Goal: Contribute content: Contribute content

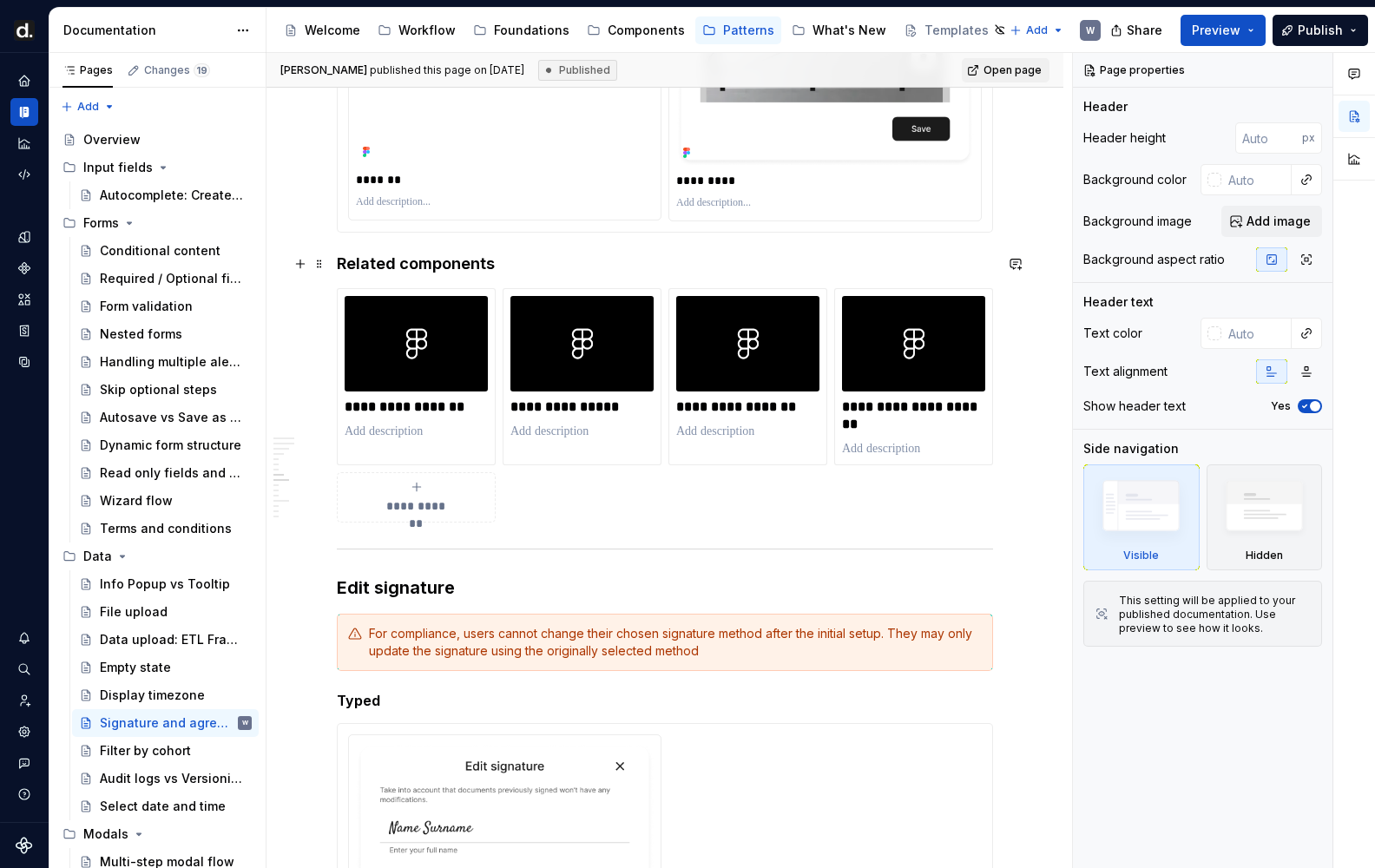
scroll to position [1893, 0]
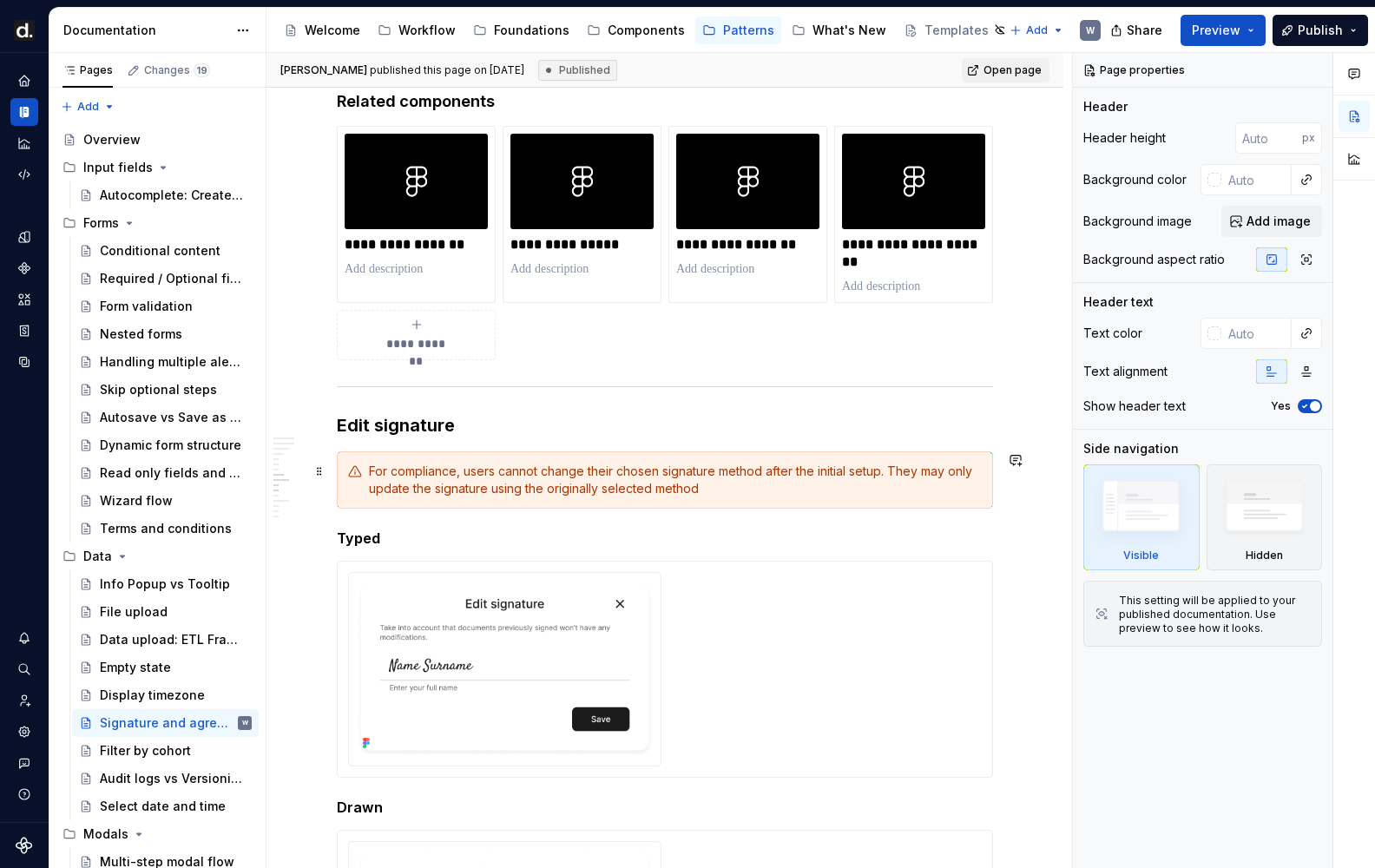
click at [513, 471] on div "For compliance, users cannot change their chosen signature method after the ini…" at bounding box center [675, 479] width 613 height 35
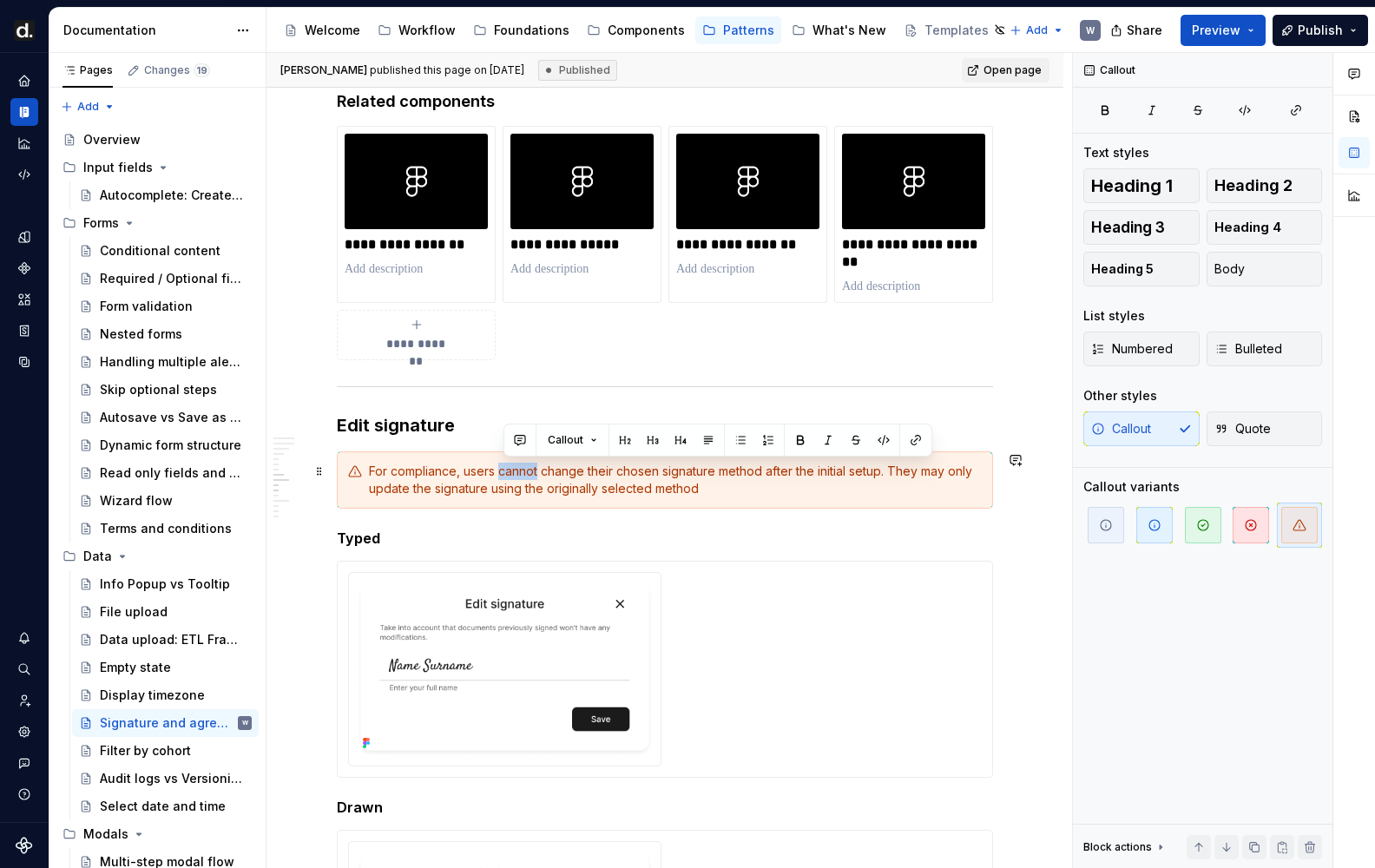
click at [513, 471] on div "For compliance, users cannot change their chosen signature method after the ini…" at bounding box center [675, 479] width 613 height 35
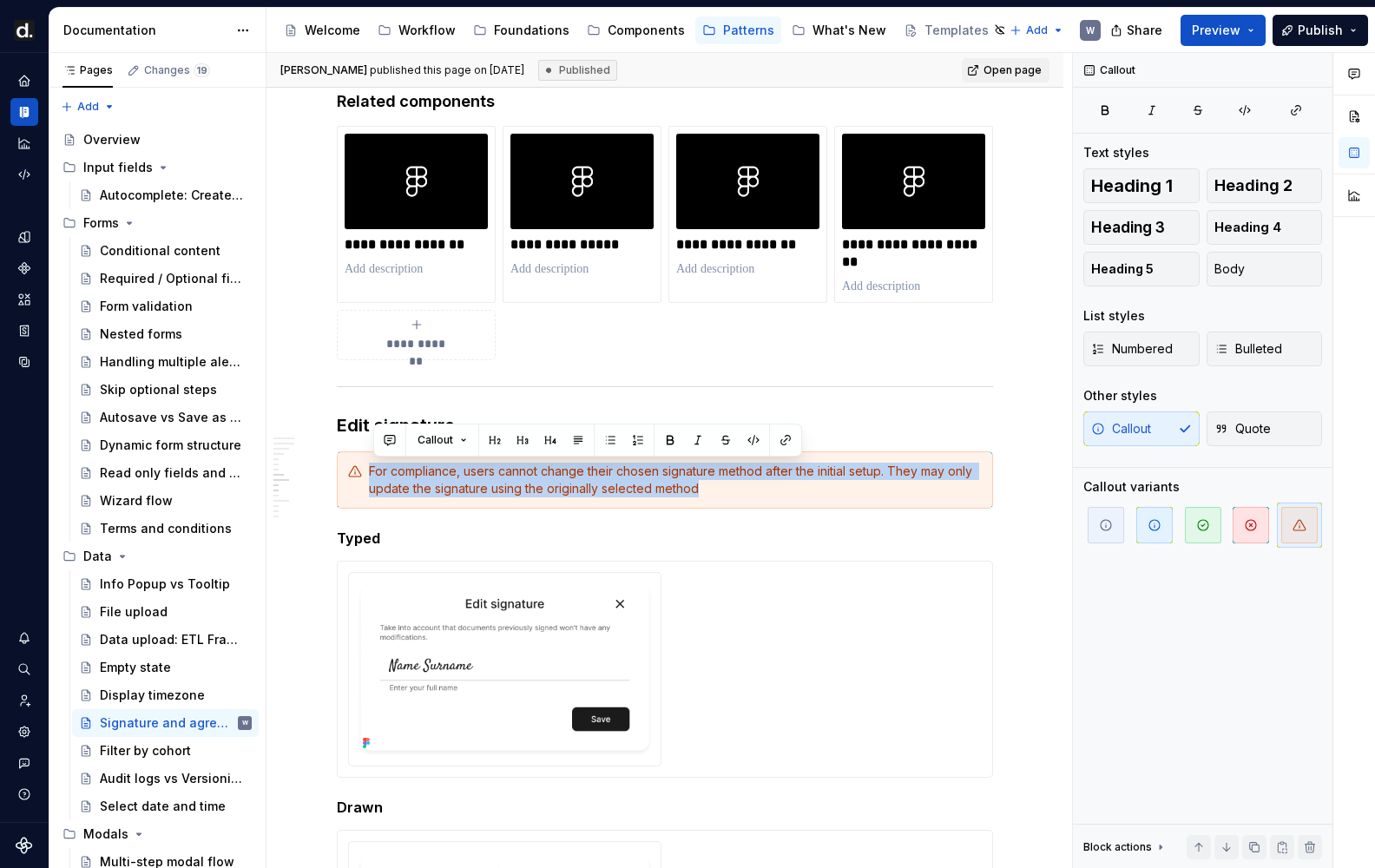
click at [634, 497] on div "For compliance, users cannot change their chosen signature method after the ini…" at bounding box center [664, 479] width 656 height 57
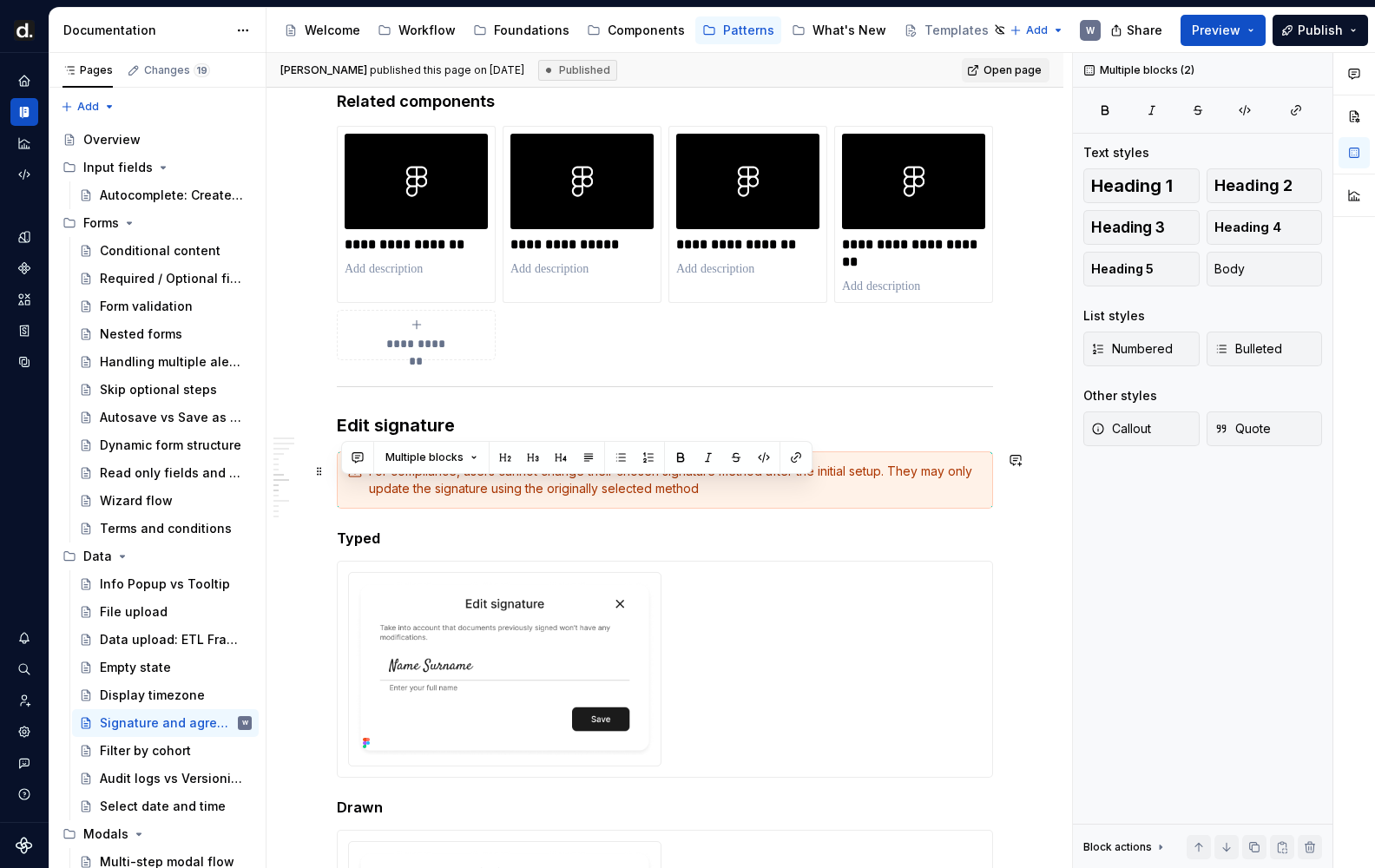
click at [609, 483] on div "For compliance, users cannot change their chosen signature method after the ini…" at bounding box center [675, 479] width 613 height 35
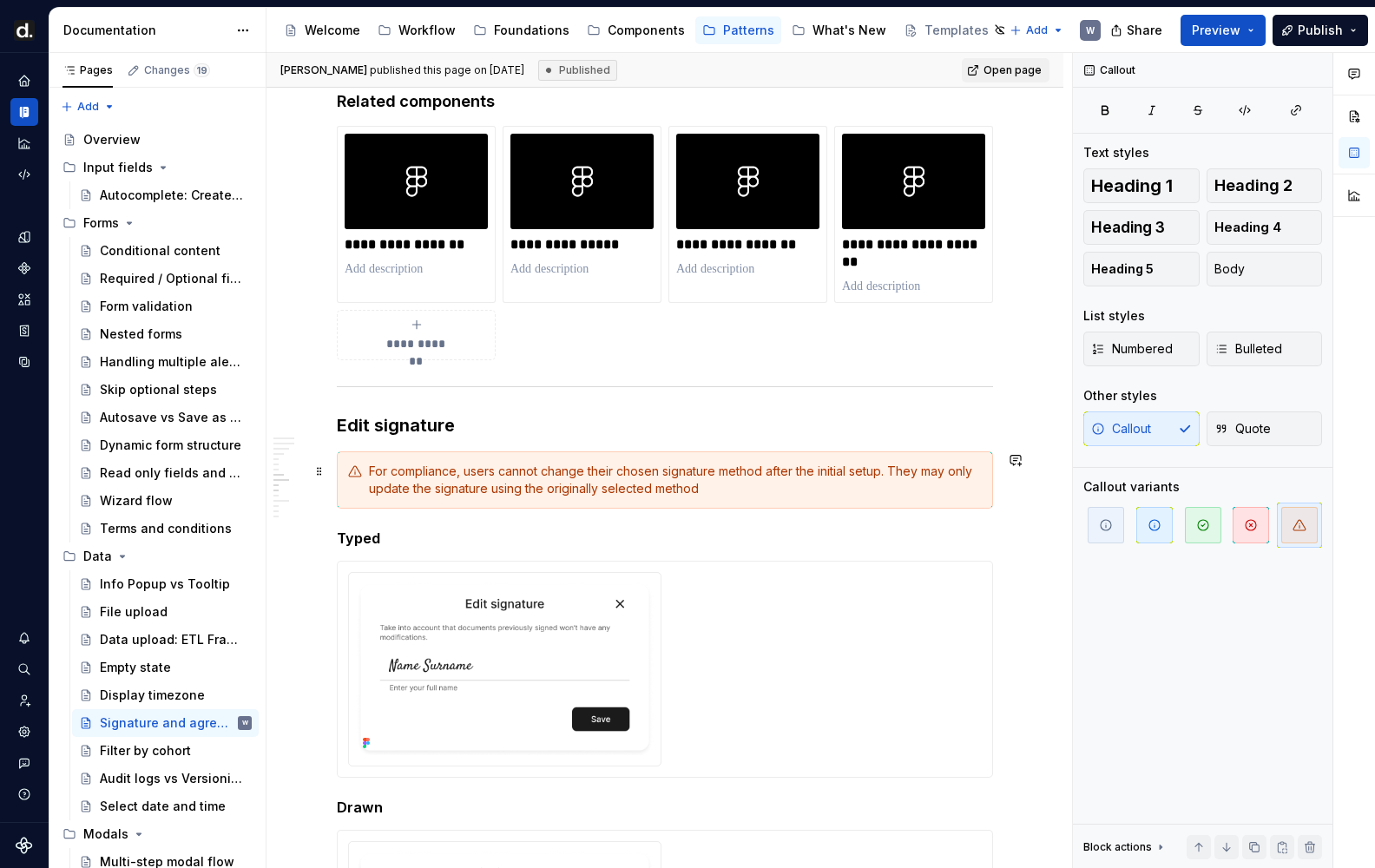
click at [609, 483] on div "For compliance, users cannot change their chosen signature method after the ini…" at bounding box center [675, 479] width 613 height 35
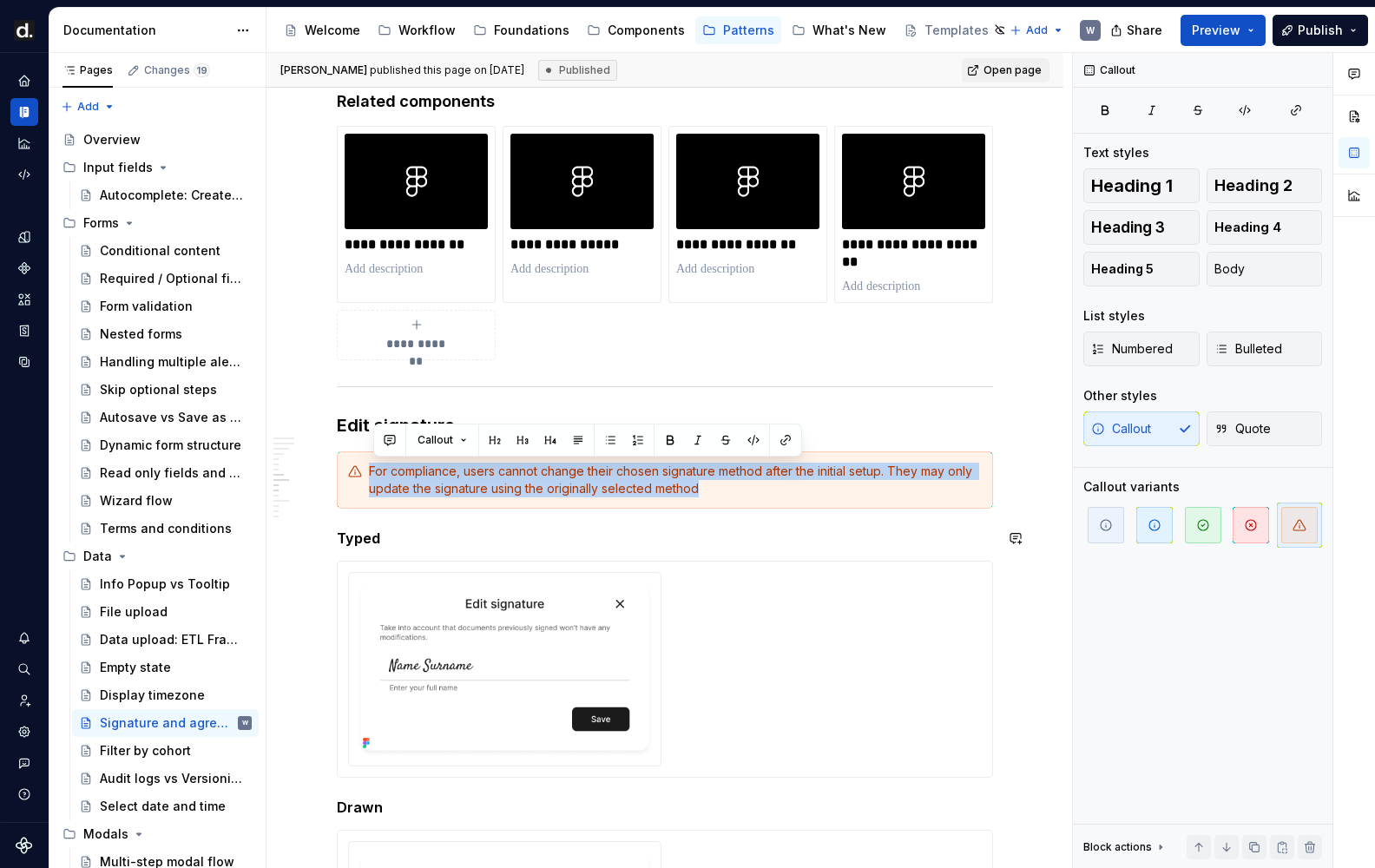
click at [574, 570] on div at bounding box center [664, 669] width 655 height 215
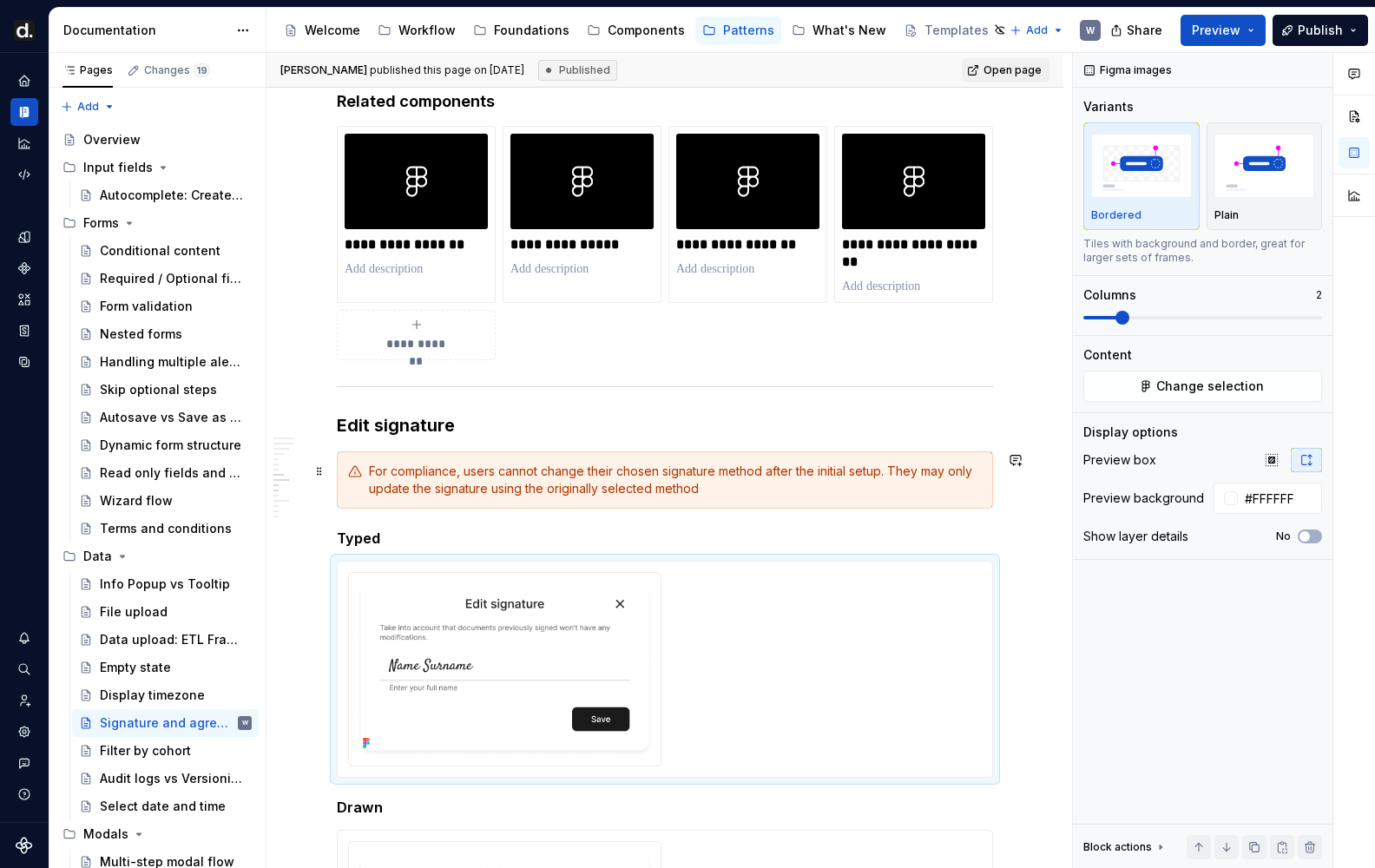
click at [477, 492] on div "For compliance, users cannot change their chosen signature method after the ini…" at bounding box center [675, 479] width 613 height 35
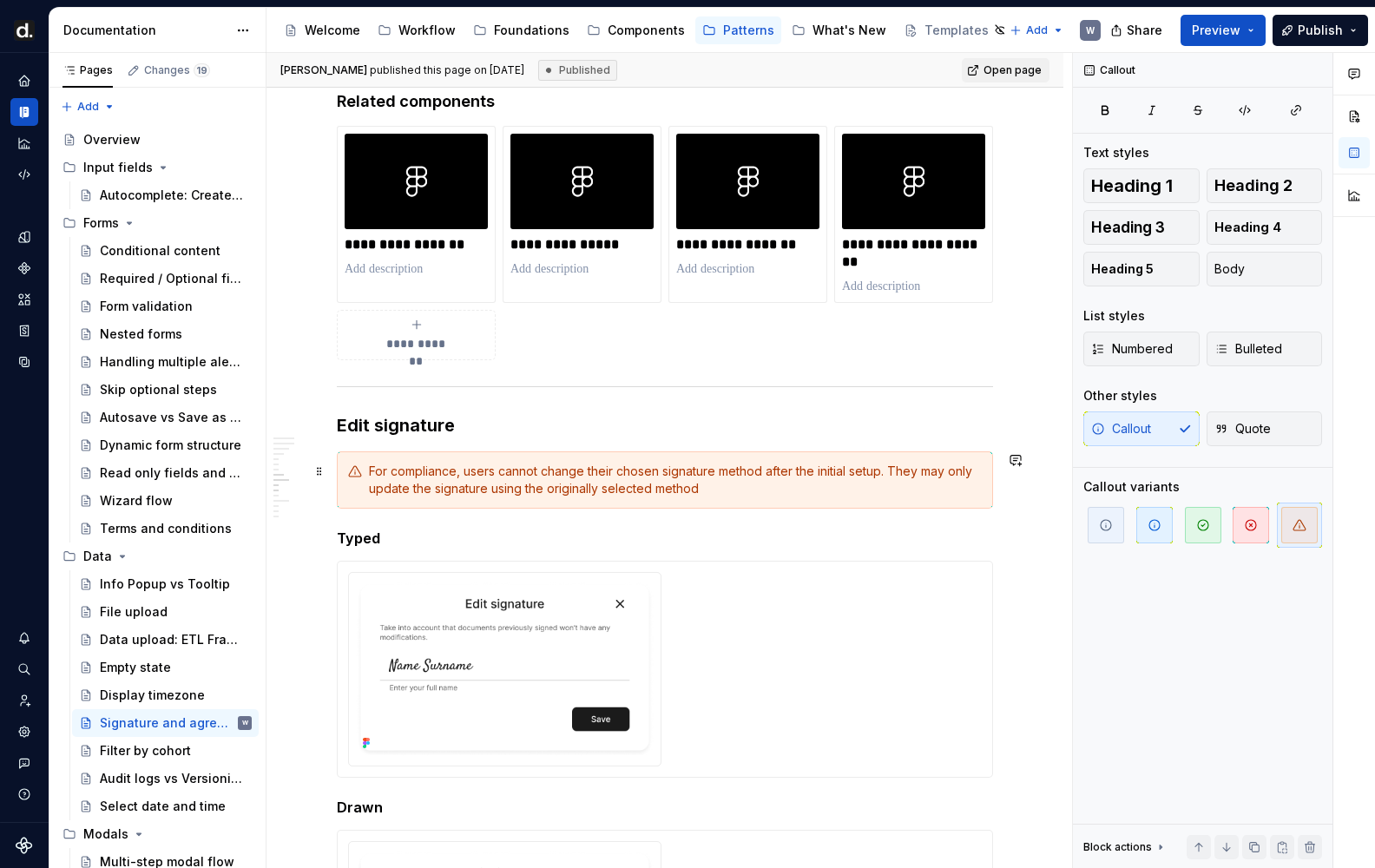
click at [626, 479] on div "For compliance, users cannot change their chosen signature method after the ini…" at bounding box center [675, 479] width 613 height 35
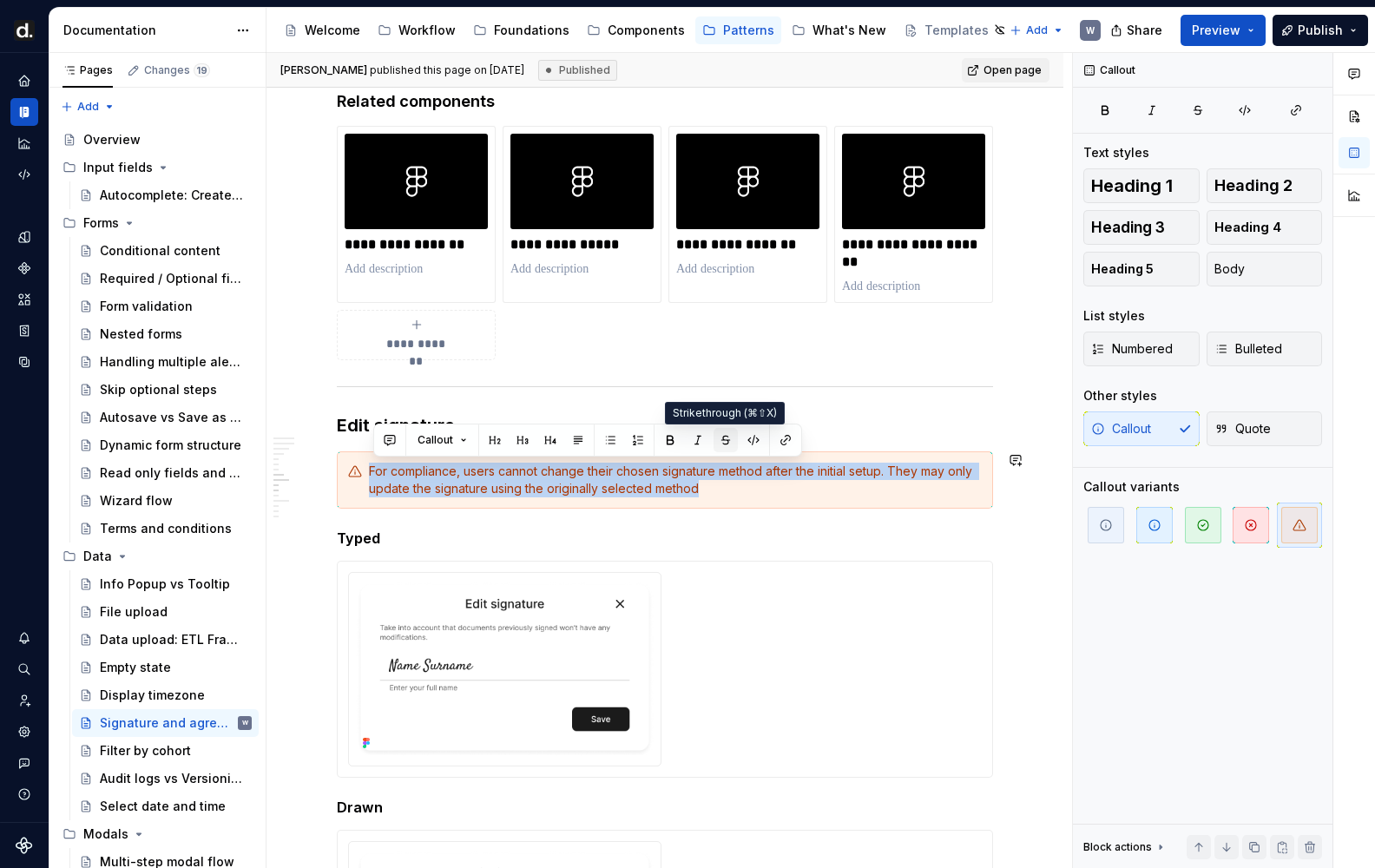
click at [727, 442] on button "button" at bounding box center [726, 441] width 25 height 25
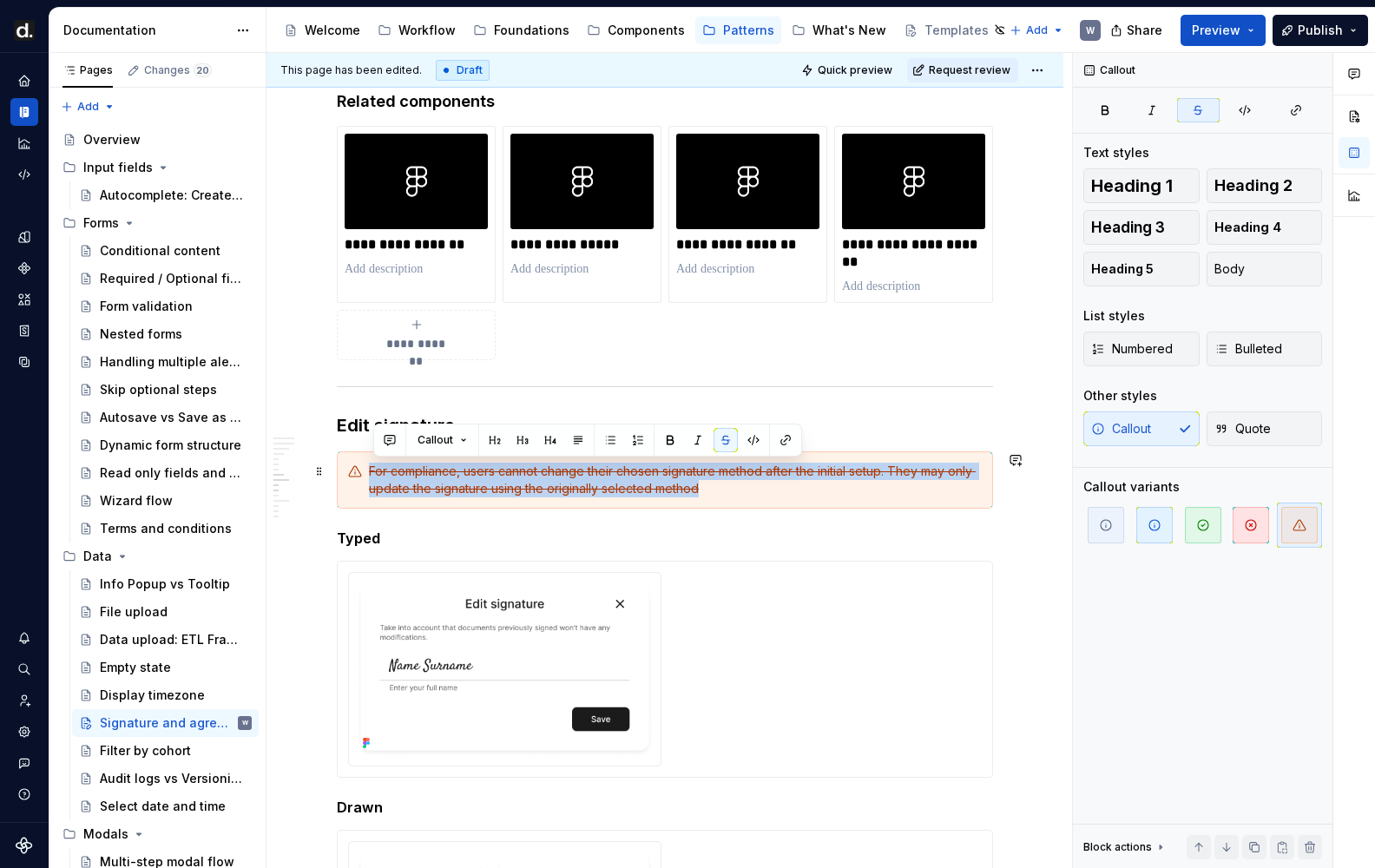
type textarea "*"
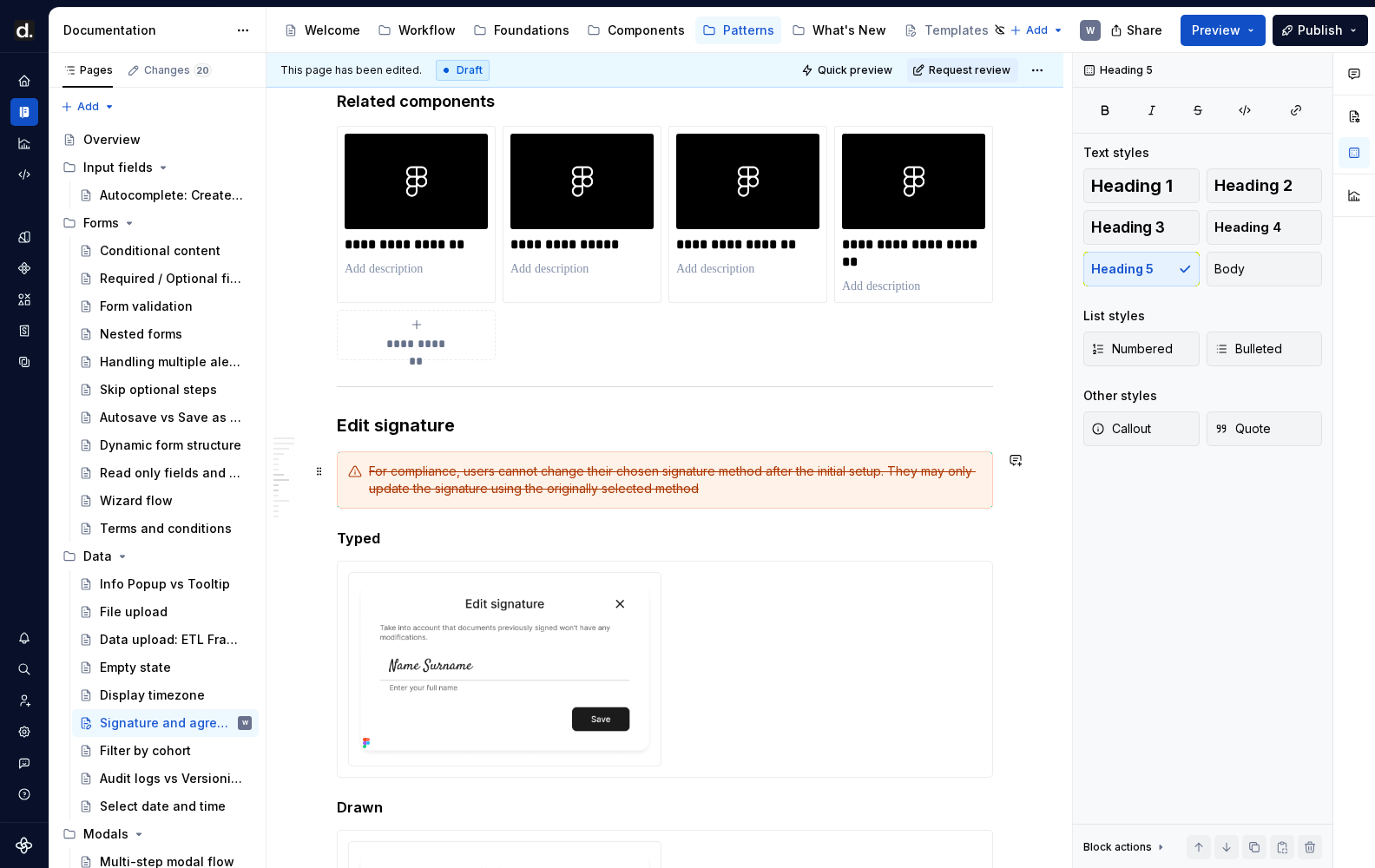
click at [739, 498] on div "For compliance, users cannot change their chosen signature method after the ini…" at bounding box center [664, 479] width 656 height 57
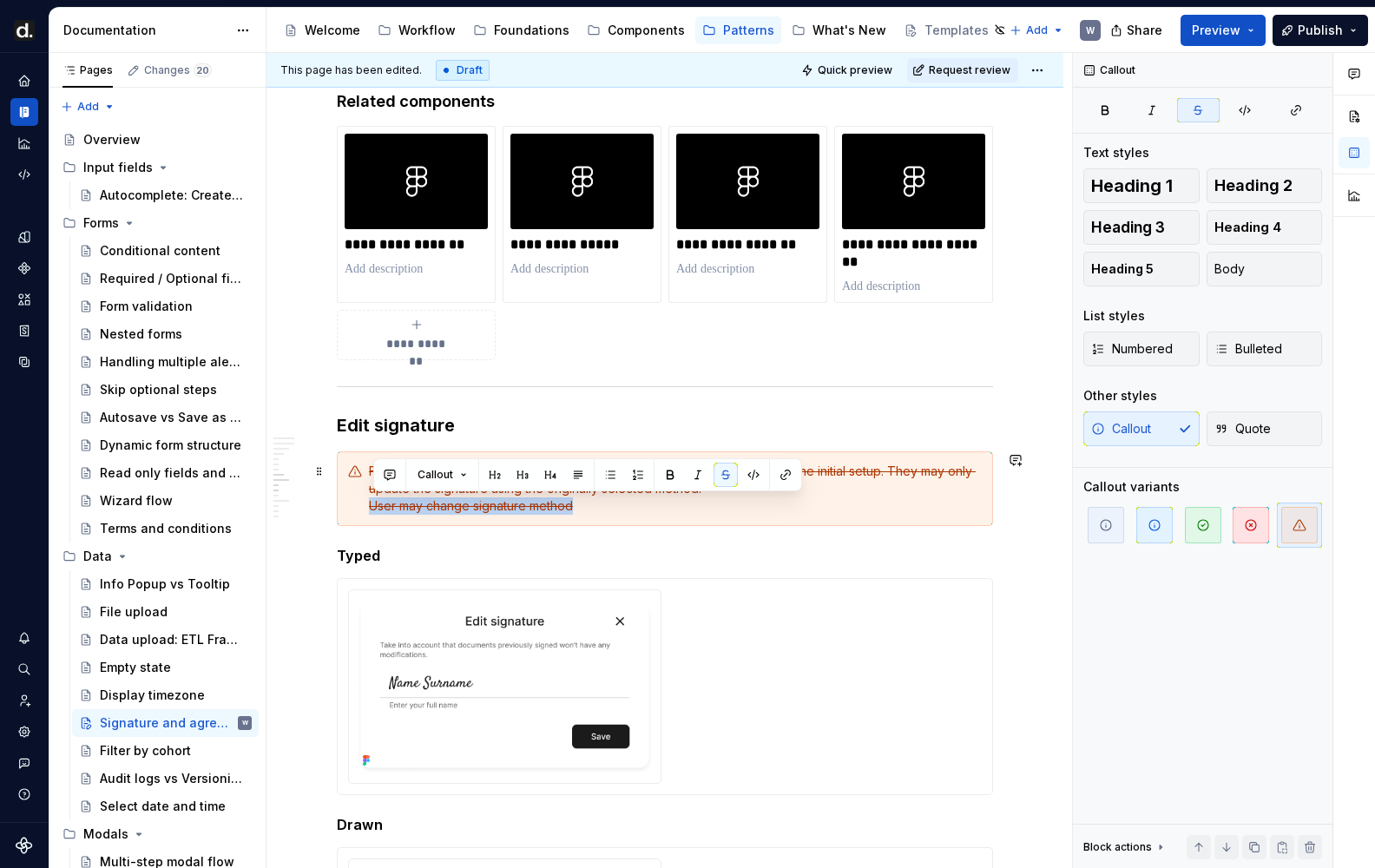
drag, startPoint x: 534, startPoint y: 506, endPoint x: 369, endPoint y: 513, distance: 165.1
click at [369, 513] on div "For compliance, users cannot change their chosen signature method after the ini…" at bounding box center [664, 488] width 656 height 75
click at [733, 472] on button "button" at bounding box center [726, 475] width 25 height 25
click at [609, 511] on div "For compliance, users cannot change their chosen signature method after the ini…" at bounding box center [675, 488] width 613 height 52
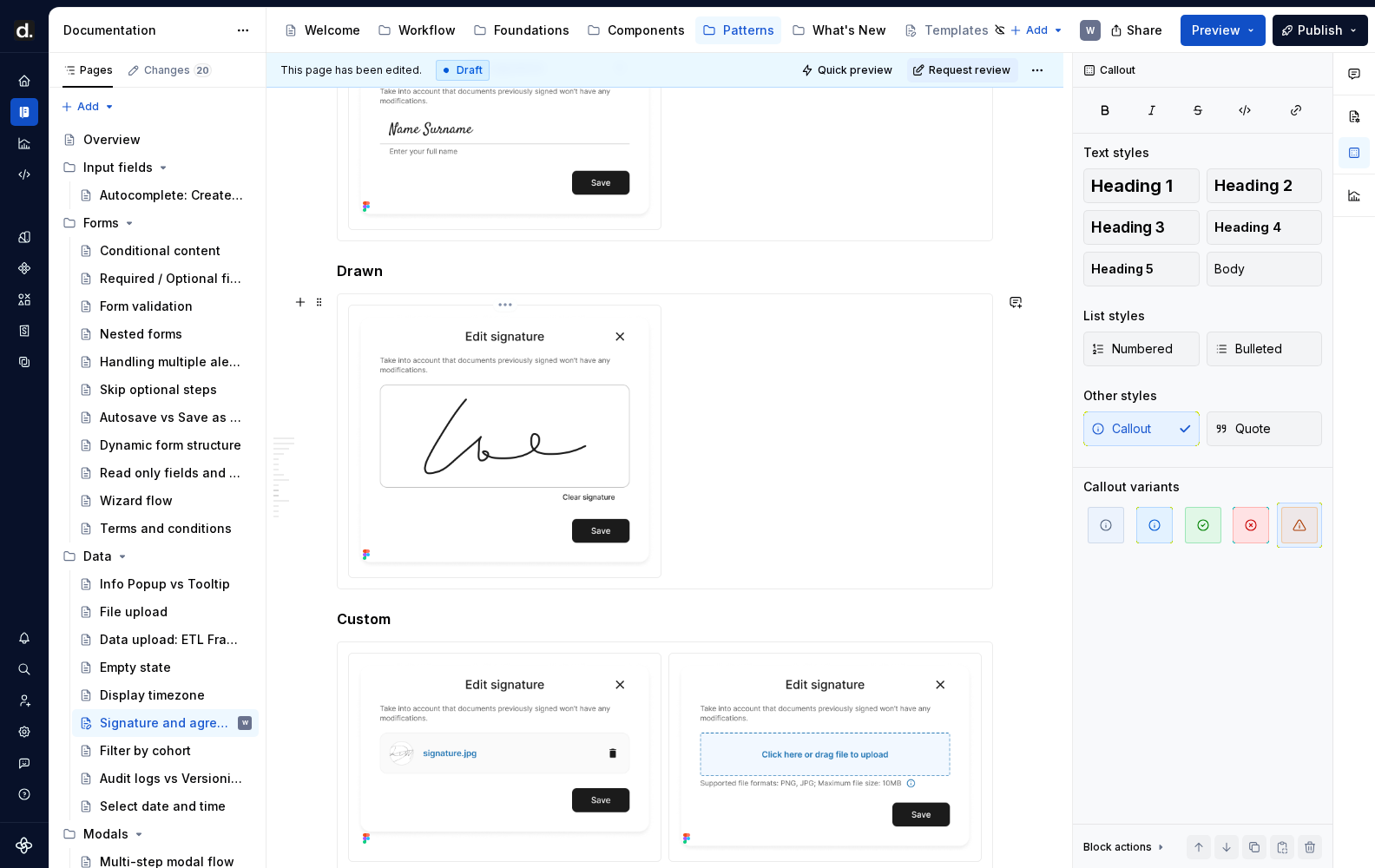
scroll to position [2780, 0]
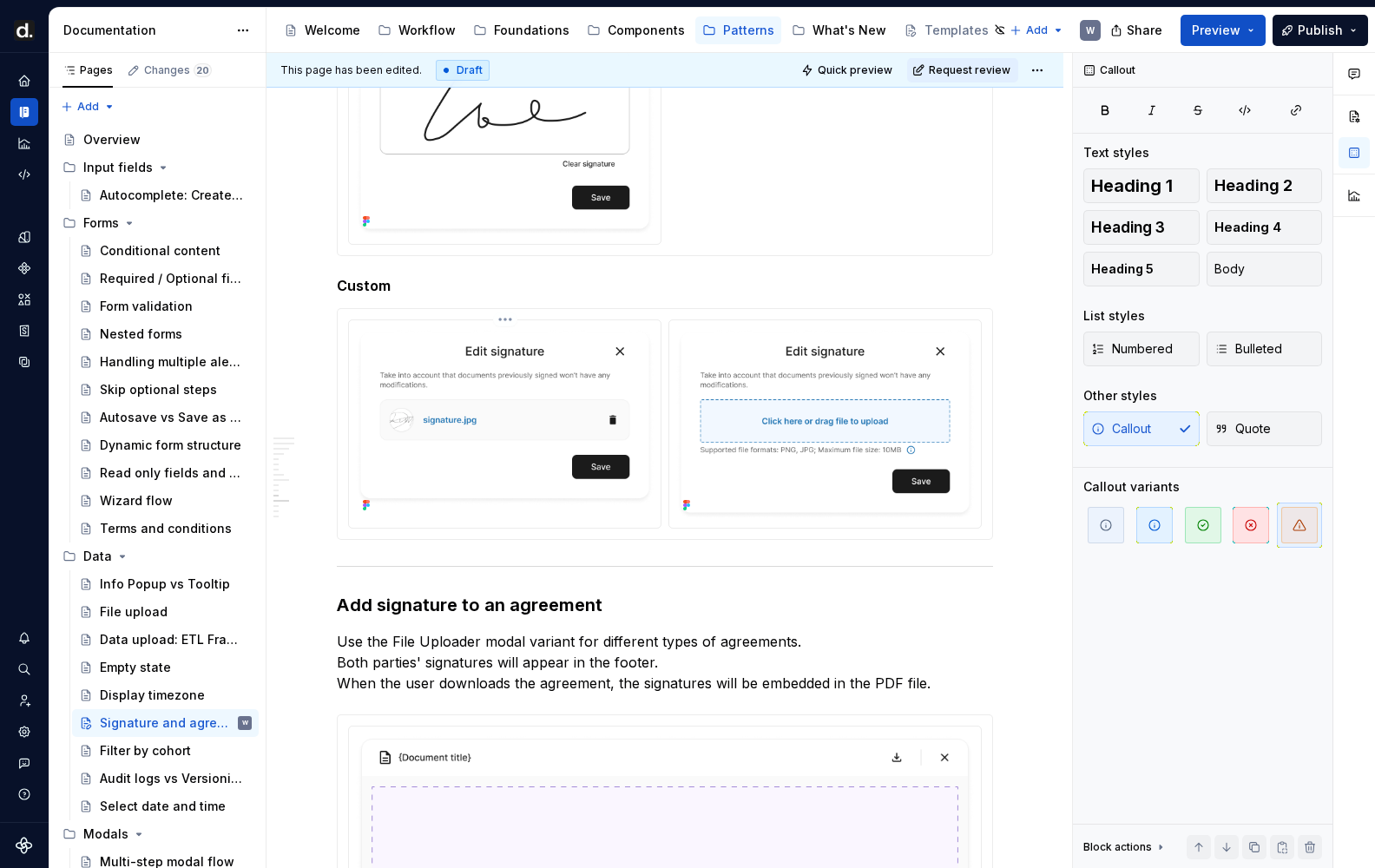
click at [439, 468] on img at bounding box center [505, 422] width 298 height 190
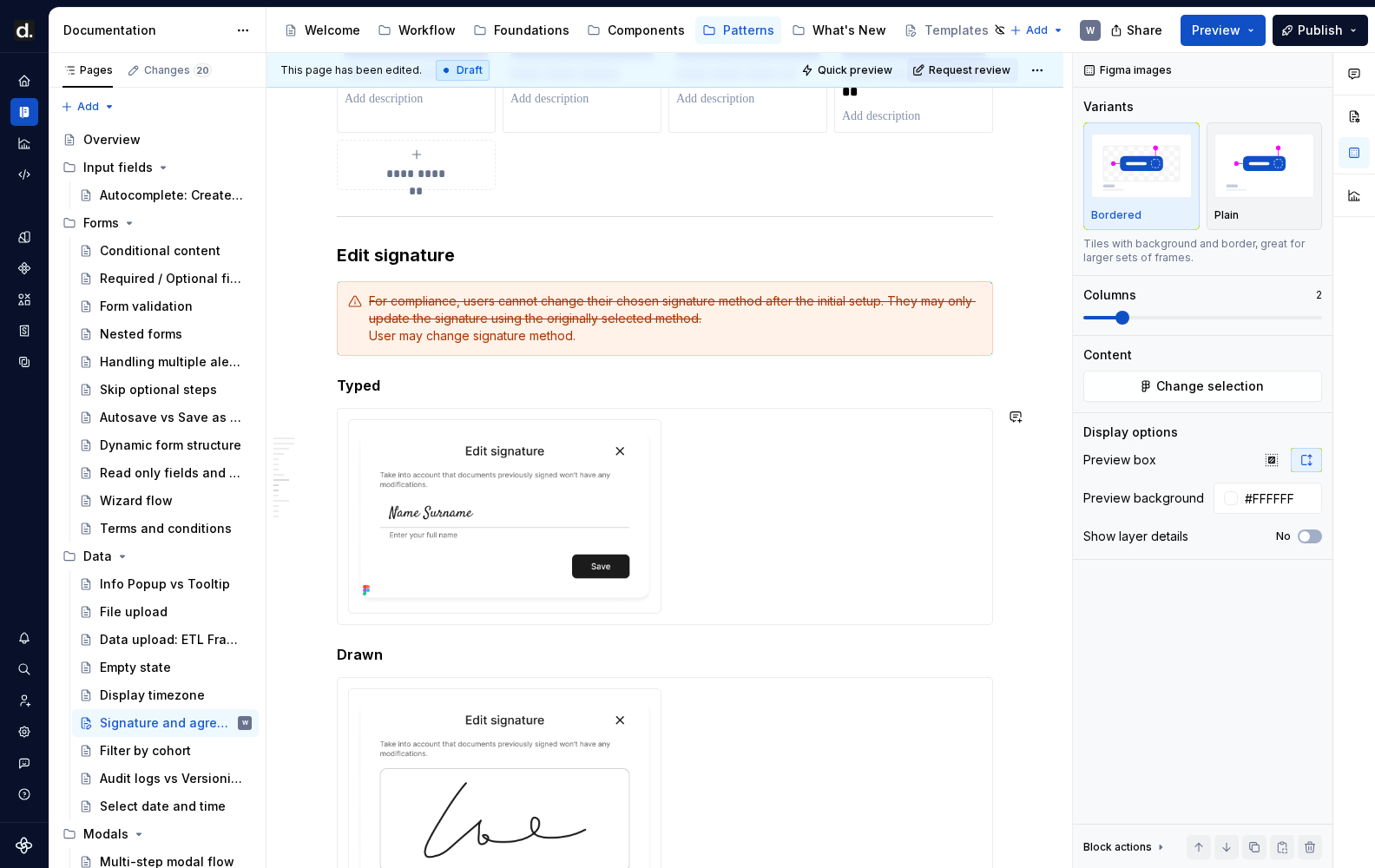
scroll to position [2054, 0]
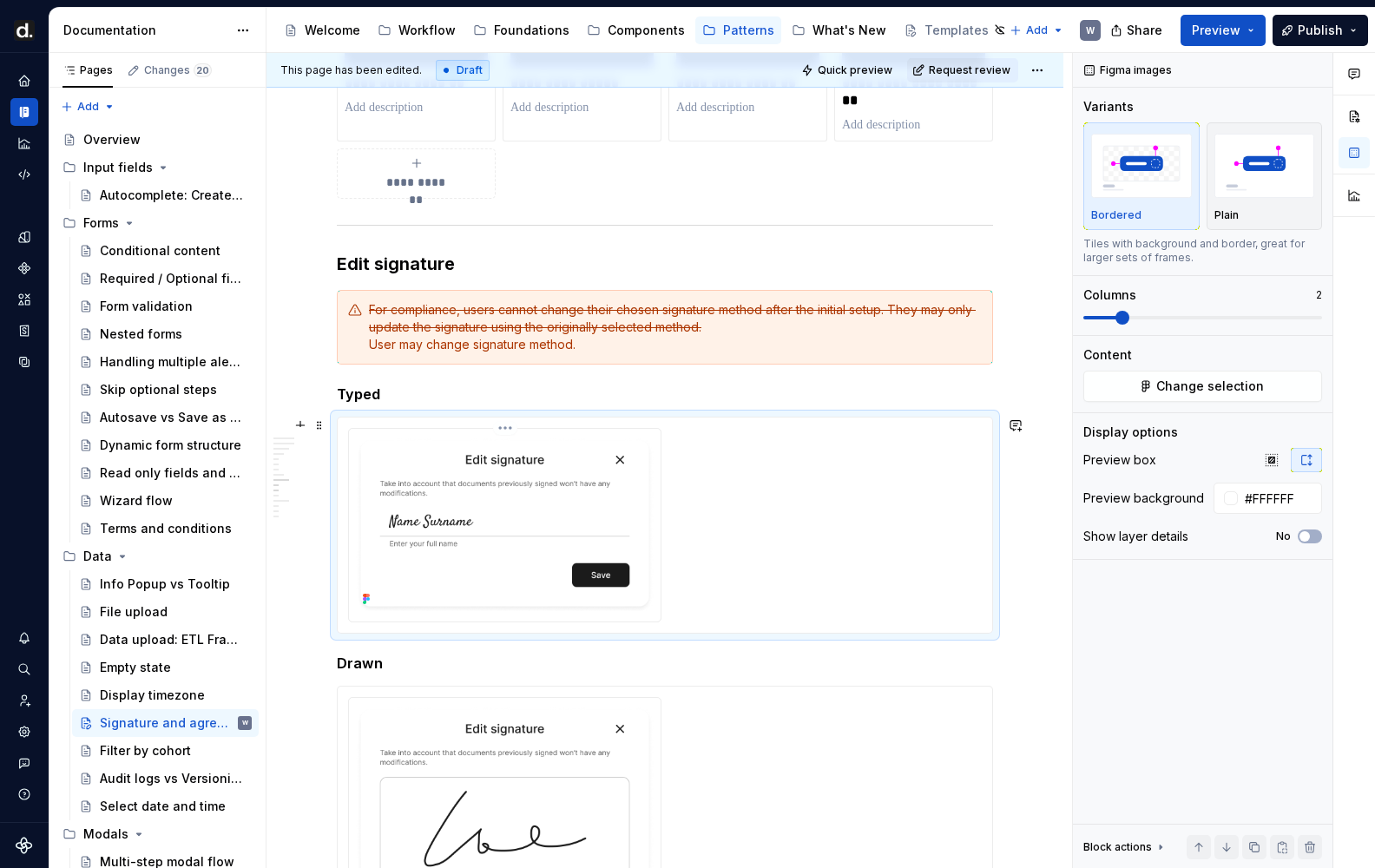
click at [435, 428] on div at bounding box center [504, 525] width 314 height 194
click at [396, 686] on div at bounding box center [664, 834] width 656 height 296
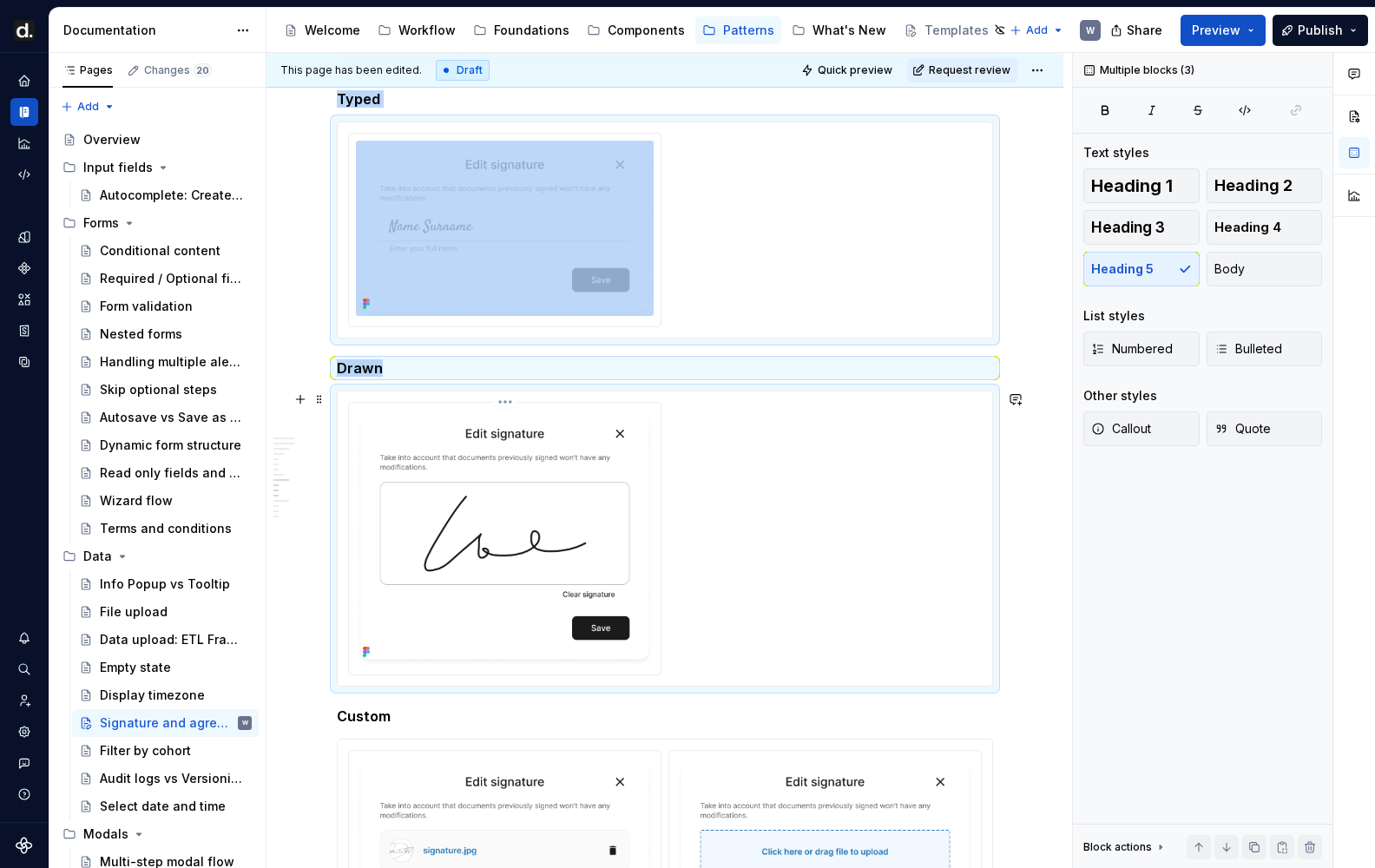
scroll to position [2359, 0]
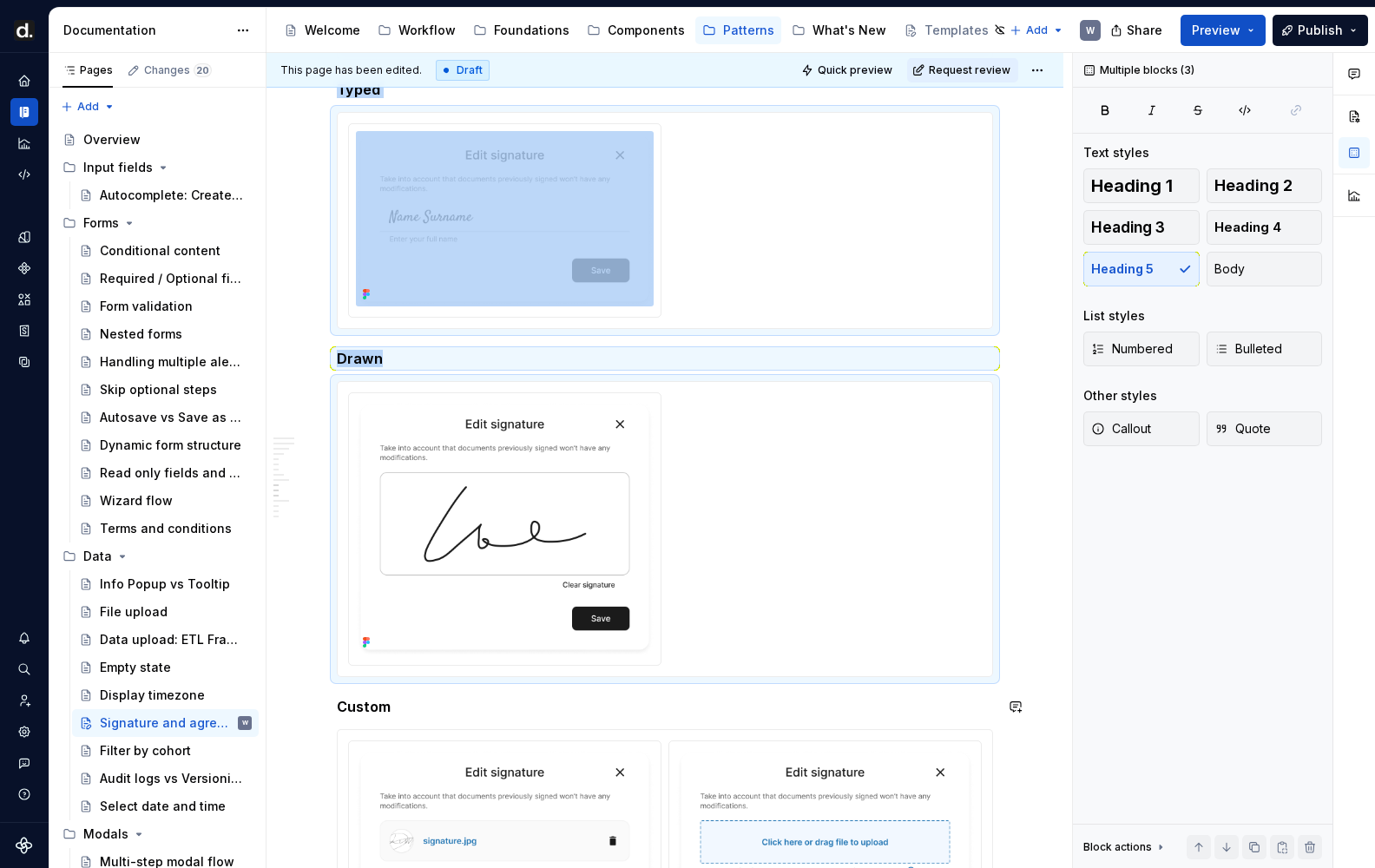
click at [400, 707] on h5 "Custom" at bounding box center [664, 706] width 656 height 17
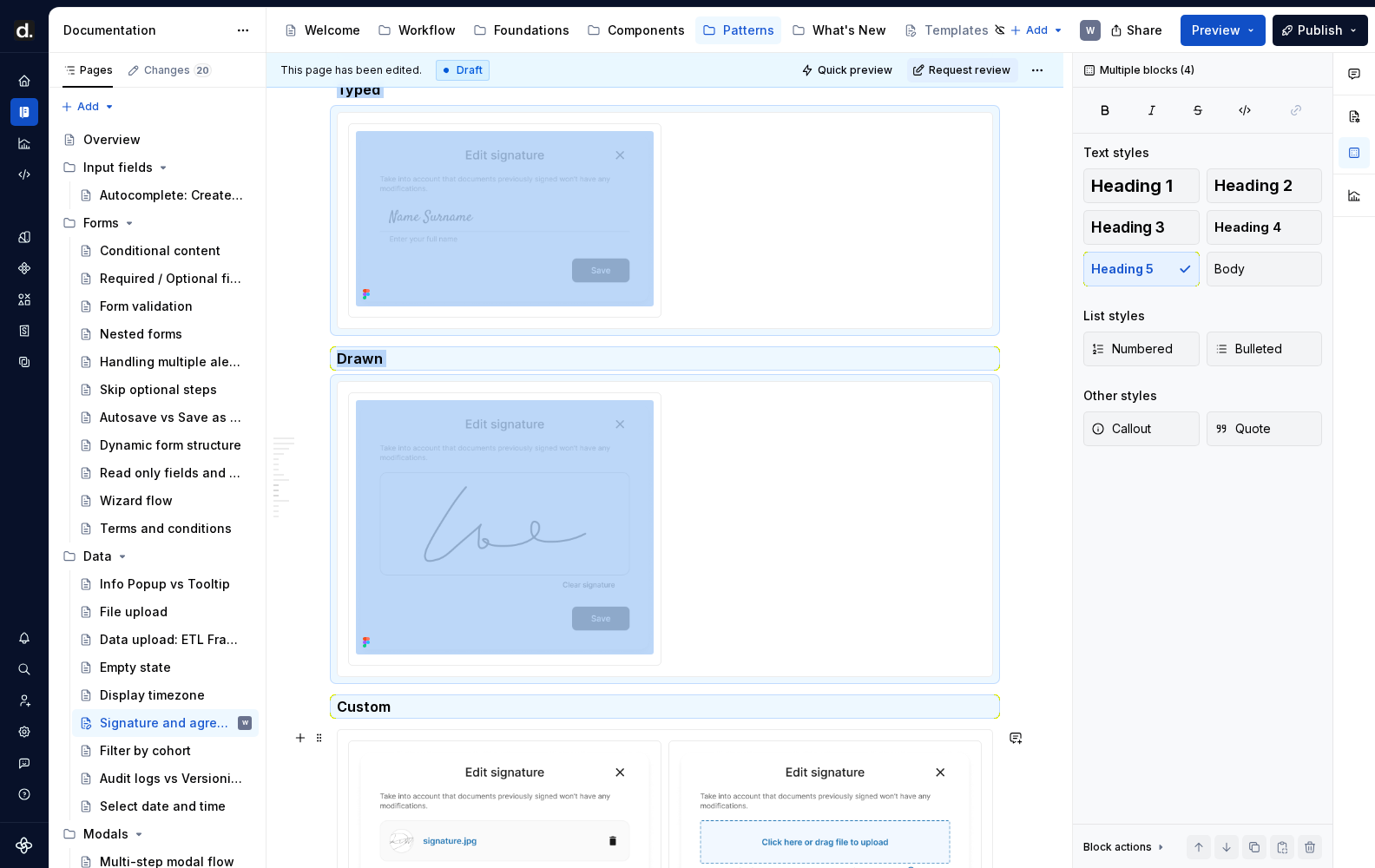
click at [401, 732] on div at bounding box center [664, 844] width 655 height 230
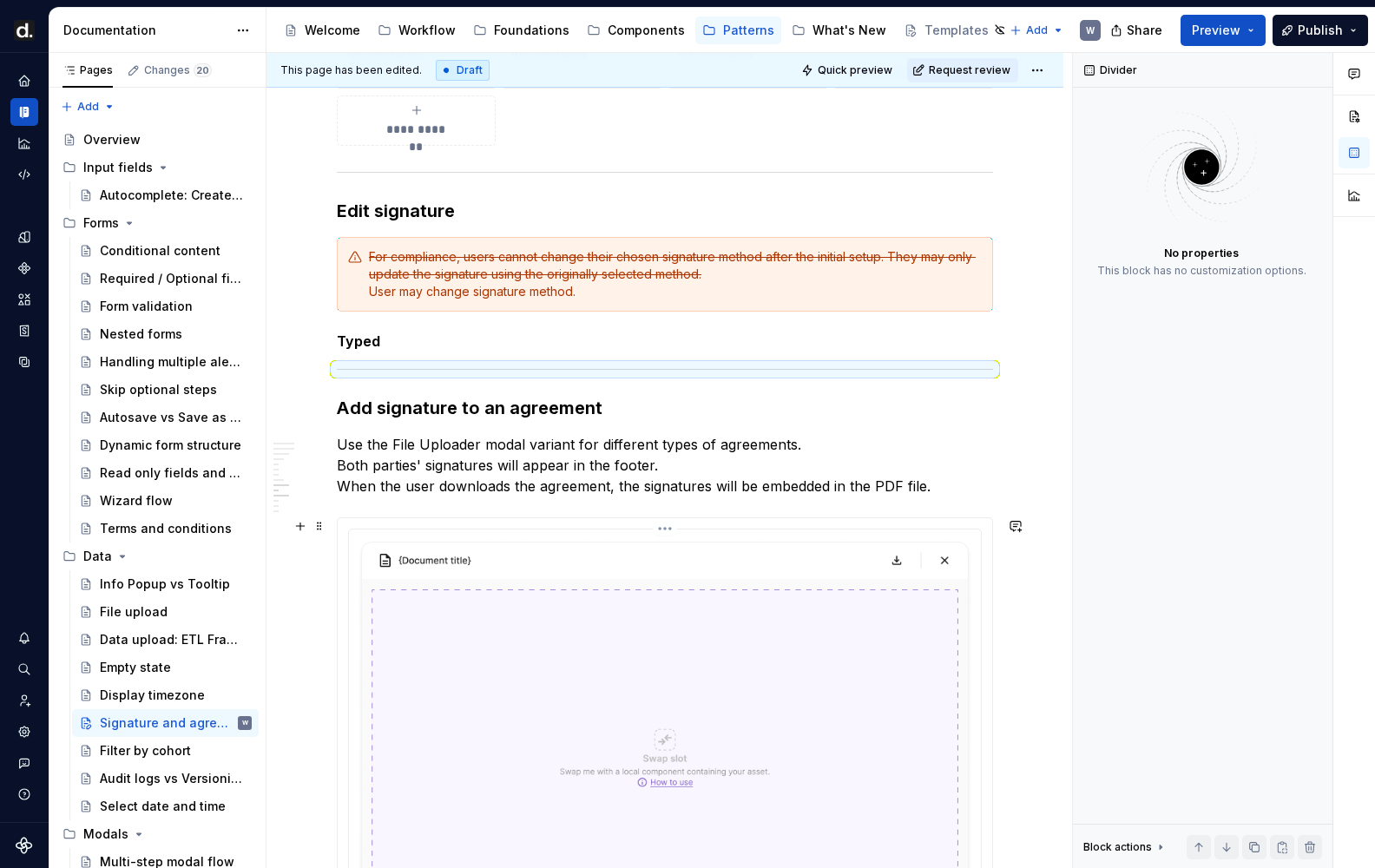
scroll to position [2028, 0]
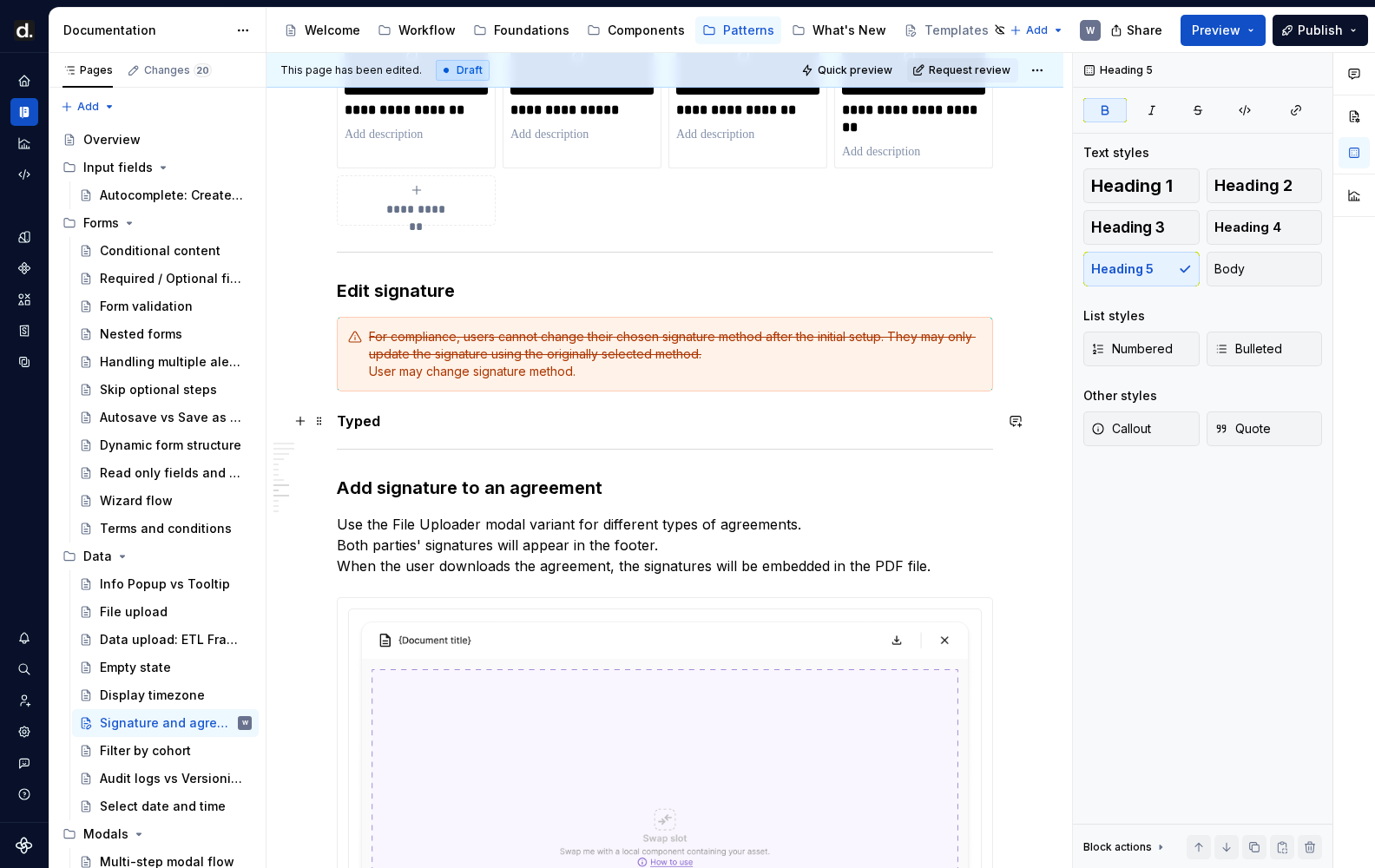
click at [407, 412] on h5 "Typed" at bounding box center [664, 421] width 656 height 17
click at [384, 420] on h5 "Typed" at bounding box center [664, 421] width 656 height 17
click at [392, 440] on div "**********" at bounding box center [664, 673] width 656 height 4681
click at [394, 445] on div at bounding box center [664, 449] width 656 height 11
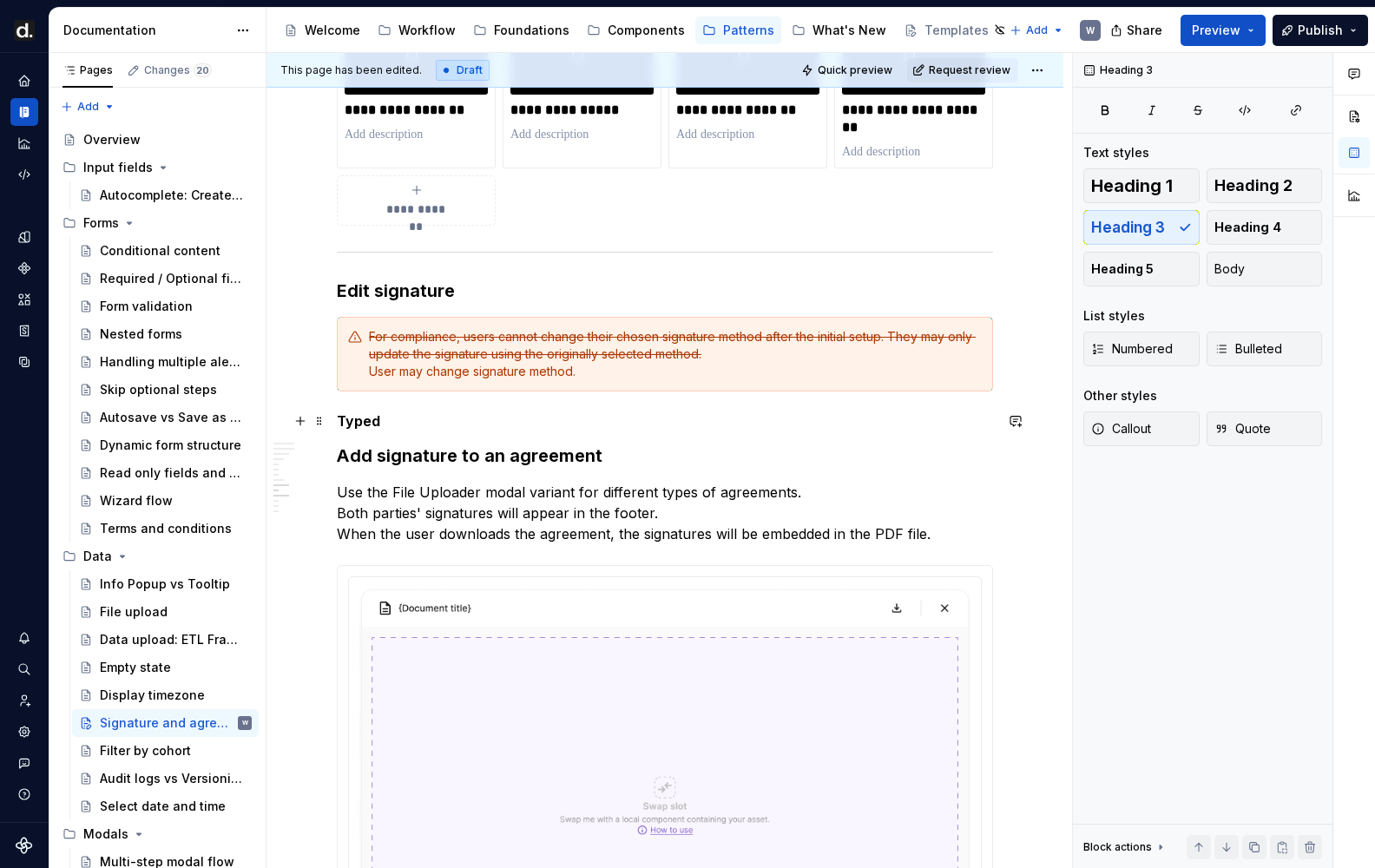
click at [392, 414] on h5 "Typed" at bounding box center [664, 421] width 656 height 17
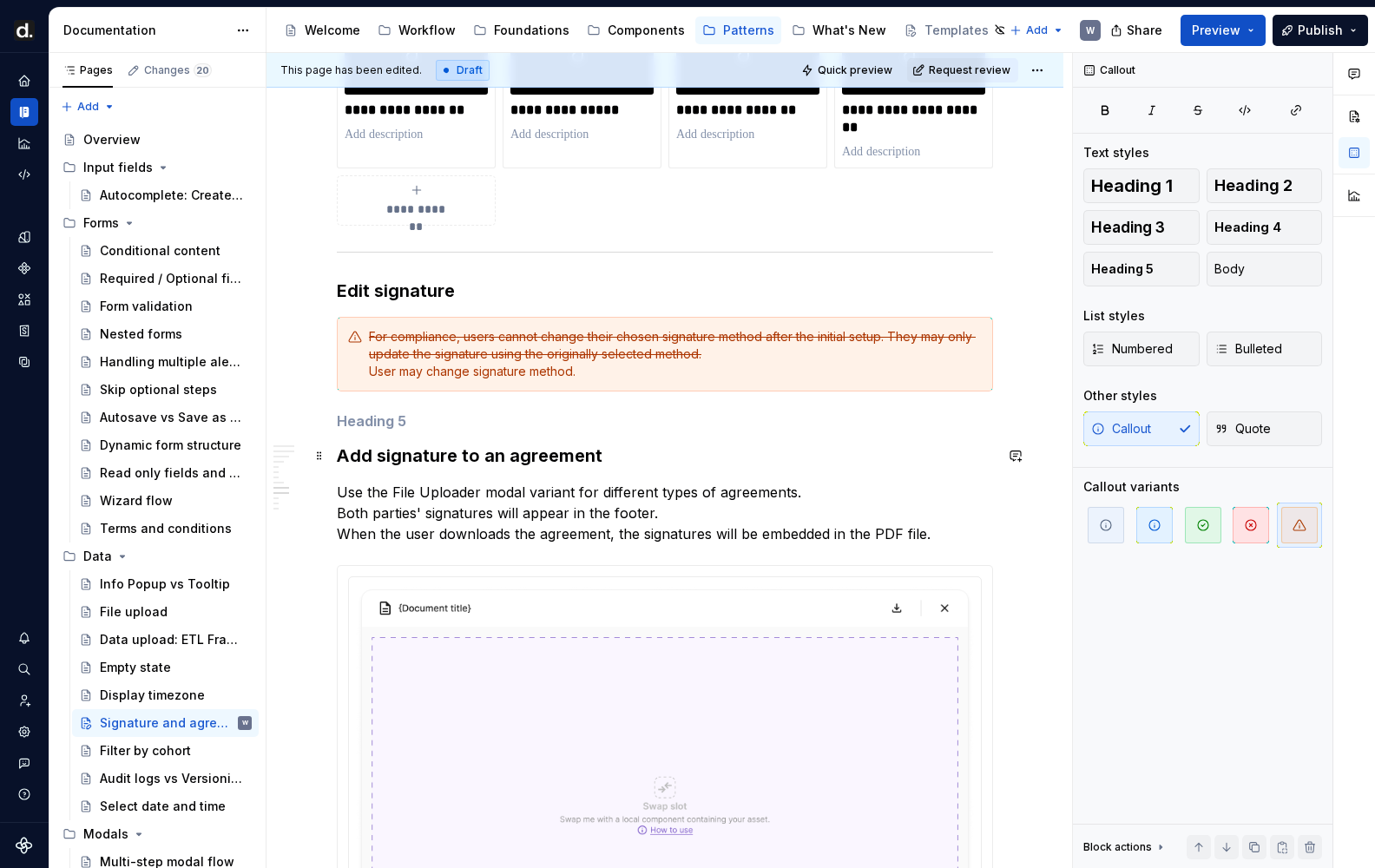
click at [395, 449] on h3 "Add signature to an agreement" at bounding box center [664, 456] width 656 height 25
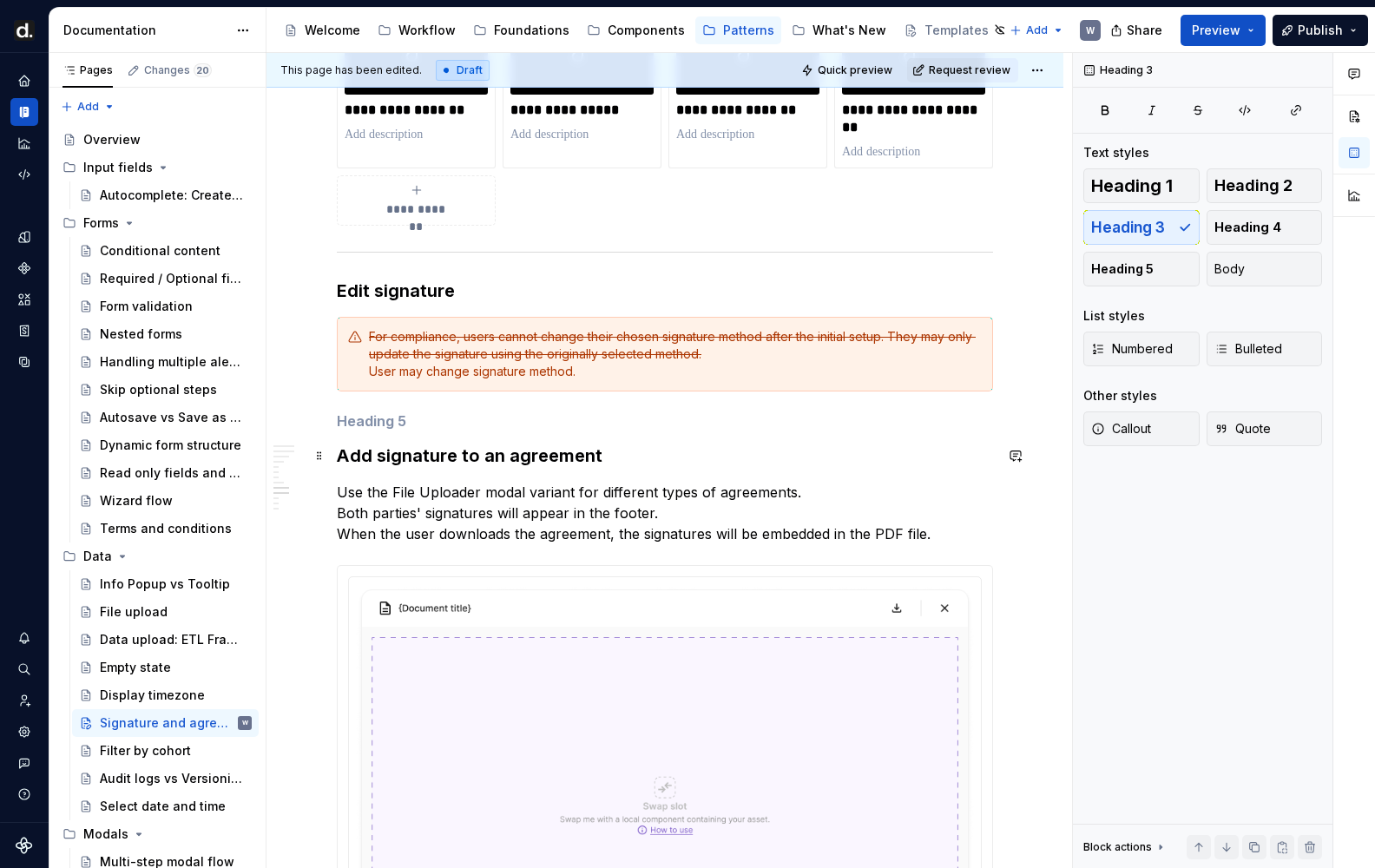
click at [390, 427] on h5 at bounding box center [664, 421] width 656 height 17
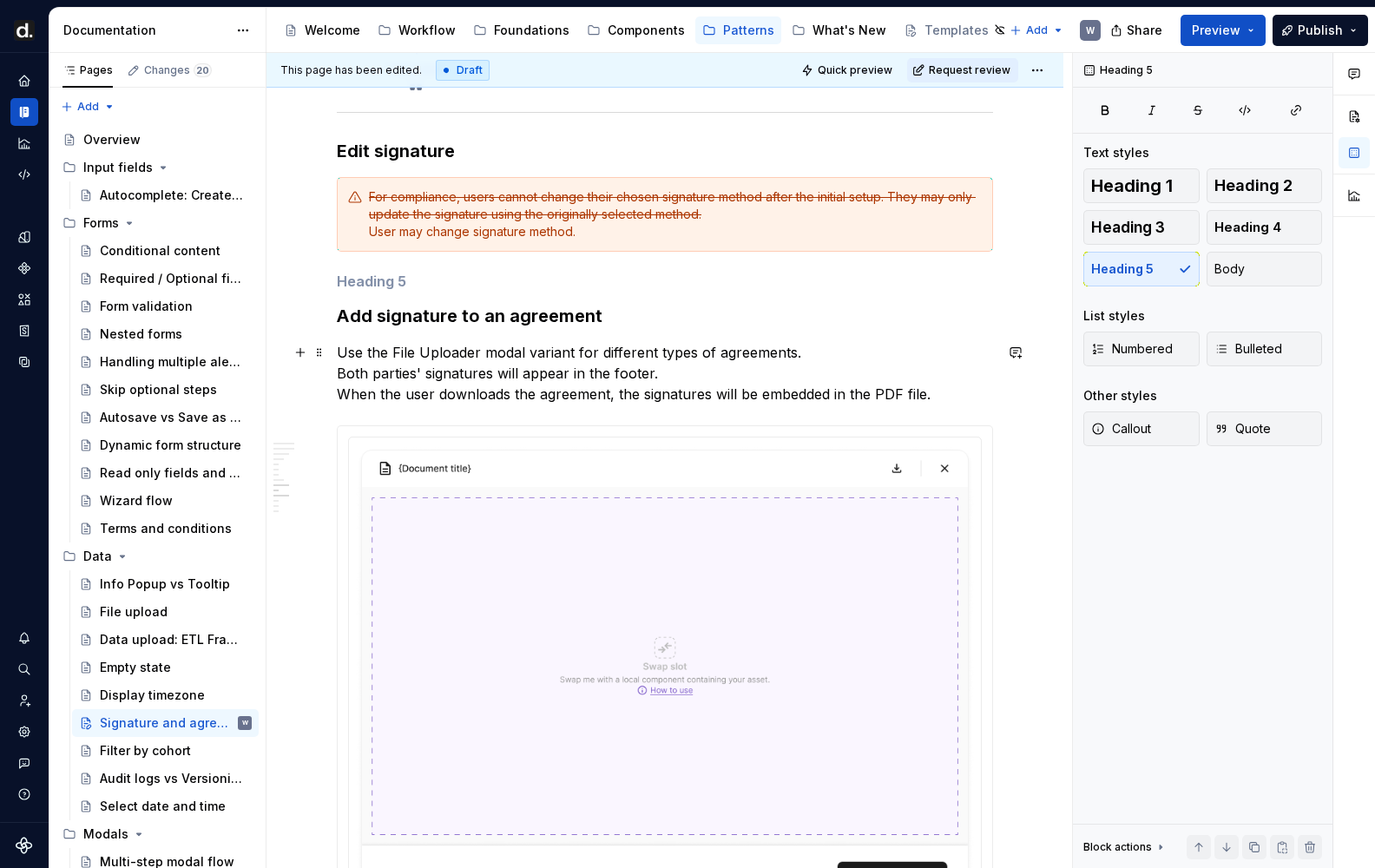
scroll to position [2196, 0]
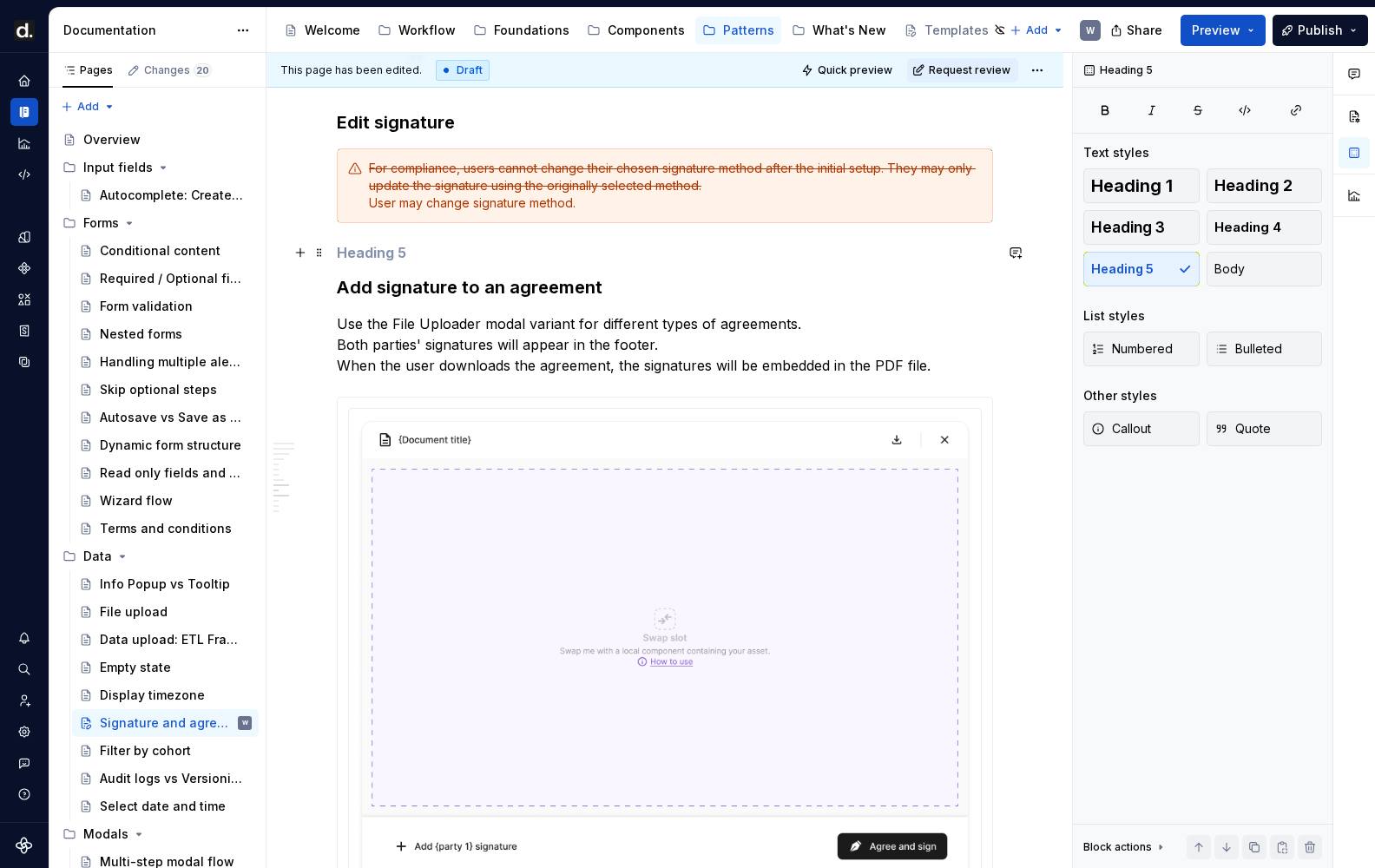
click at [410, 255] on h5 at bounding box center [664, 252] width 656 height 17
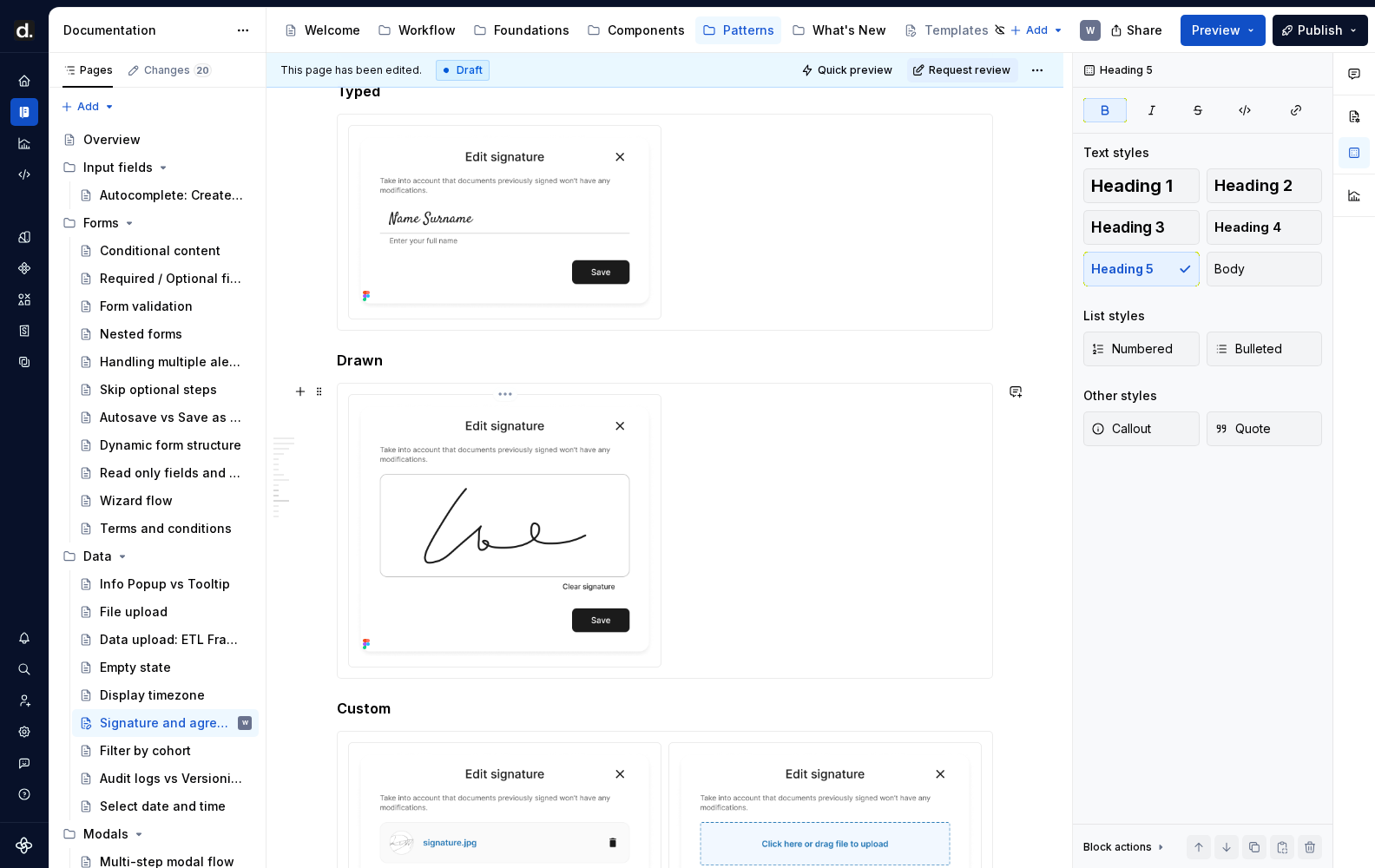
scroll to position [2315, 0]
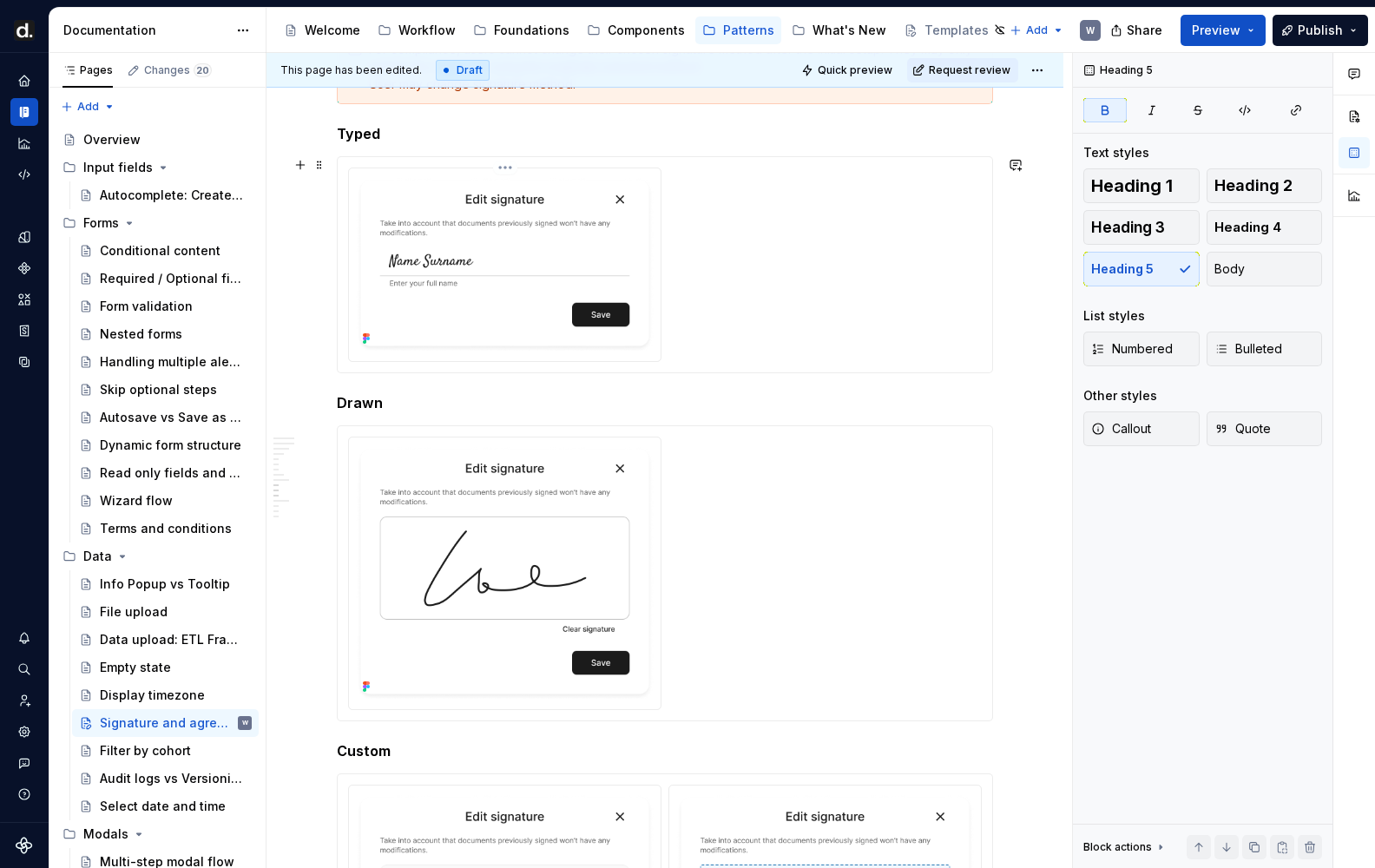
click at [533, 284] on img at bounding box center [505, 262] width 298 height 175
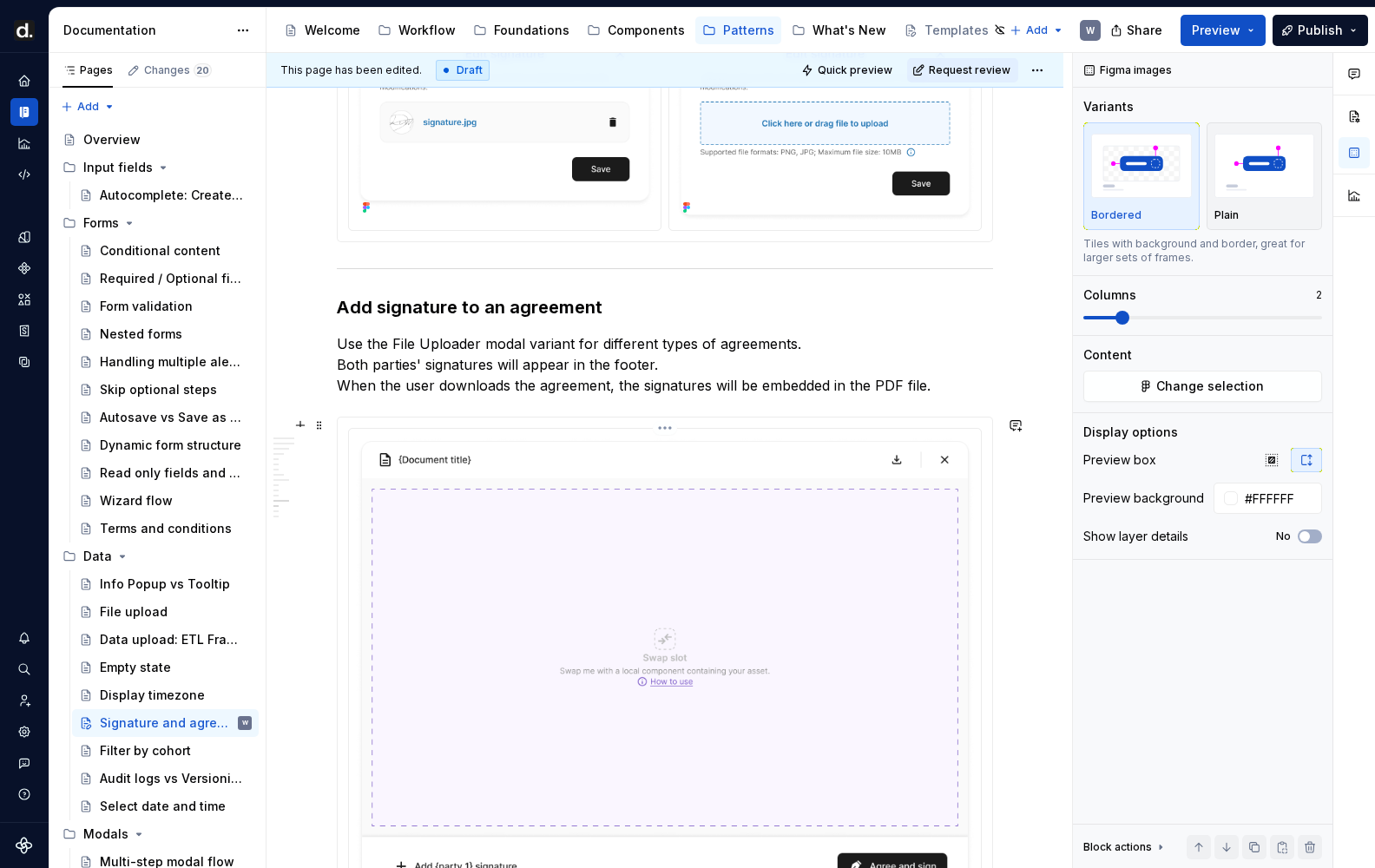
scroll to position [3424, 0]
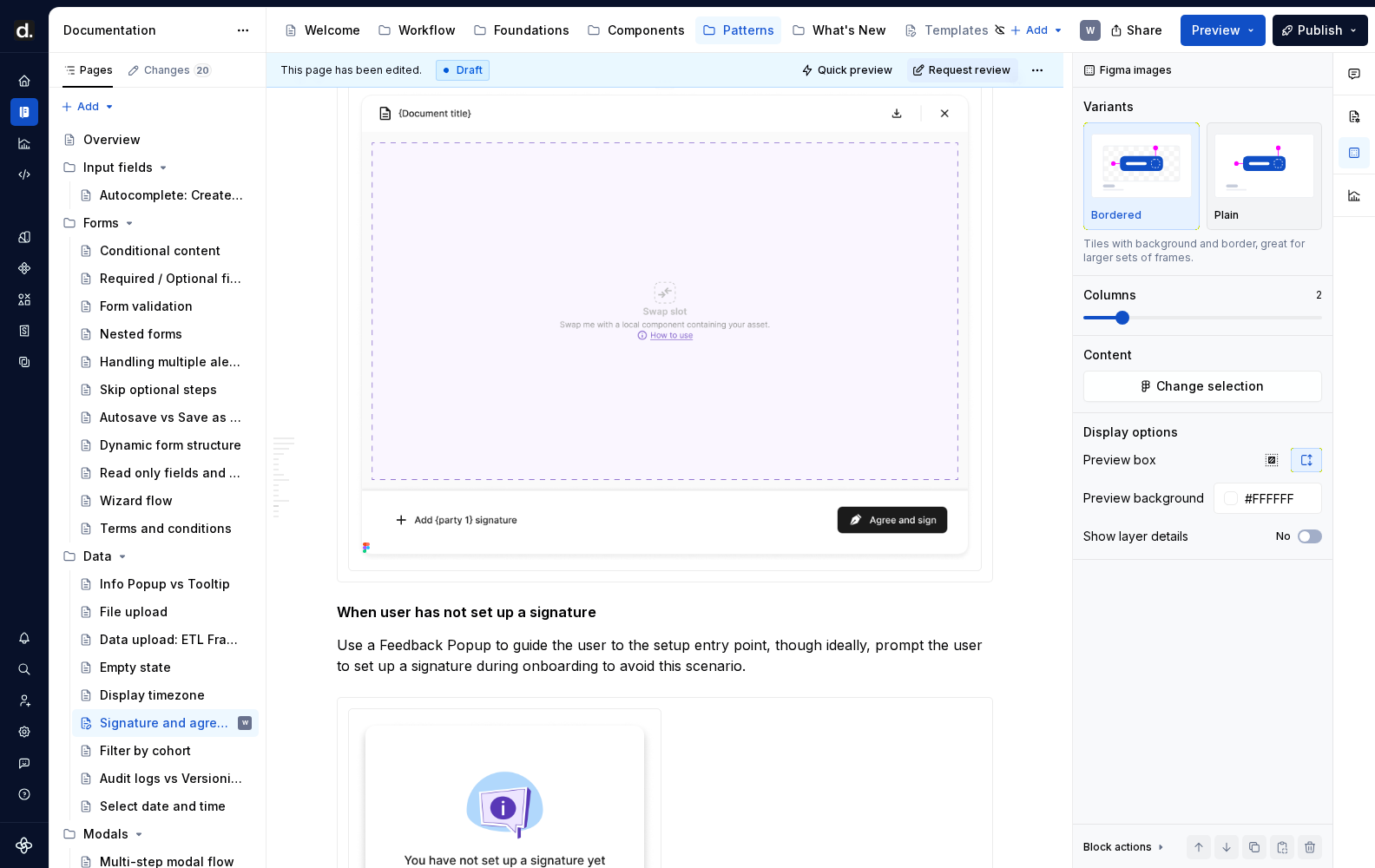
click at [529, 476] on img at bounding box center [665, 324] width 618 height 470
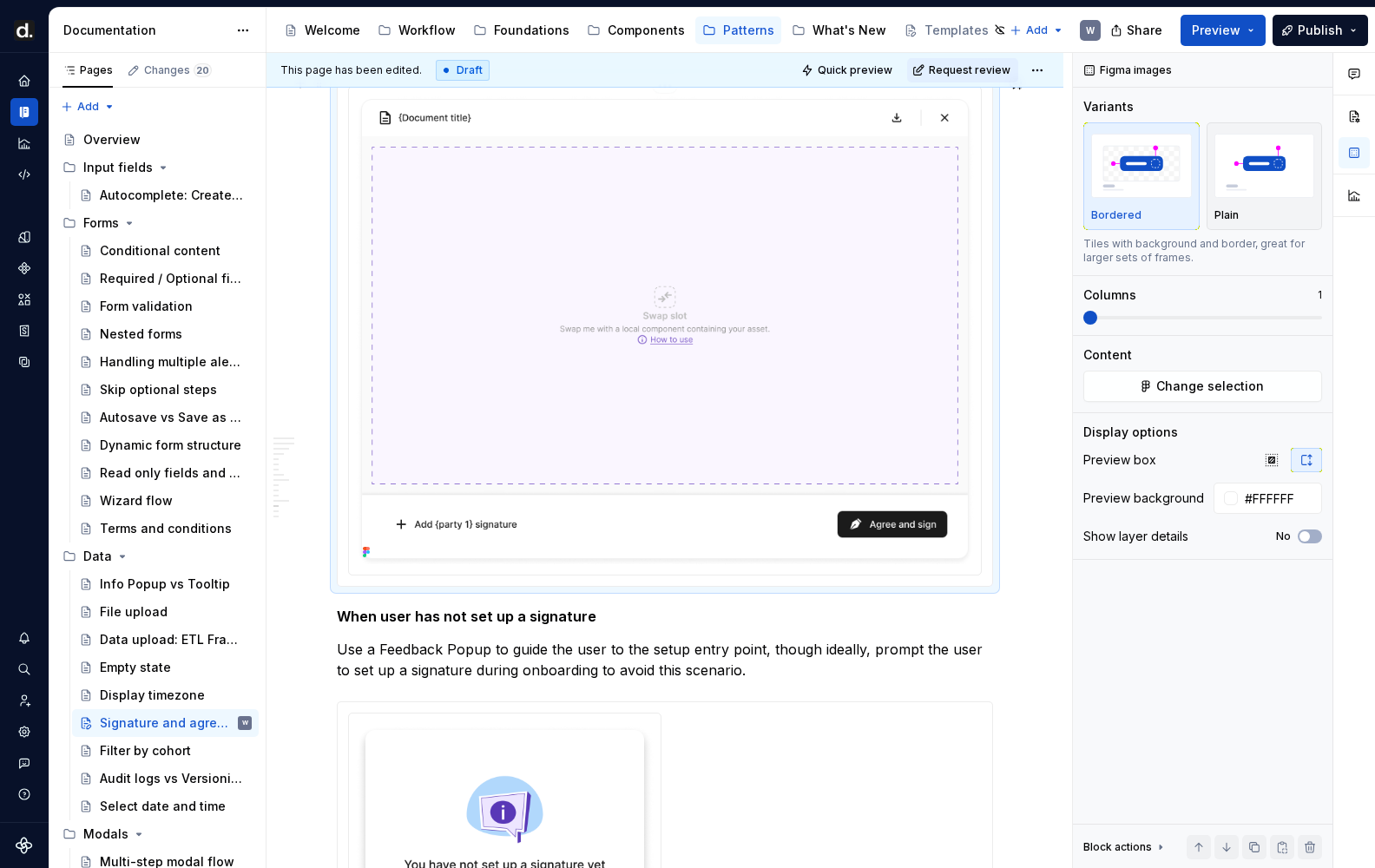
scroll to position [3249, 0]
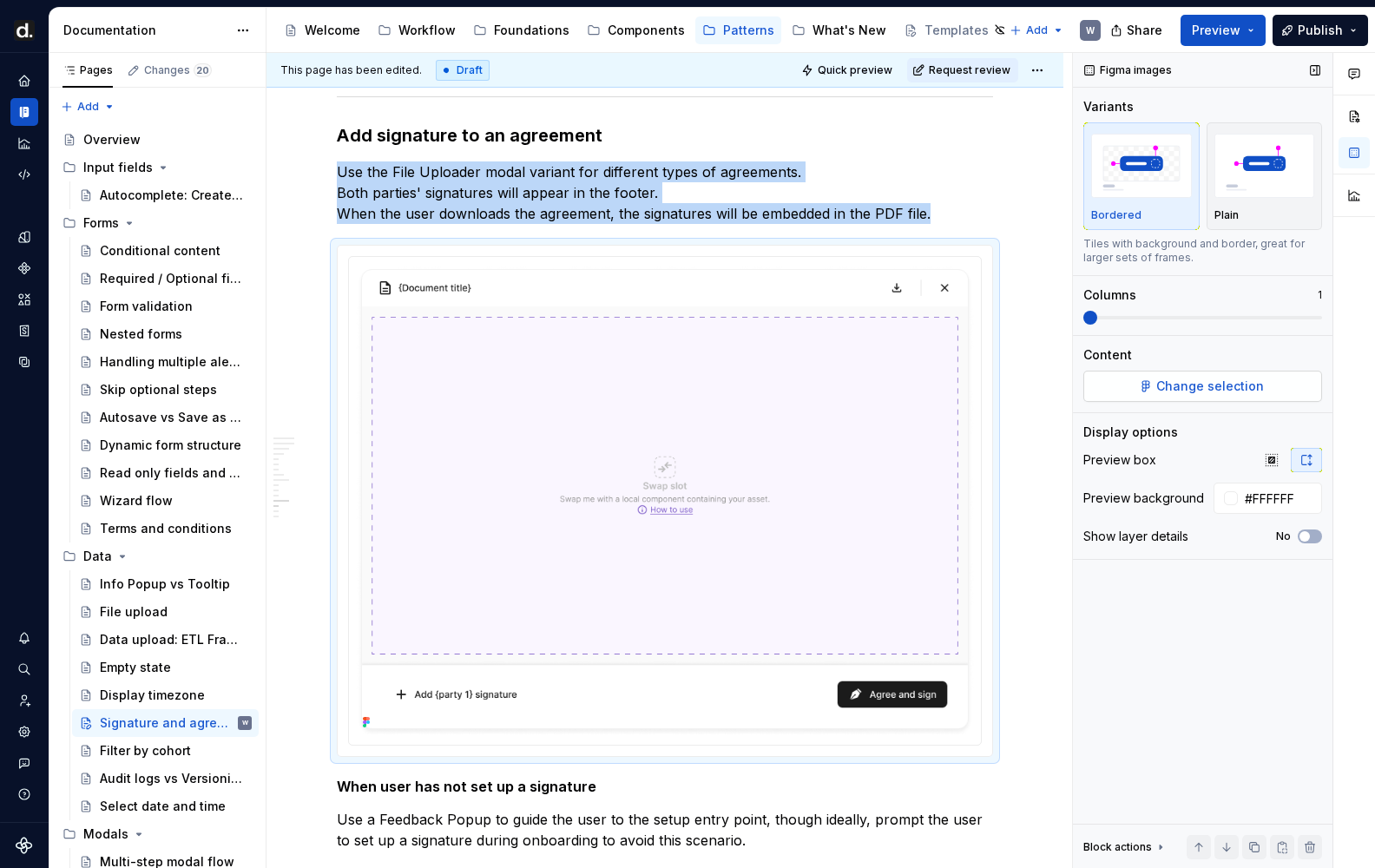
click at [1140, 380] on button "Change selection" at bounding box center [1203, 386] width 239 height 31
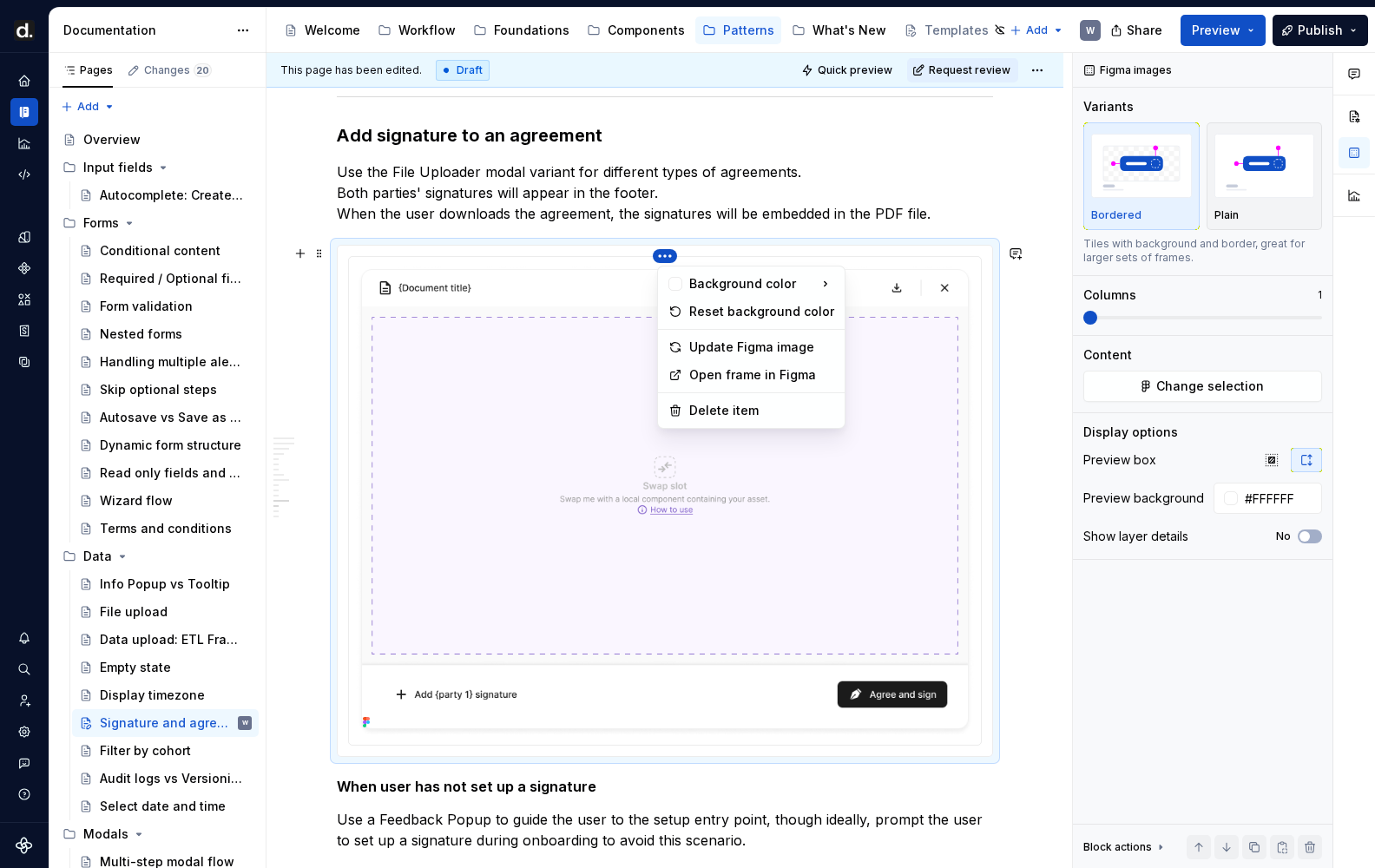
click at [664, 256] on html "[PERSON_NAME] UI W Design system data Documentation Accessibility guide for tre…" at bounding box center [687, 434] width 1375 height 868
click at [729, 372] on div "Open frame in Figma" at bounding box center [761, 375] width 145 height 17
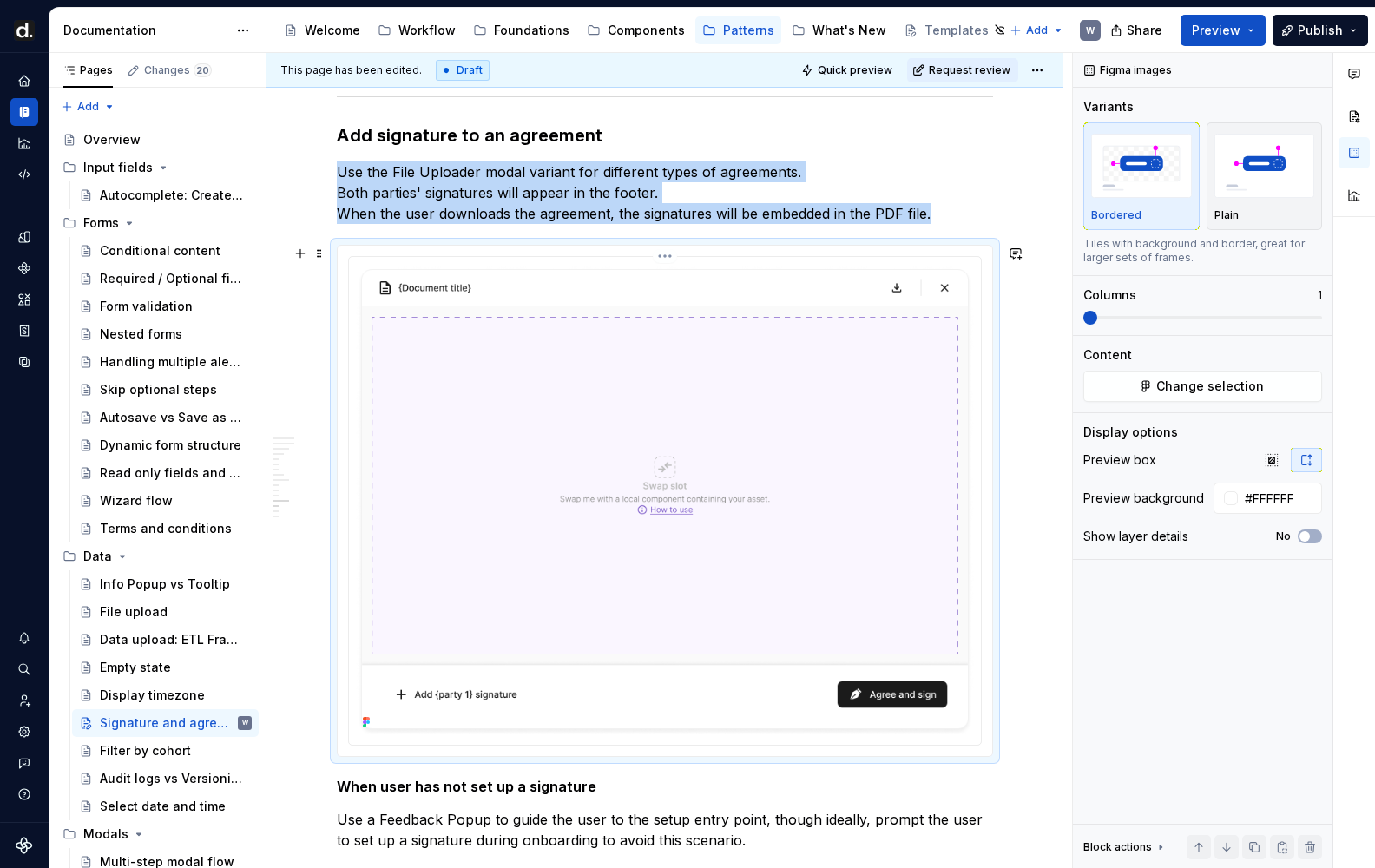
click at [810, 348] on img at bounding box center [665, 498] width 618 height 470
click at [663, 259] on html "[PERSON_NAME] UI W Design system data Documentation Accessibility guide for tre…" at bounding box center [687, 434] width 1375 height 868
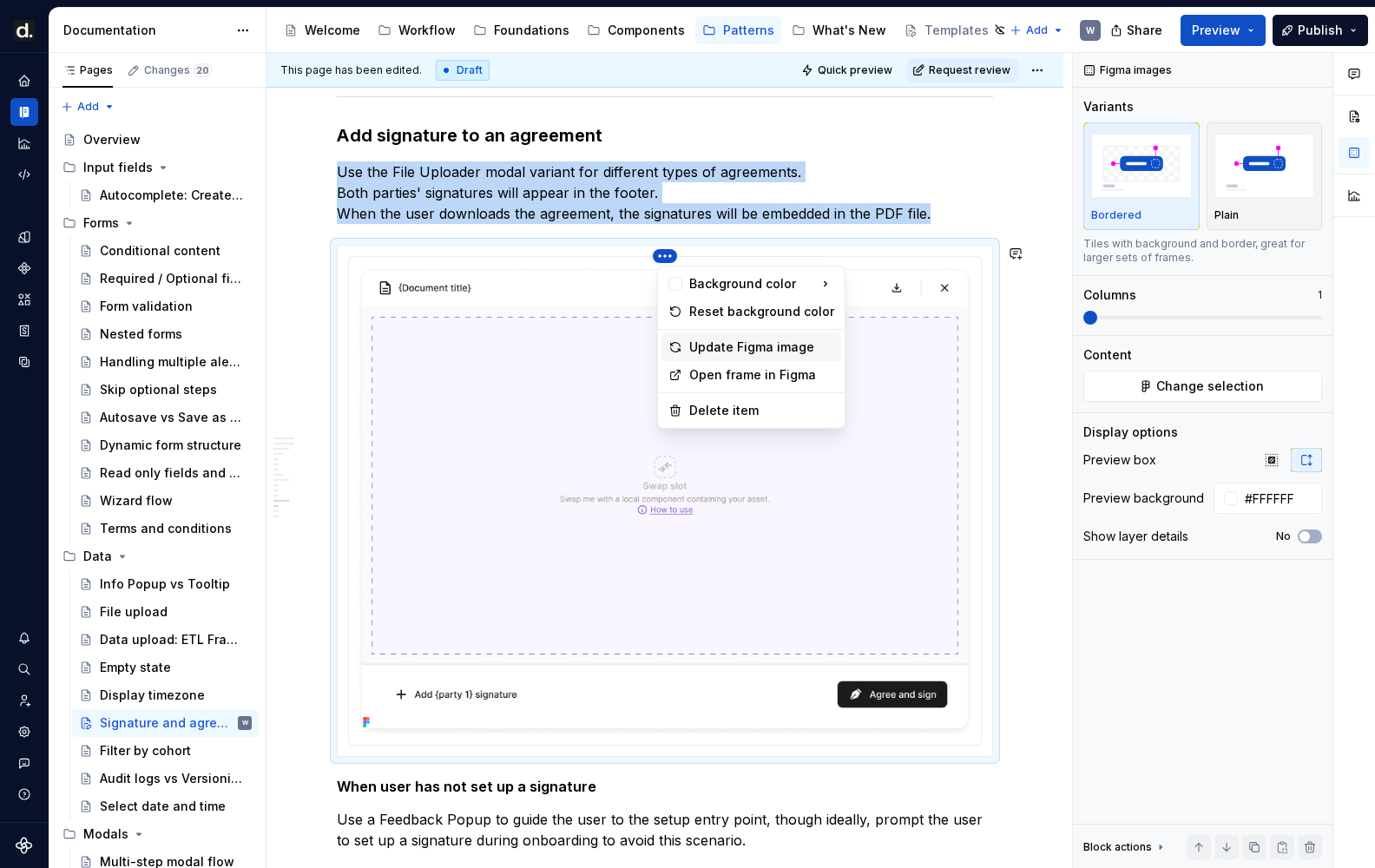
click at [718, 342] on div "Update Figma image" at bounding box center [761, 347] width 145 height 17
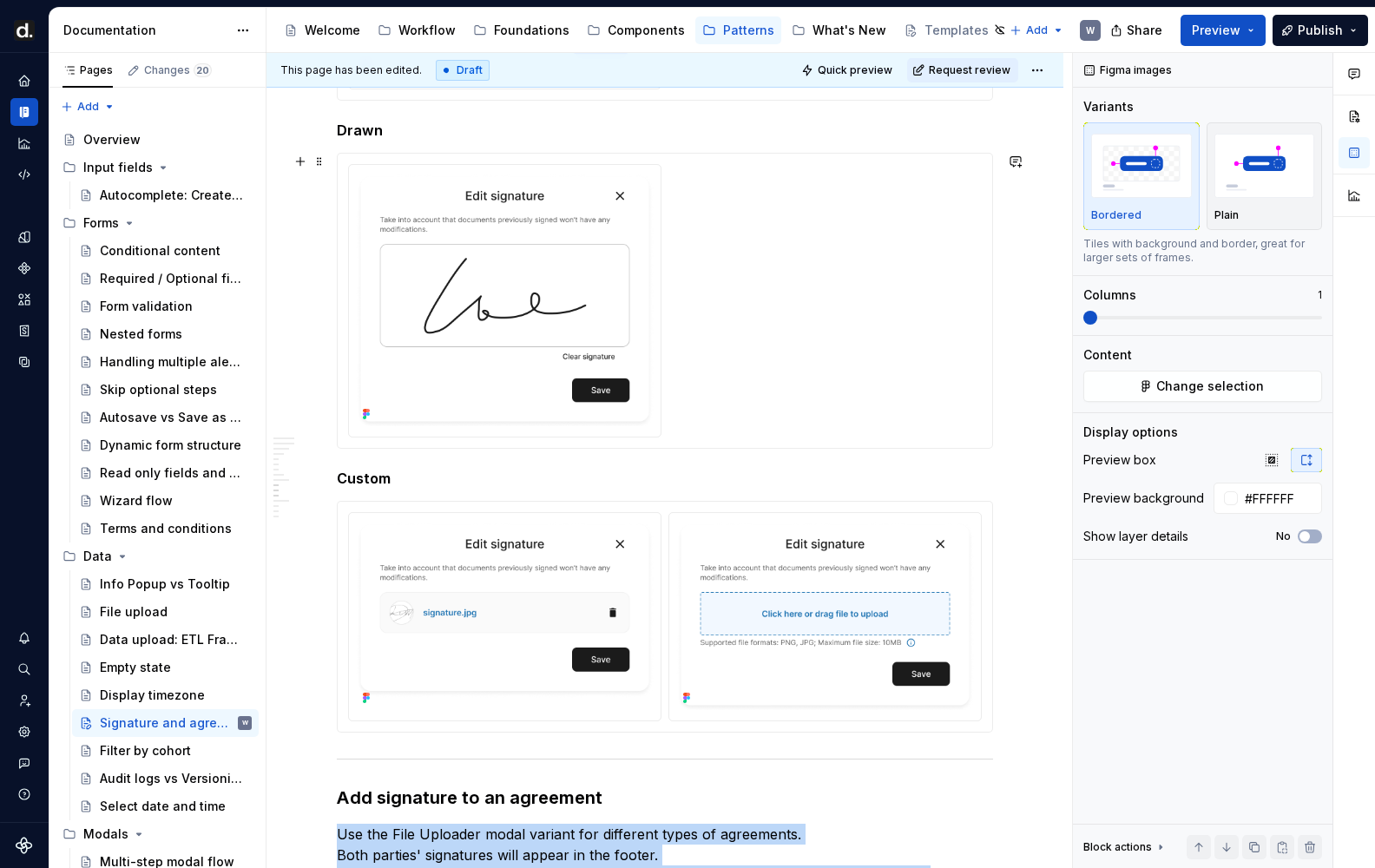
scroll to position [2245, 0]
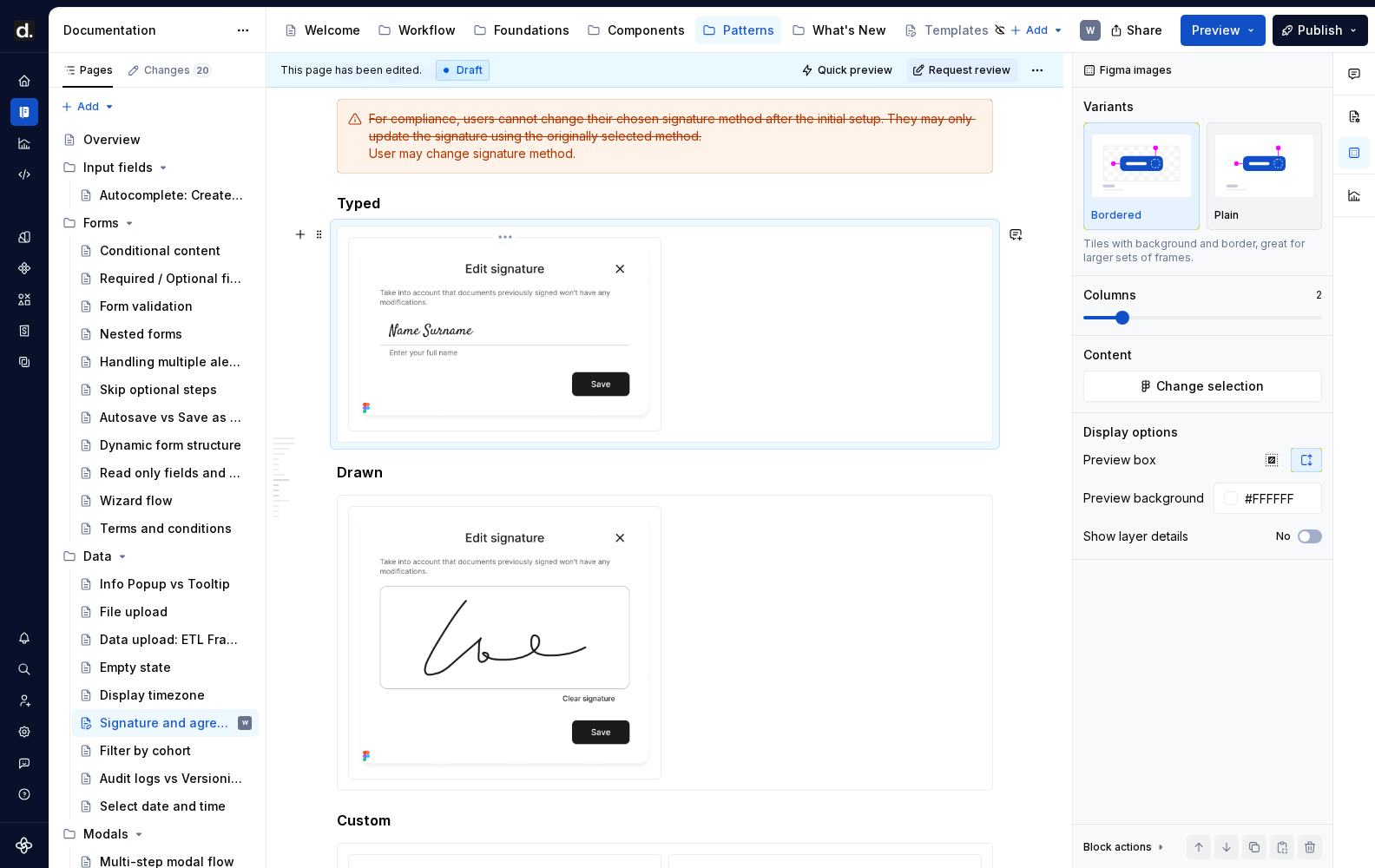
click at [563, 322] on img at bounding box center [505, 332] width 298 height 175
click at [511, 236] on html "[PERSON_NAME] UI W Design system data Documentation Accessibility guide for tre…" at bounding box center [687, 434] width 1375 height 868
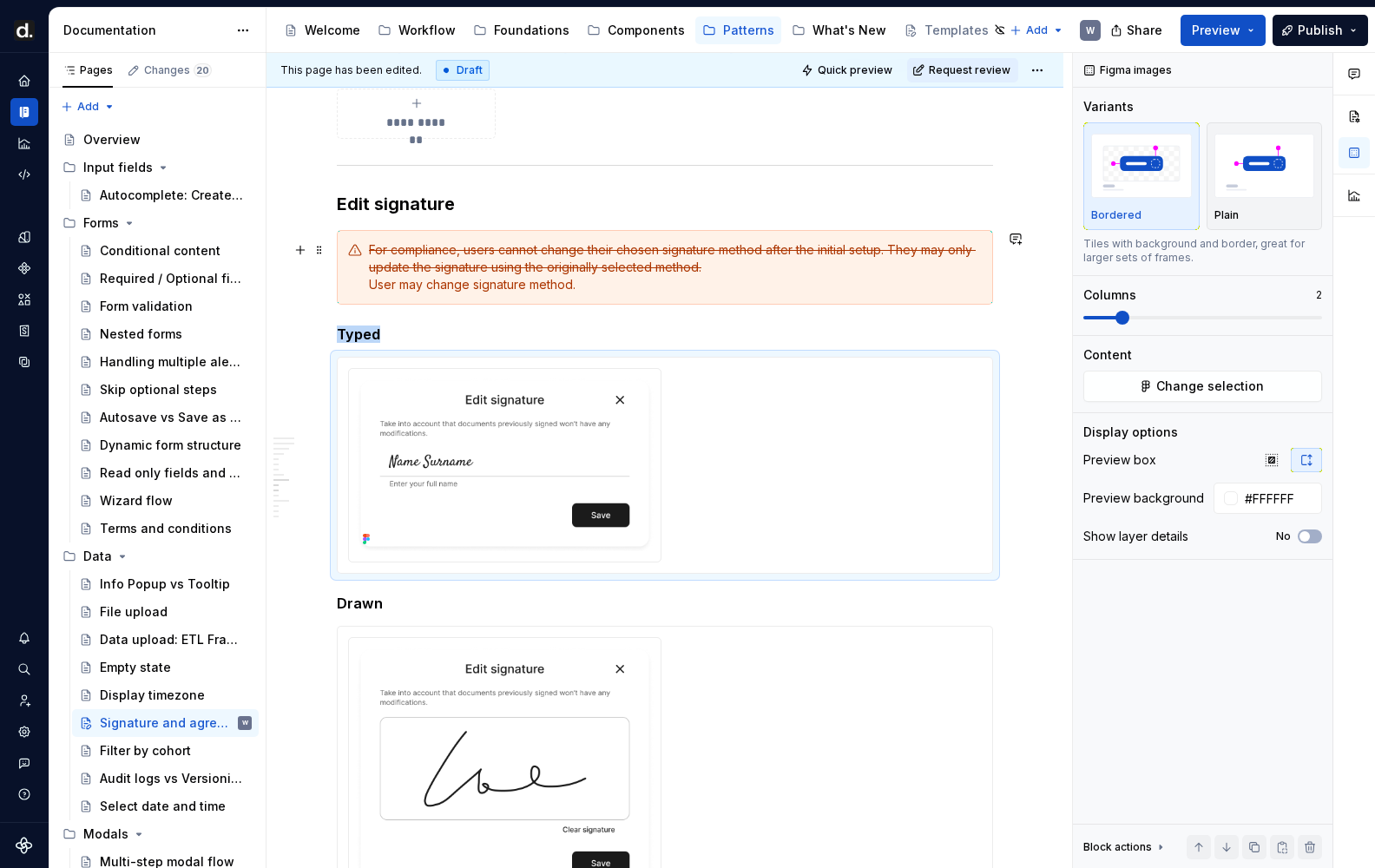
scroll to position [2118, 0]
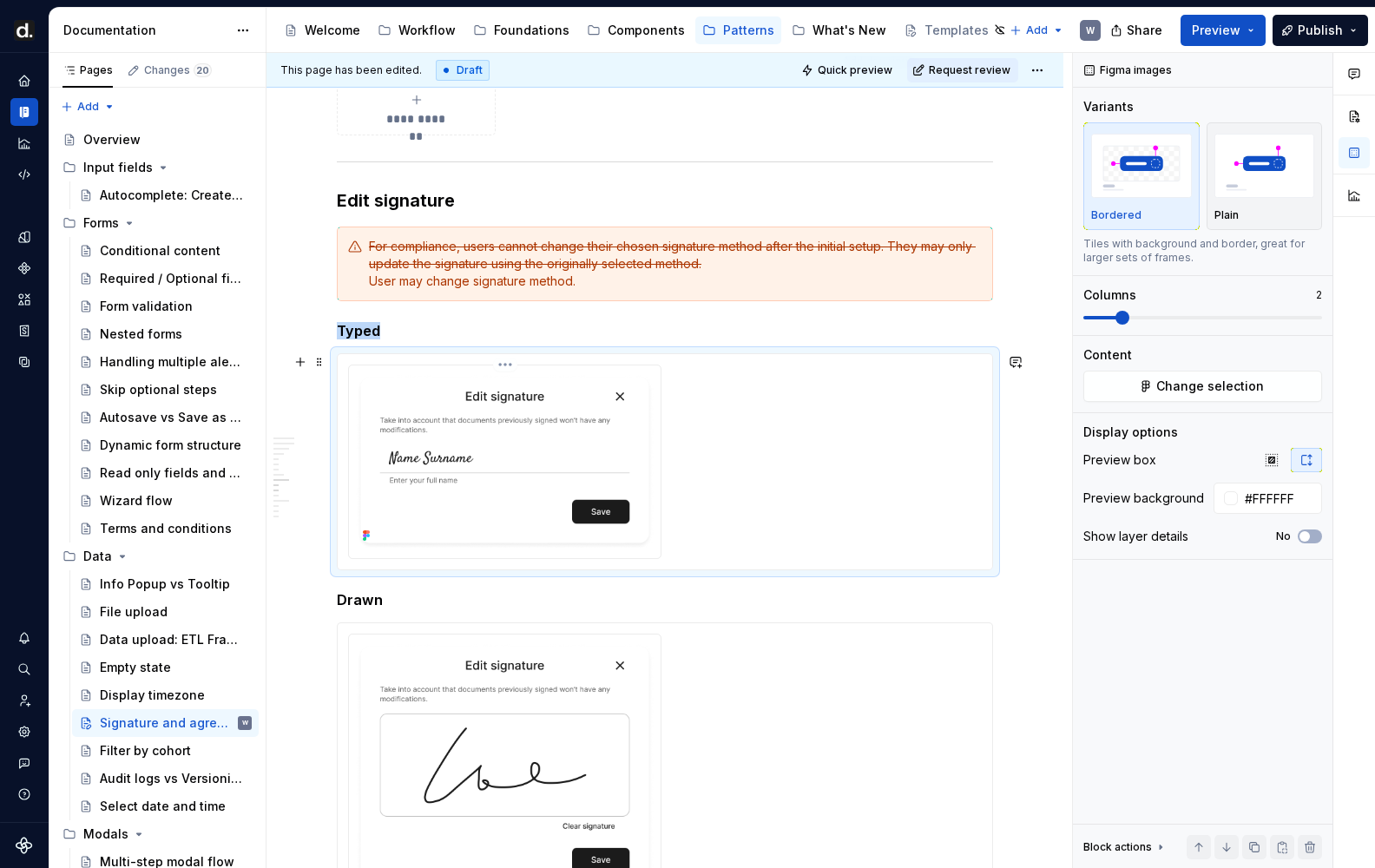
click at [513, 365] on html "[PERSON_NAME] UI W Design system data Documentation Accessibility guide for tre…" at bounding box center [687, 434] width 1375 height 868
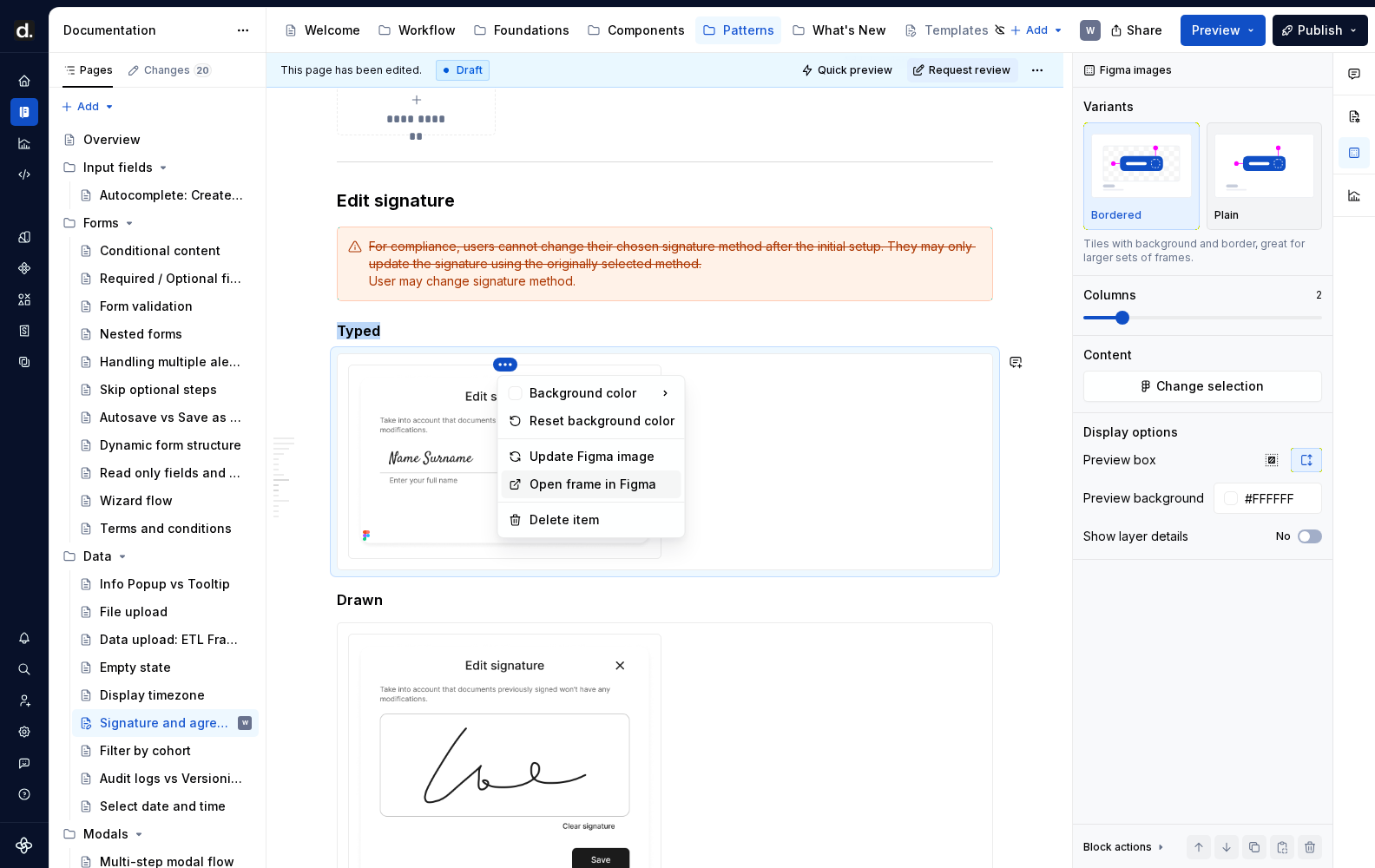
click at [559, 480] on div "Open frame in Figma" at bounding box center [602, 484] width 145 height 17
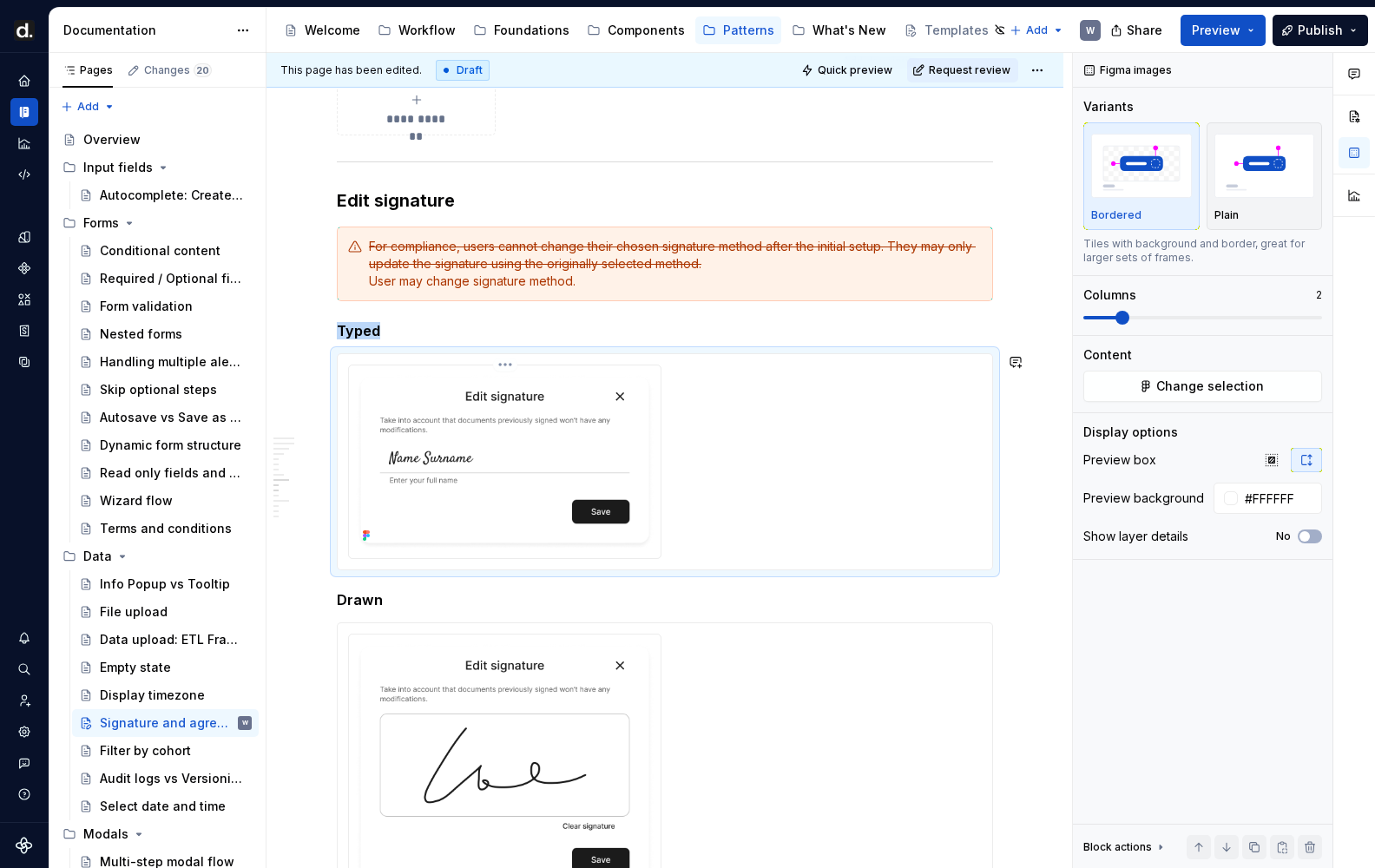
type textarea "*"
click at [504, 371] on div at bounding box center [504, 461] width 312 height 192
click at [516, 369] on html "[PERSON_NAME] UI W Design system data Documentation Accessibility guide for tre…" at bounding box center [687, 434] width 1375 height 868
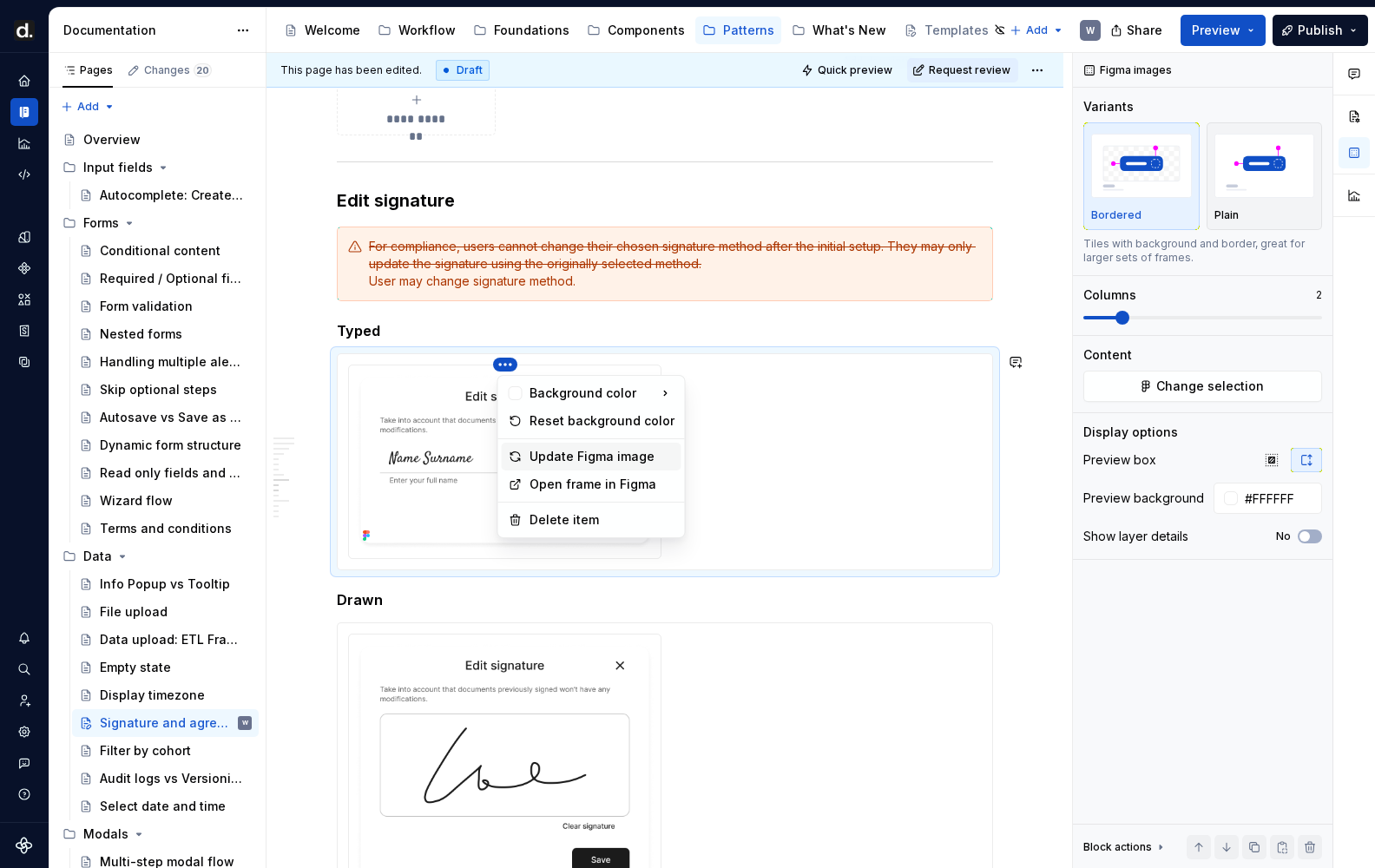
click at [566, 460] on div "Update Figma image" at bounding box center [602, 457] width 145 height 17
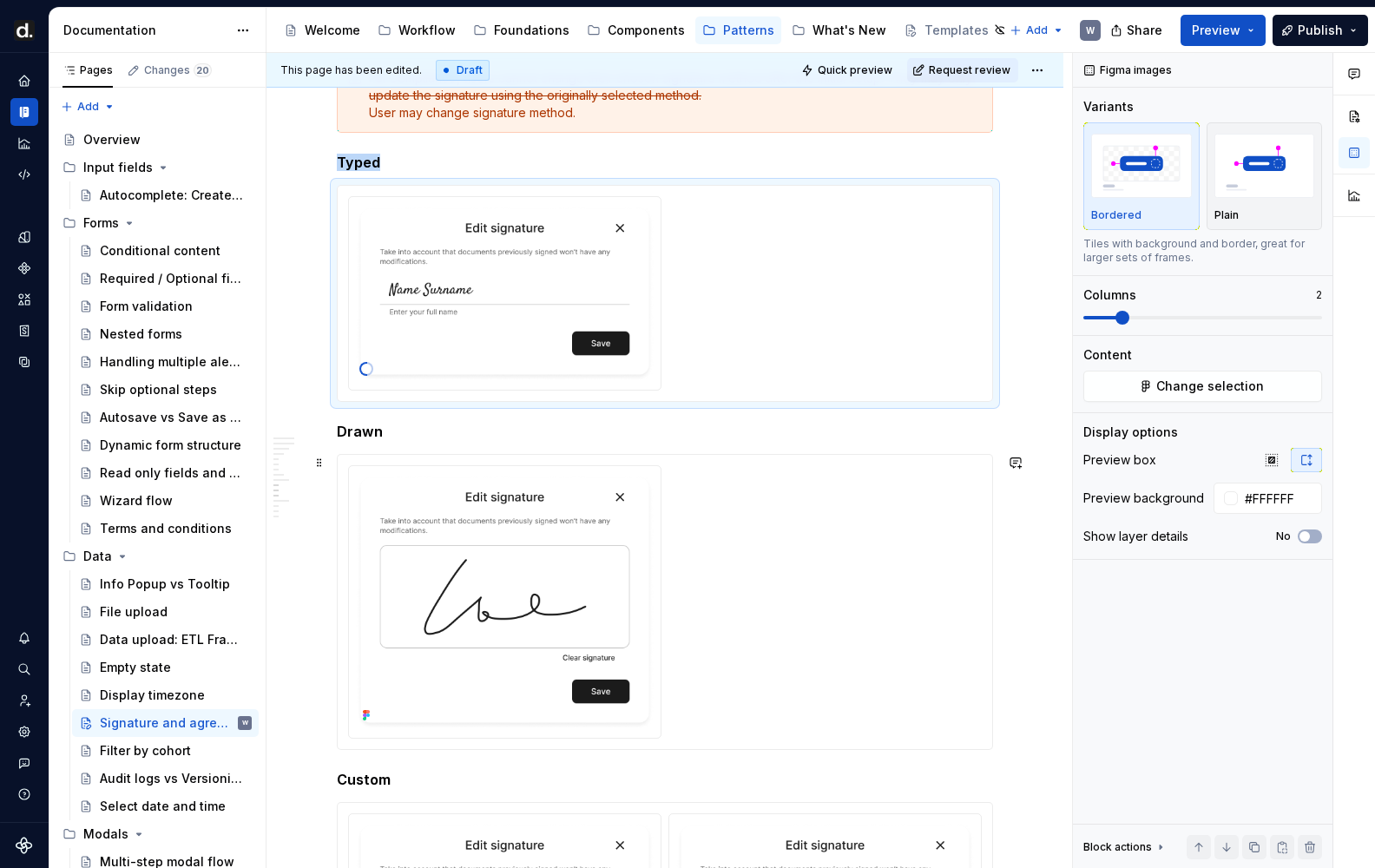
scroll to position [2378, 0]
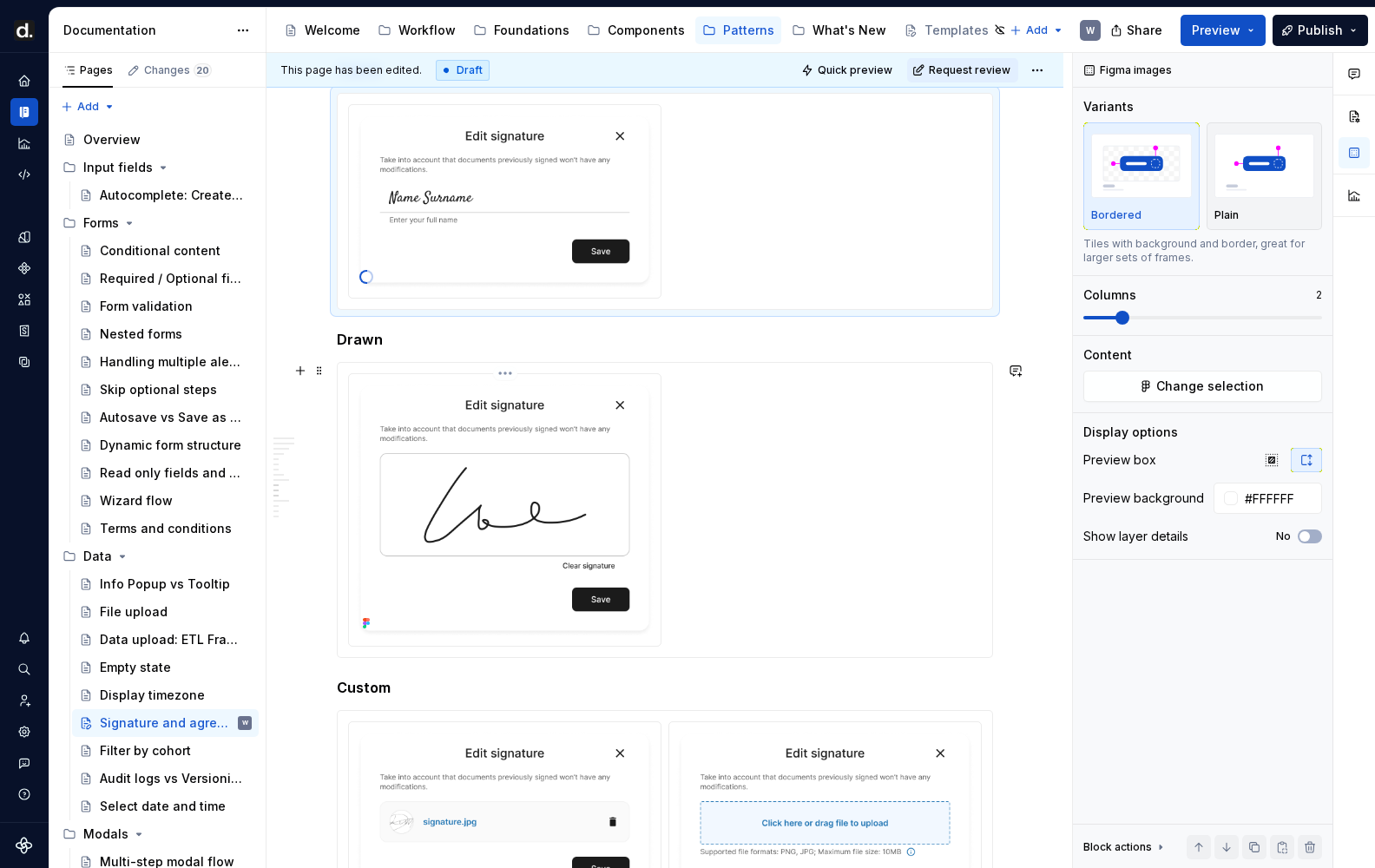
click at [510, 372] on html "[PERSON_NAME] UI W Design system data Documentation Accessibility guide for tre…" at bounding box center [687, 434] width 1375 height 868
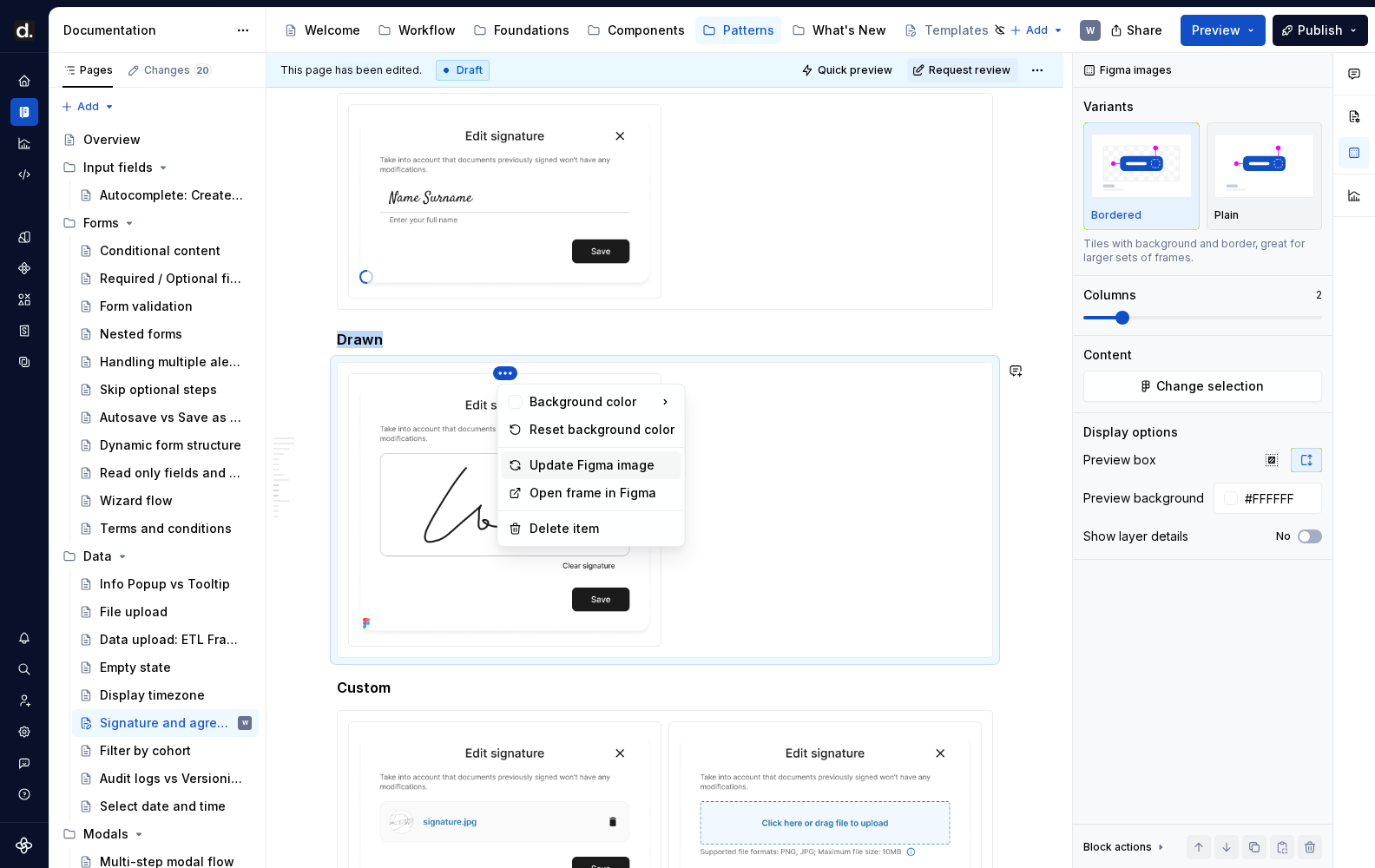
click at [558, 464] on div "Update Figma image" at bounding box center [602, 465] width 145 height 17
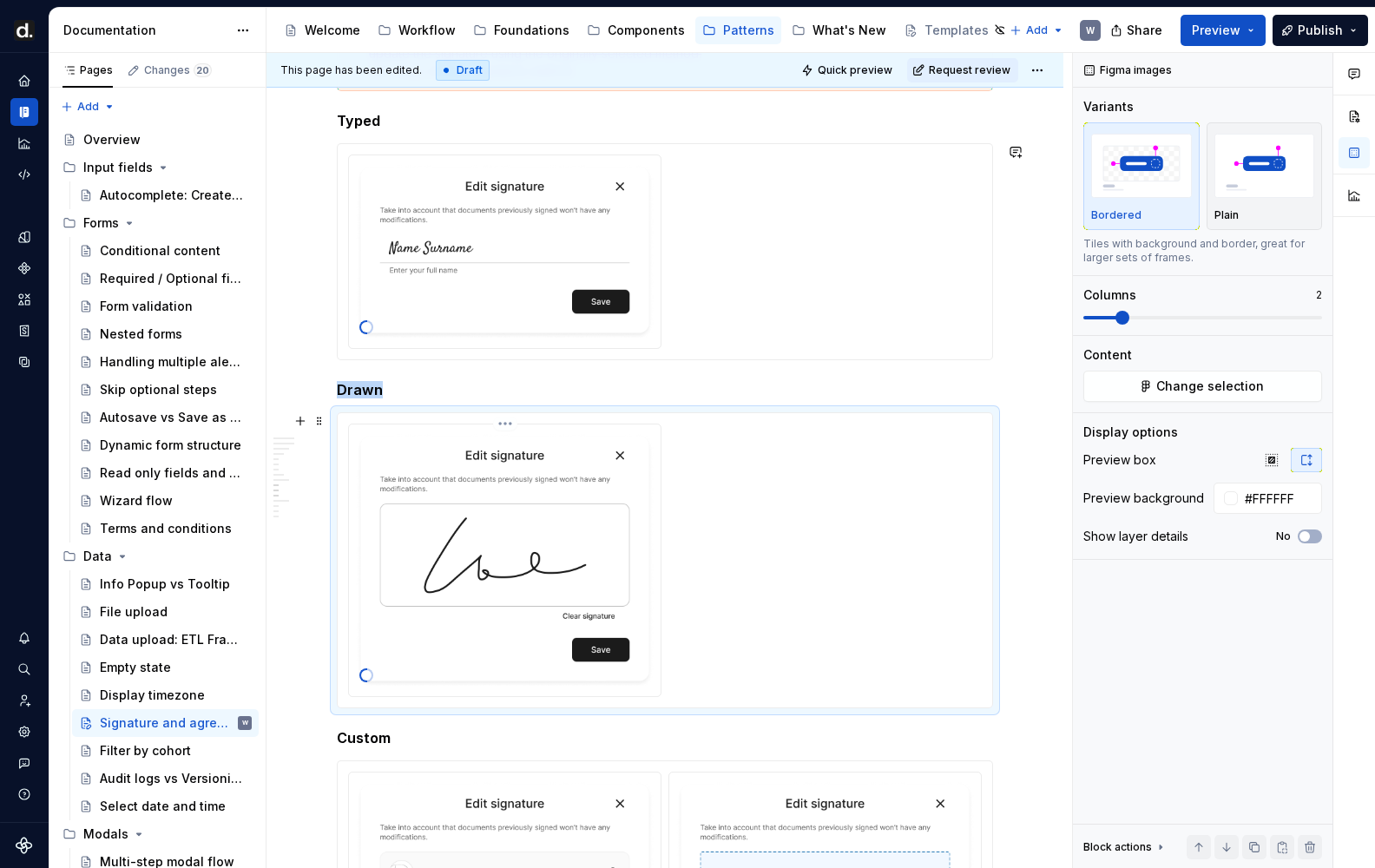
scroll to position [2616, 0]
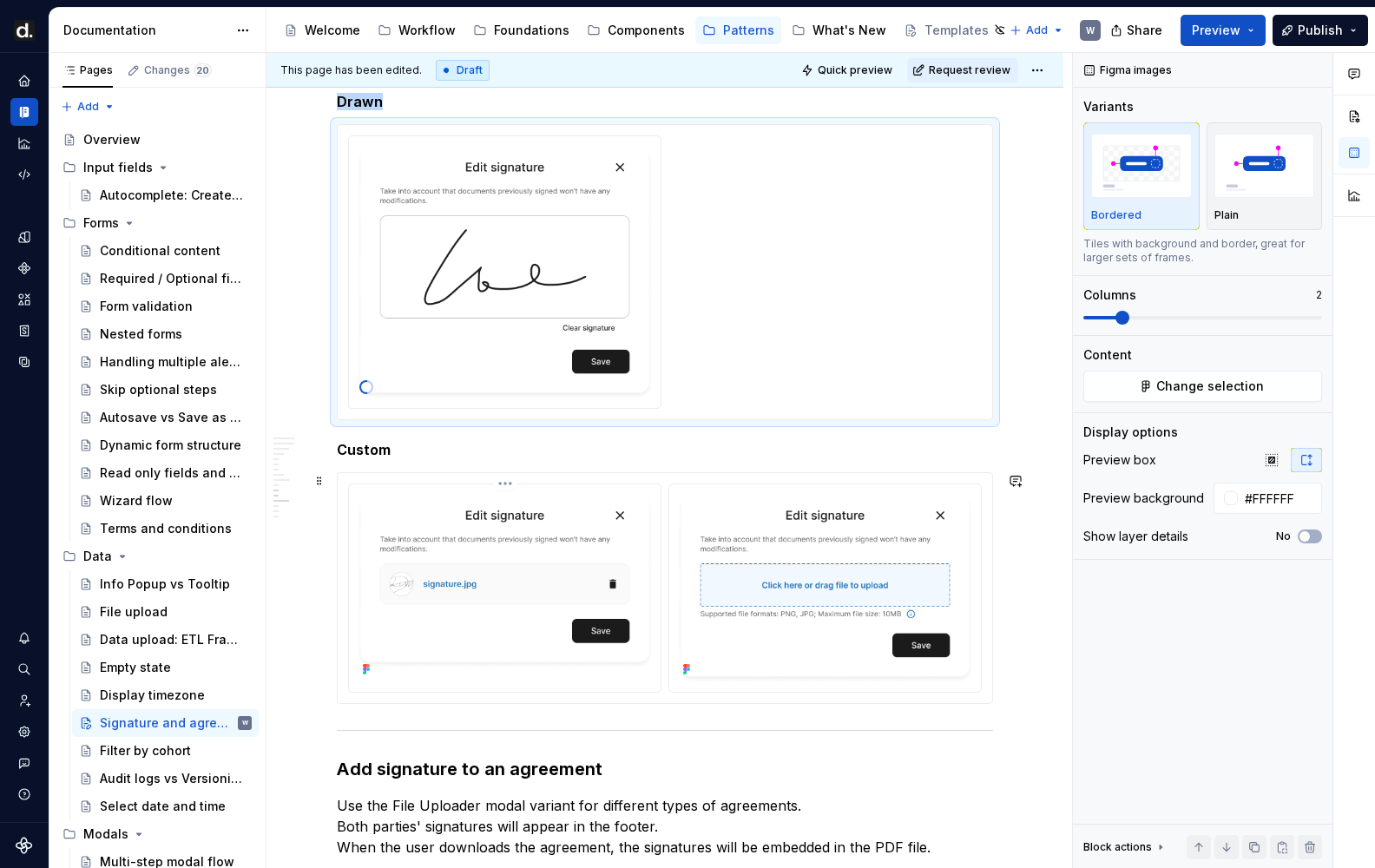
click at [507, 482] on html "[PERSON_NAME] UI W Design system data Documentation Accessibility guide for tre…" at bounding box center [687, 434] width 1375 height 868
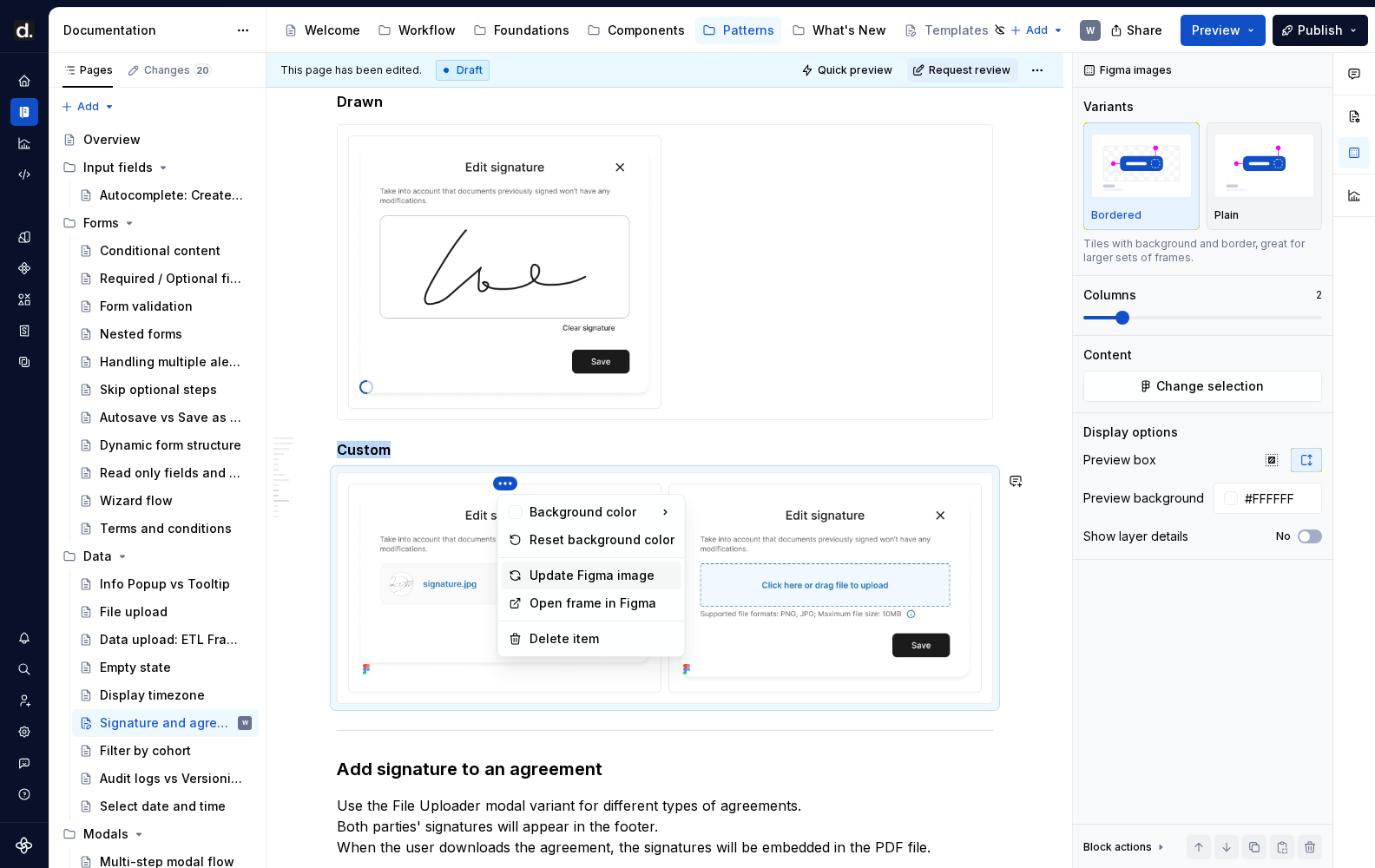
drag, startPoint x: 544, startPoint y: 573, endPoint x: 674, endPoint y: 556, distance: 131.1
click at [543, 573] on div "Update Figma image" at bounding box center [602, 575] width 145 height 17
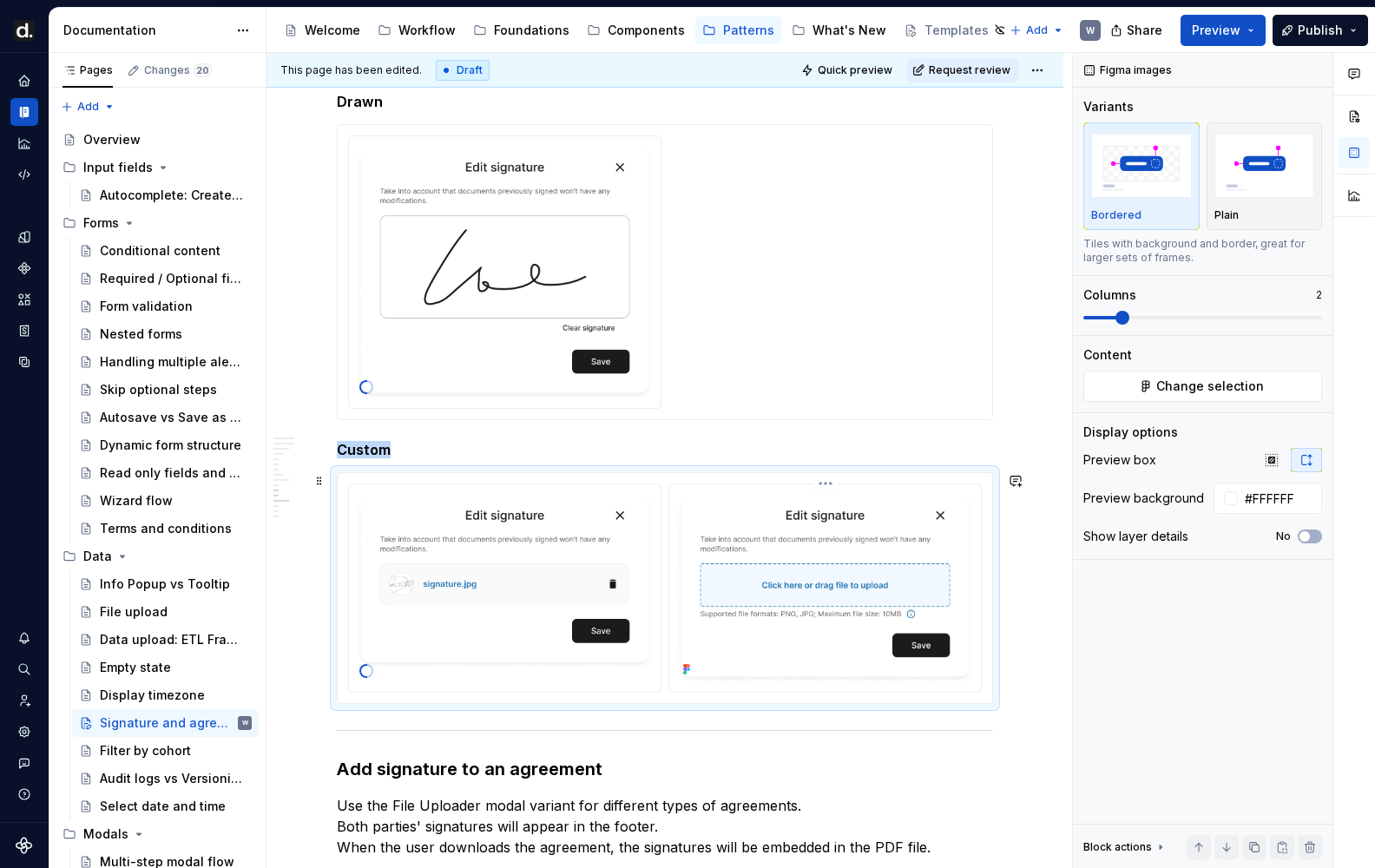
click at [827, 487] on html "[PERSON_NAME] UI W Design system data Documentation Accessibility guide for tre…" at bounding box center [687, 434] width 1375 height 868
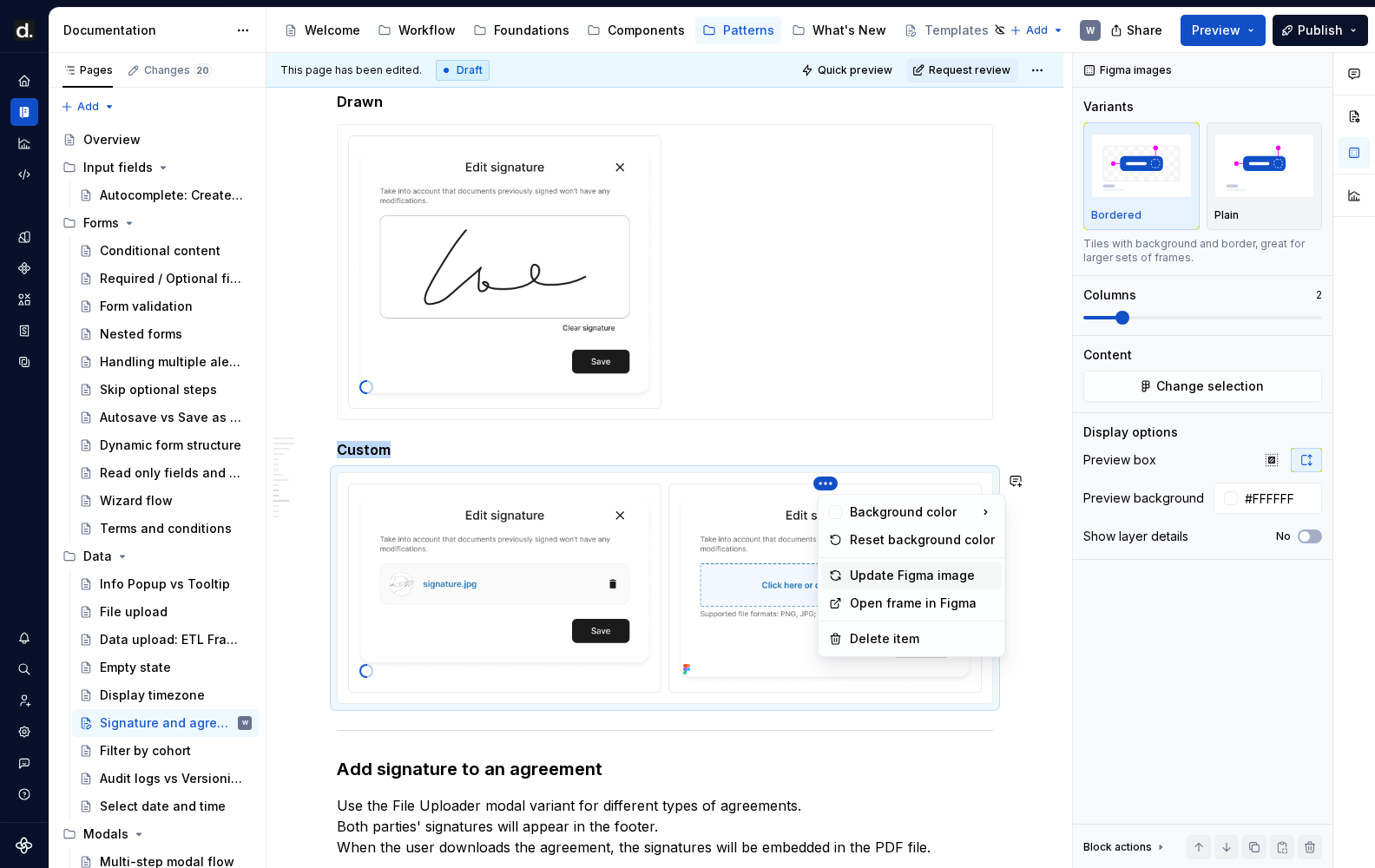
click at [876, 574] on div "Update Figma image" at bounding box center [922, 575] width 145 height 17
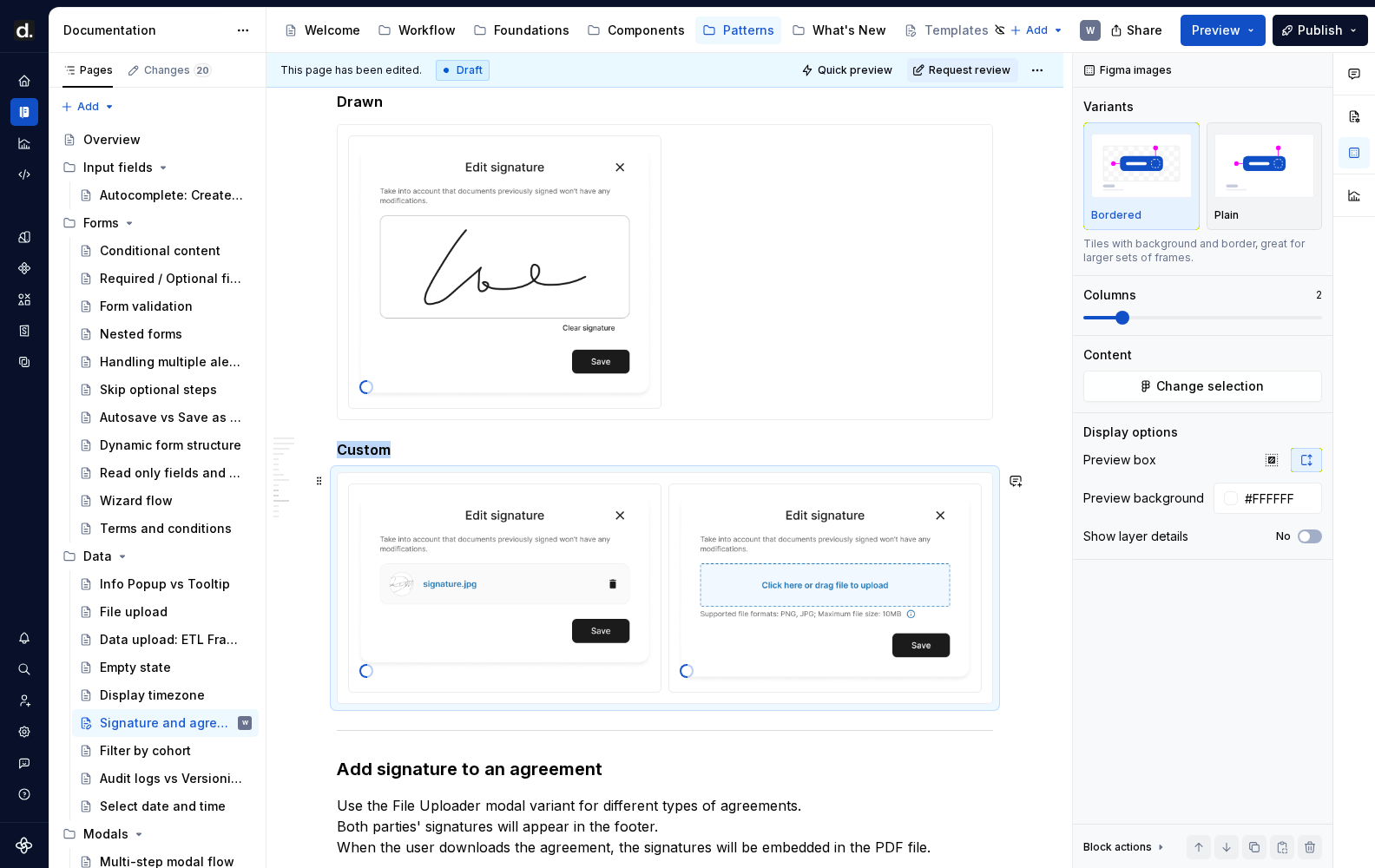
click at [625, 473] on div at bounding box center [664, 588] width 655 height 230
click at [1275, 467] on button "button" at bounding box center [1271, 461] width 31 height 25
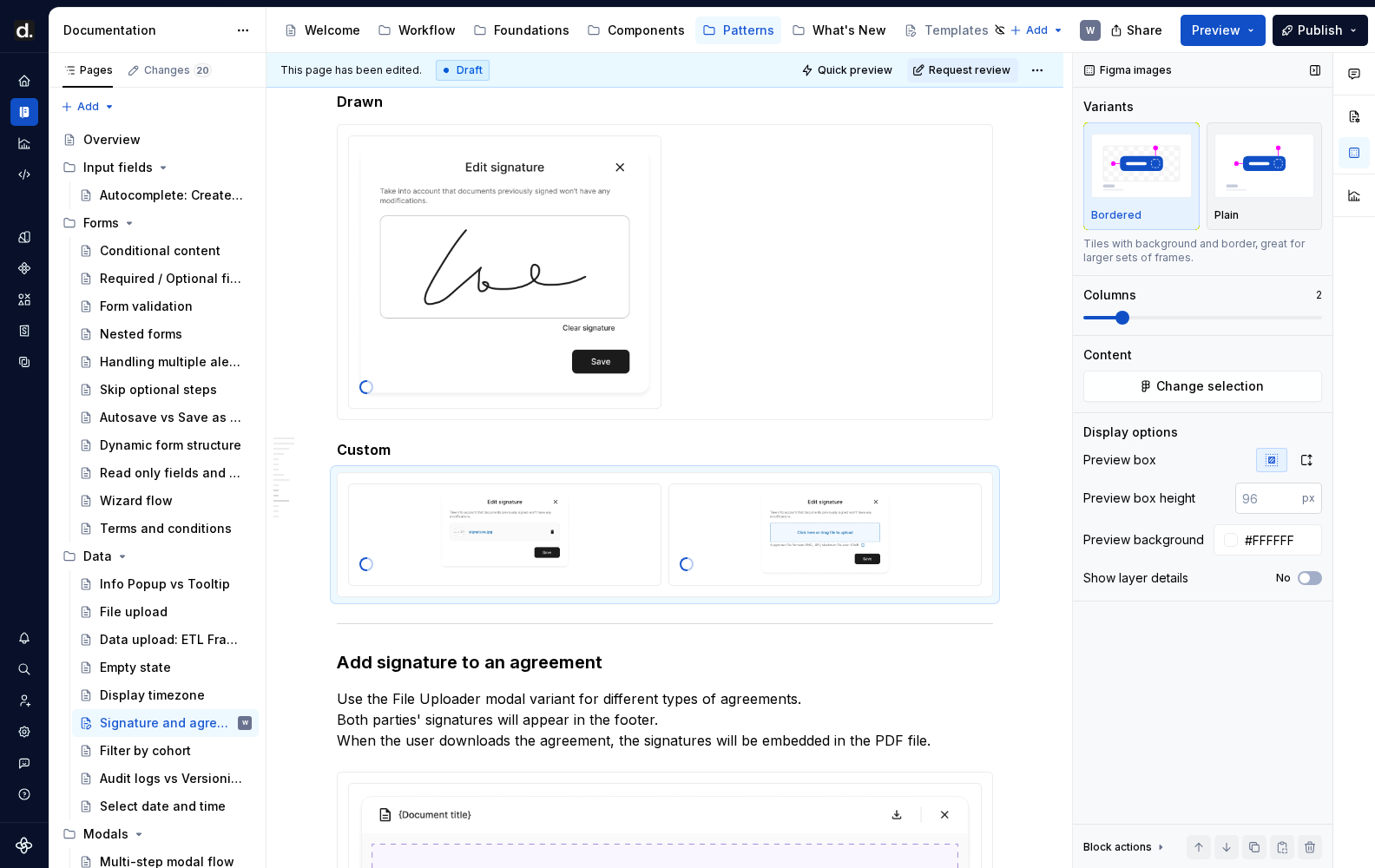
click at [1278, 504] on input "number" at bounding box center [1268, 497] width 67 height 31
type input "530"
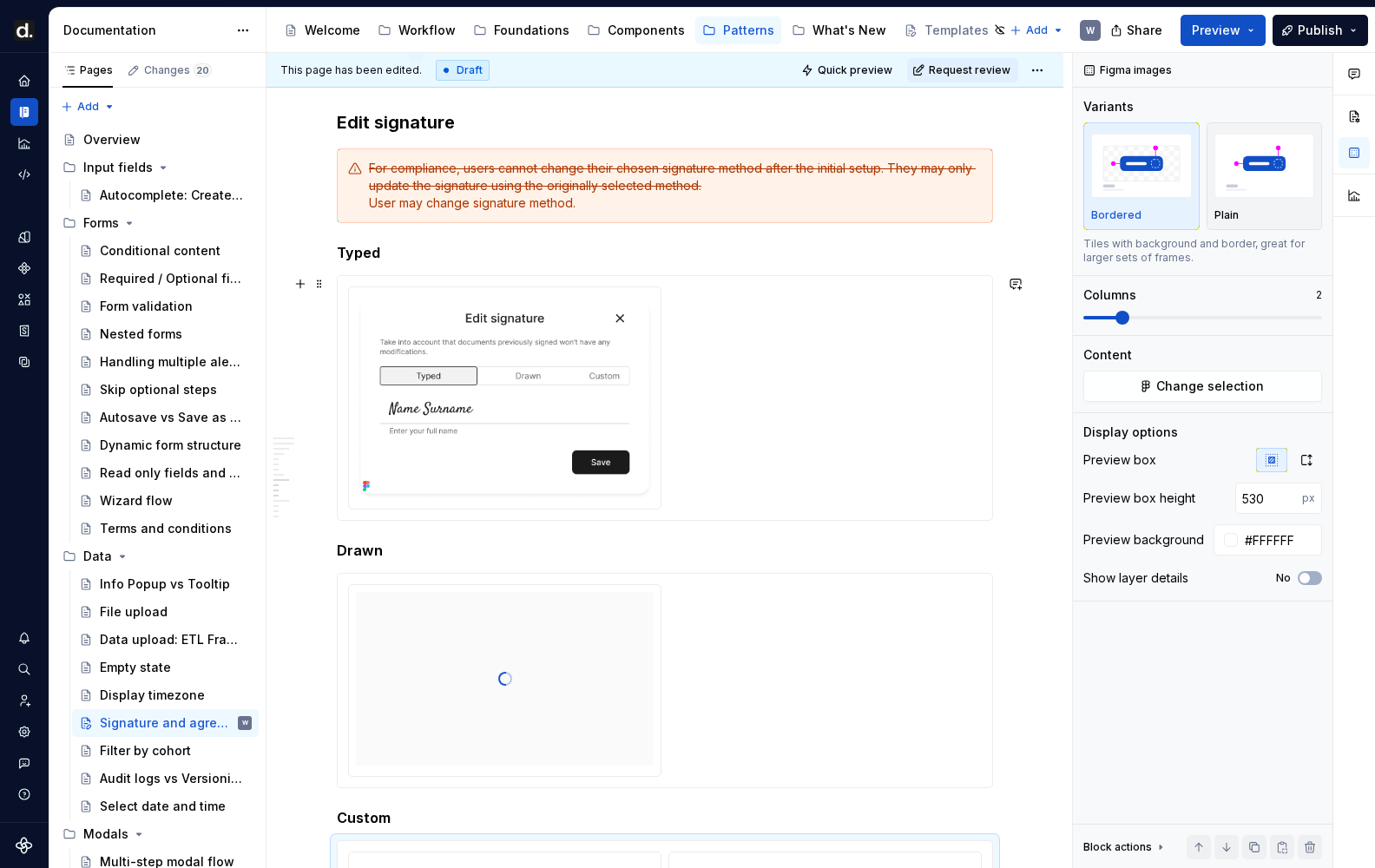
scroll to position [2178, 0]
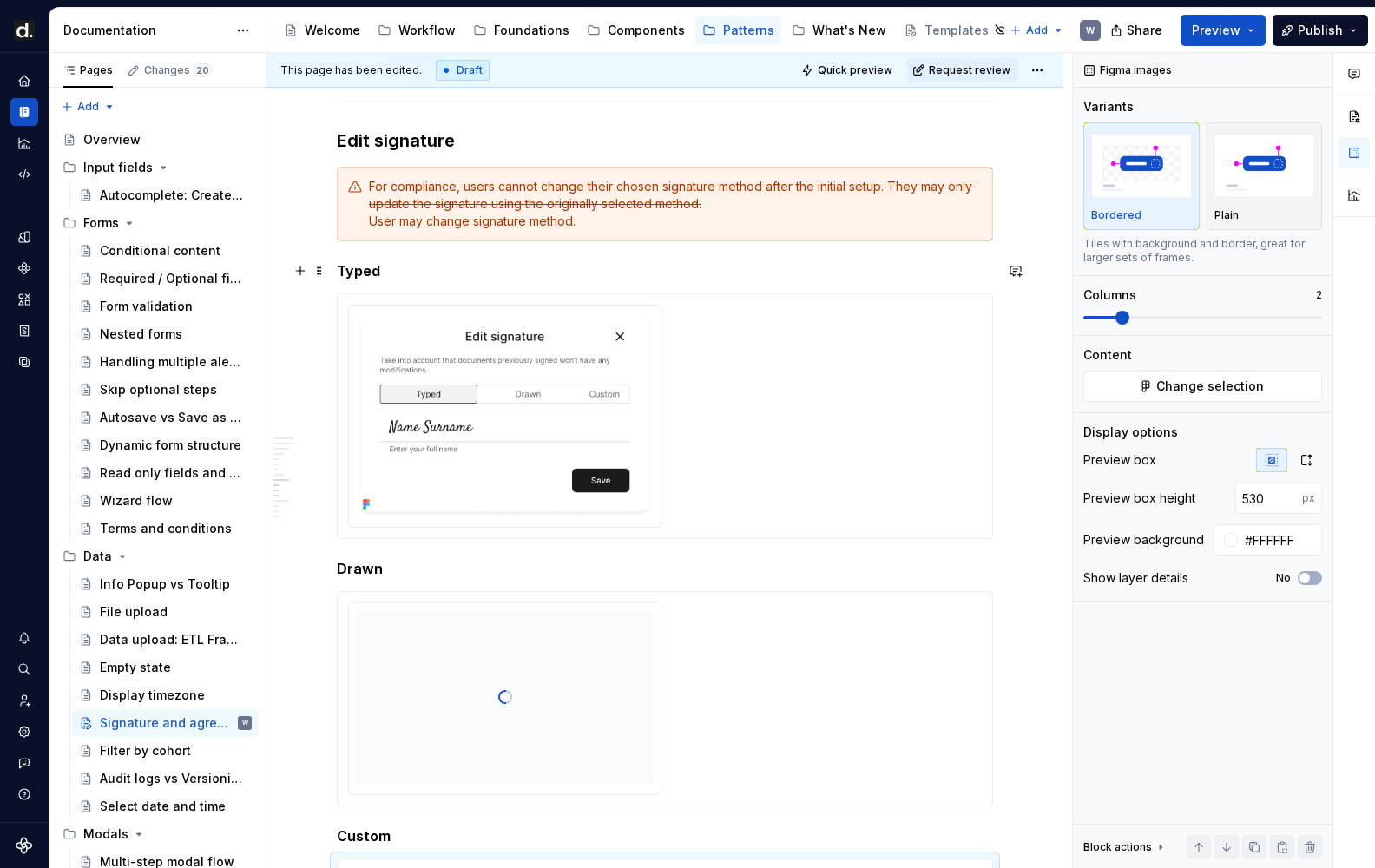
click at [344, 271] on strong "Typed" at bounding box center [358, 271] width 44 height 17
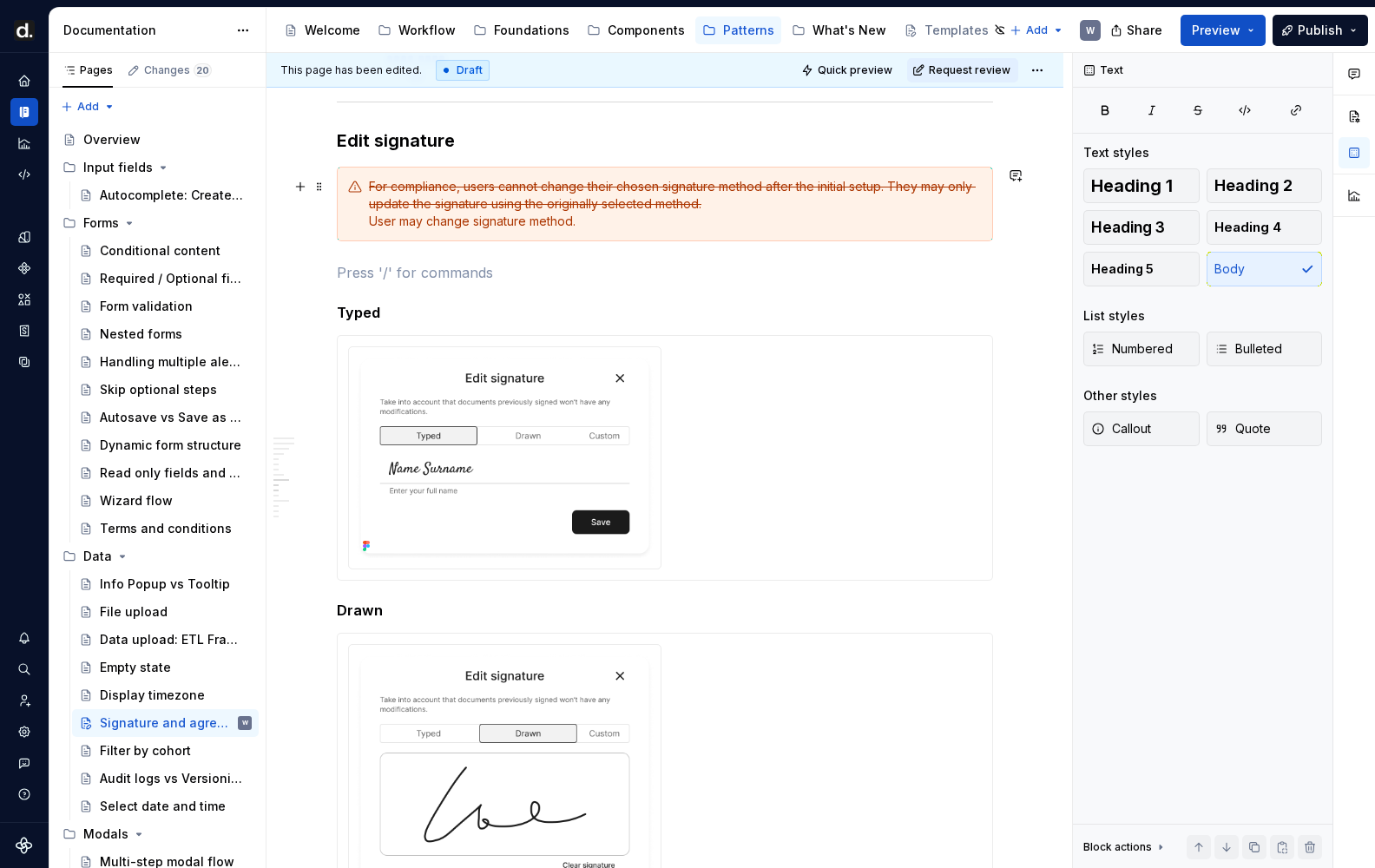
click at [447, 227] on div "For compliance, users cannot change their chosen signature method after the ini…" at bounding box center [675, 204] width 613 height 52
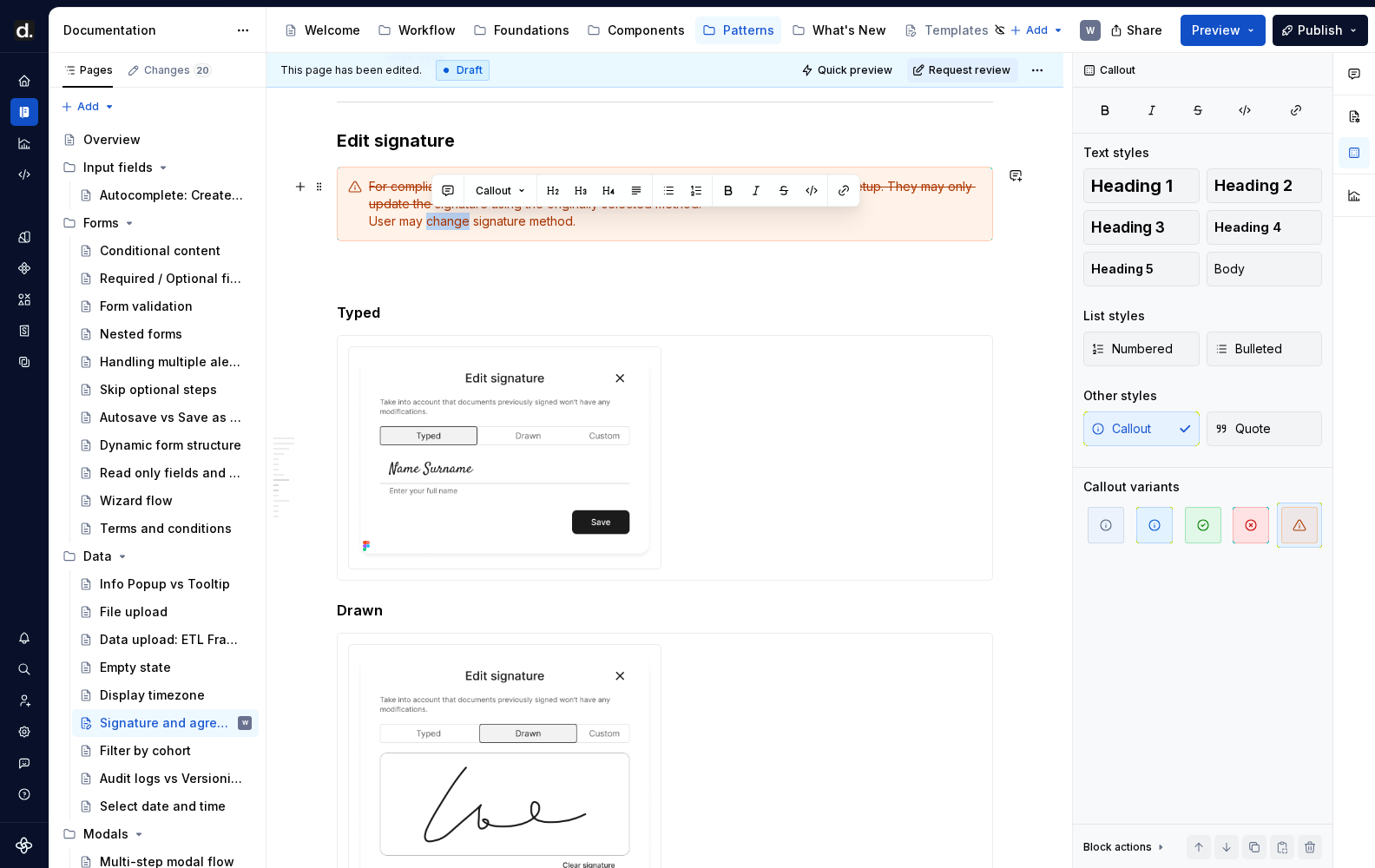
click at [447, 227] on div "For compliance, users cannot change their chosen signature method after the ini…" at bounding box center [675, 204] width 613 height 52
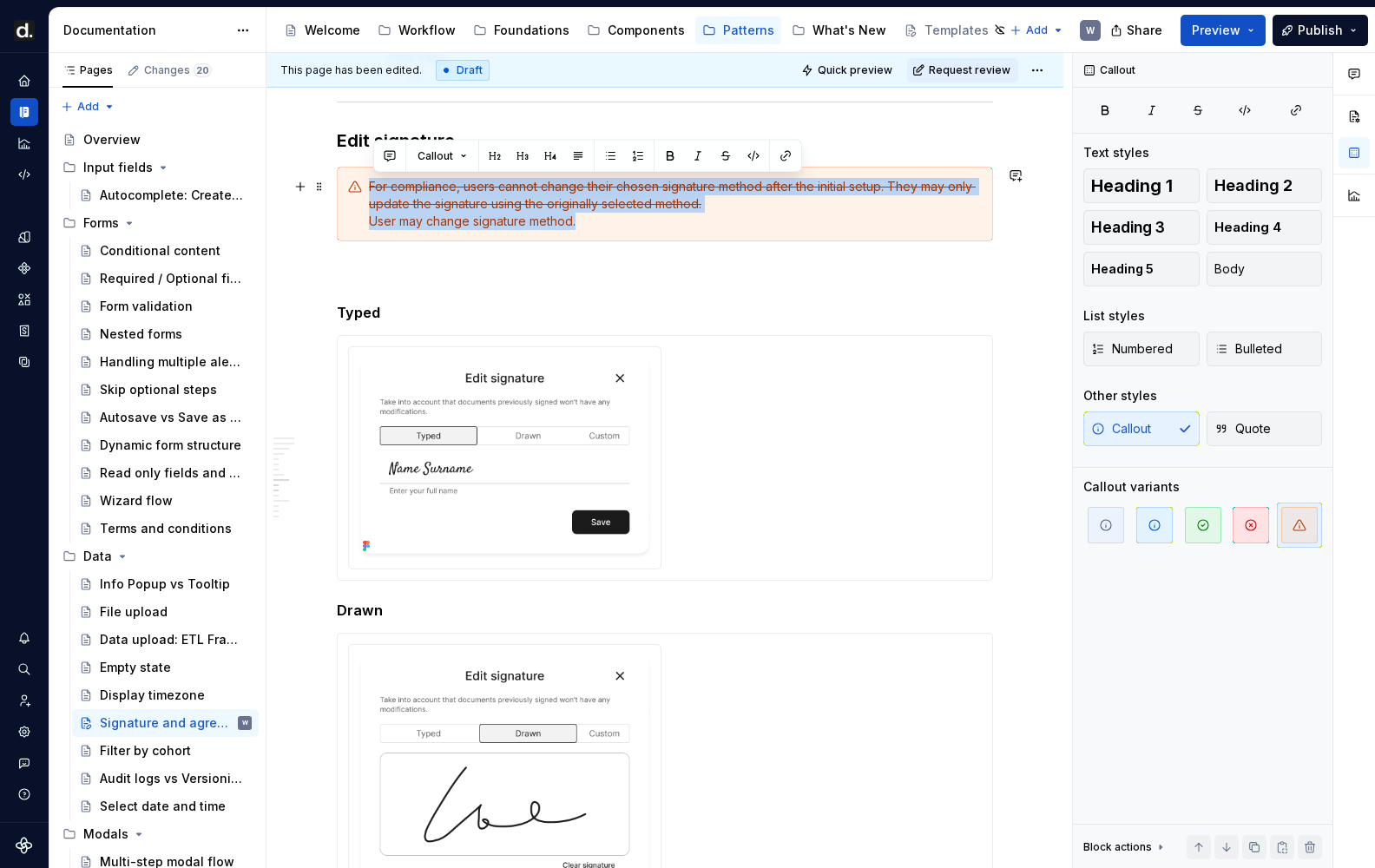
click at [599, 226] on div "For compliance, users cannot change their chosen signature method after the ini…" at bounding box center [675, 204] width 613 height 52
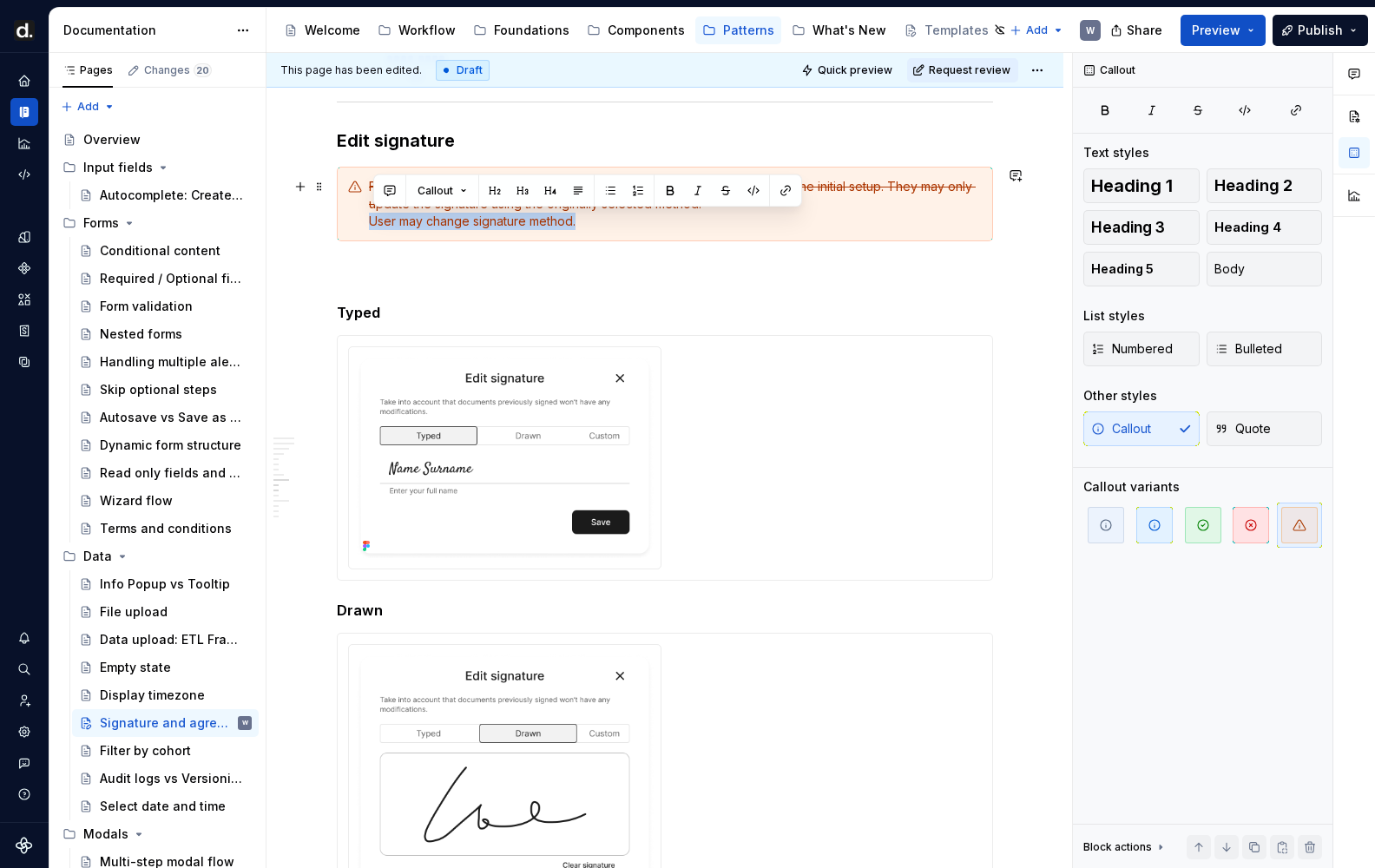
drag, startPoint x: 479, startPoint y: 227, endPoint x: 371, endPoint y: 228, distance: 108.0
click at [371, 228] on div "For compliance, users cannot change their chosen signature method after the ini…" at bounding box center [664, 204] width 656 height 75
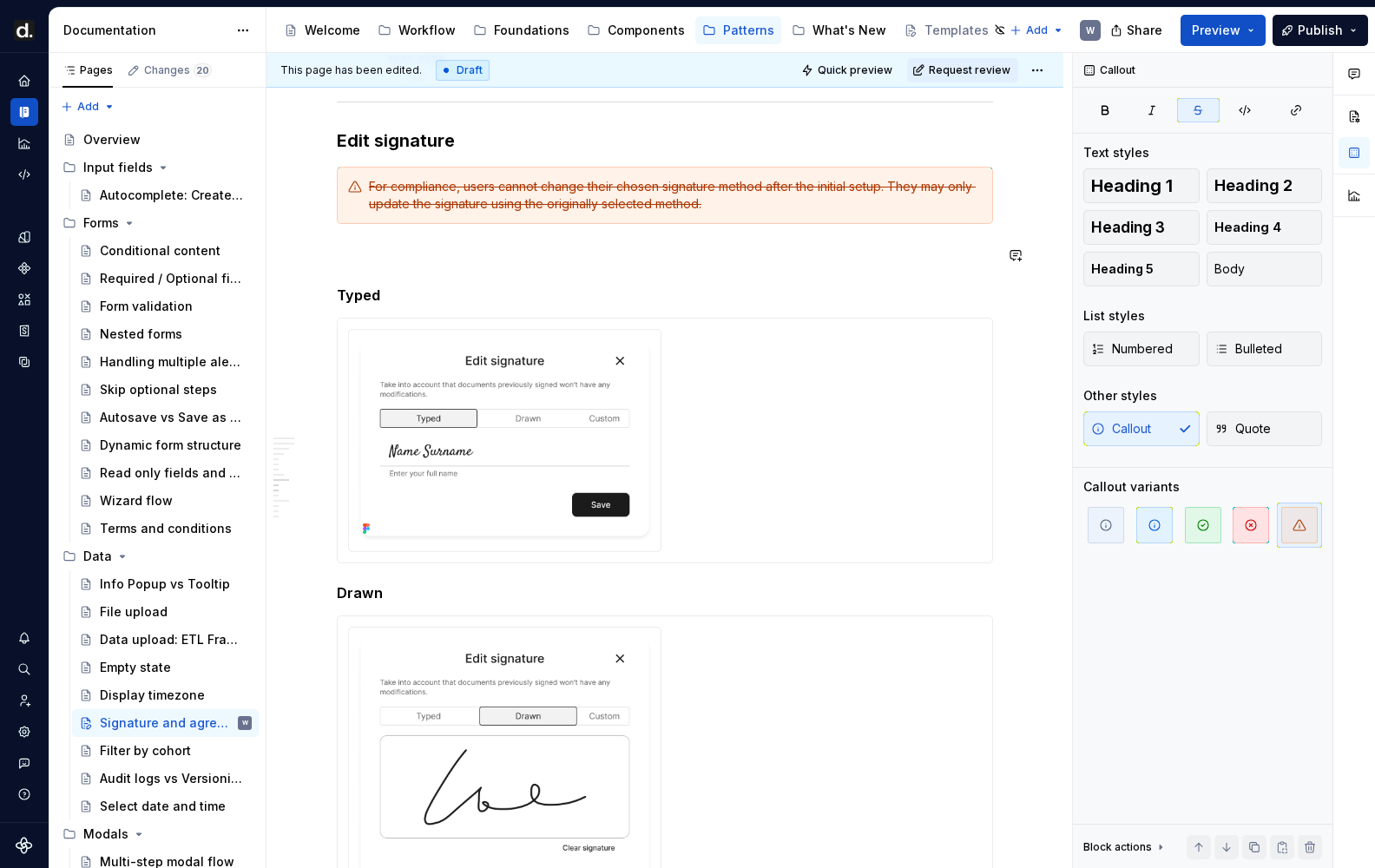
click at [394, 264] on p at bounding box center [664, 255] width 656 height 21
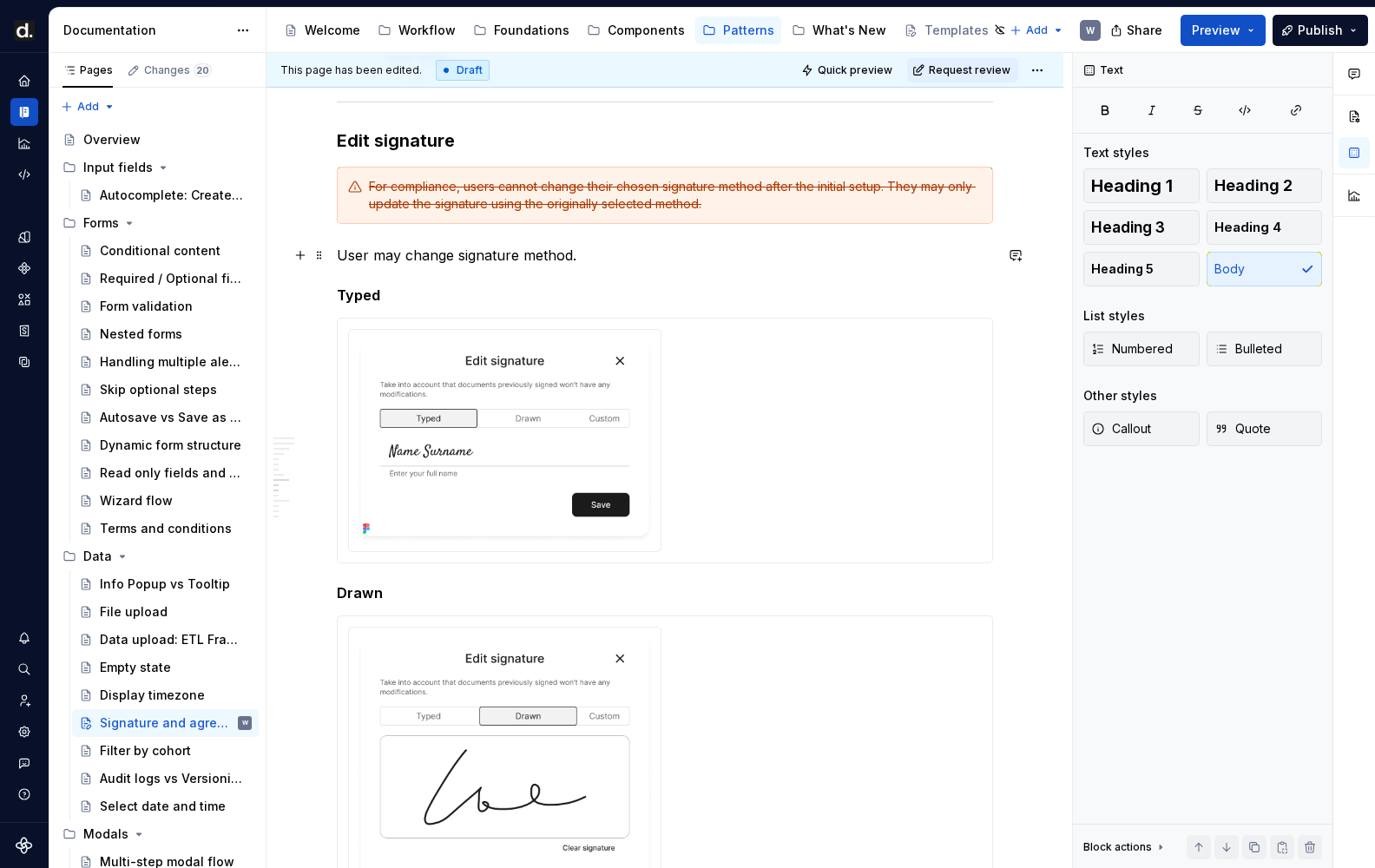
click at [394, 258] on p "User may change signature method." at bounding box center [664, 255] width 656 height 21
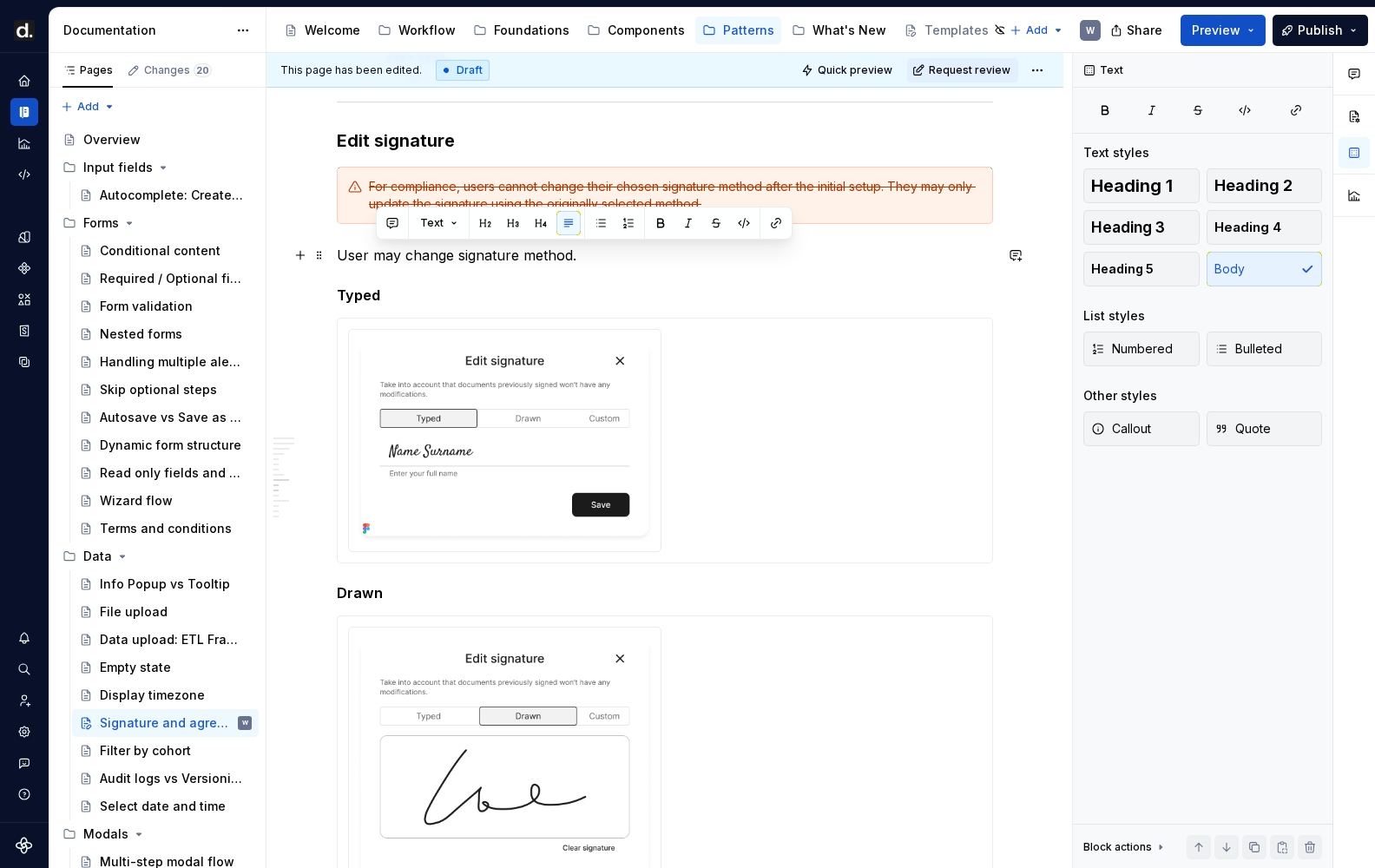
click at [394, 258] on p "User may change signature method." at bounding box center [664, 255] width 656 height 21
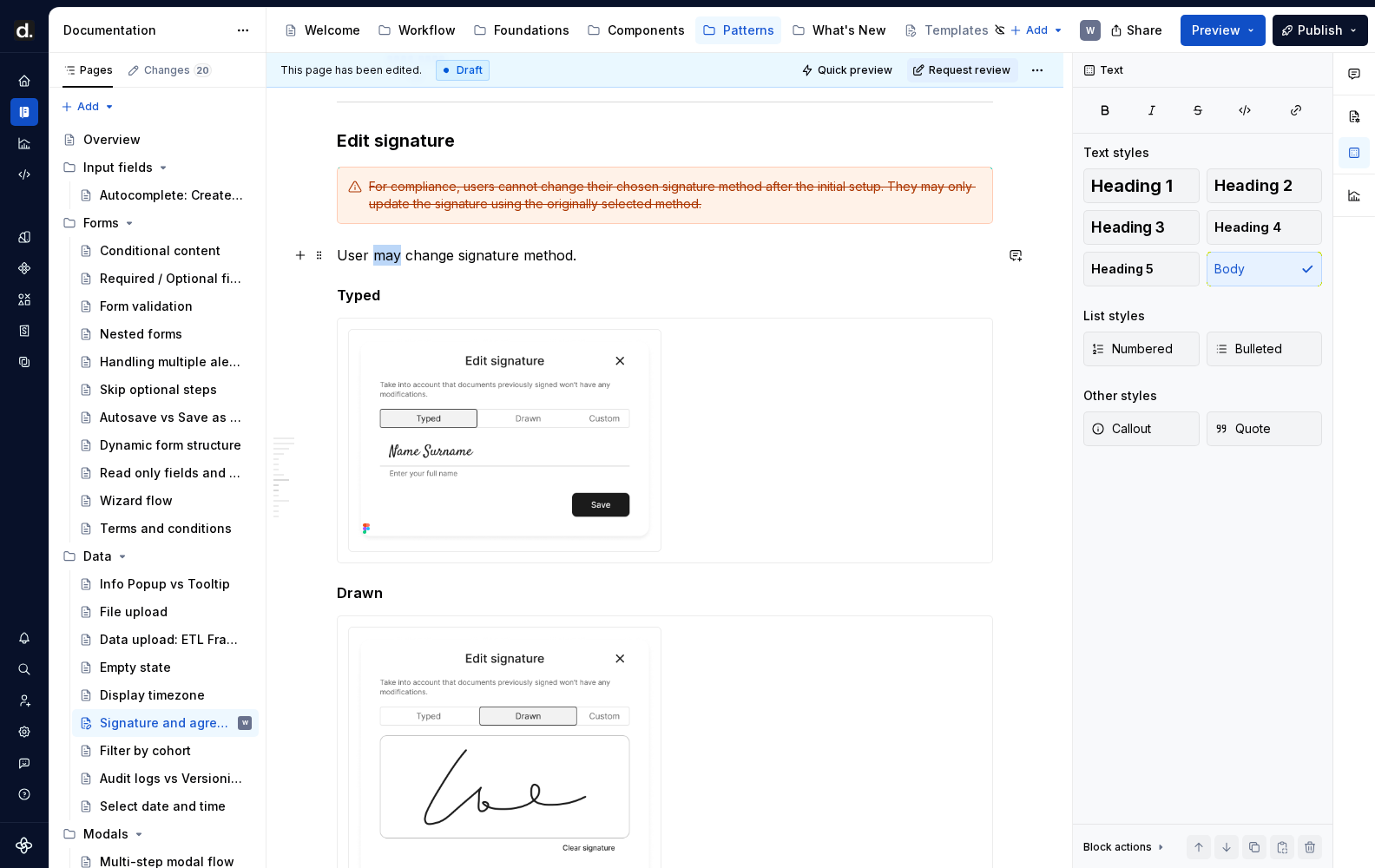
click at [578, 259] on p "User may change signature method." at bounding box center [664, 255] width 656 height 21
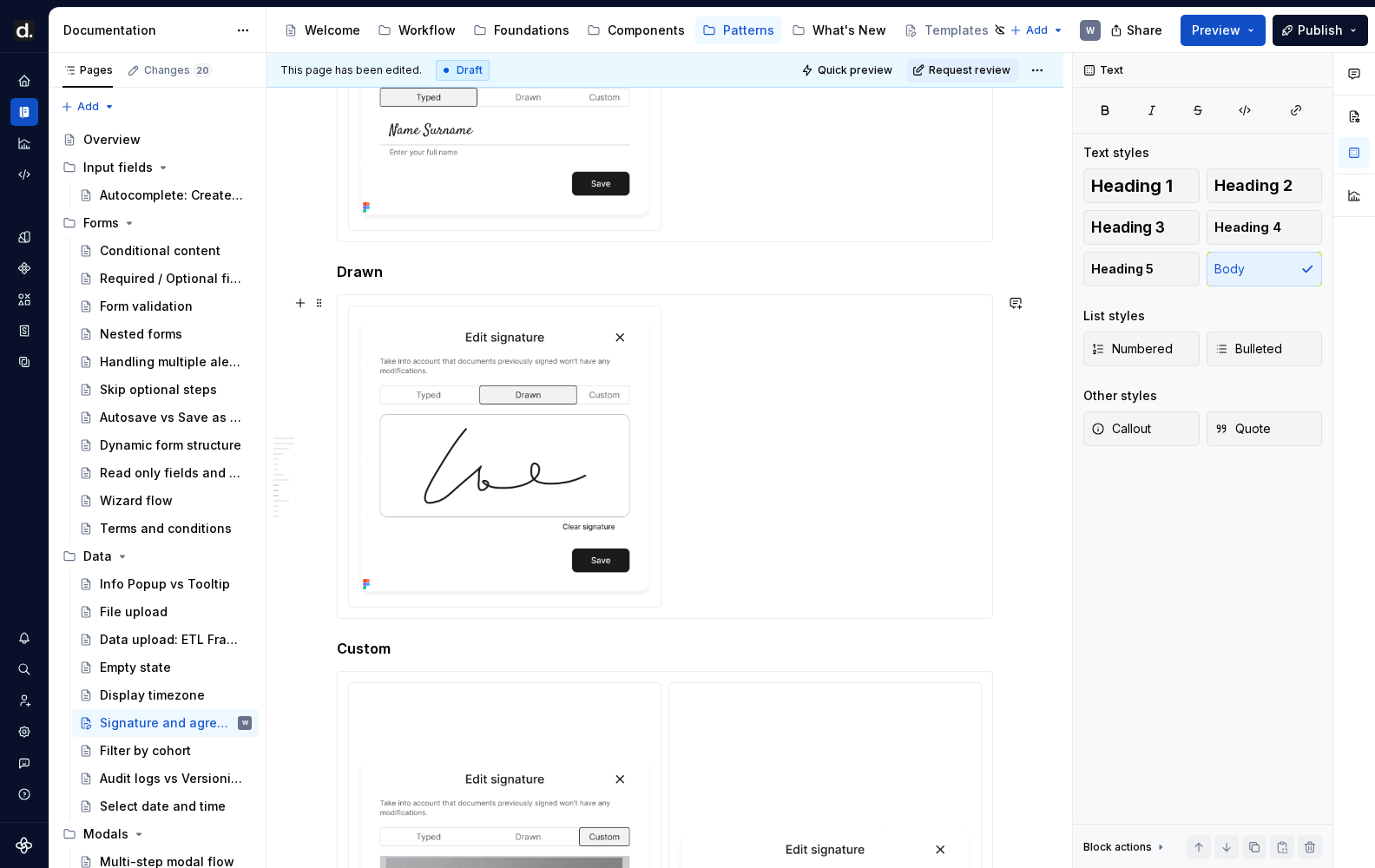
scroll to position [2312, 0]
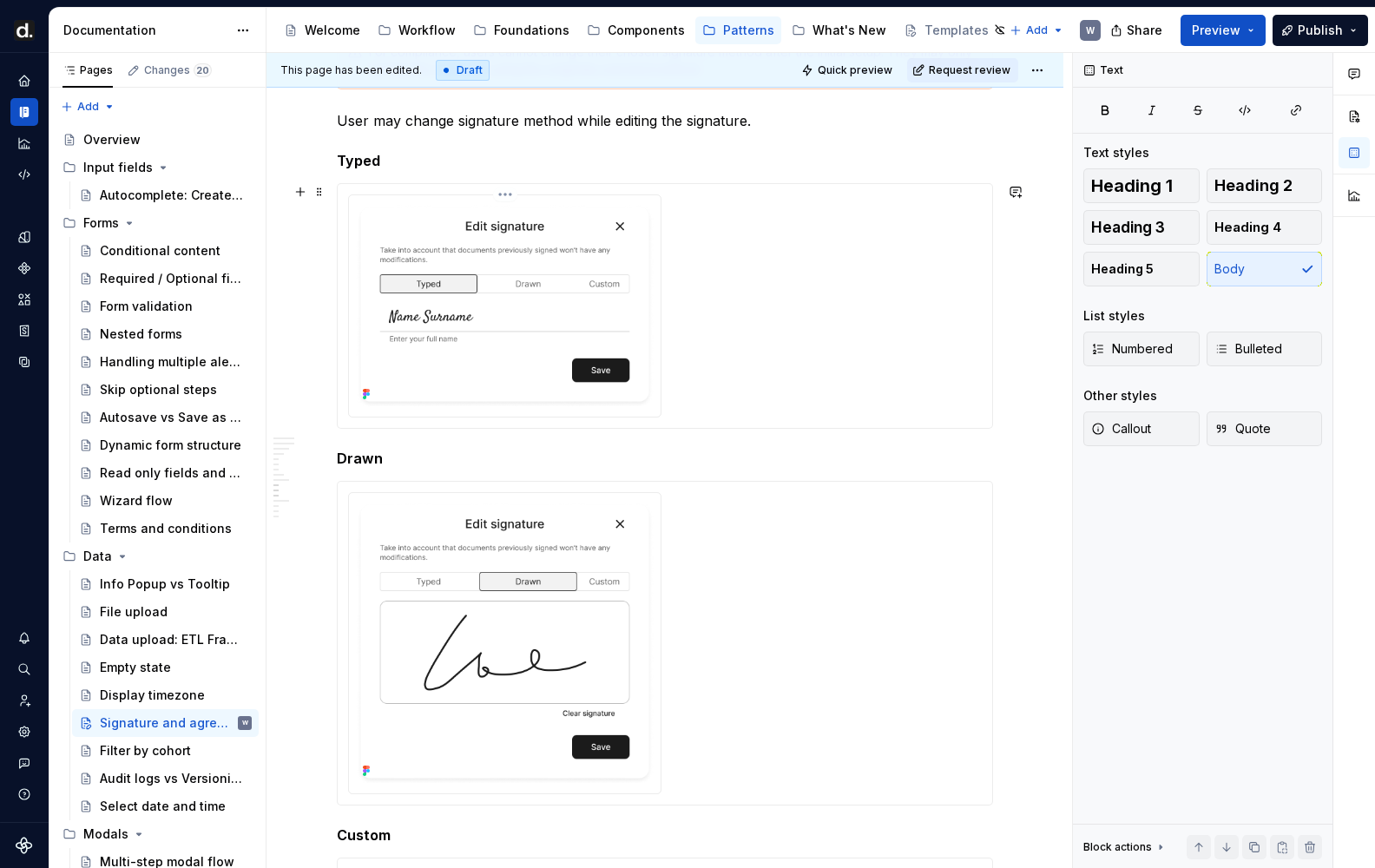
click at [588, 305] on img at bounding box center [505, 303] width 298 height 204
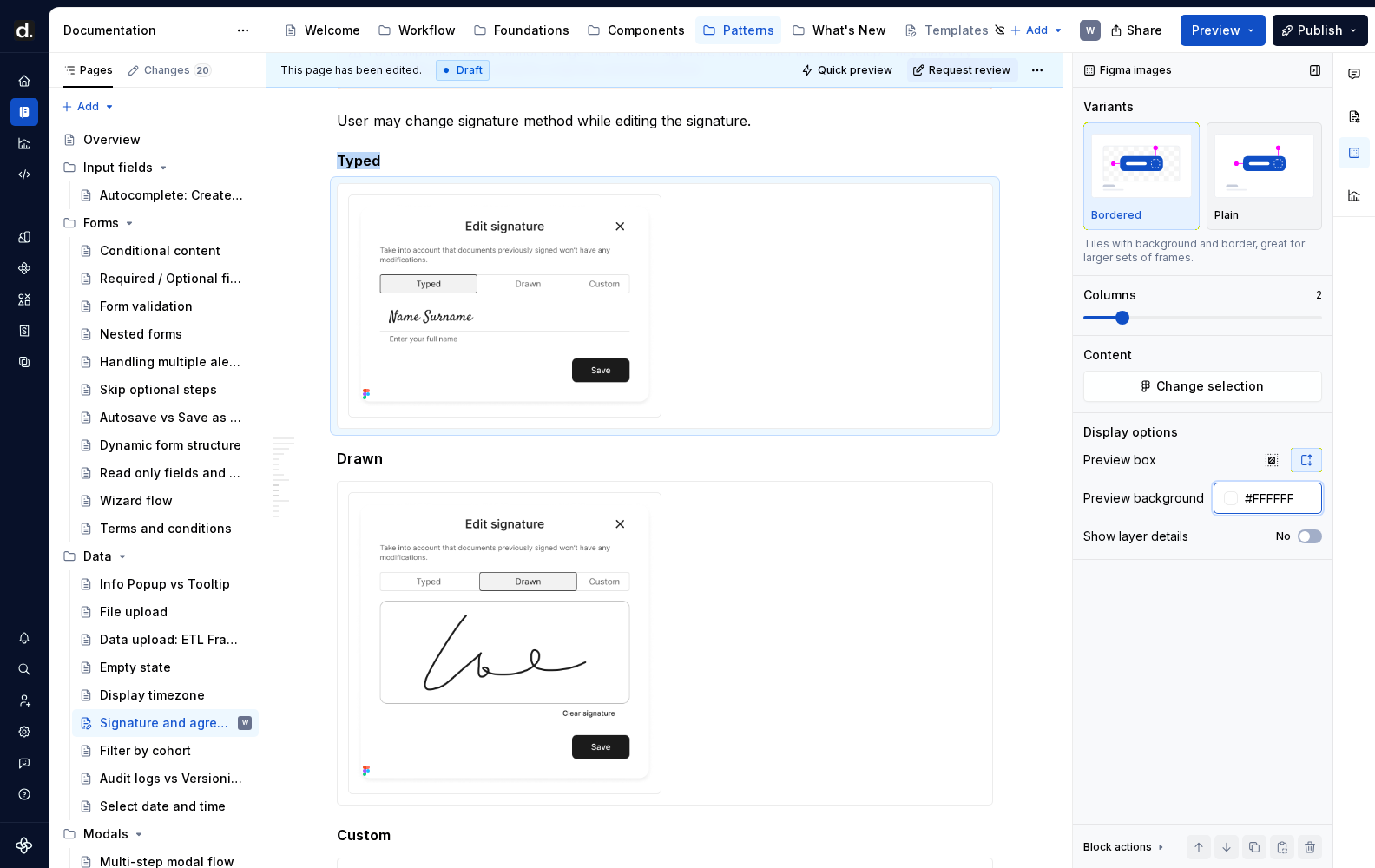
click at [1259, 499] on input "#FFFFFF" at bounding box center [1279, 497] width 84 height 31
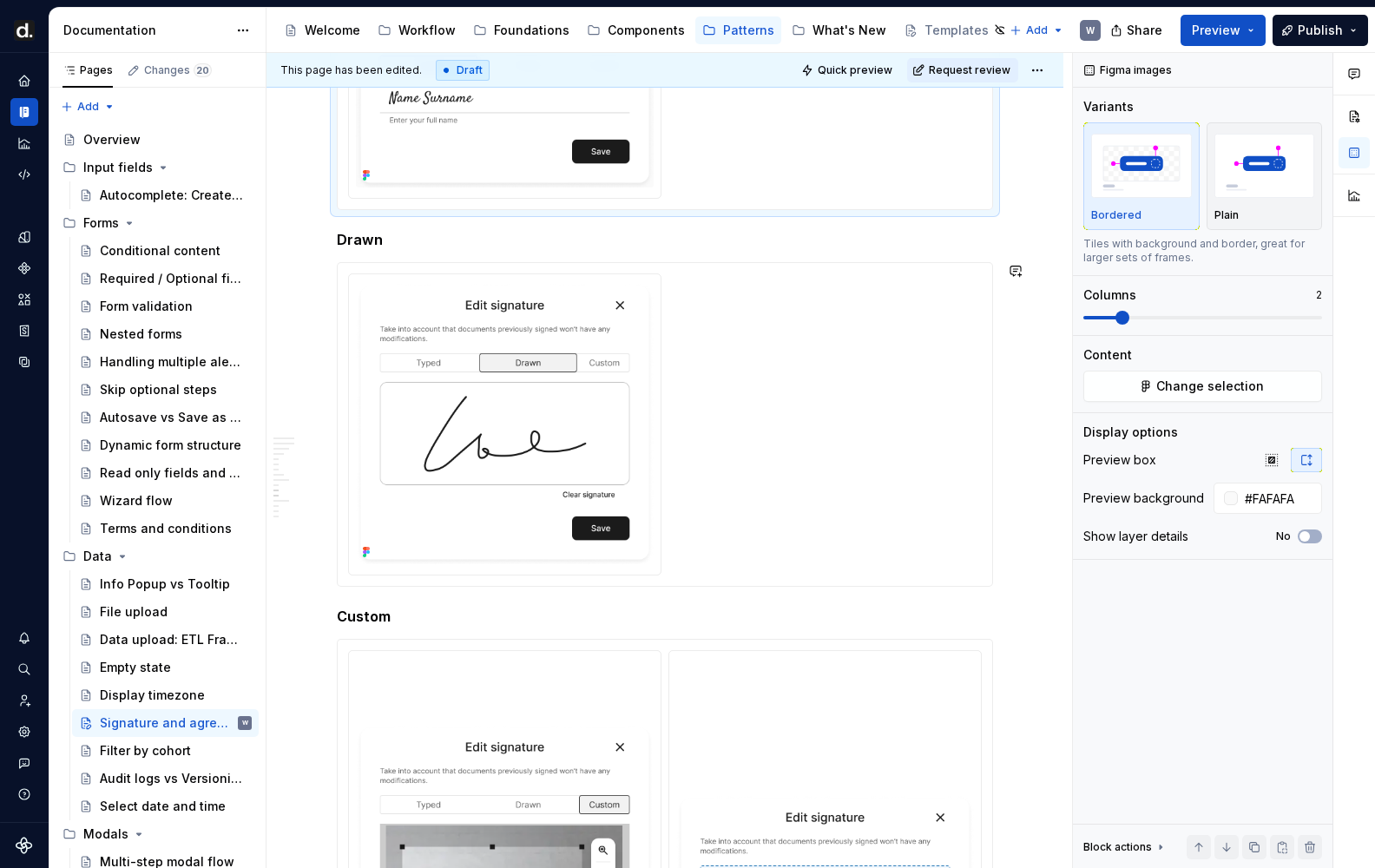
scroll to position [2602, 0]
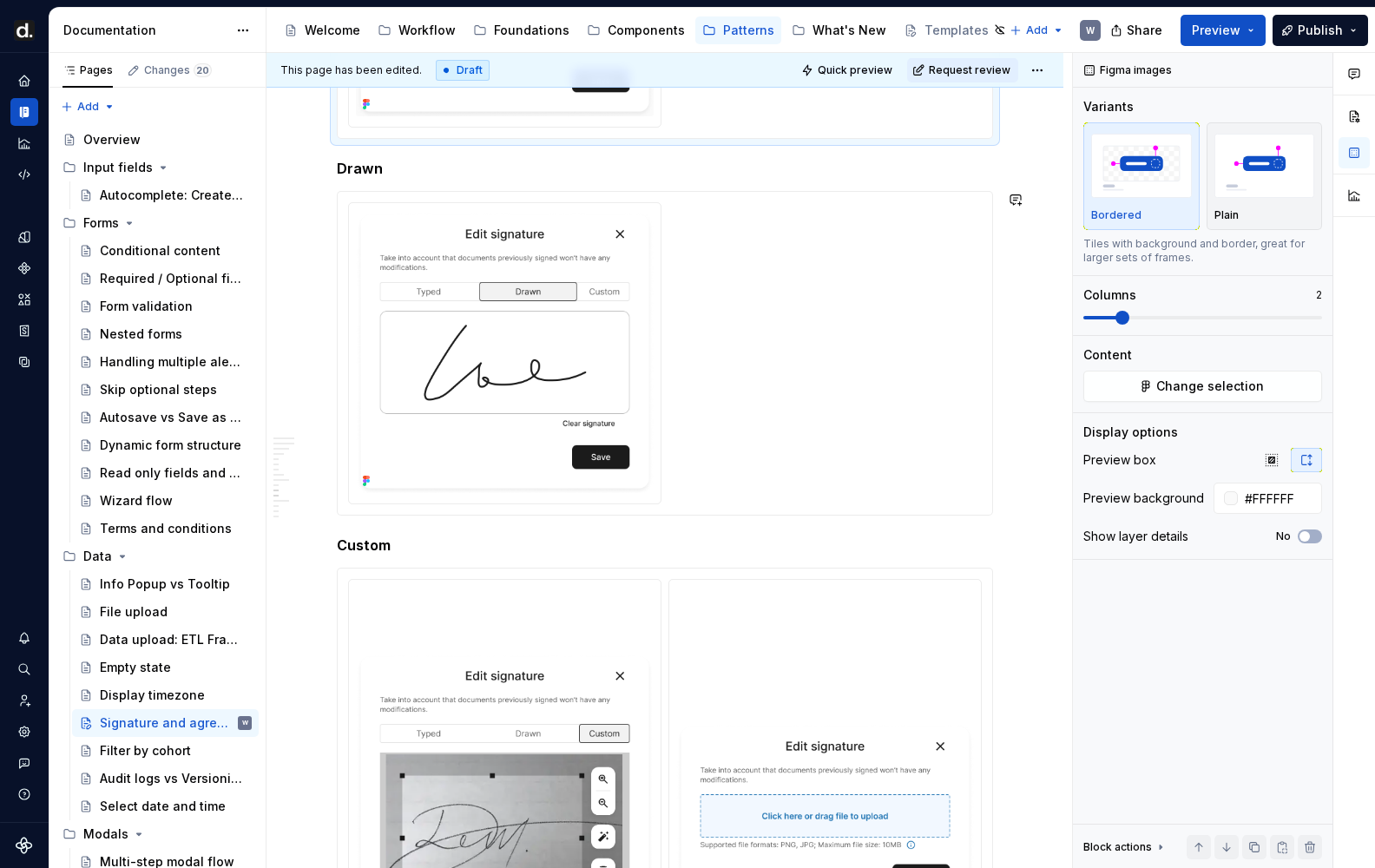
click at [519, 492] on div at bounding box center [504, 353] width 312 height 300
click at [1266, 491] on input "#FFFFFF" at bounding box center [1279, 497] width 84 height 31
click at [1257, 496] on input "#FAFFFF" at bounding box center [1279, 497] width 84 height 31
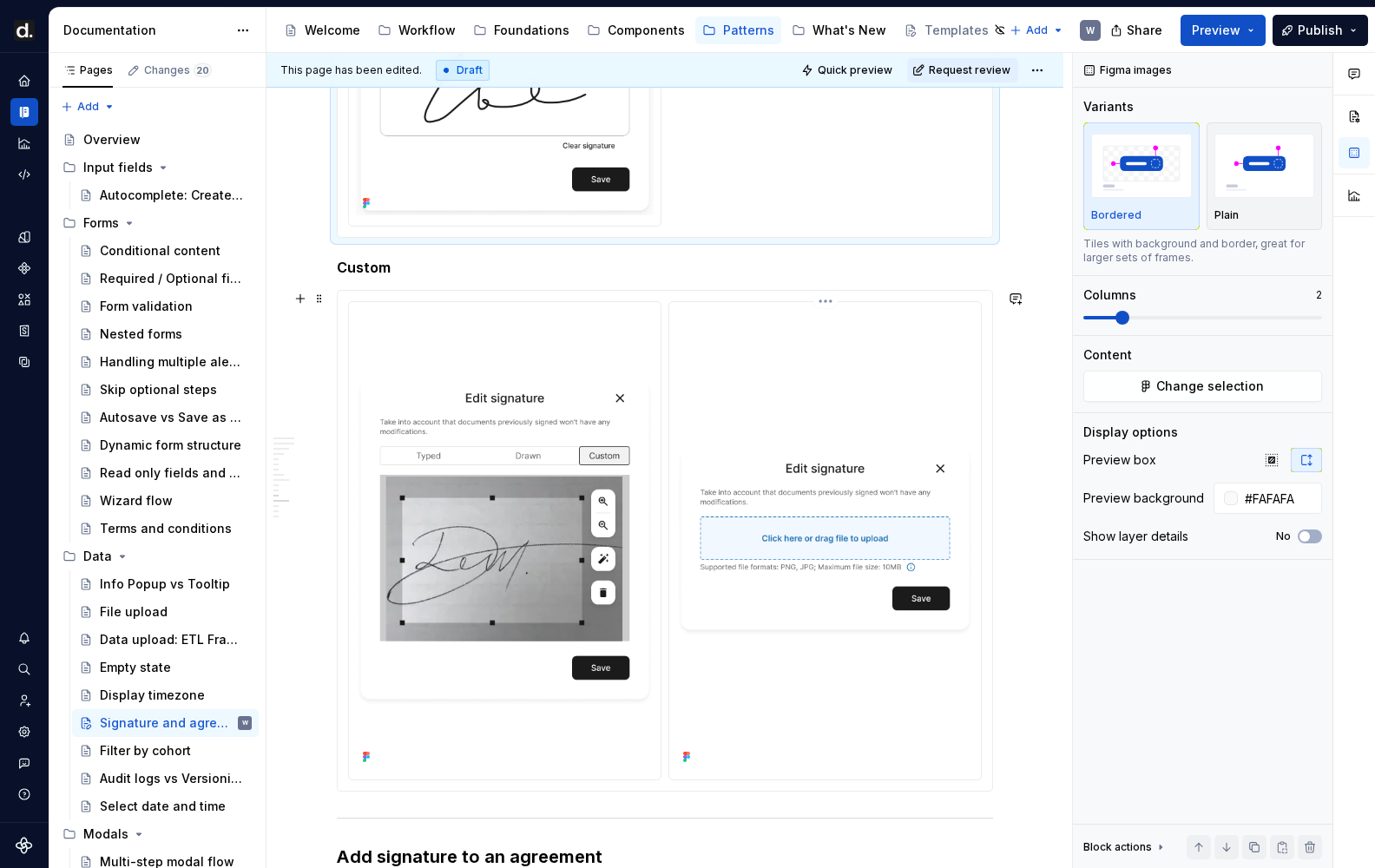
scroll to position [2905, 0]
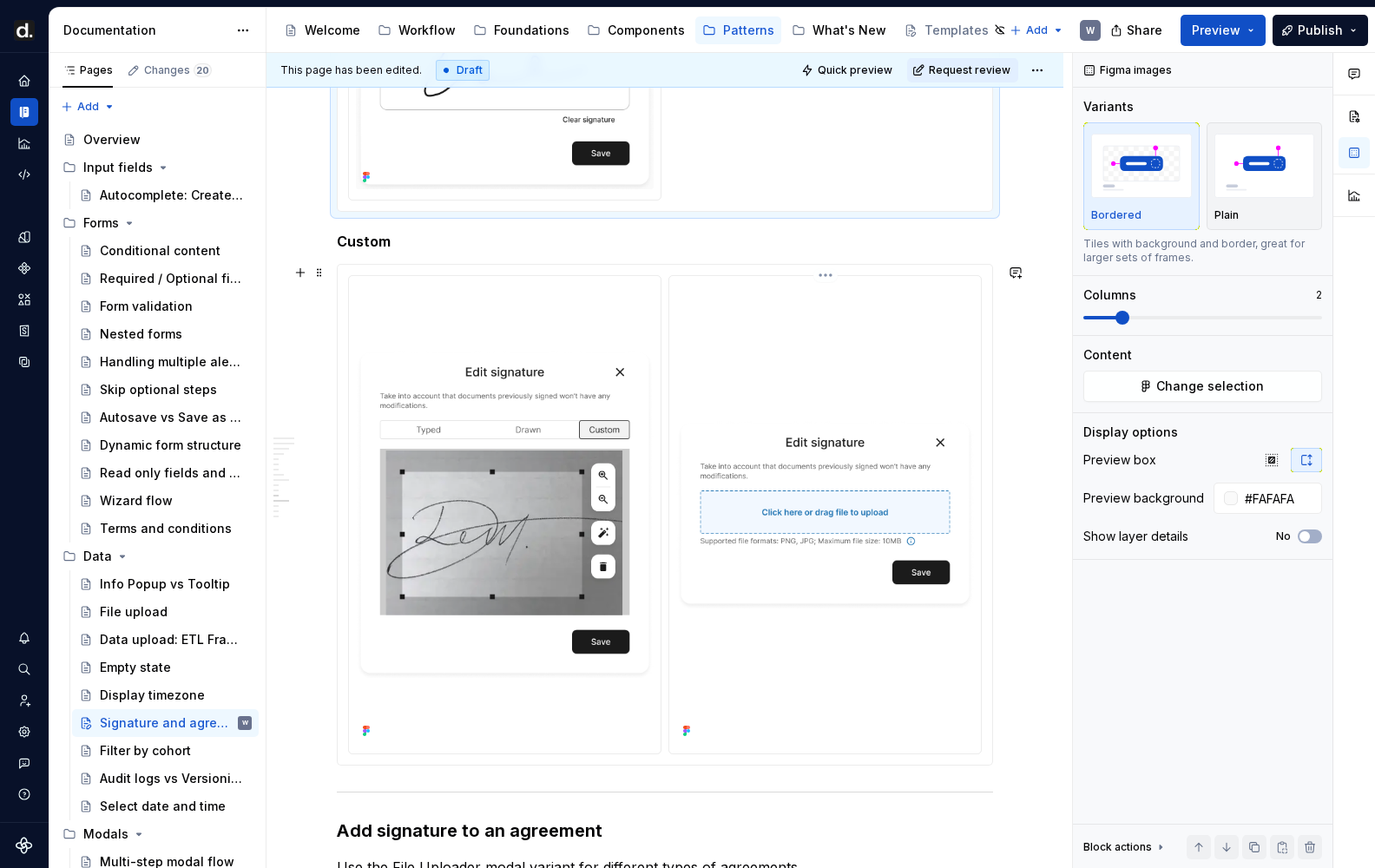
click at [869, 549] on img at bounding box center [824, 513] width 298 height 190
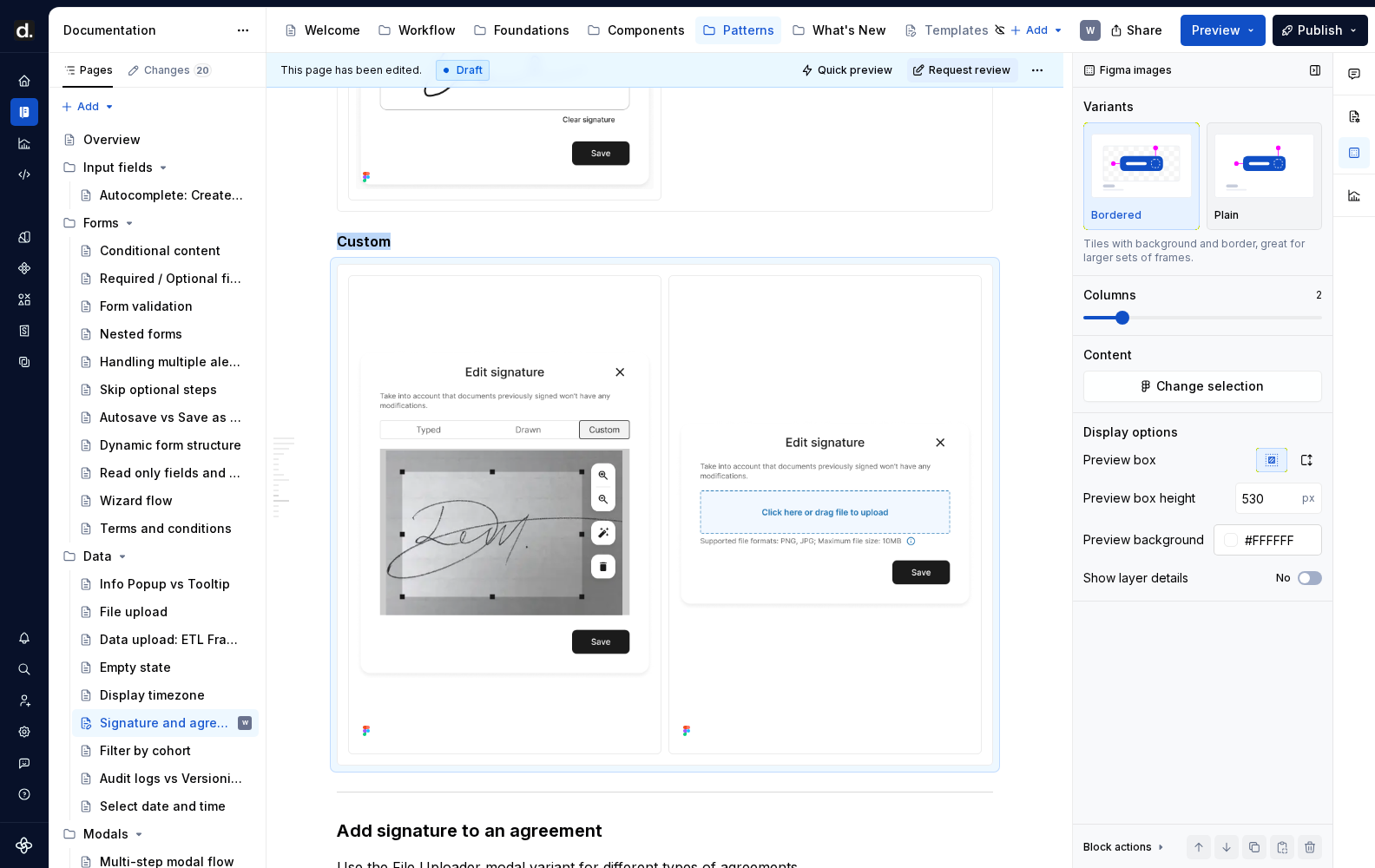
click at [1270, 535] on input "#FFFFFF" at bounding box center [1279, 539] width 84 height 31
type input "#FAFAFA"
click at [1273, 500] on input "530" at bounding box center [1268, 497] width 67 height 31
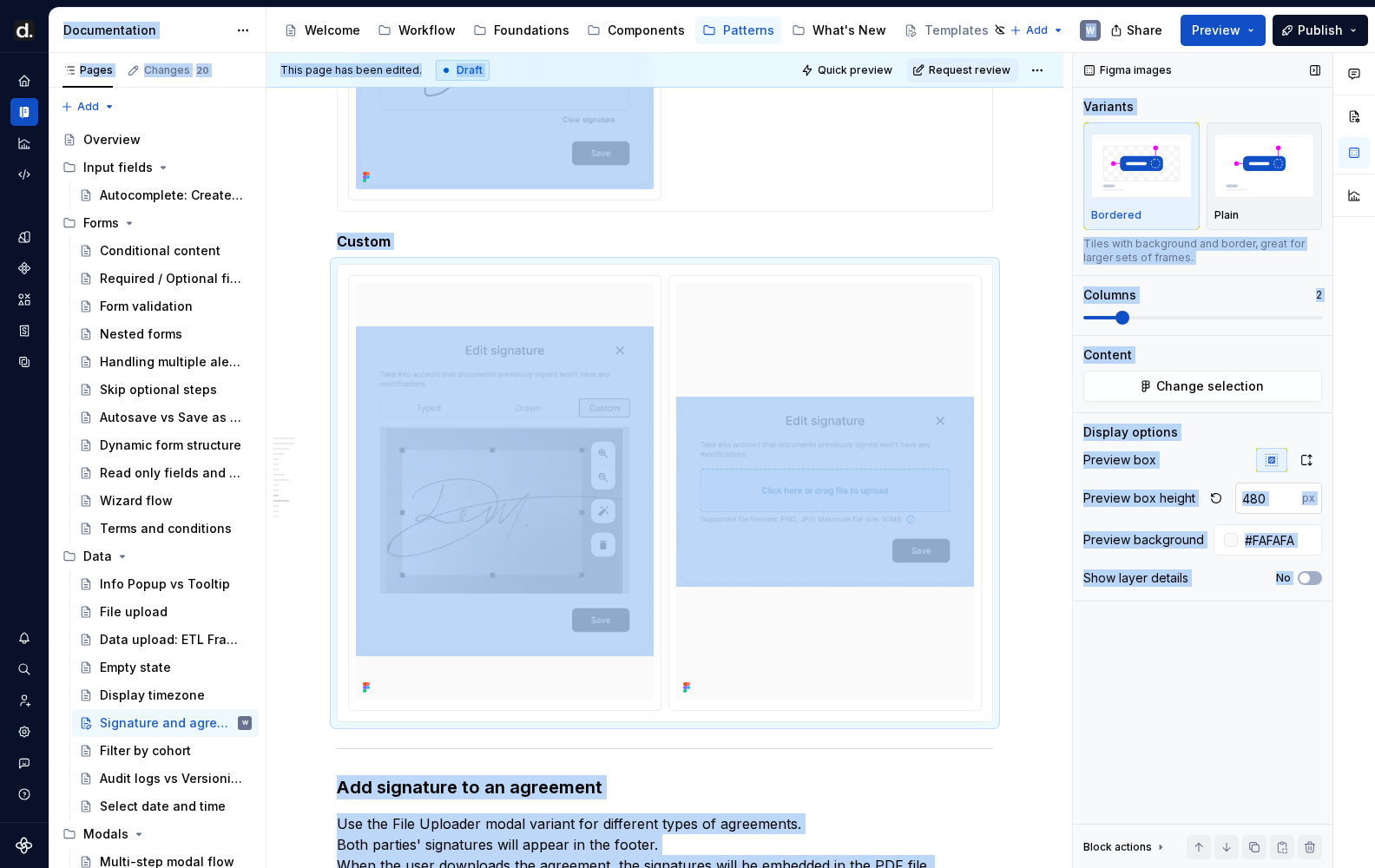
click at [1272, 499] on input "480" at bounding box center [1268, 497] width 67 height 31
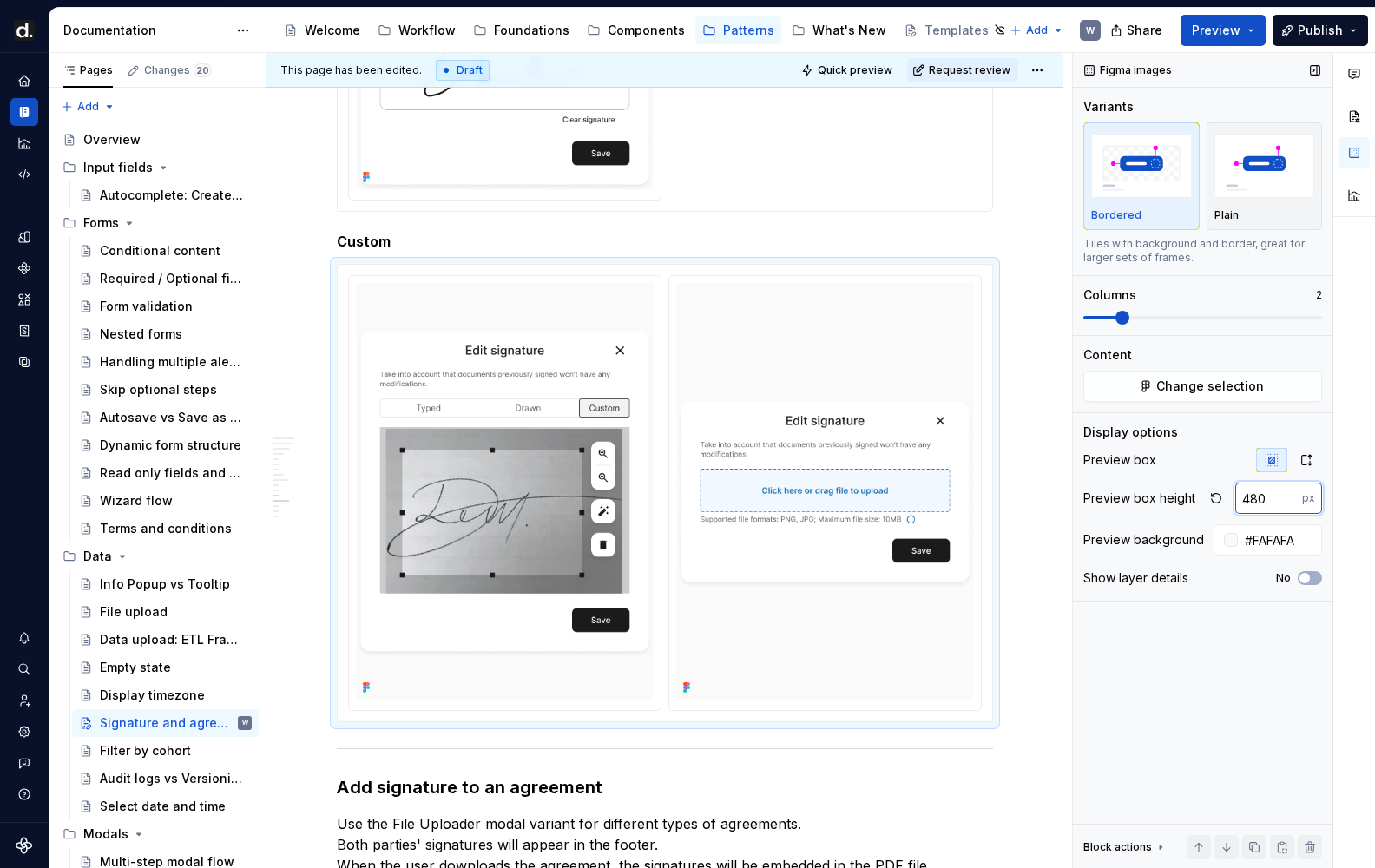
click at [1272, 499] on input "480" at bounding box center [1268, 497] width 67 height 31
type input "400"
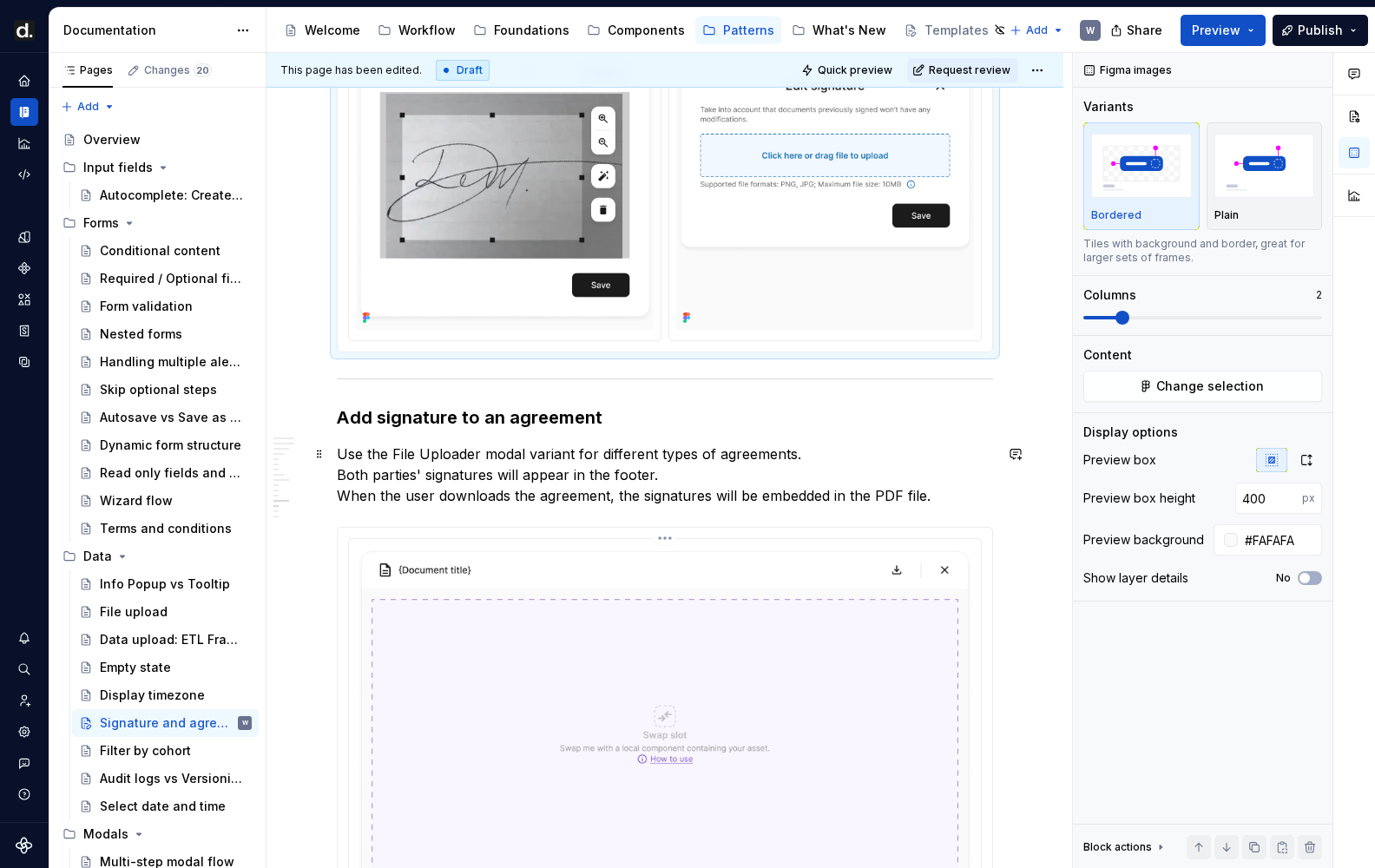
scroll to position [3435, 0]
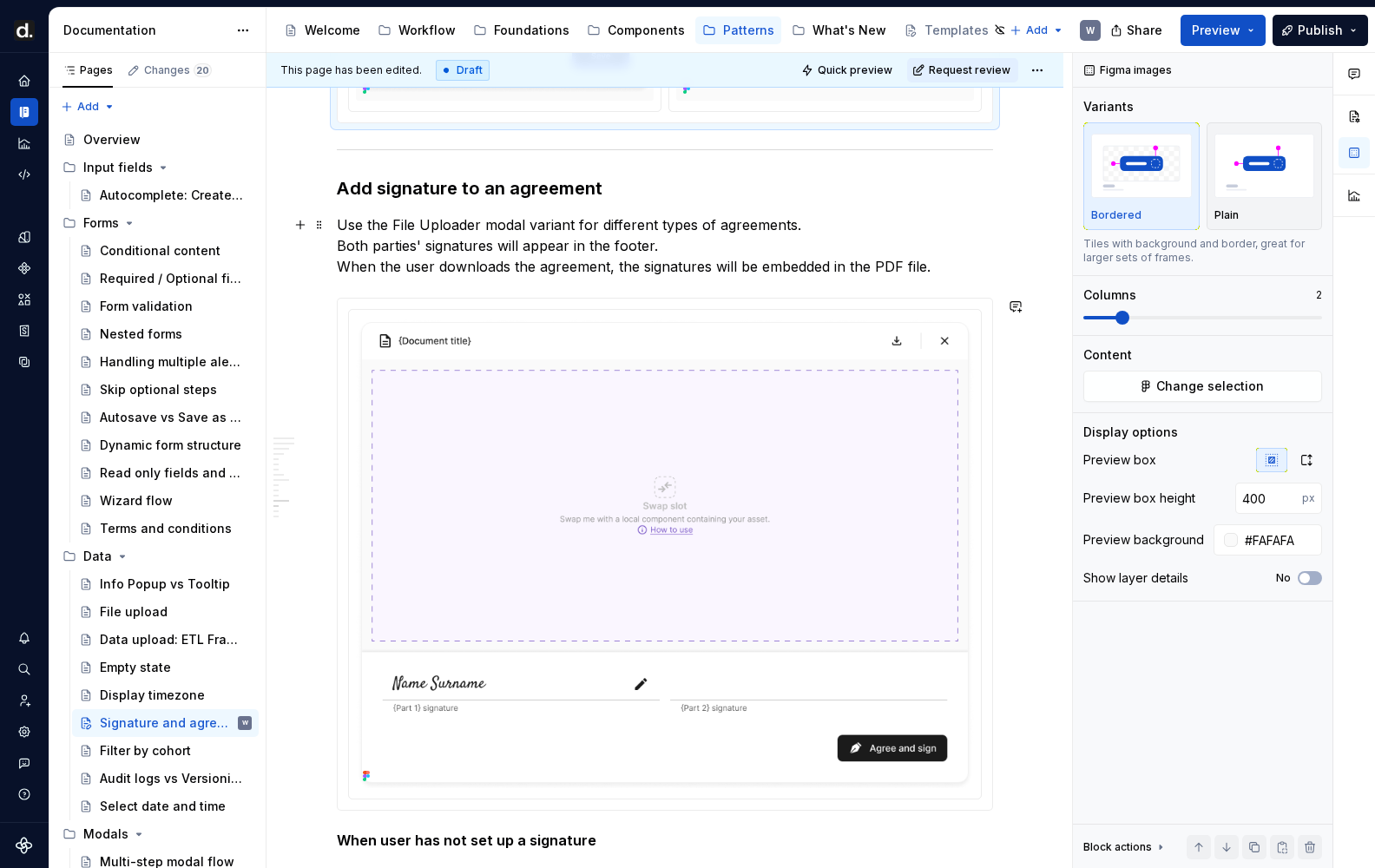
click at [426, 255] on p "Use the File Uploader modal variant for different types of agreements. Both par…" at bounding box center [664, 245] width 656 height 63
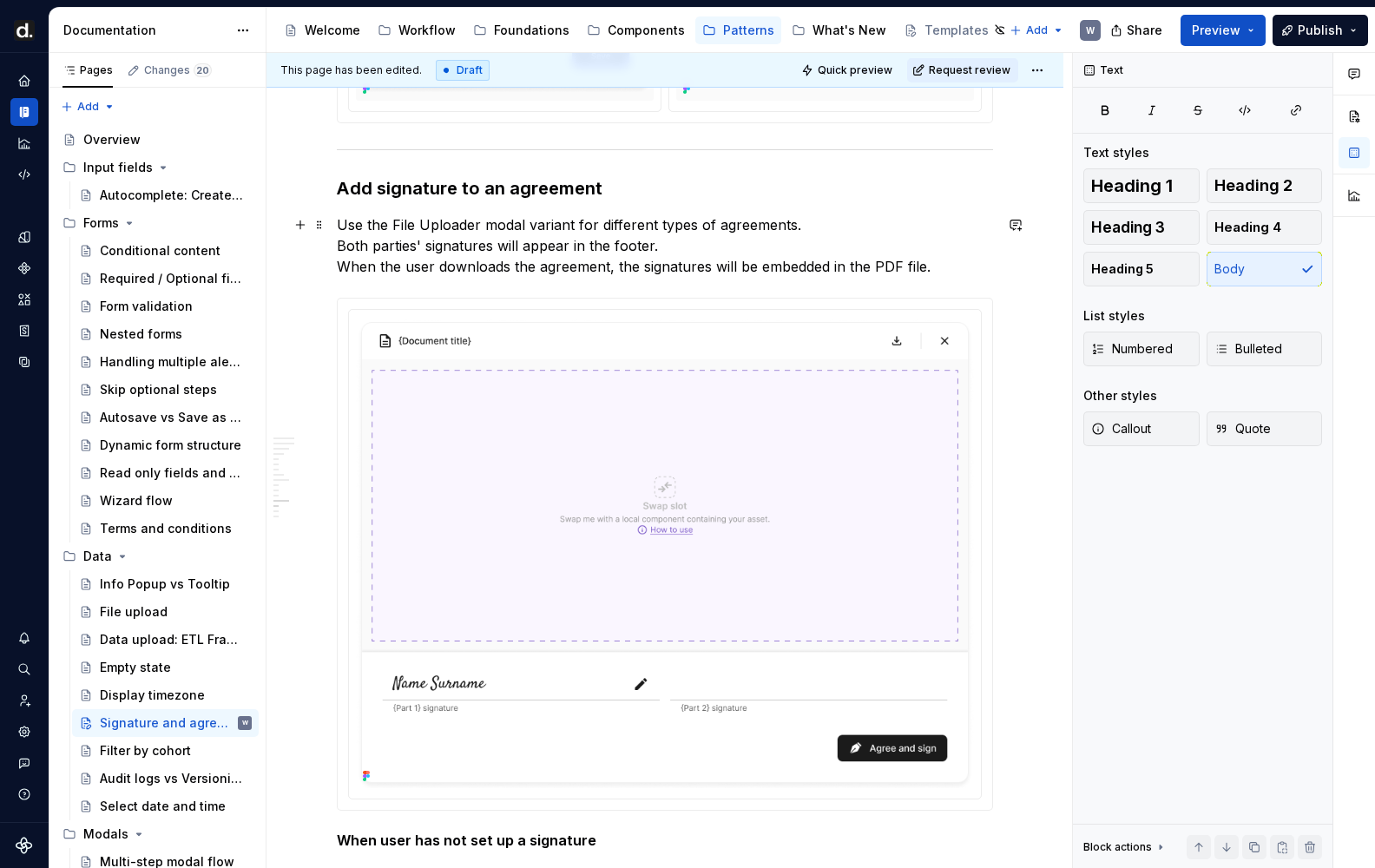
click at [426, 255] on p "Use the File Uploader modal variant for different types of agreements. Both par…" at bounding box center [664, 245] width 656 height 63
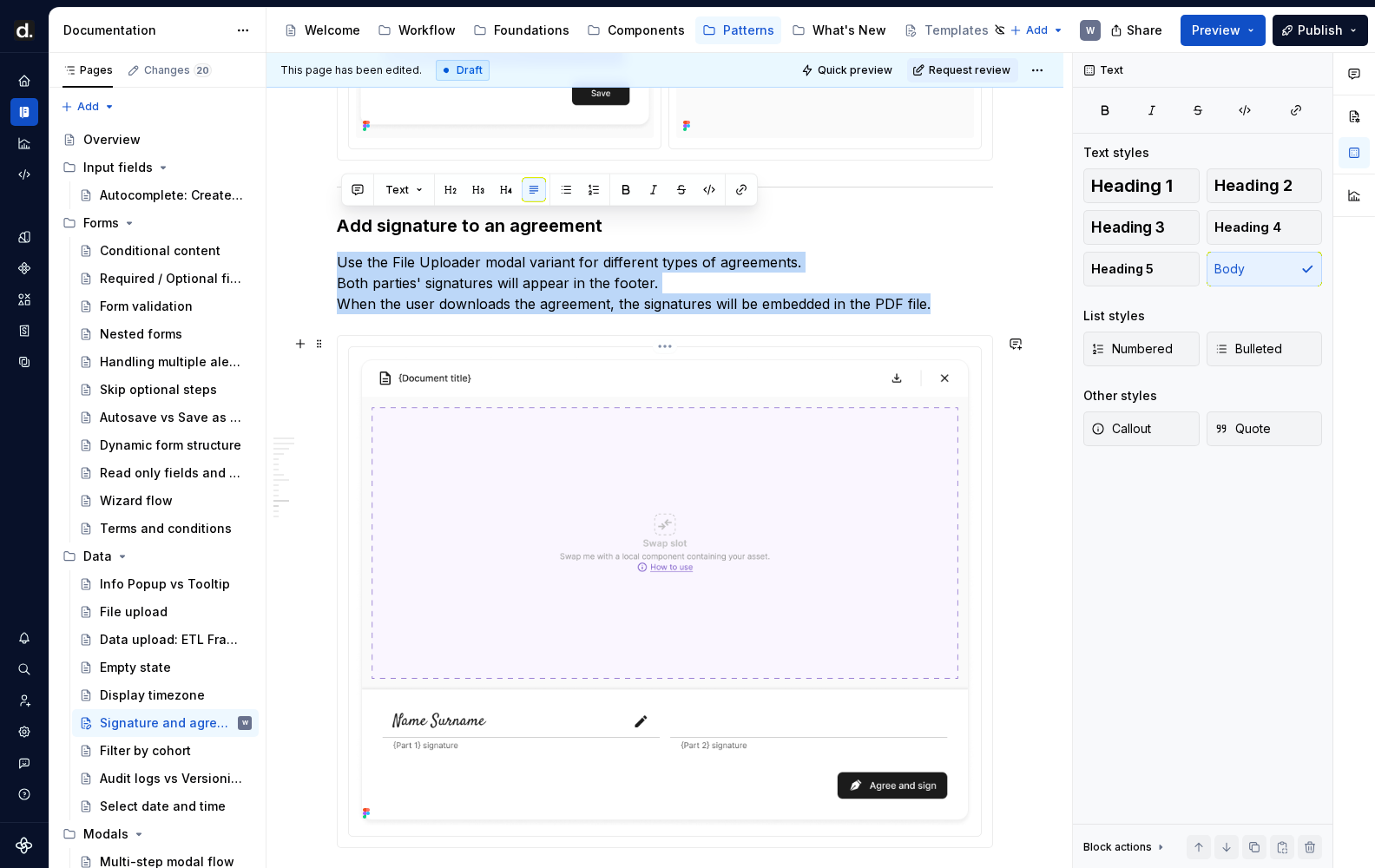
scroll to position [3384, 0]
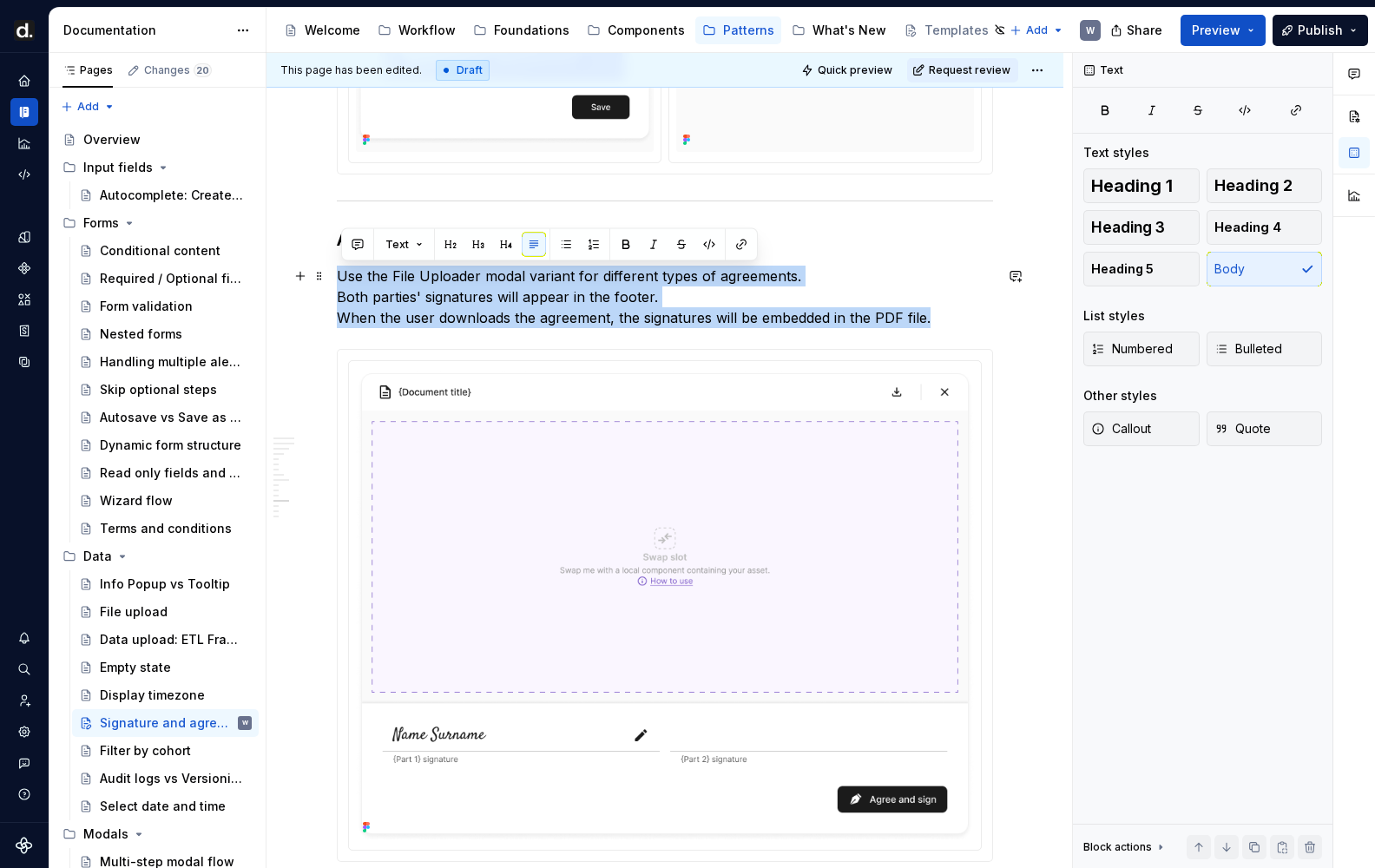
click at [450, 315] on p "Use the File Uploader modal variant for different types of agreements. Both par…" at bounding box center [664, 297] width 656 height 63
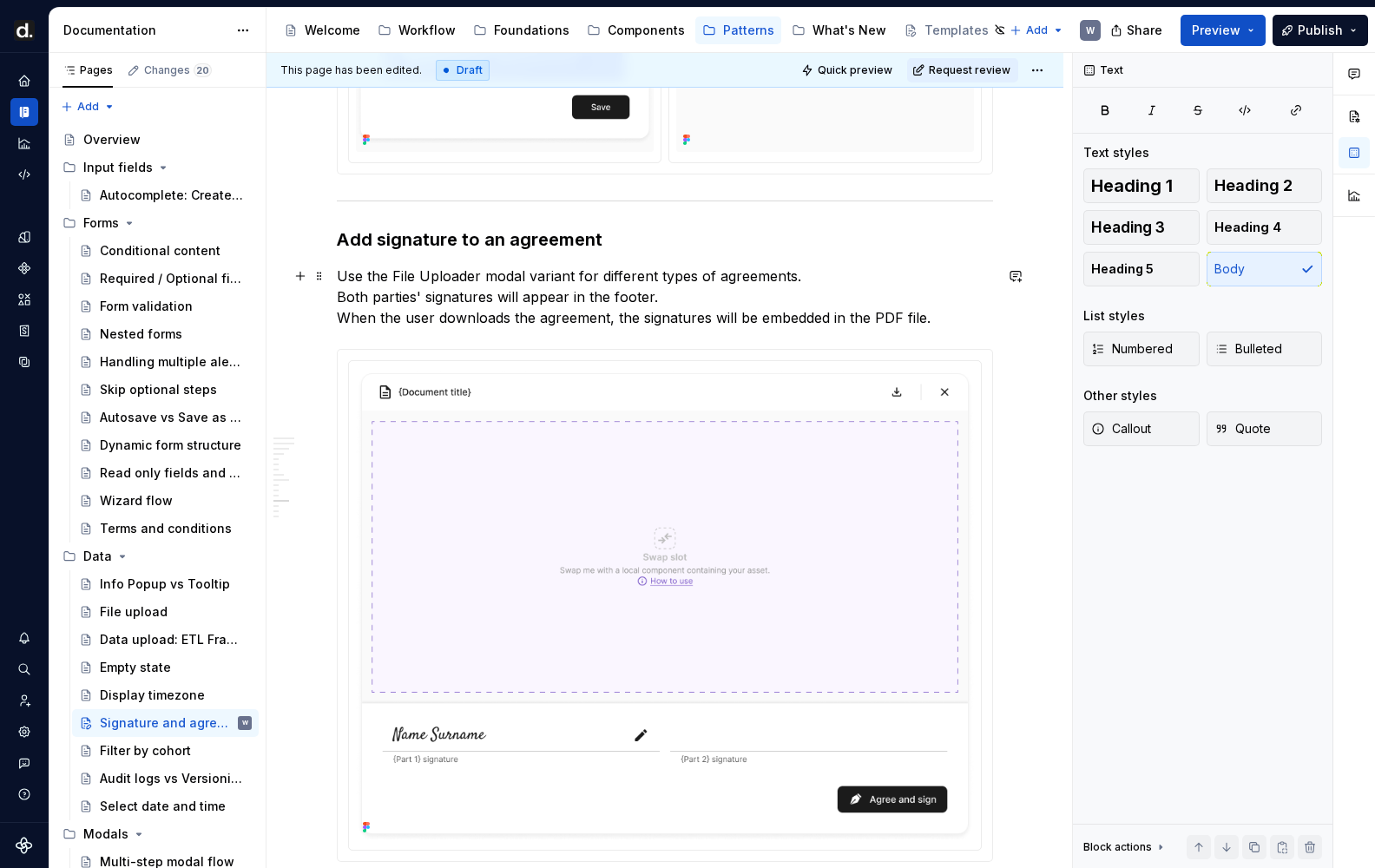
click at [450, 315] on p "Use the File Uploader modal variant for different types of agreements. Both par…" at bounding box center [664, 297] width 656 height 63
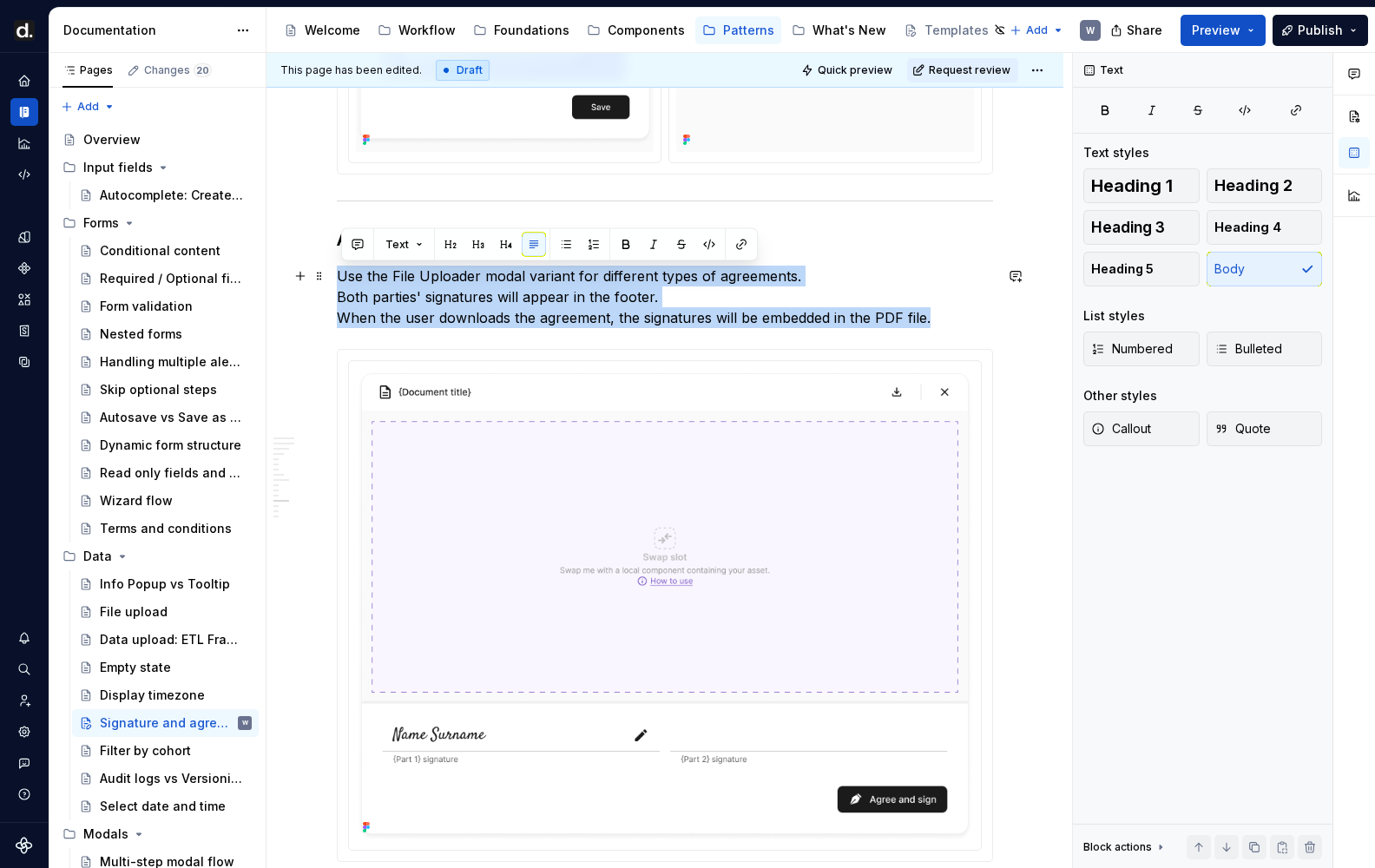
click at [388, 286] on p "Use the File Uploader modal variant for different types of agreements. Both par…" at bounding box center [664, 297] width 656 height 63
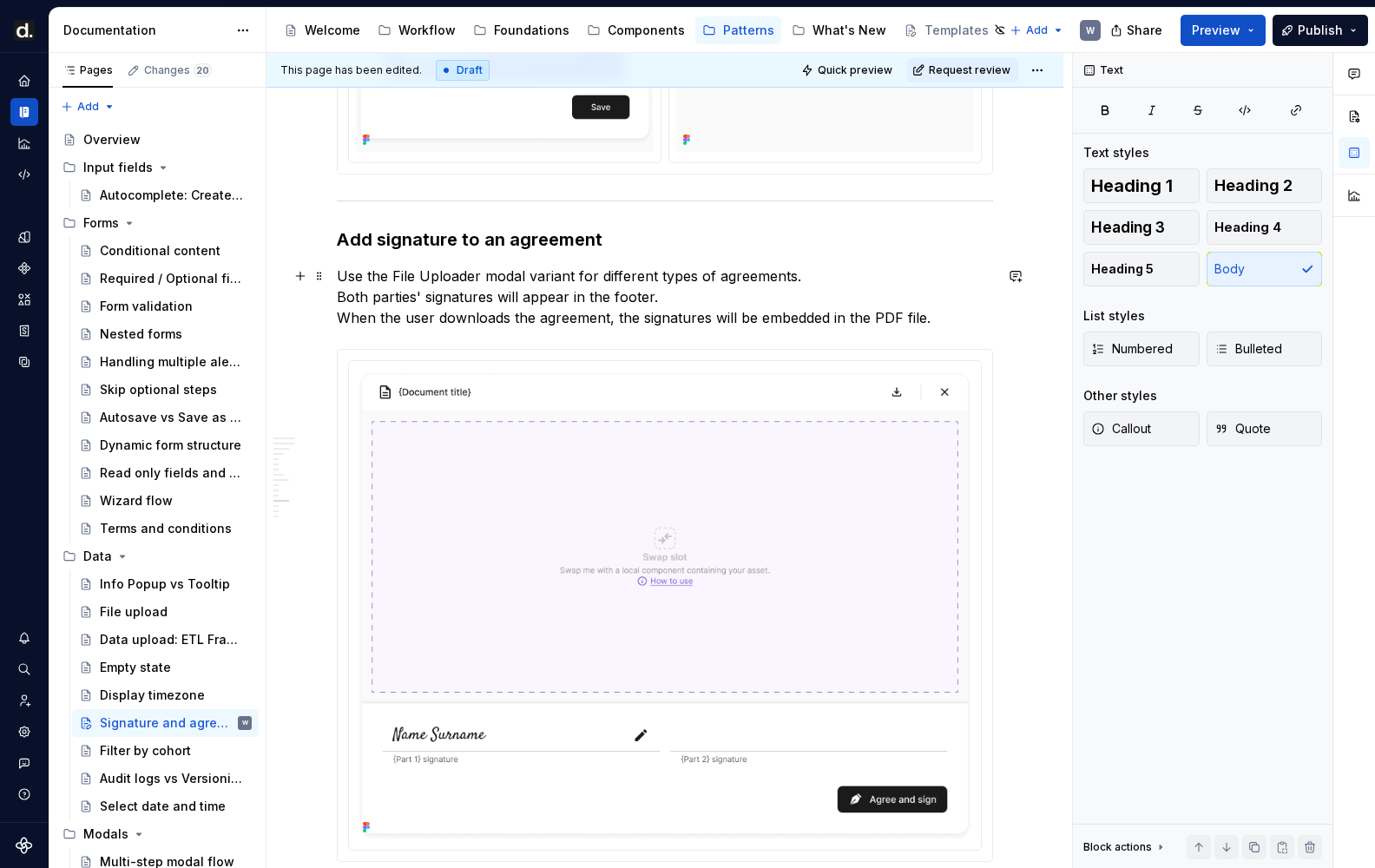
drag, startPoint x: 334, startPoint y: 298, endPoint x: 346, endPoint y: 298, distance: 12.0
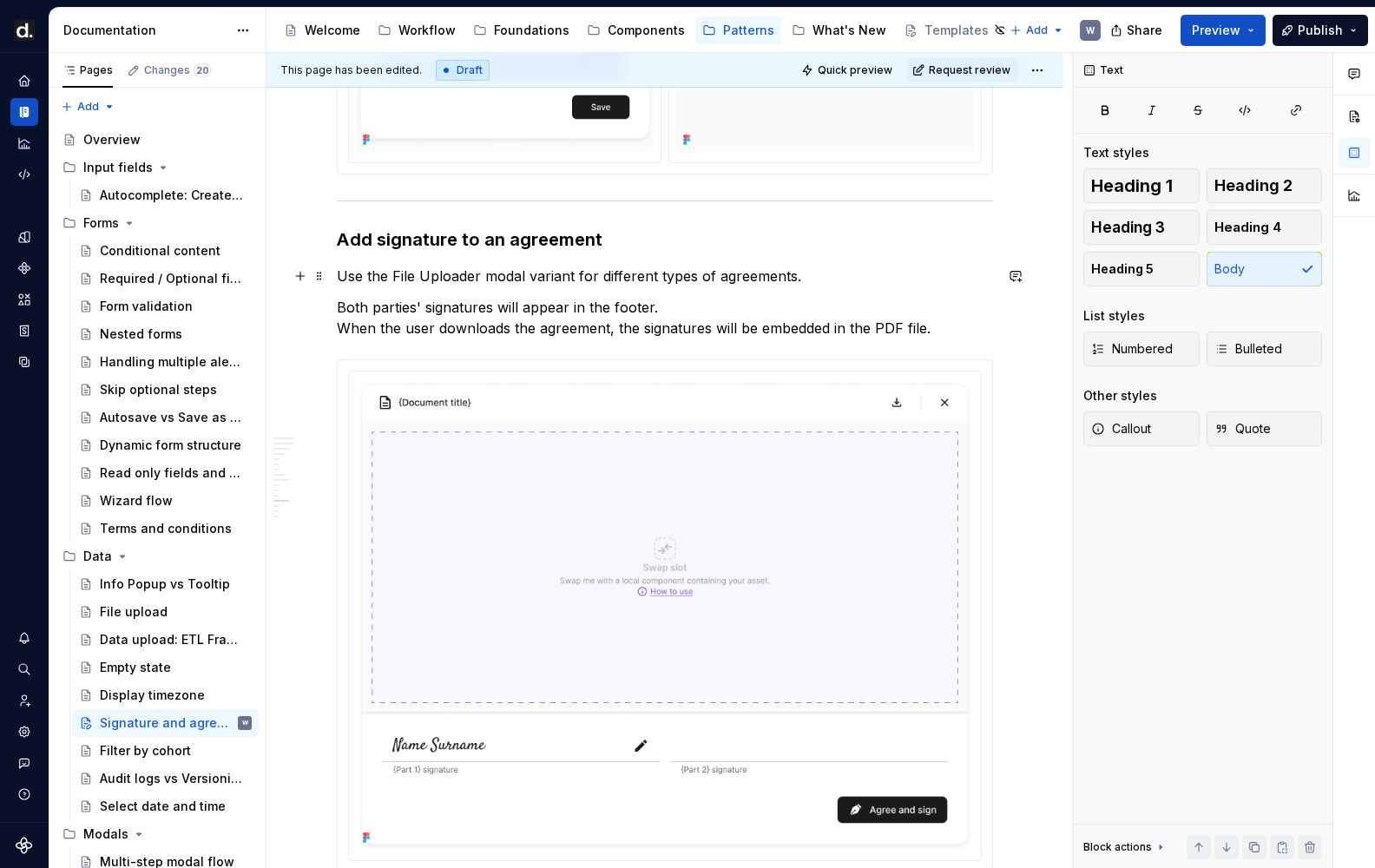
click at [819, 285] on p "Use the File Uploader modal variant for different types of agreements." at bounding box center [664, 276] width 656 height 21
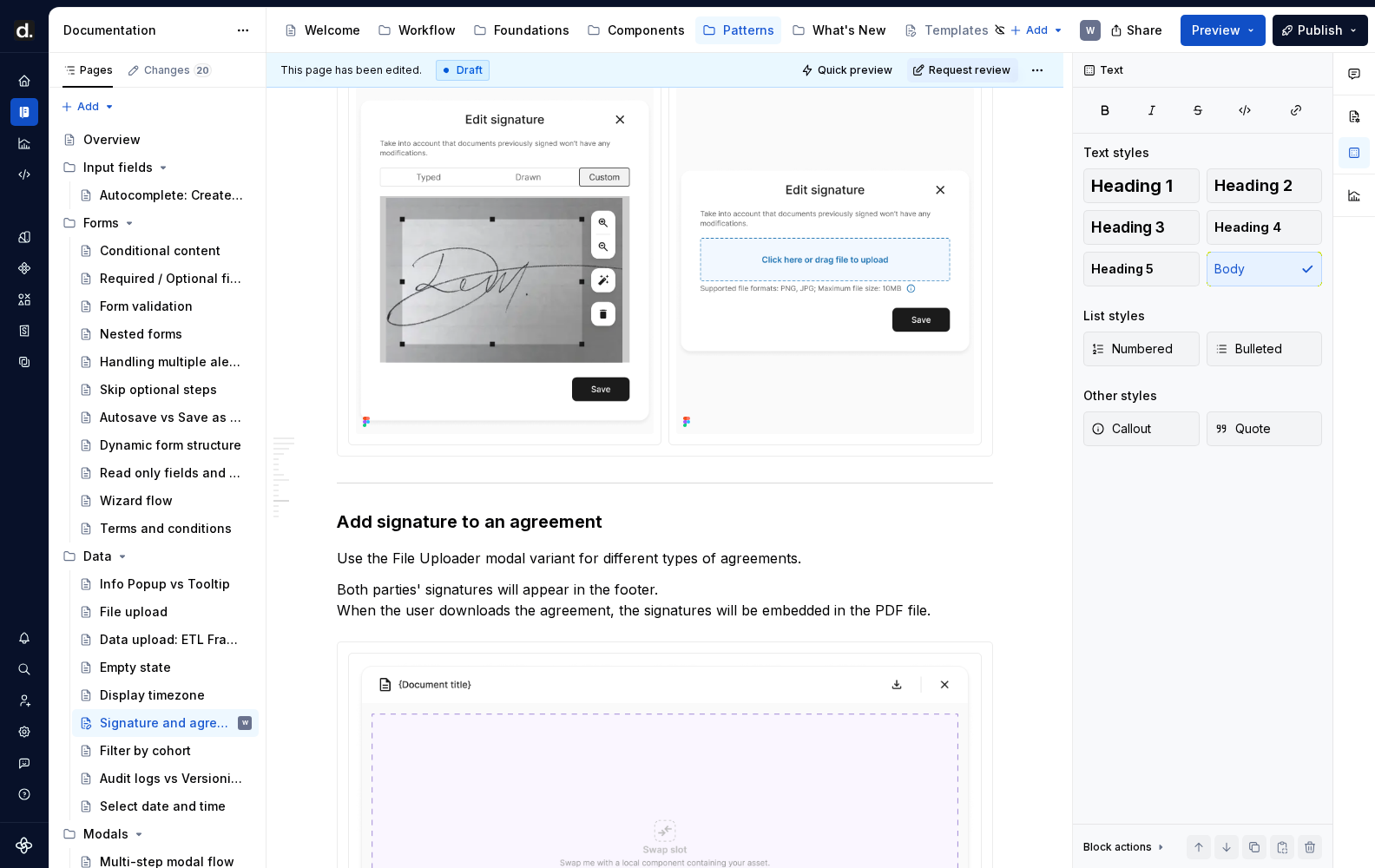
scroll to position [3412, 0]
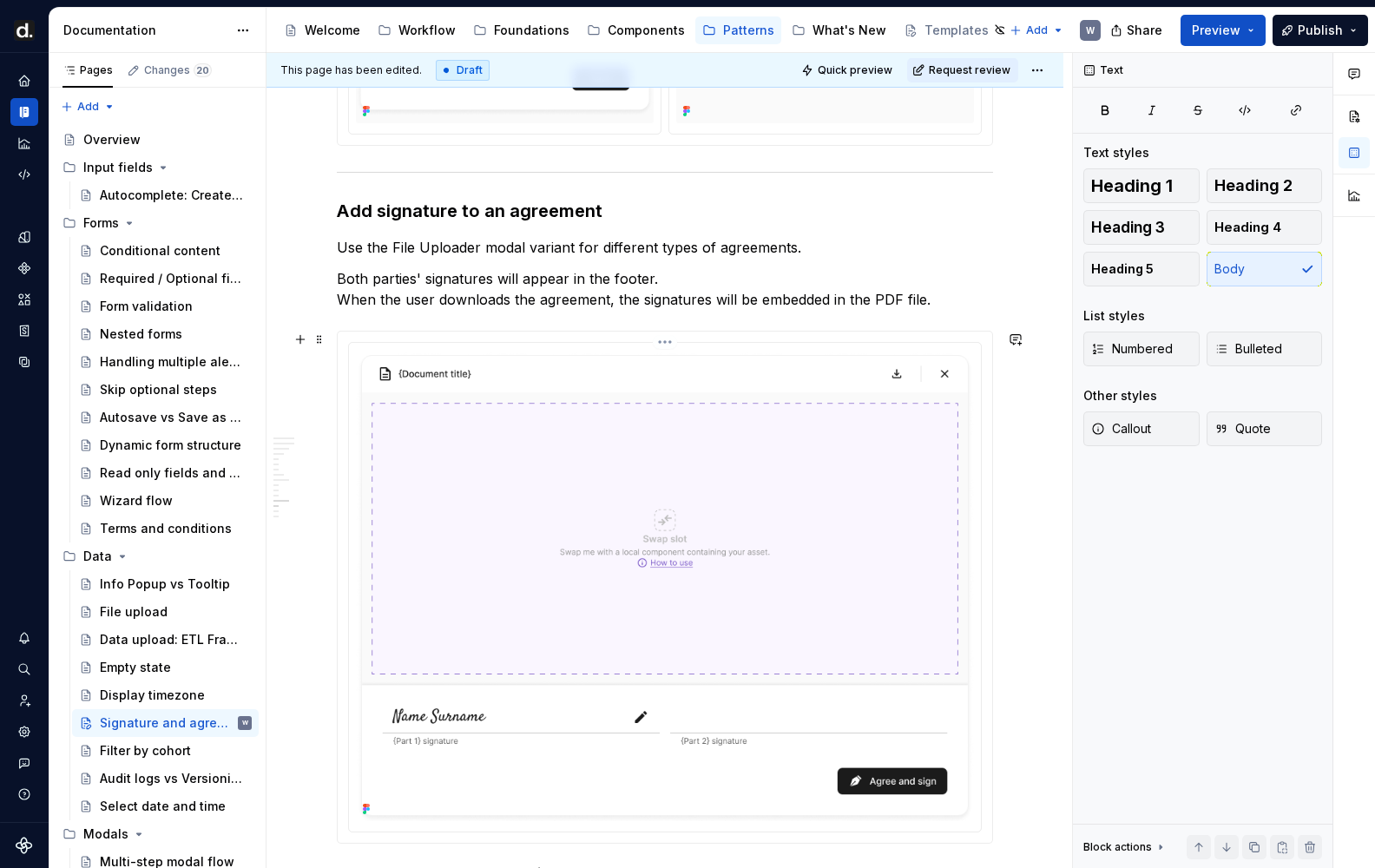
click at [748, 417] on img at bounding box center [665, 585] width 618 height 470
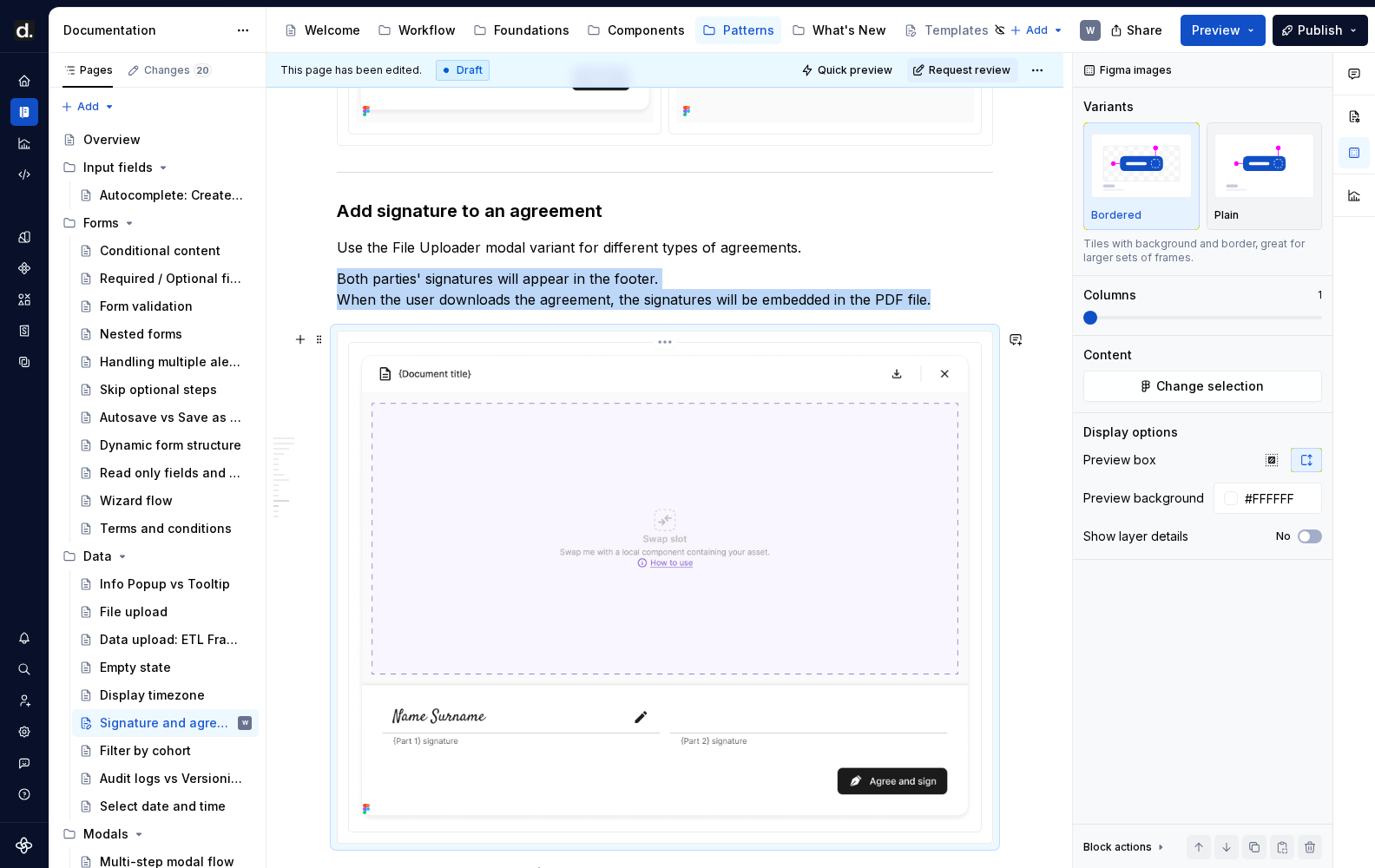
click at [675, 340] on html "[PERSON_NAME] UI W Design system data Documentation Accessibility guide for tre…" at bounding box center [687, 434] width 1375 height 868
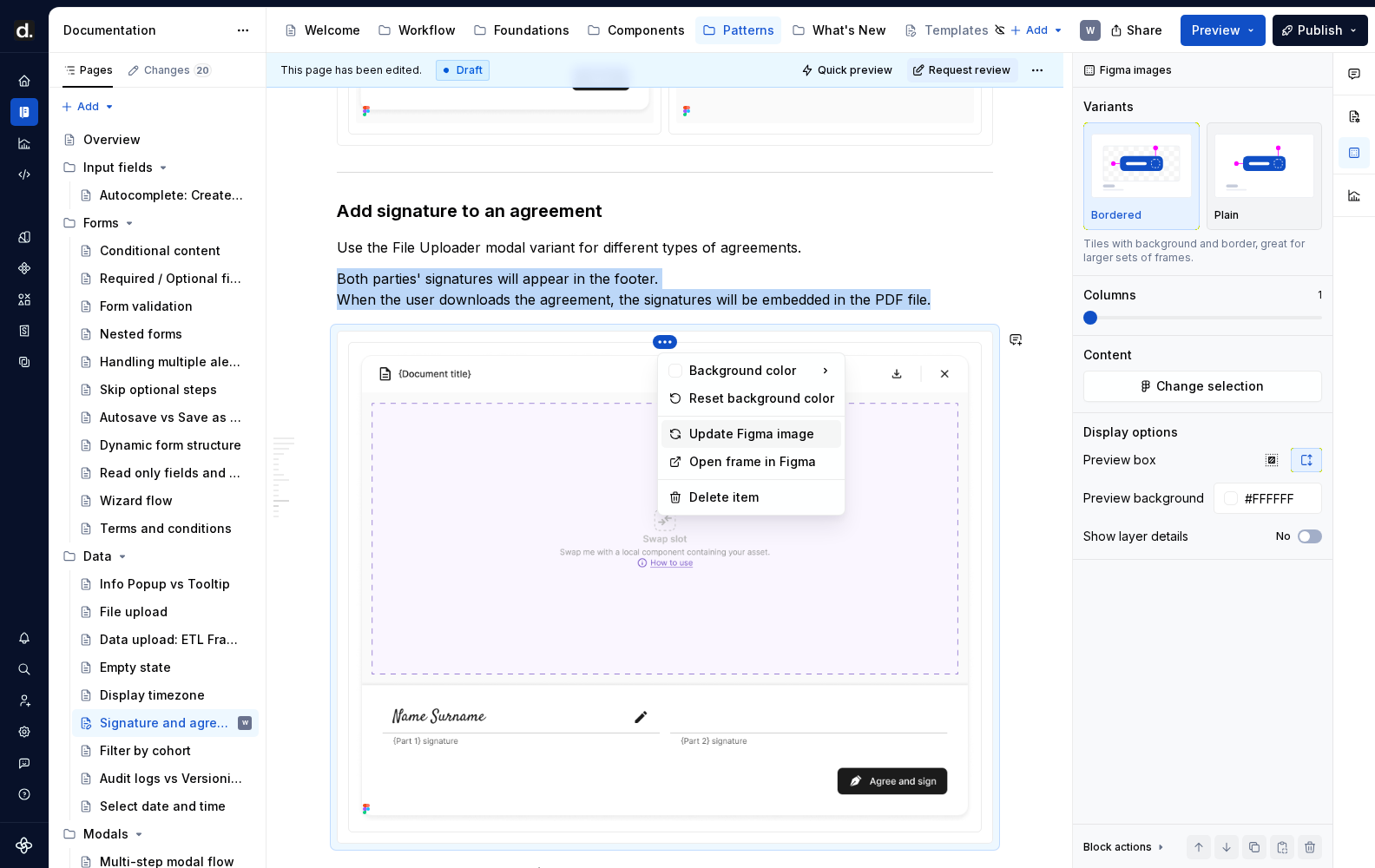
click at [717, 428] on div "Update Figma image" at bounding box center [761, 434] width 145 height 17
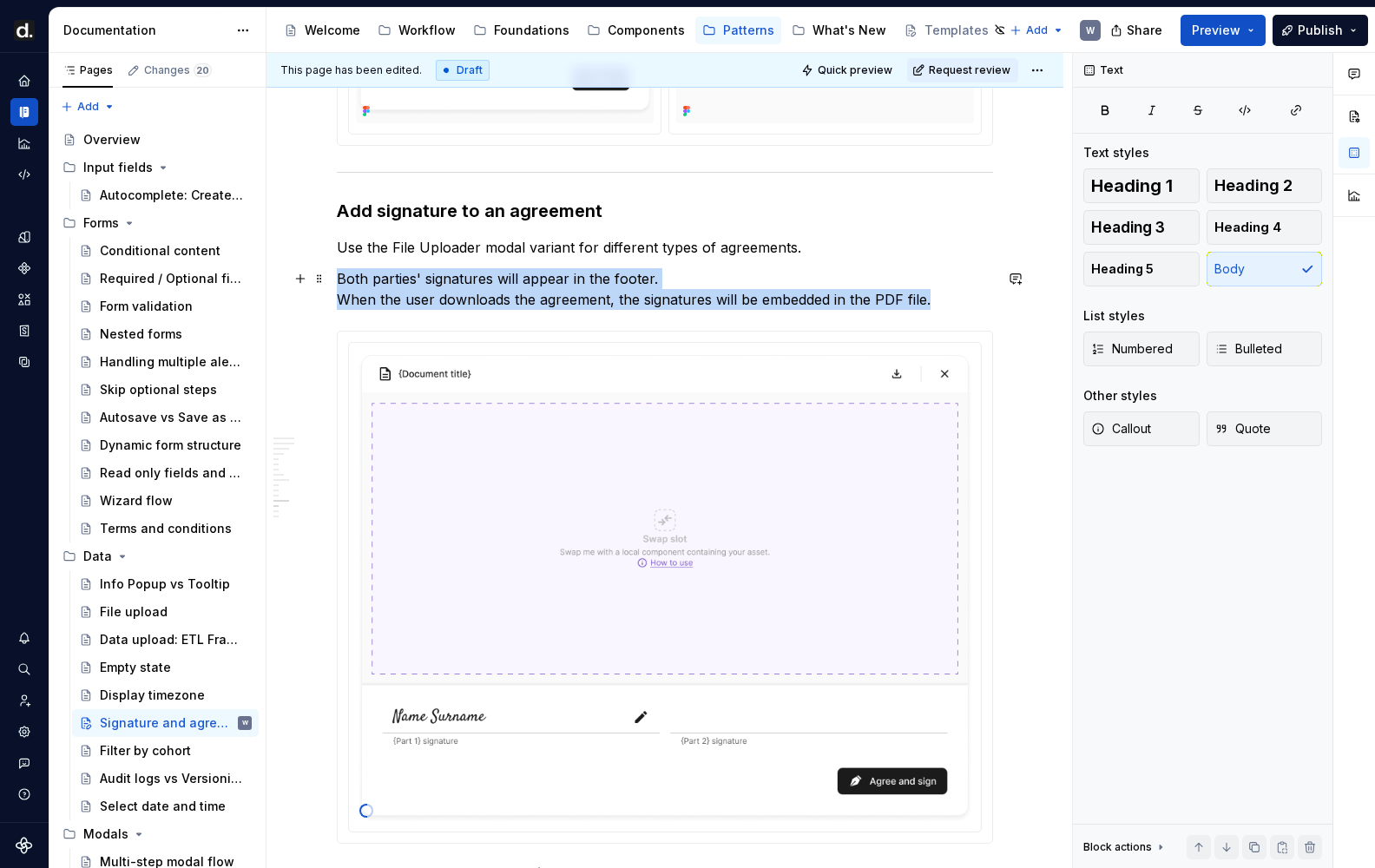
click at [418, 300] on p "Both parties' signatures will appear in the footer. When the user downloads the…" at bounding box center [664, 289] width 656 height 42
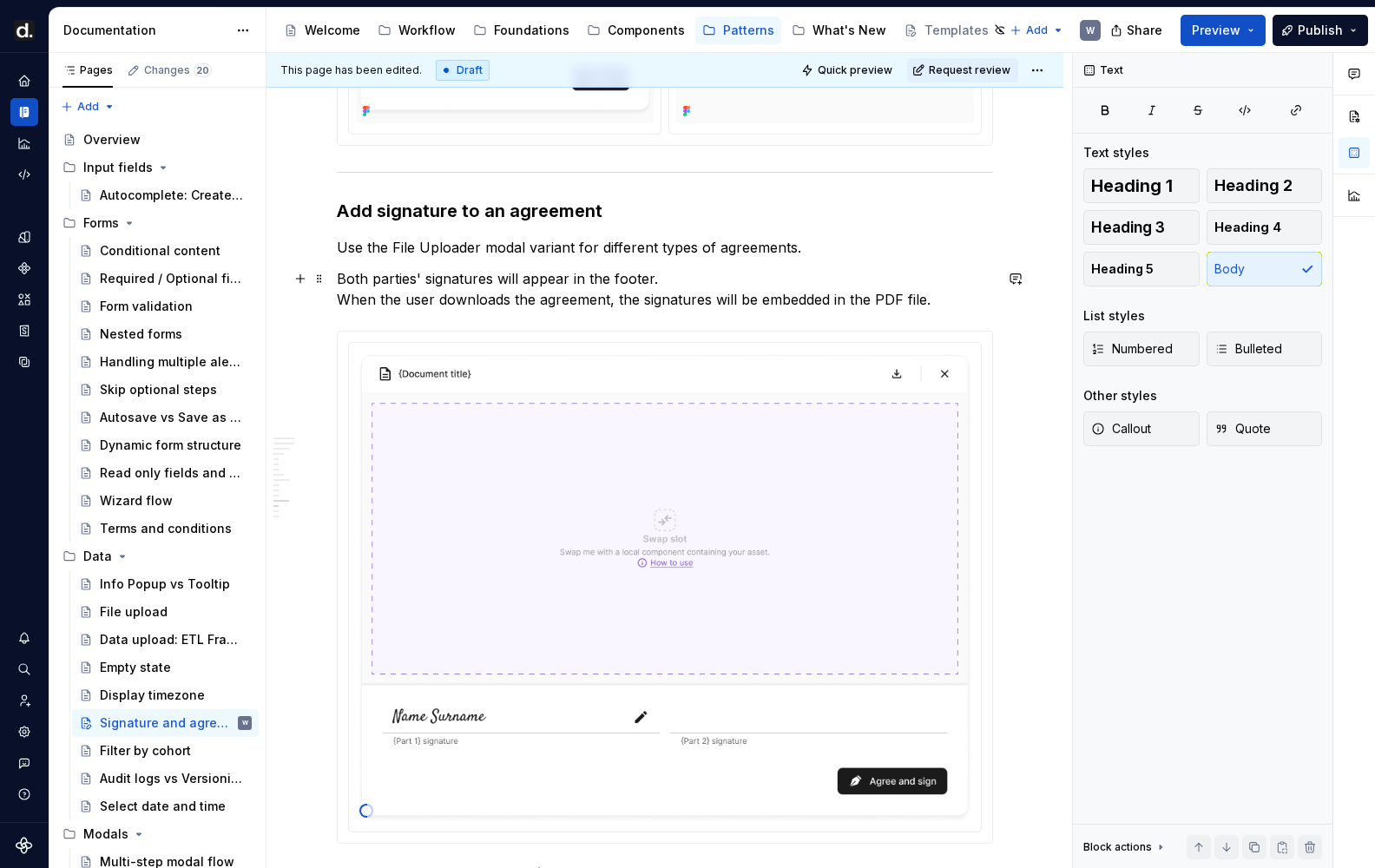
click at [418, 300] on p "Both parties' signatures will appear in the footer. When the user downloads the…" at bounding box center [664, 289] width 656 height 42
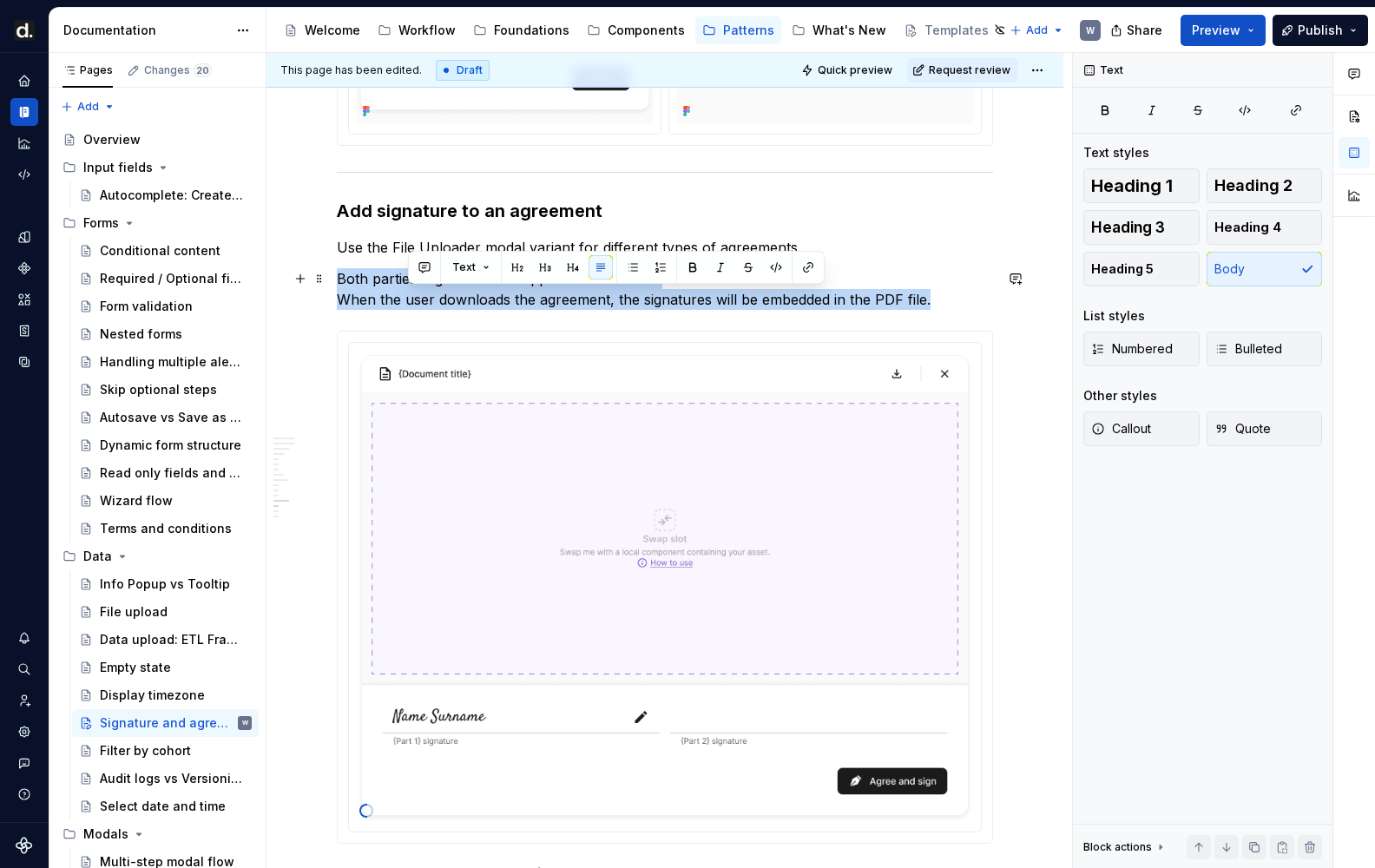
click at [418, 300] on p "Both parties' signatures will appear in the footer. When the user downloads the…" at bounding box center [664, 289] width 656 height 42
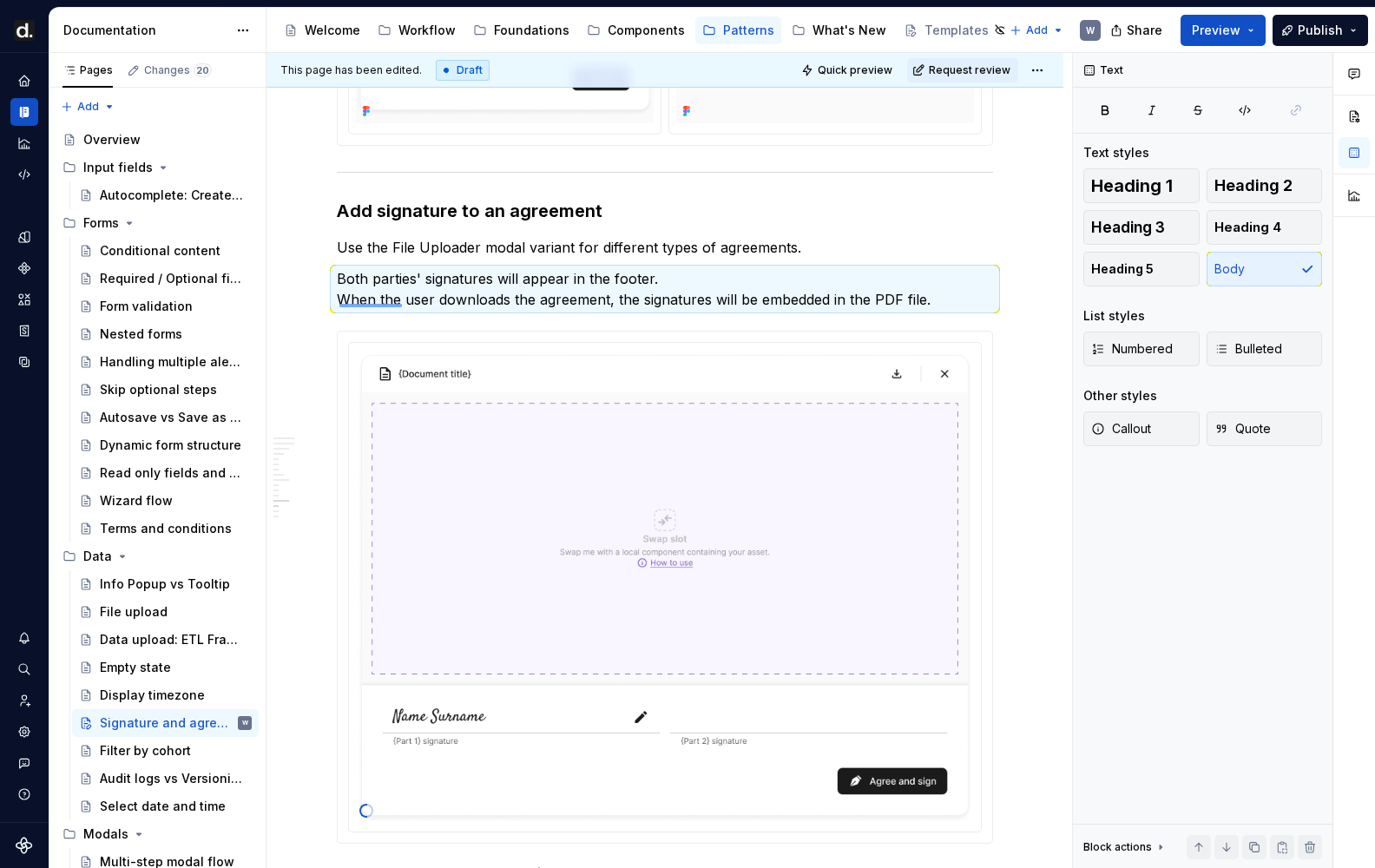
drag, startPoint x: 339, startPoint y: 304, endPoint x: 771, endPoint y: 297, distance: 432.1
click at [686, 301] on div "**********" at bounding box center [669, 461] width 805 height 816
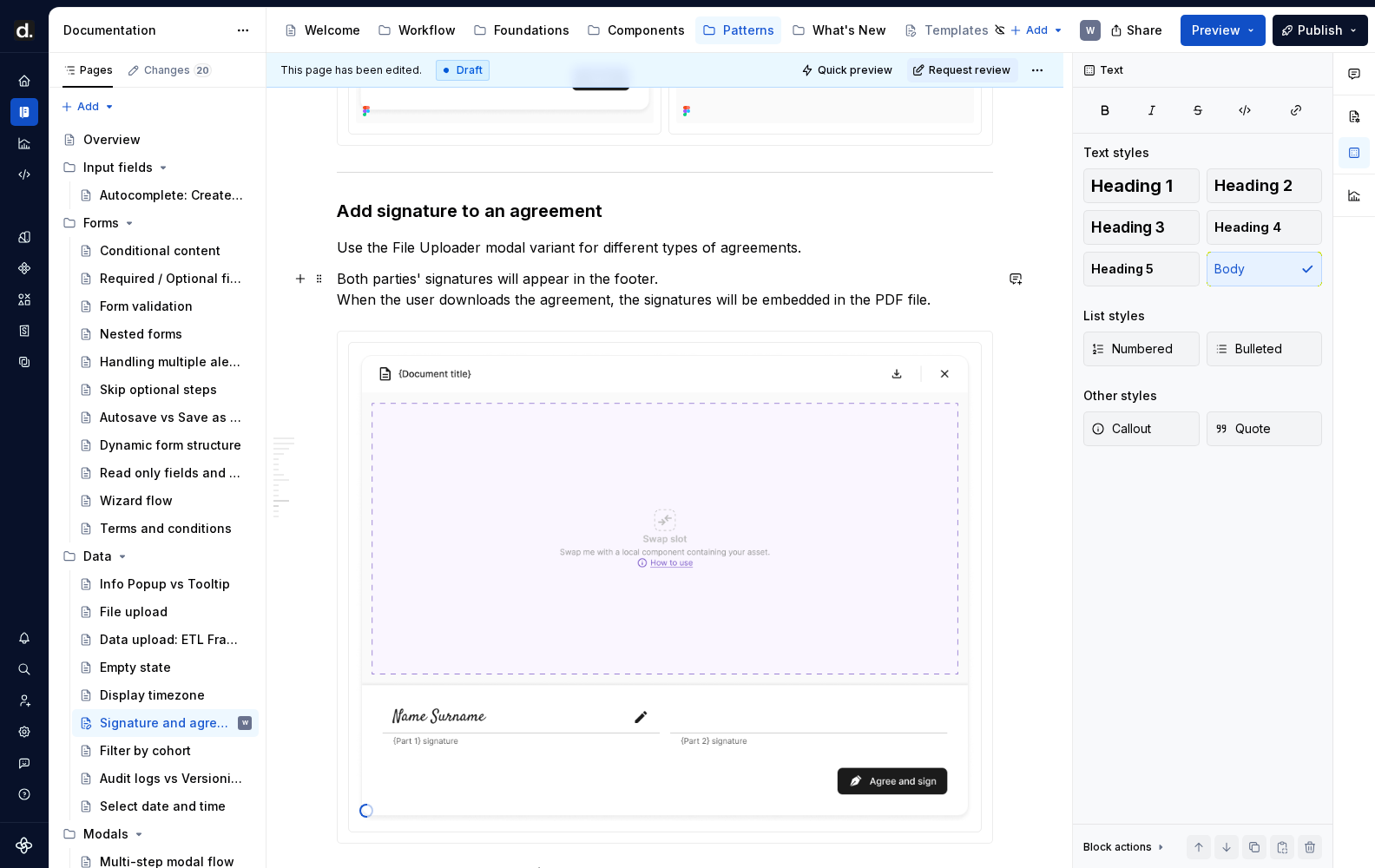
drag, startPoint x: 771, startPoint y: 297, endPoint x: 899, endPoint y: 293, distance: 128.1
click at [805, 297] on p "Both parties' signatures will appear in the footer. When the user downloads the…" at bounding box center [664, 289] width 656 height 42
click at [887, 294] on p "Both parties' signatures will appear in the footer. When the user downloads the…" at bounding box center [664, 289] width 656 height 42
click at [904, 292] on p "Both parties' signatures will appear in the footer. When the user downloads the…" at bounding box center [664, 289] width 656 height 42
click at [951, 301] on p "Both parties' signatures will appear in the footer. When the user downloads the…" at bounding box center [664, 289] width 656 height 42
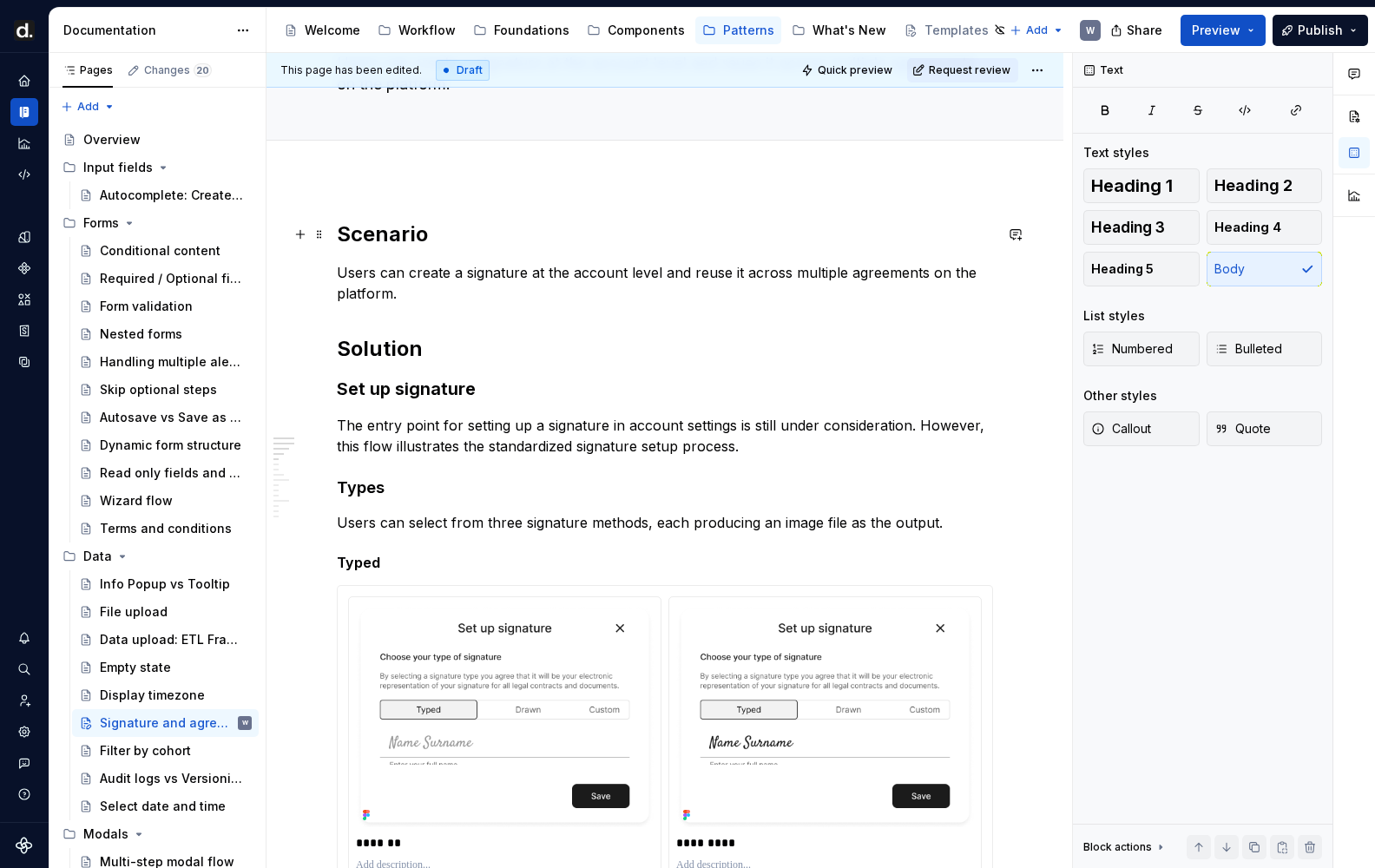
scroll to position [0, 0]
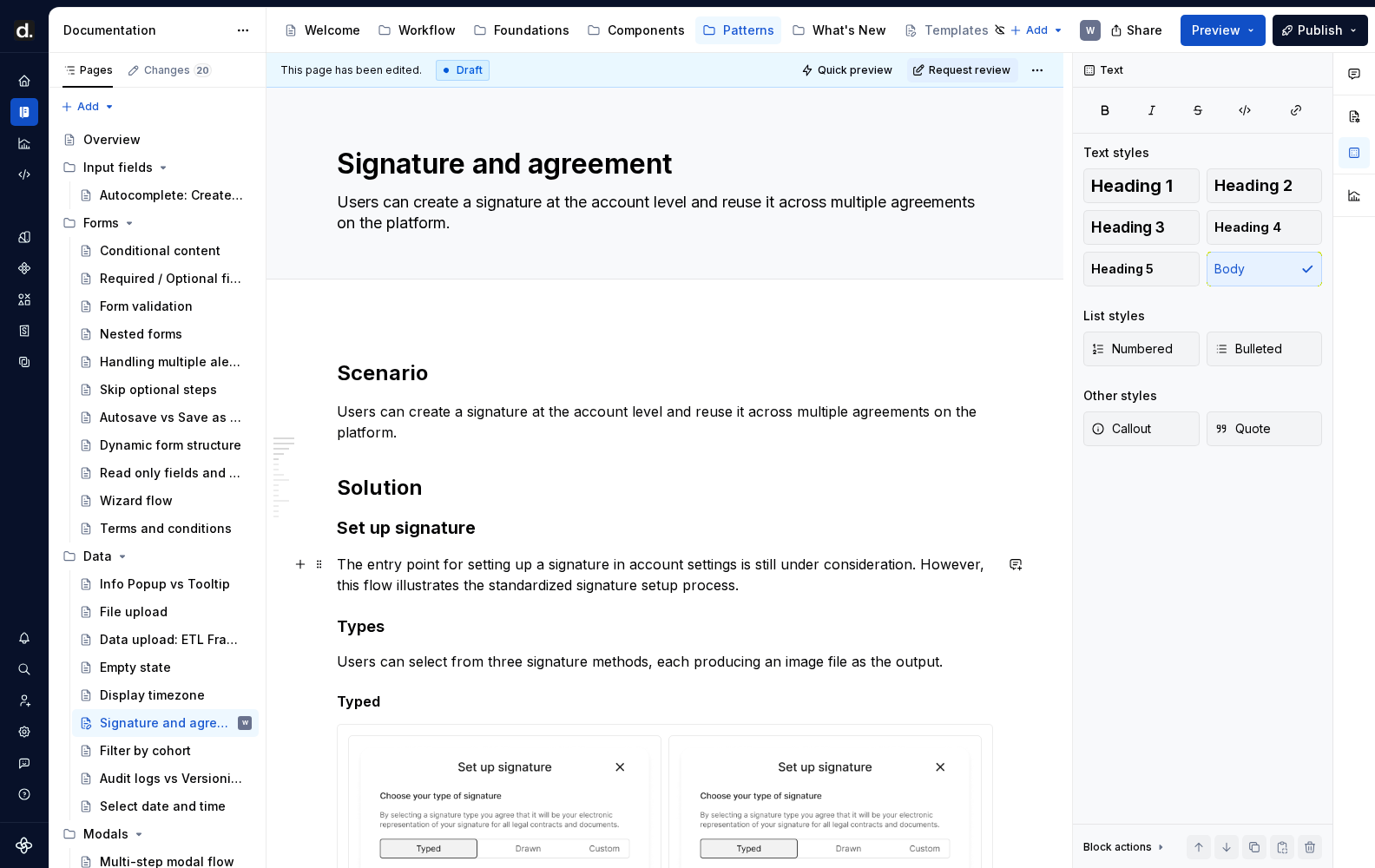
click at [660, 569] on p "The entry point for setting up a signature in account settings is still under c…" at bounding box center [664, 574] width 656 height 42
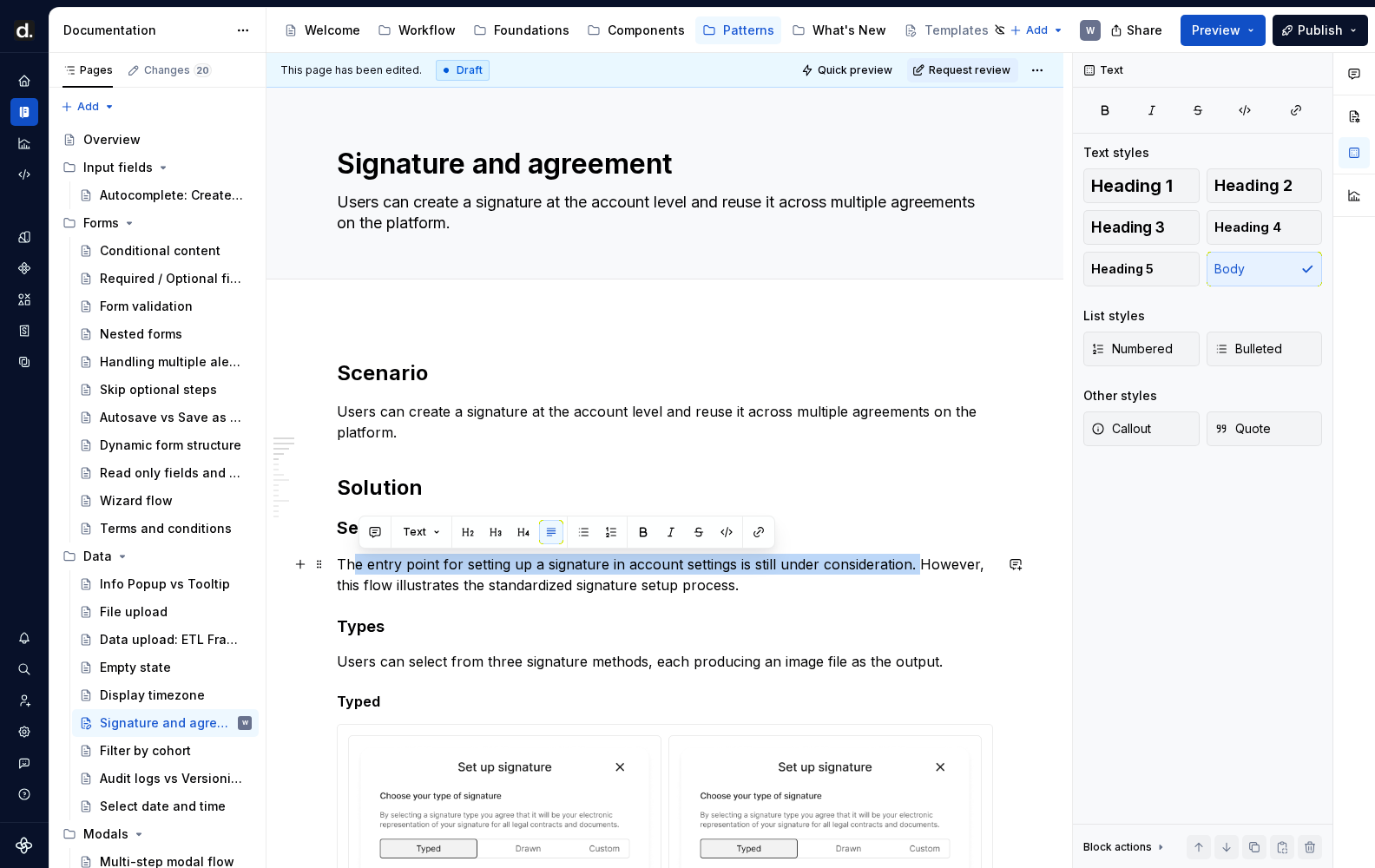
drag, startPoint x: 920, startPoint y: 564, endPoint x: 360, endPoint y: 565, distance: 560.0
click at [360, 565] on p "The entry point for setting up a signature in account settings is still under c…" at bounding box center [664, 574] width 656 height 42
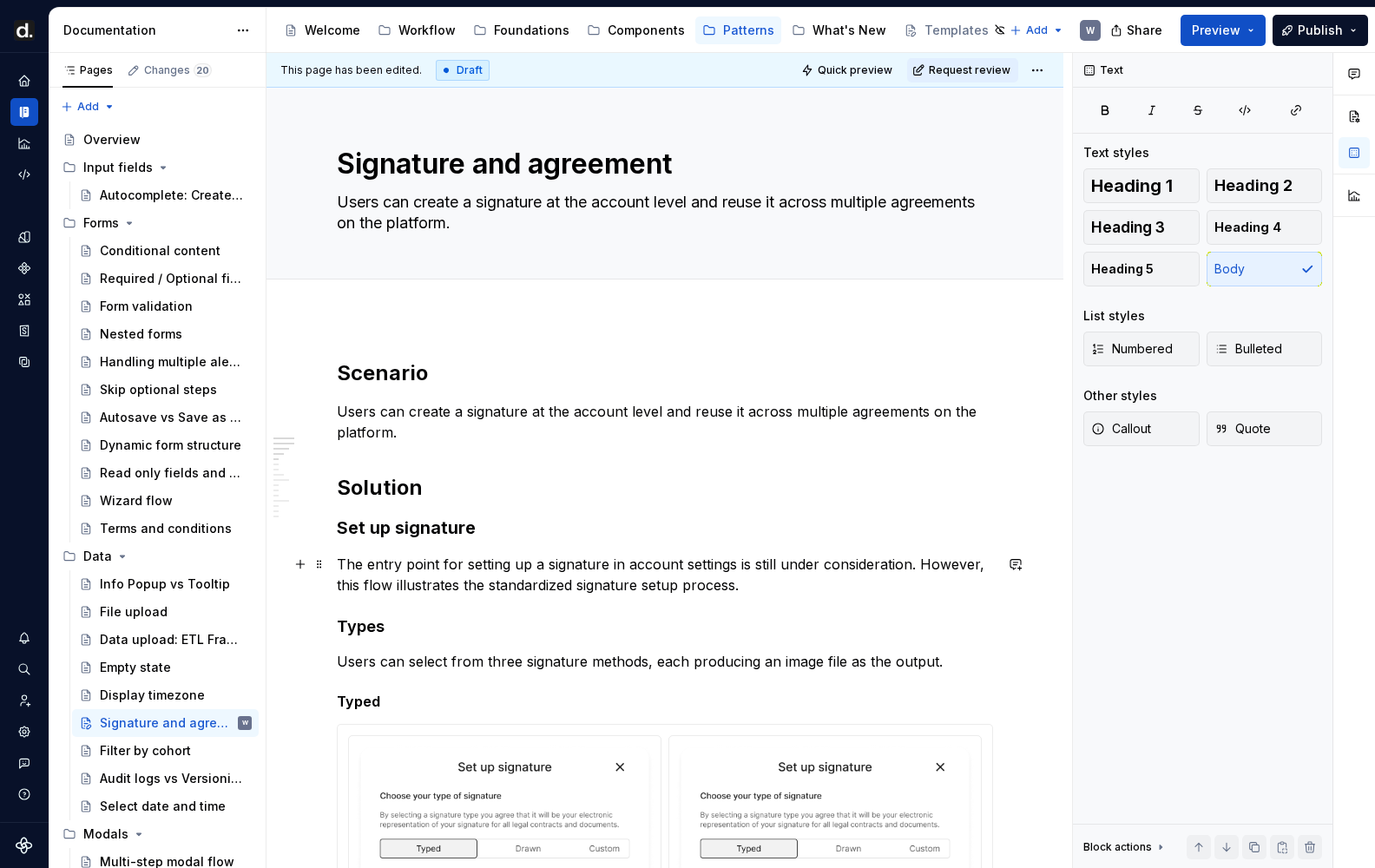
click at [383, 569] on p "The entry point for setting up a signature in account settings is still under c…" at bounding box center [664, 574] width 656 height 42
click at [647, 565] on p "The entry point for setting up a signature in account settings is still under c…" at bounding box center [664, 574] width 656 height 42
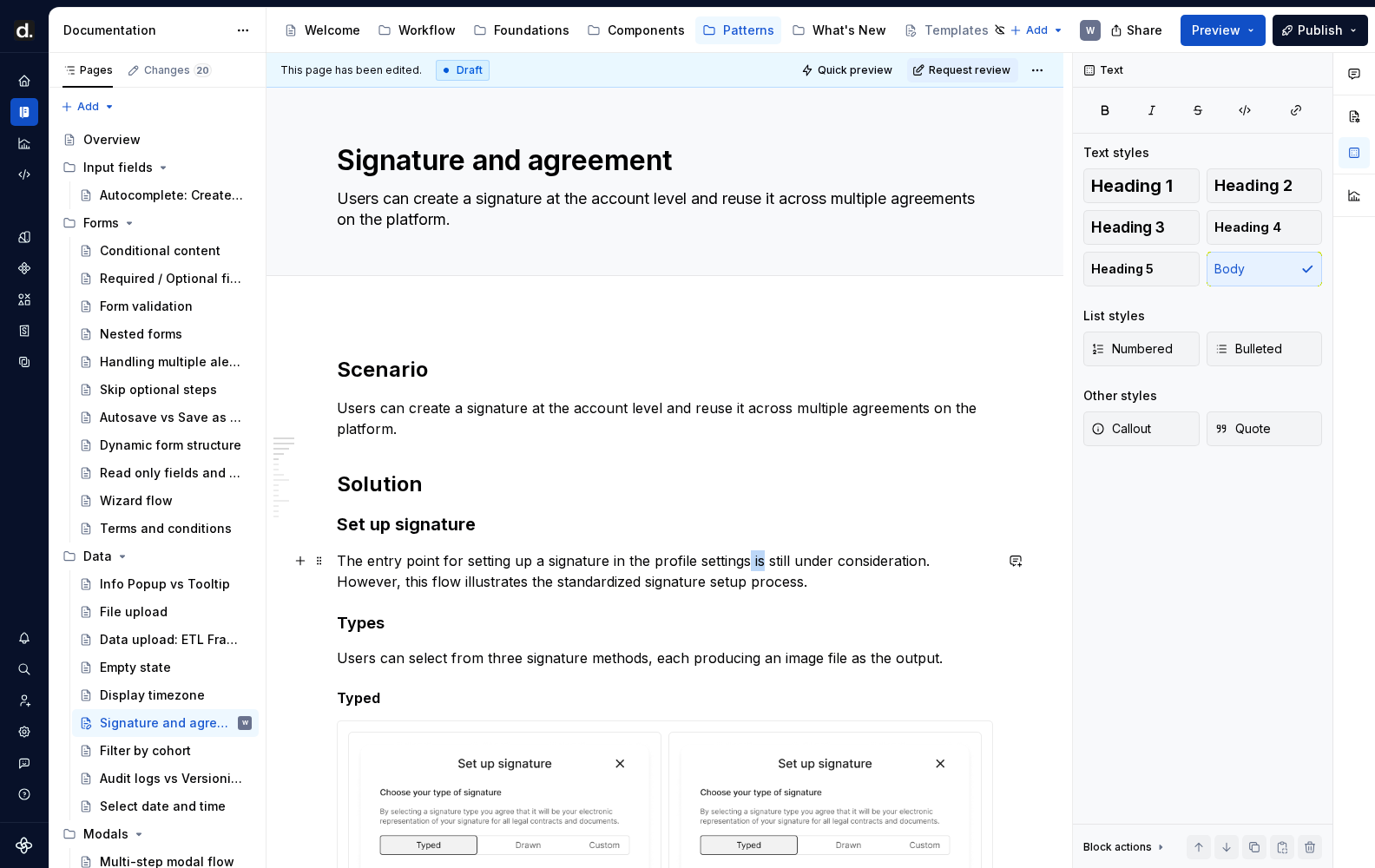
drag, startPoint x: 751, startPoint y: 561, endPoint x: 865, endPoint y: 559, distance: 114.0
click at [848, 562] on p "The entry point for setting up a signature in the profile settings is still und…" at bounding box center [664, 571] width 656 height 42
drag, startPoint x: 879, startPoint y: 556, endPoint x: 914, endPoint y: 555, distance: 35.0
click at [914, 555] on p "The entry point for setting up a signature in the profile settings is still und…" at bounding box center [664, 571] width 656 height 42
drag, startPoint x: 926, startPoint y: 557, endPoint x: 756, endPoint y: 560, distance: 170.0
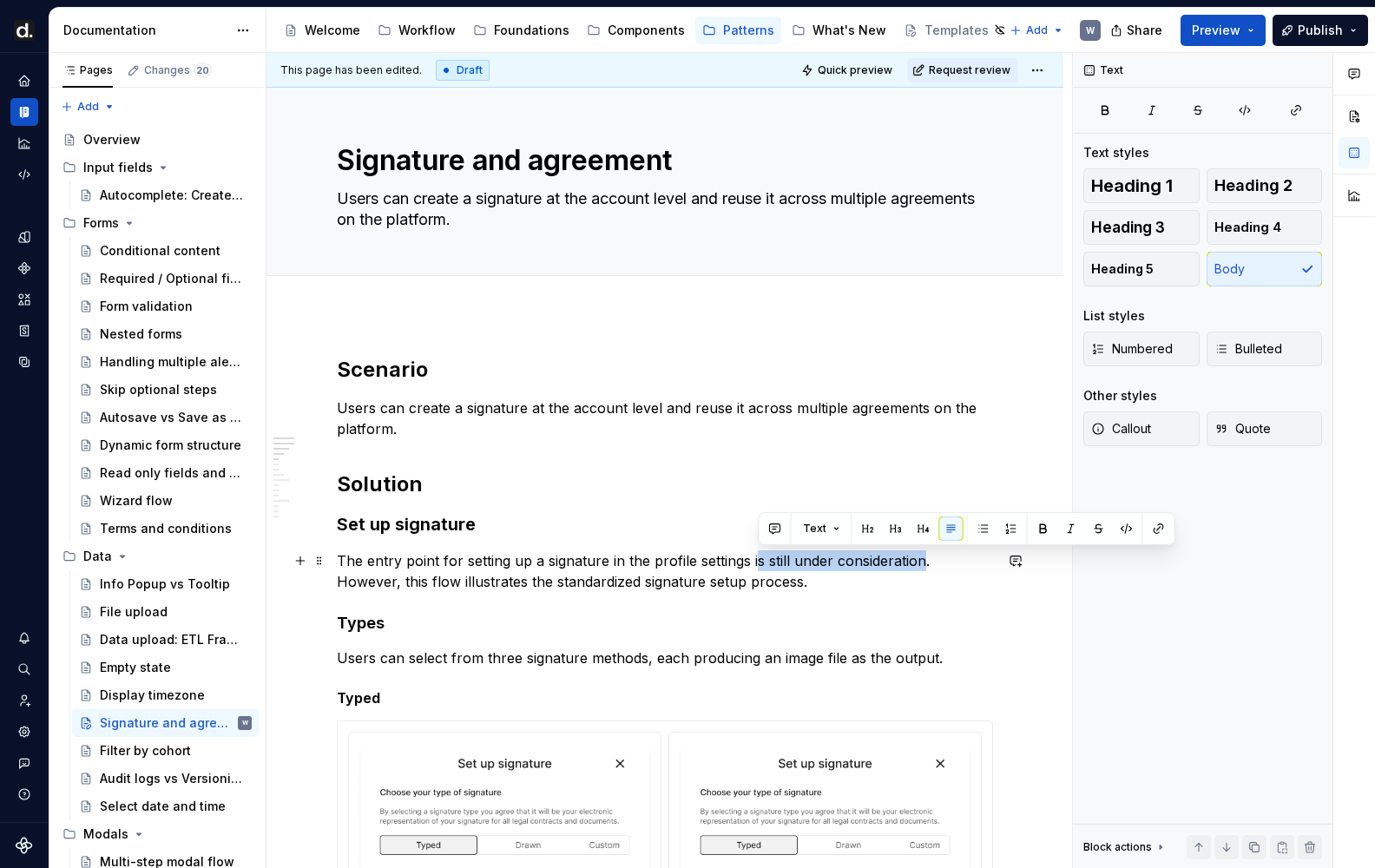
click at [756, 560] on p "The entry point for setting up a signature in the profile settings is still und…" at bounding box center [664, 571] width 656 height 42
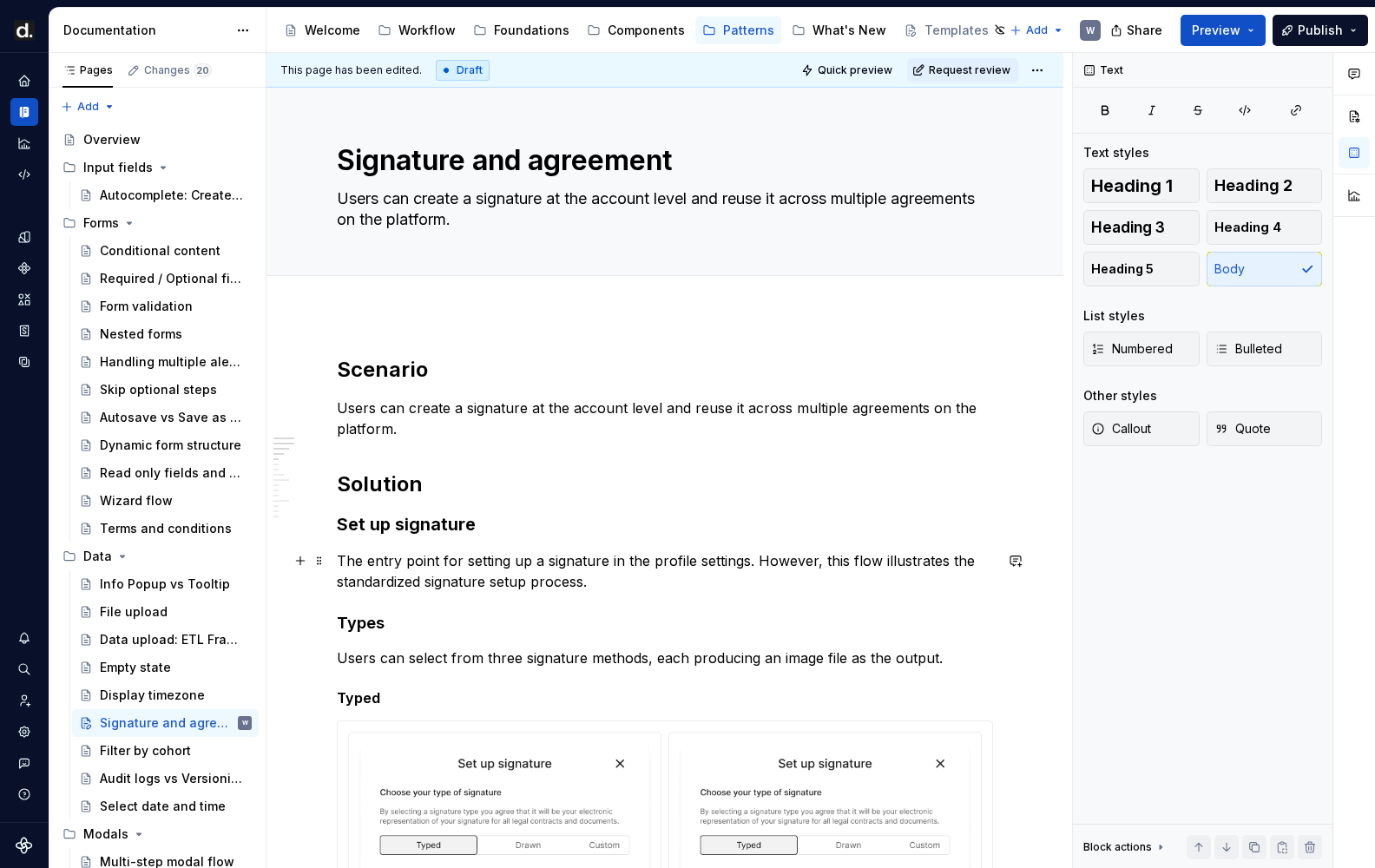
click at [763, 573] on p "The entry point for setting up a signature in the profile settings. However, th…" at bounding box center [664, 571] width 656 height 42
click at [759, 566] on p "The entry point for setting up a signature in the profile settings. However, th…" at bounding box center [664, 571] width 656 height 42
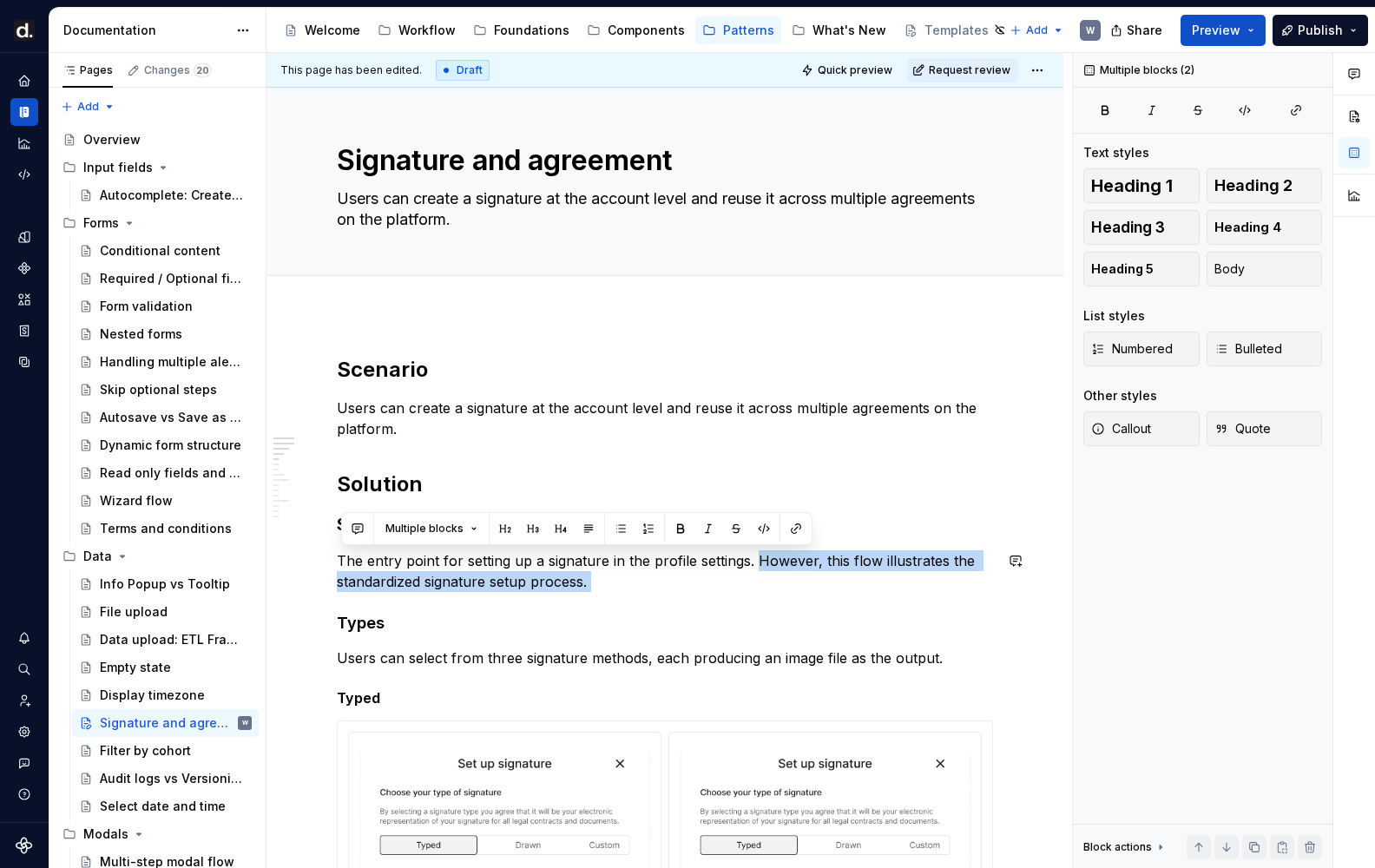
drag, startPoint x: 758, startPoint y: 562, endPoint x: 773, endPoint y: 593, distance: 34.4
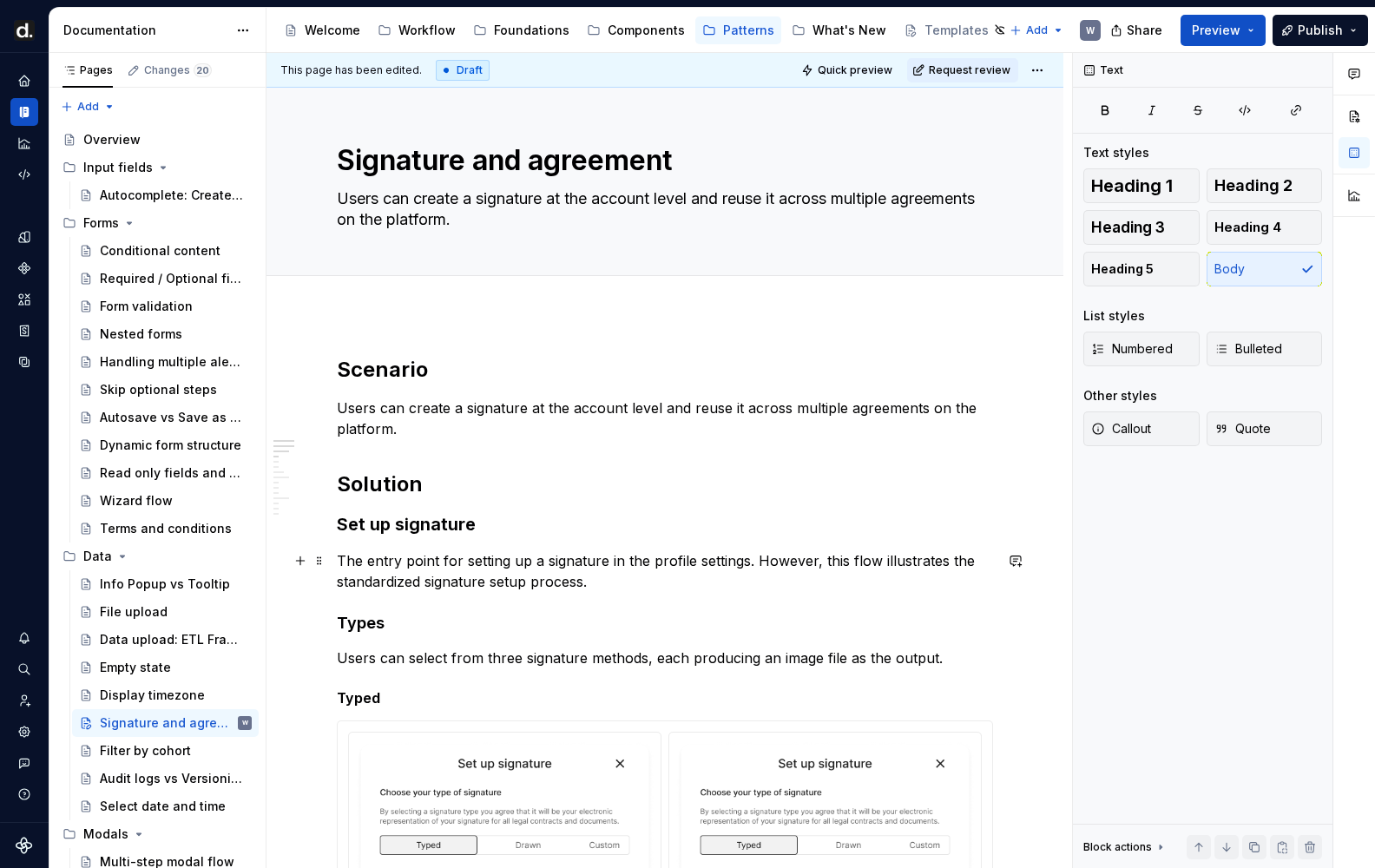
click at [772, 589] on p "The entry point for setting up a signature in the profile settings. However, th…" at bounding box center [664, 571] width 656 height 42
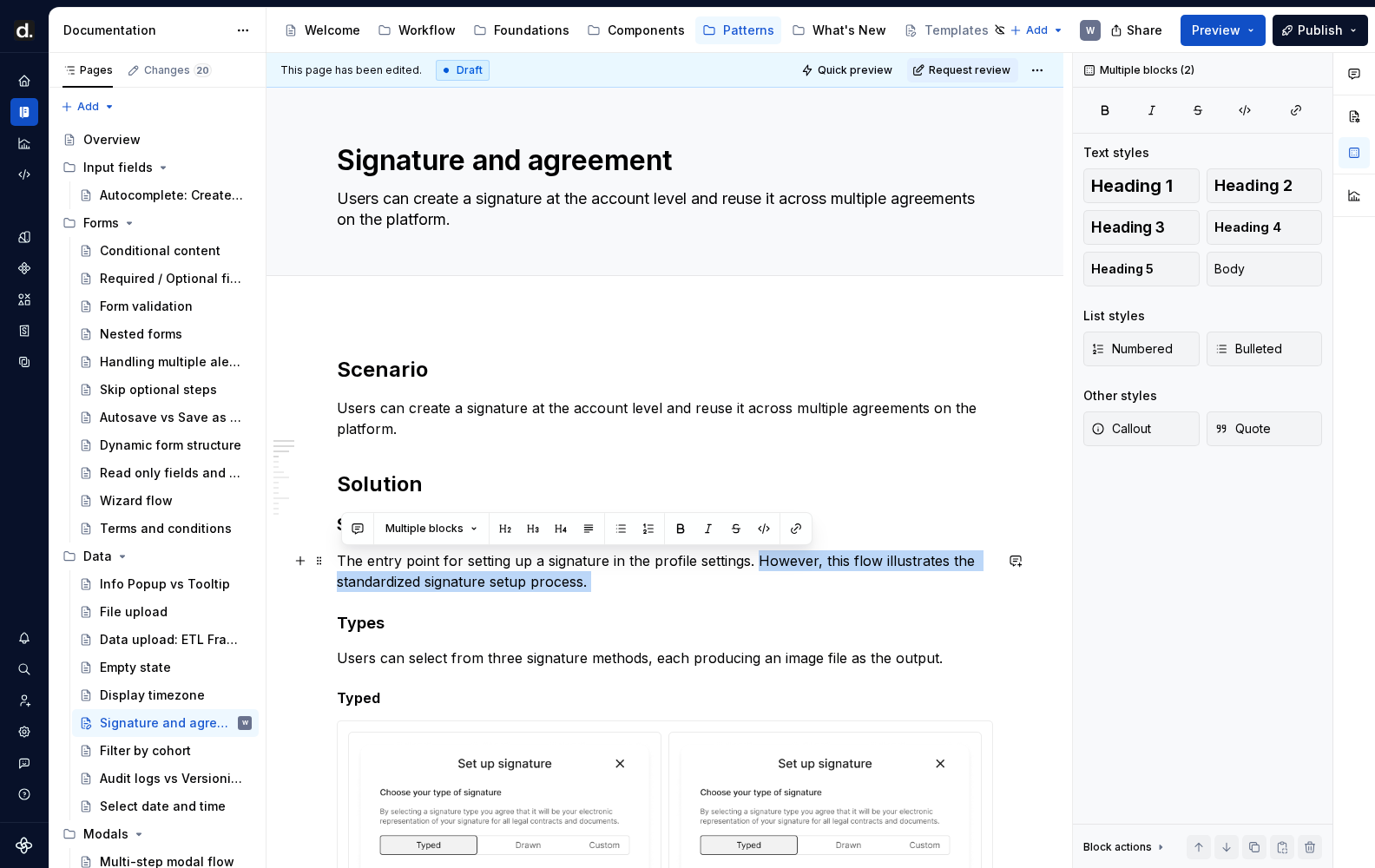
drag, startPoint x: 652, startPoint y: 588, endPoint x: 757, endPoint y: 561, distance: 108.4
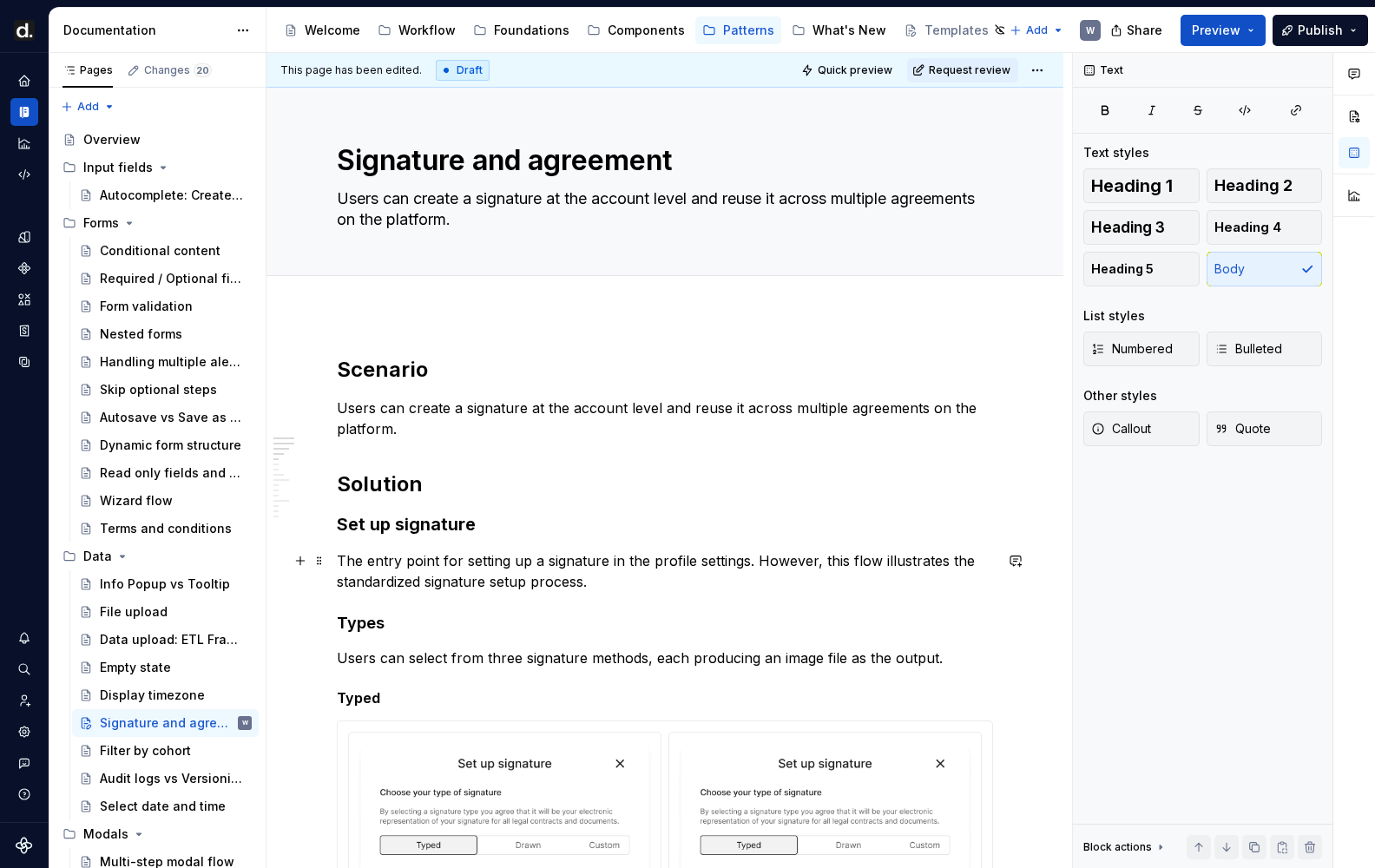
click at [676, 583] on p "The entry point for setting up a signature in the profile settings. However, th…" at bounding box center [664, 571] width 656 height 42
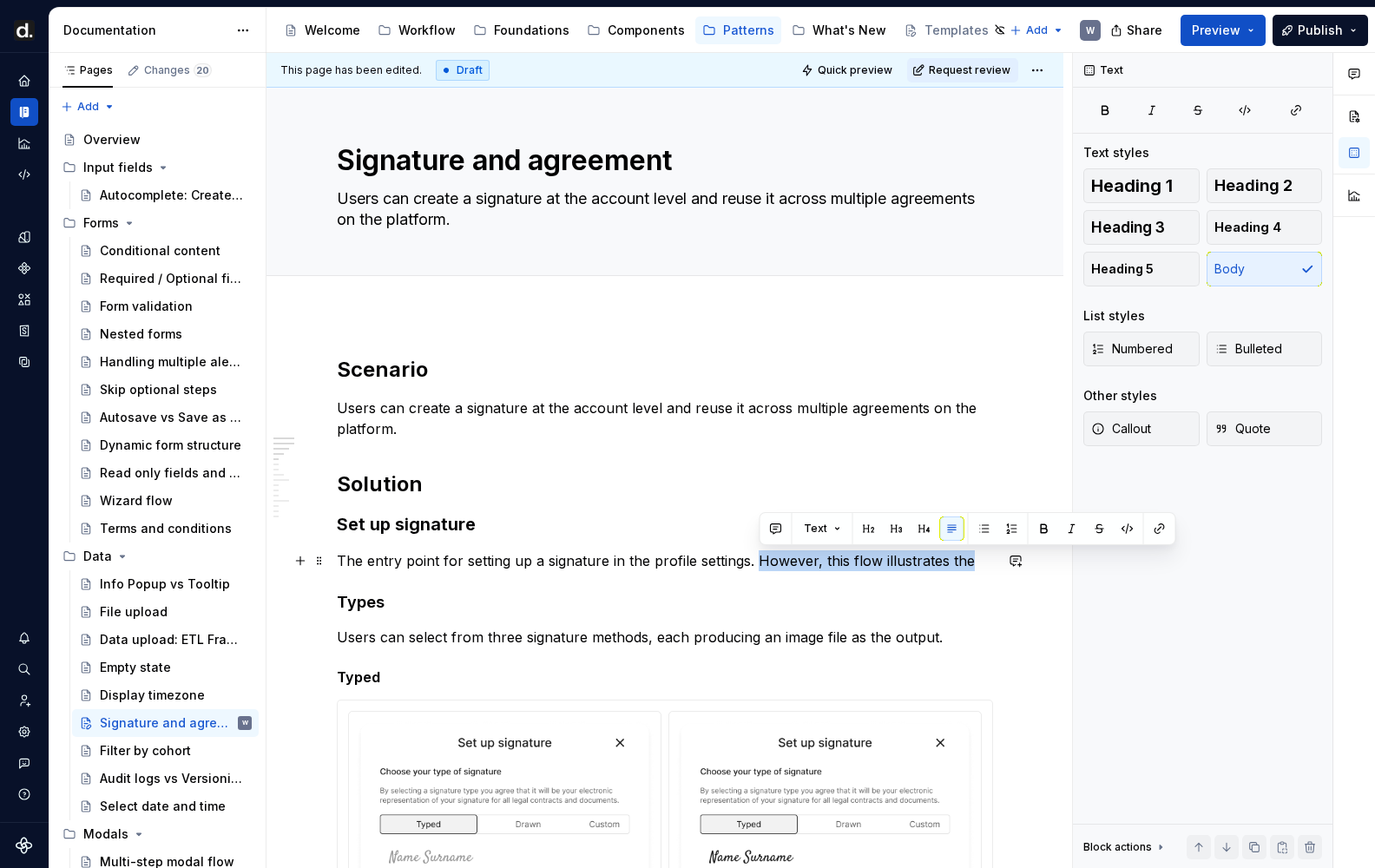
drag, startPoint x: 759, startPoint y: 560, endPoint x: 969, endPoint y: 561, distance: 210.0
click at [969, 561] on p "The entry point for setting up a signature in the profile settings. However, th…" at bounding box center [664, 561] width 656 height 21
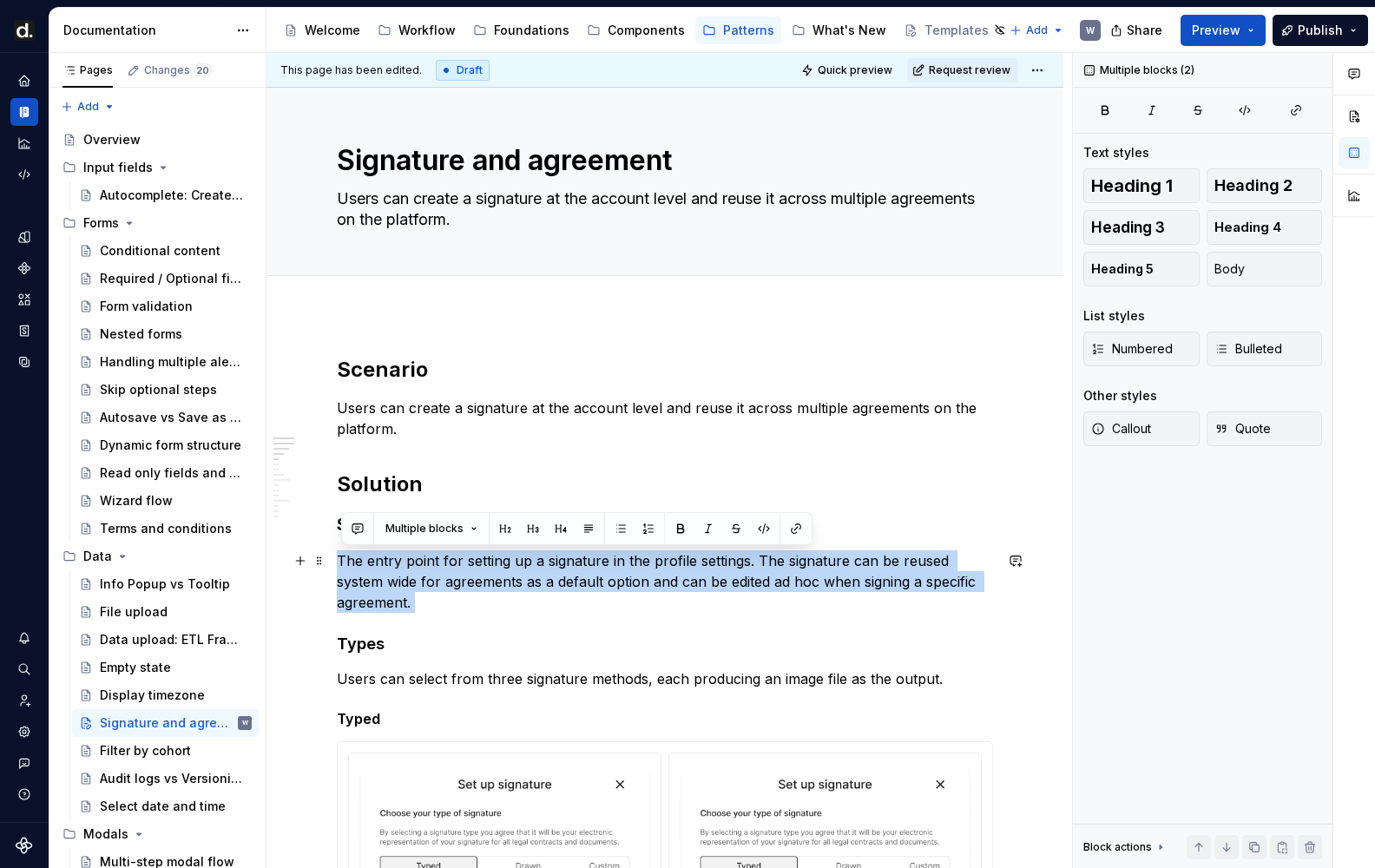
drag, startPoint x: 408, startPoint y: 589, endPoint x: 337, endPoint y: 563, distance: 75.6
copy p "The entry point for setting up a signature in the profile settings. The signatu…"
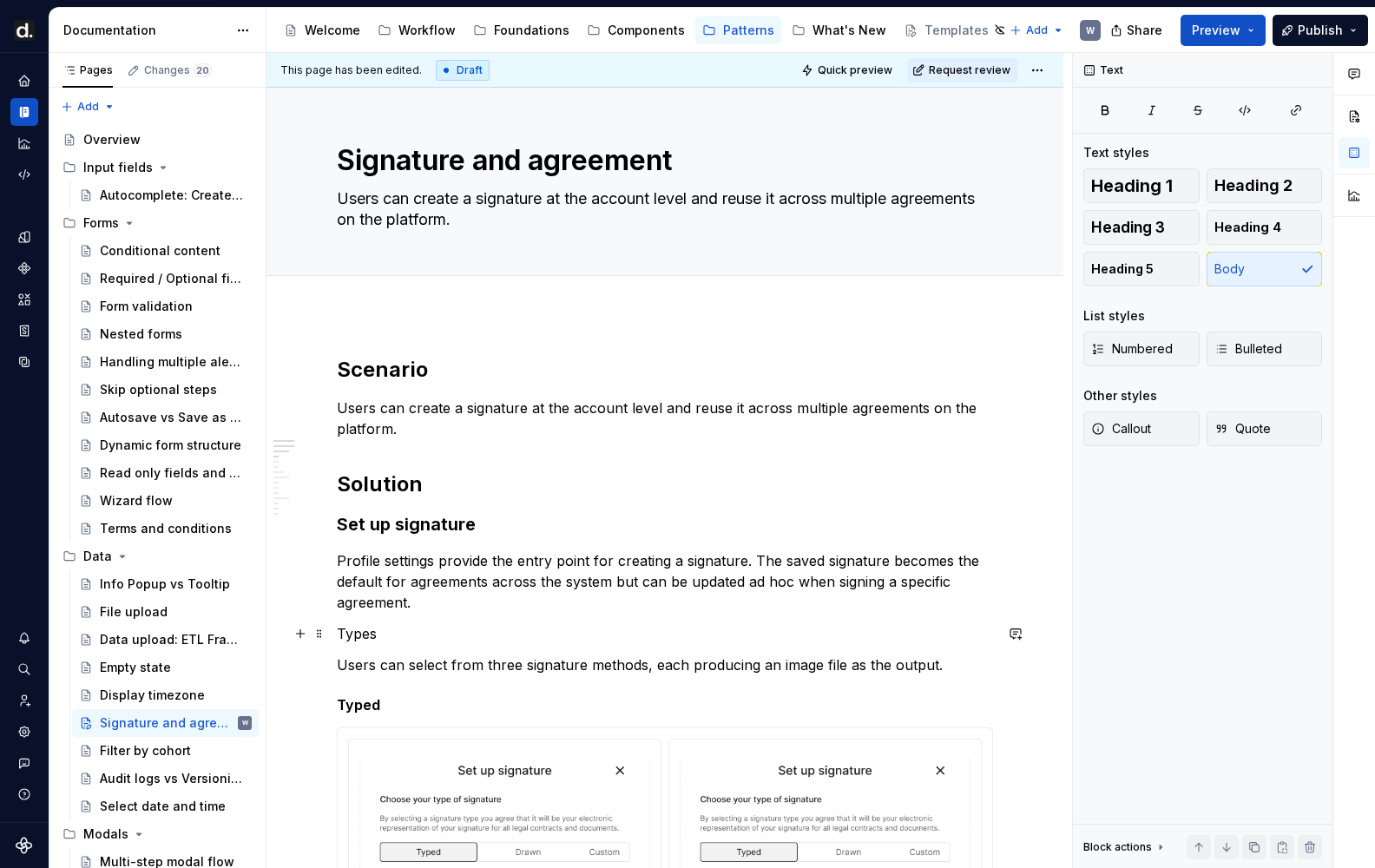
click at [371, 636] on p "Types" at bounding box center [664, 634] width 656 height 21
click at [505, 605] on button "button" at bounding box center [506, 602] width 25 height 25
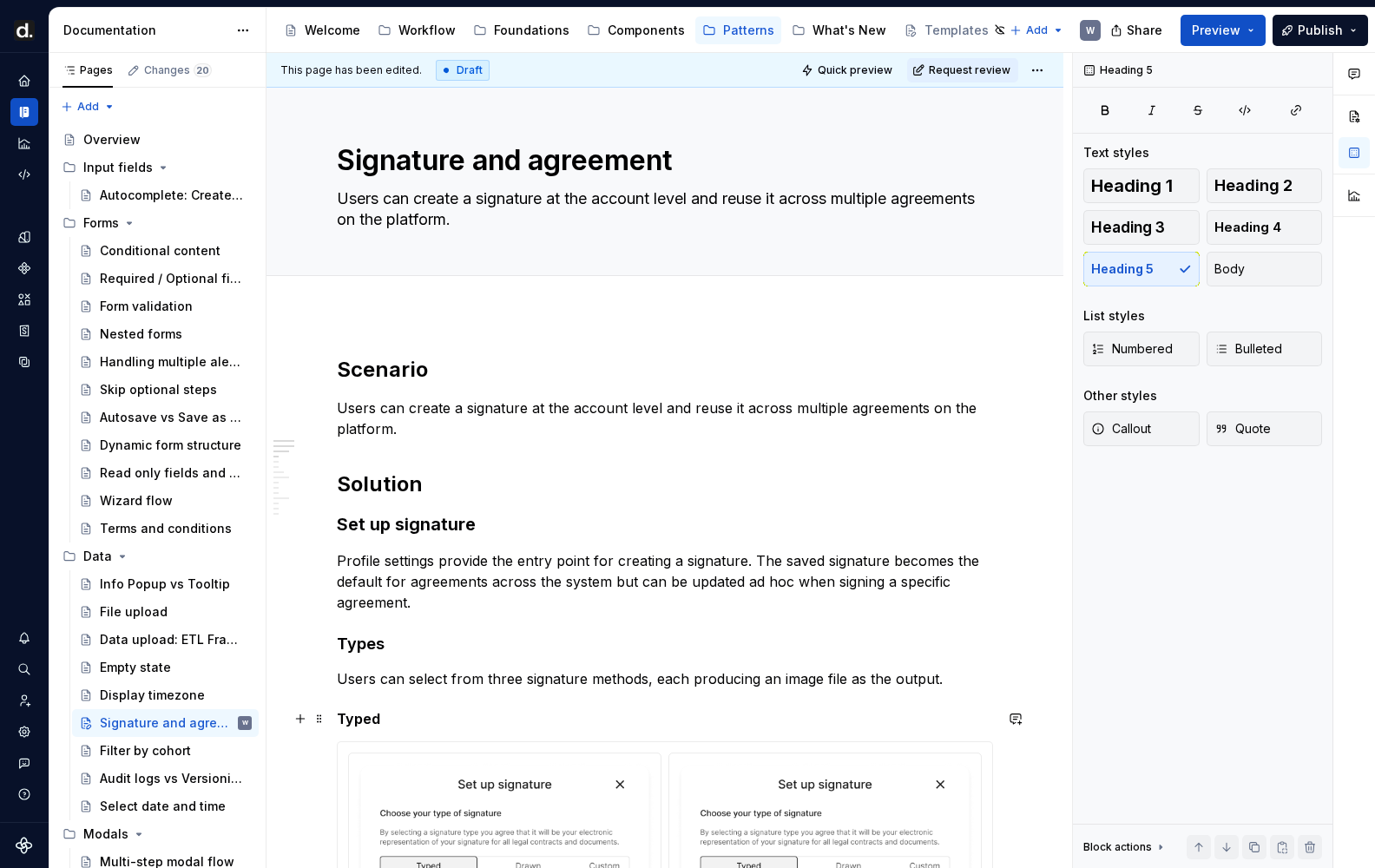
click at [365, 721] on h5 "Typed" at bounding box center [664, 718] width 656 height 17
click at [377, 649] on h4 "Types" at bounding box center [664, 644] width 656 height 21
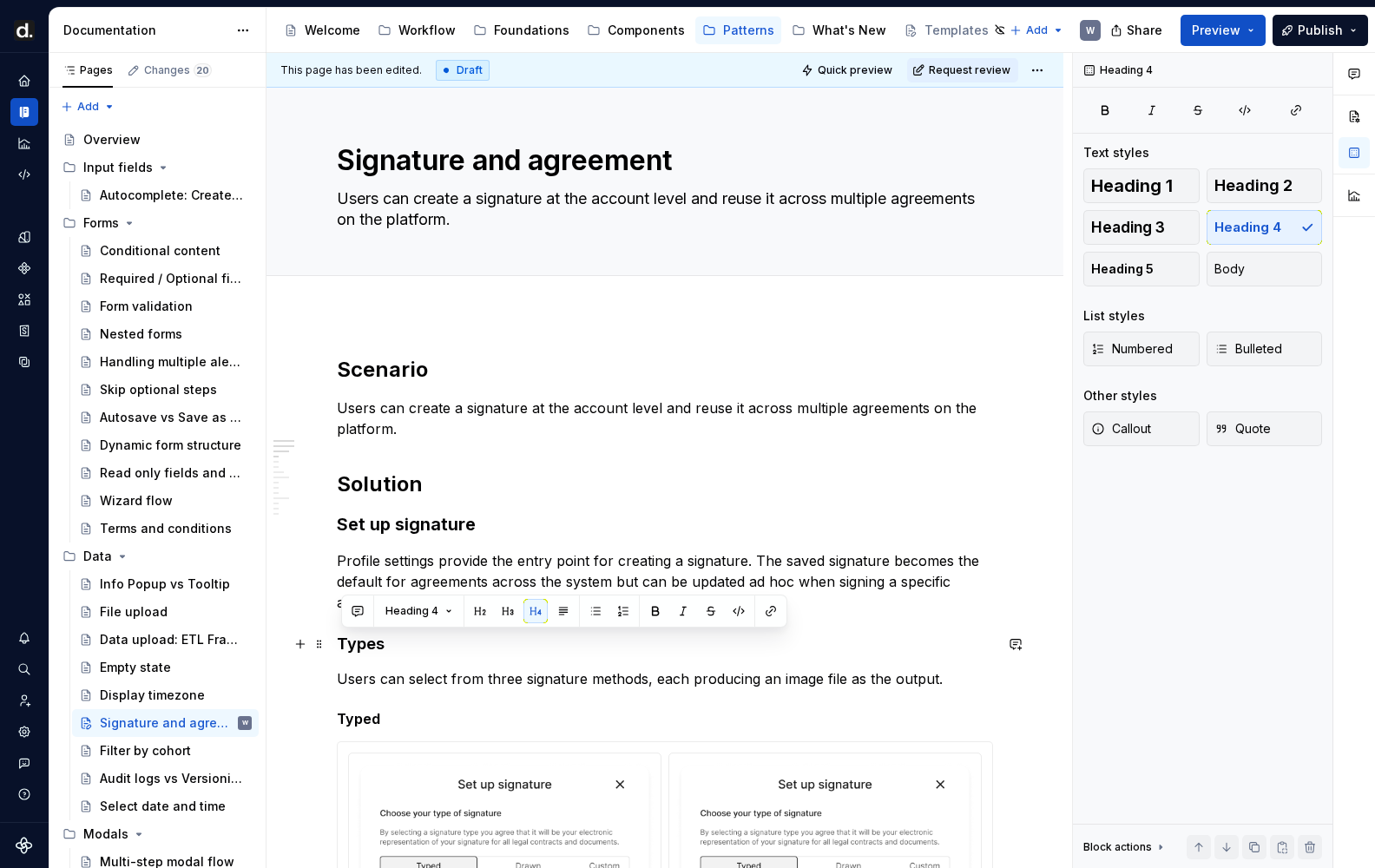
click at [377, 649] on h4 "Types" at bounding box center [664, 644] width 656 height 21
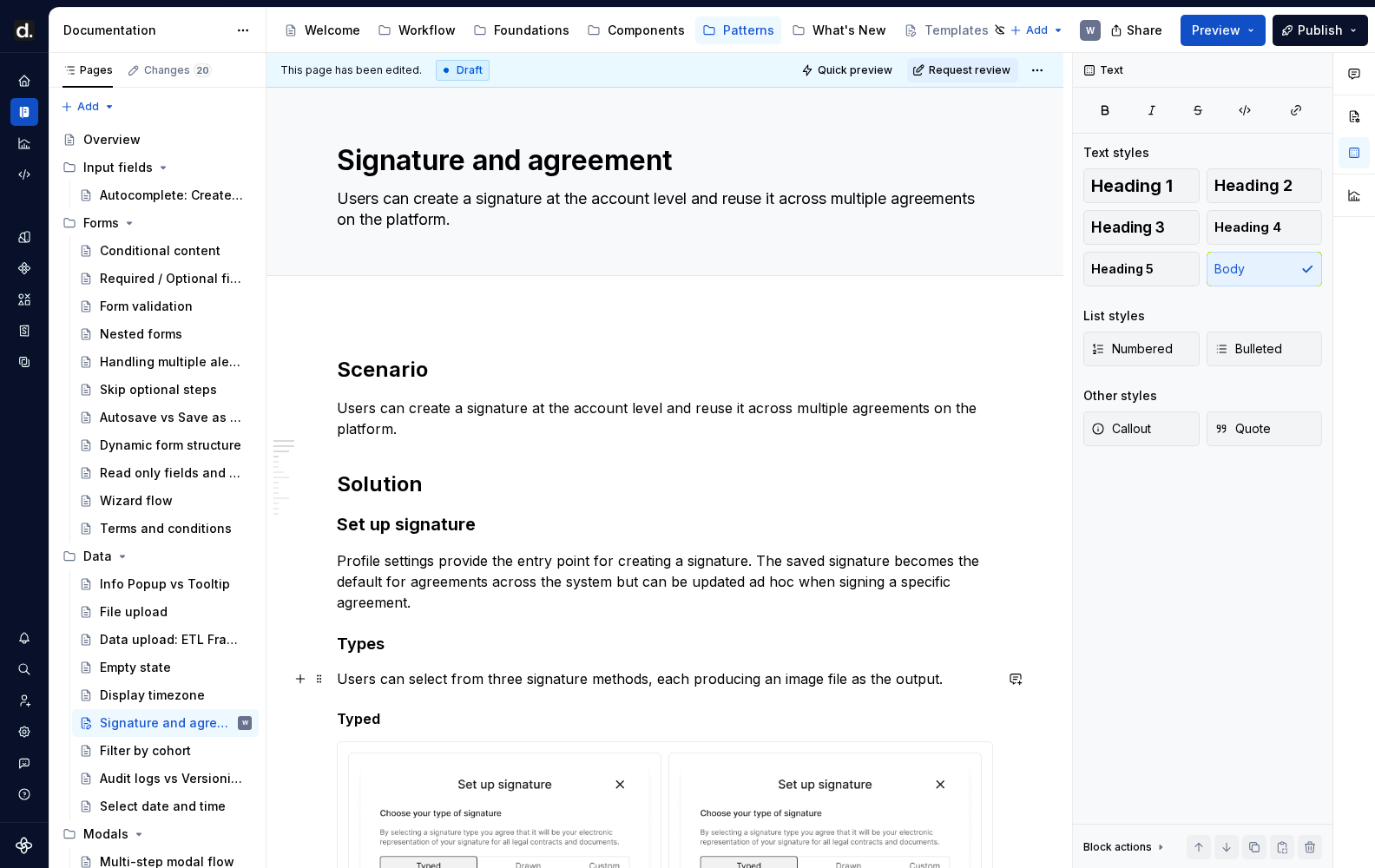
click at [436, 686] on p "Users can select from three signature methods, each producing an image file as …" at bounding box center [664, 678] width 656 height 21
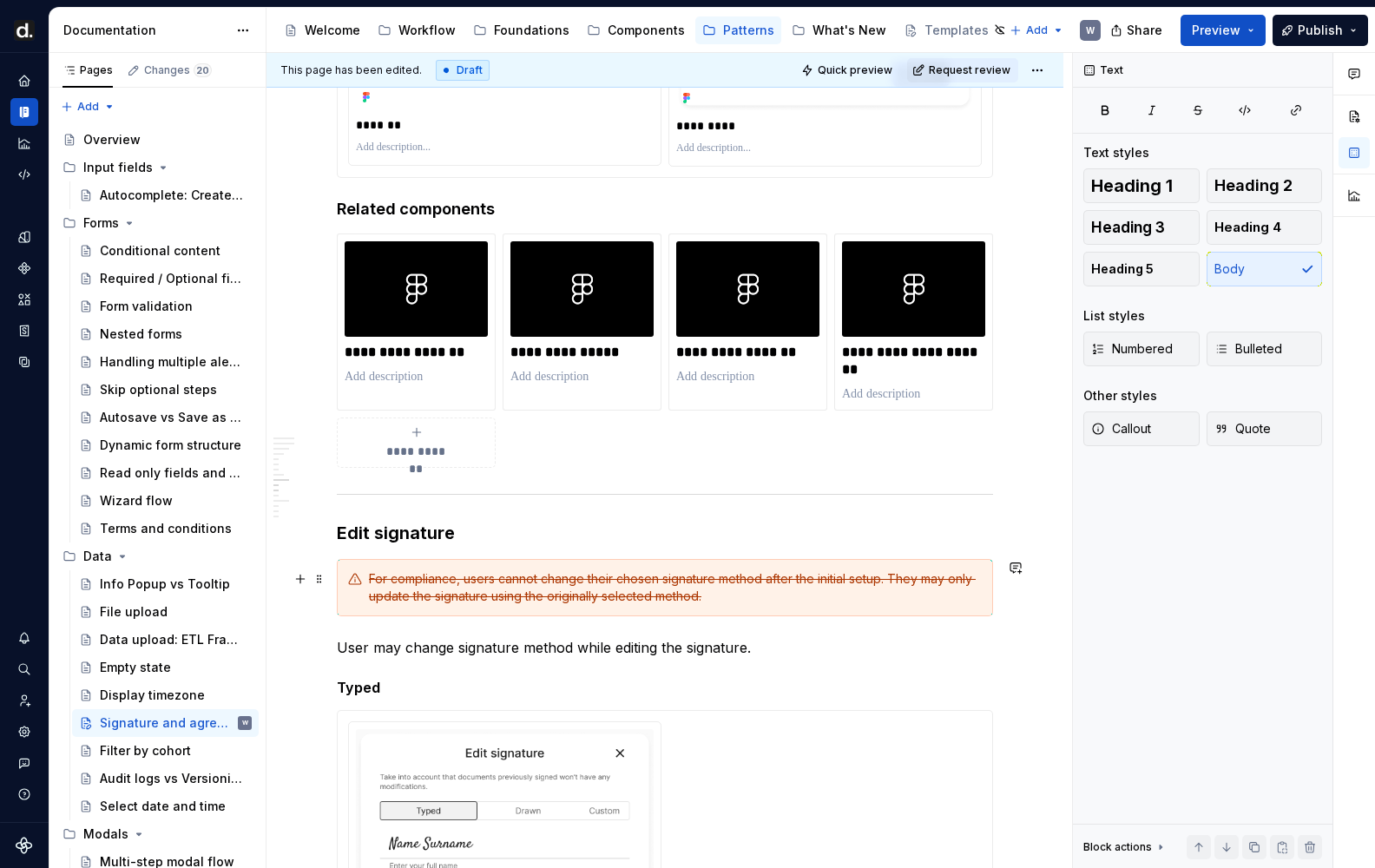
scroll to position [1993, 0]
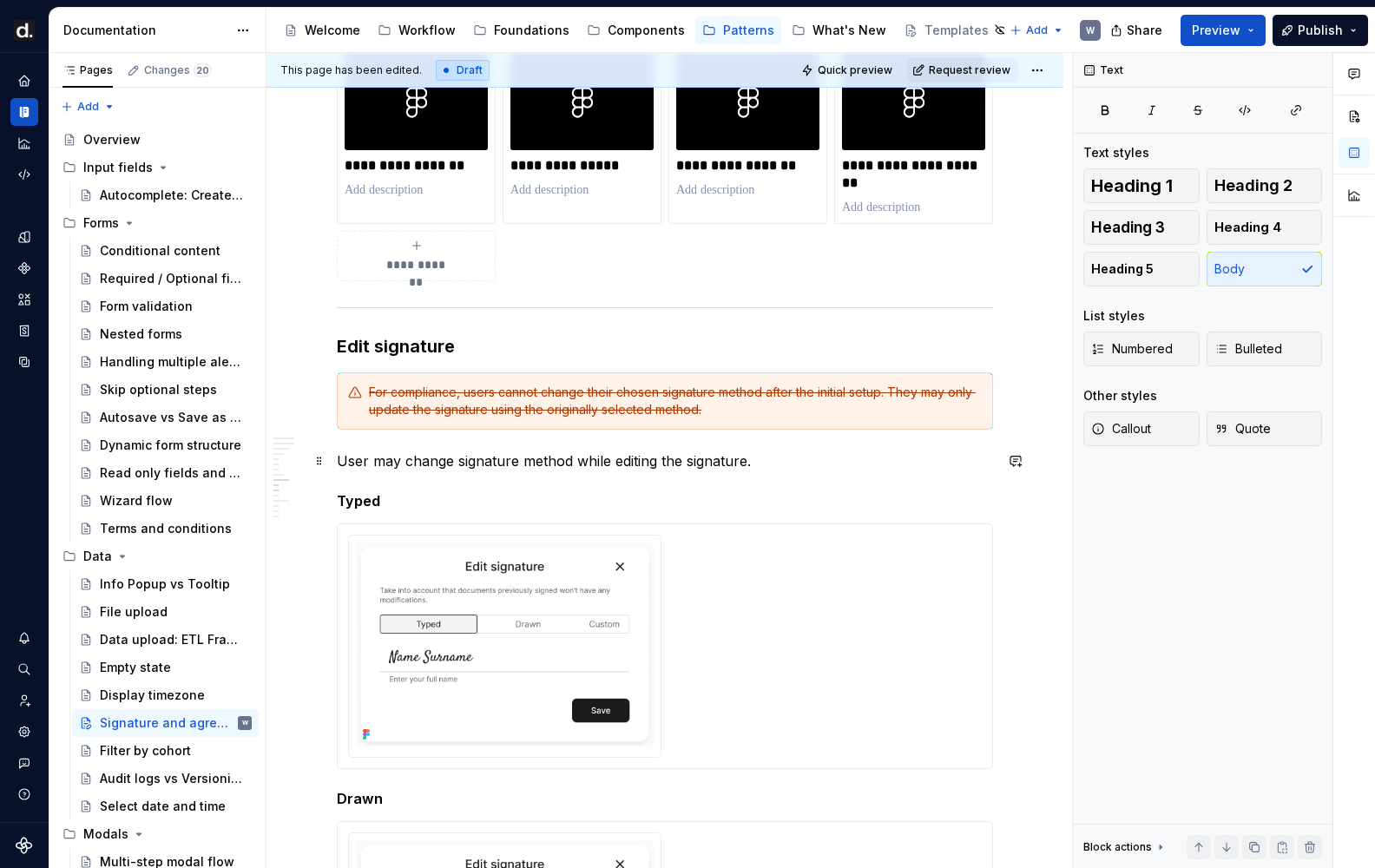
click at [482, 460] on p "User may change signature method while editing the signature." at bounding box center [664, 461] width 656 height 21
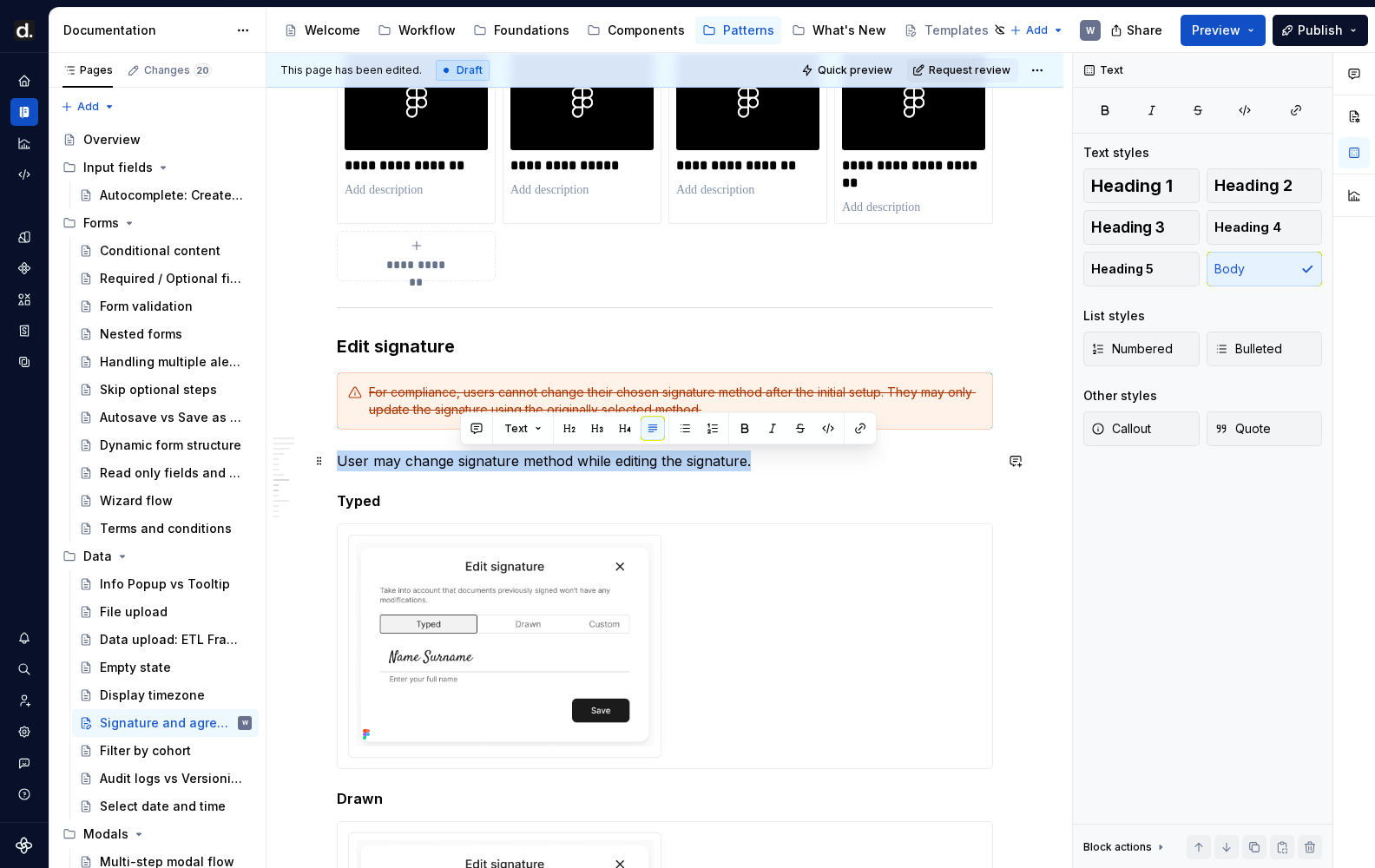
click at [482, 460] on p "User may change signature method while editing the signature." at bounding box center [664, 461] width 656 height 21
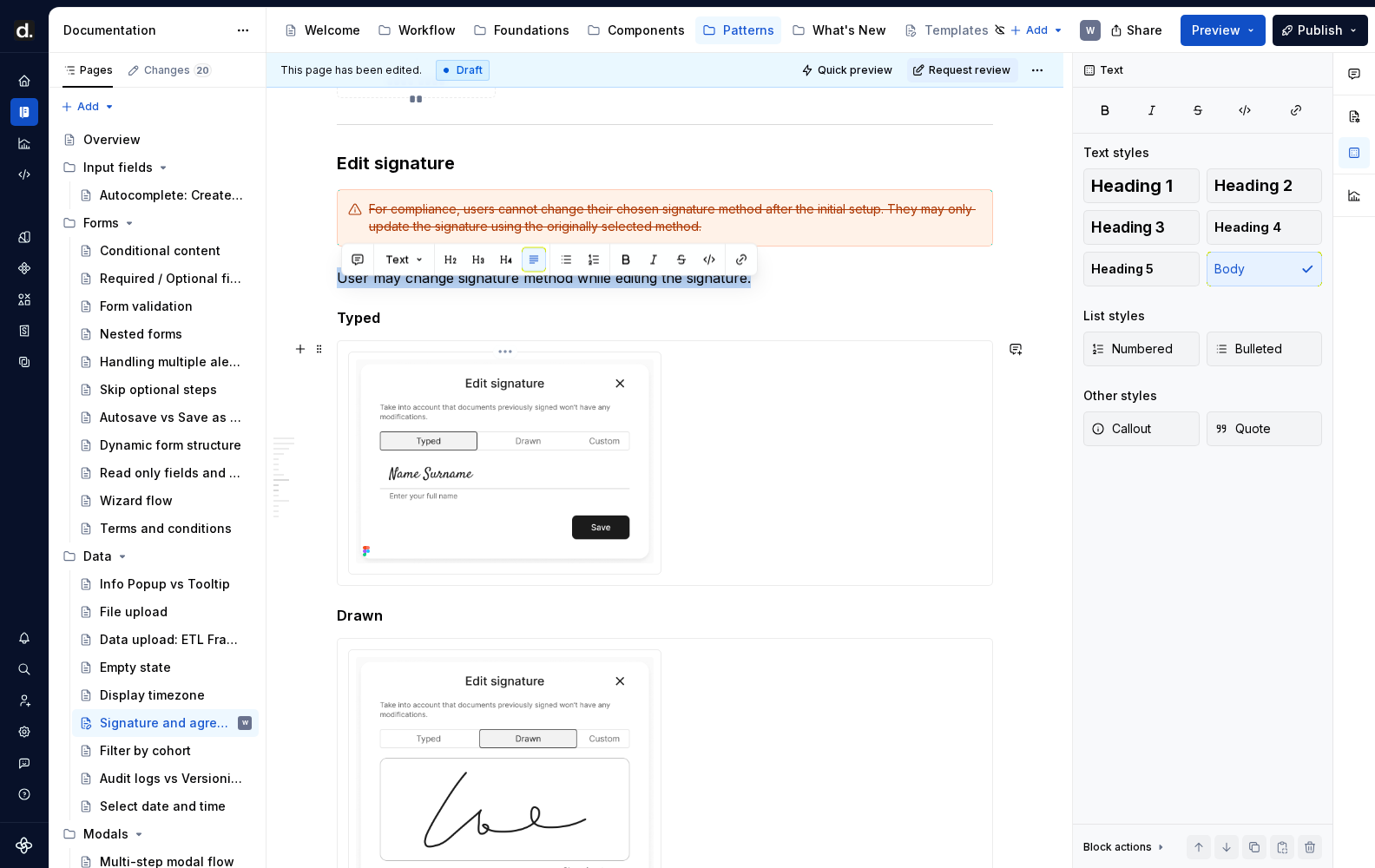
scroll to position [2162, 0]
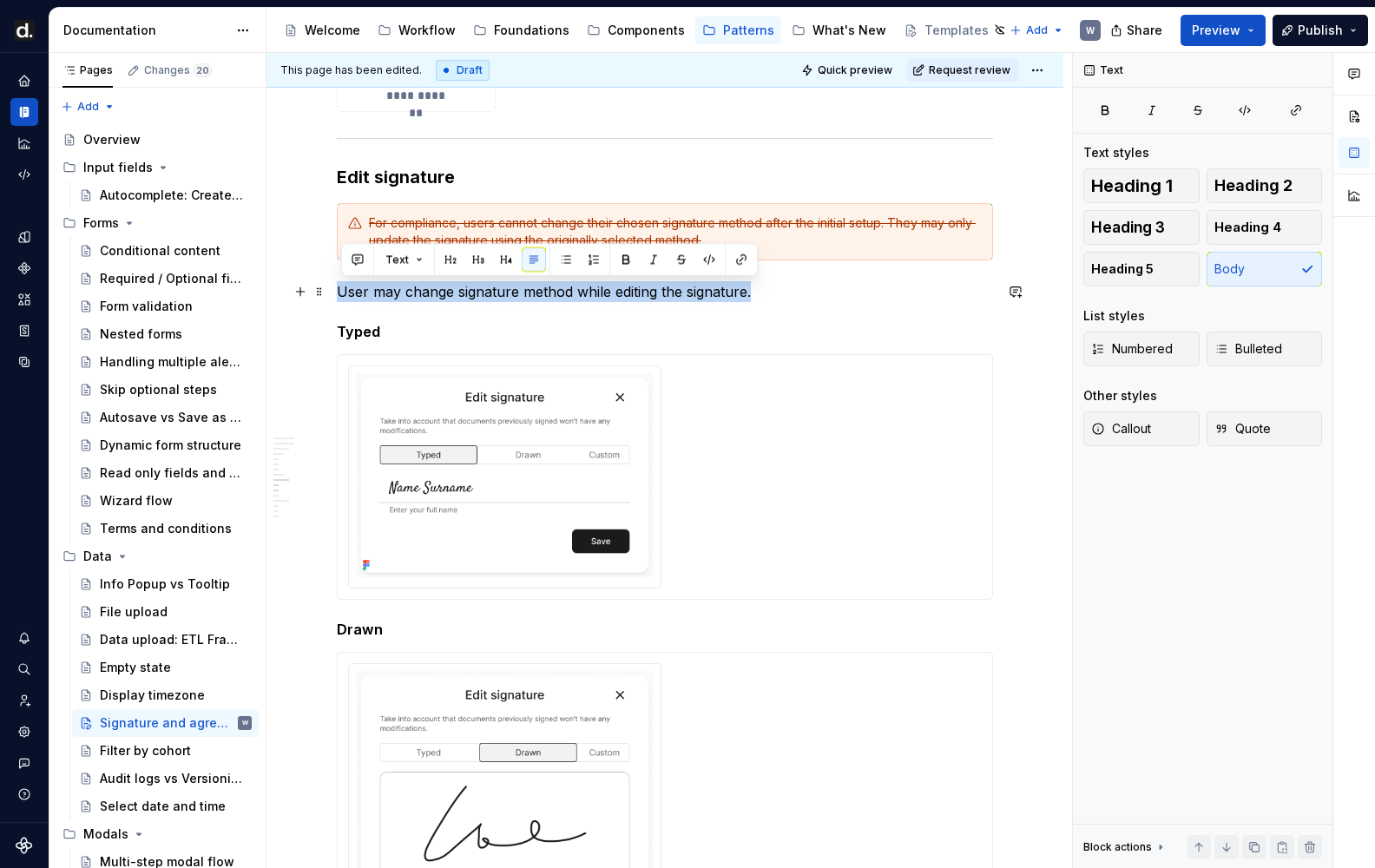
click at [643, 299] on p "User may change signature method while editing the signature." at bounding box center [664, 292] width 656 height 21
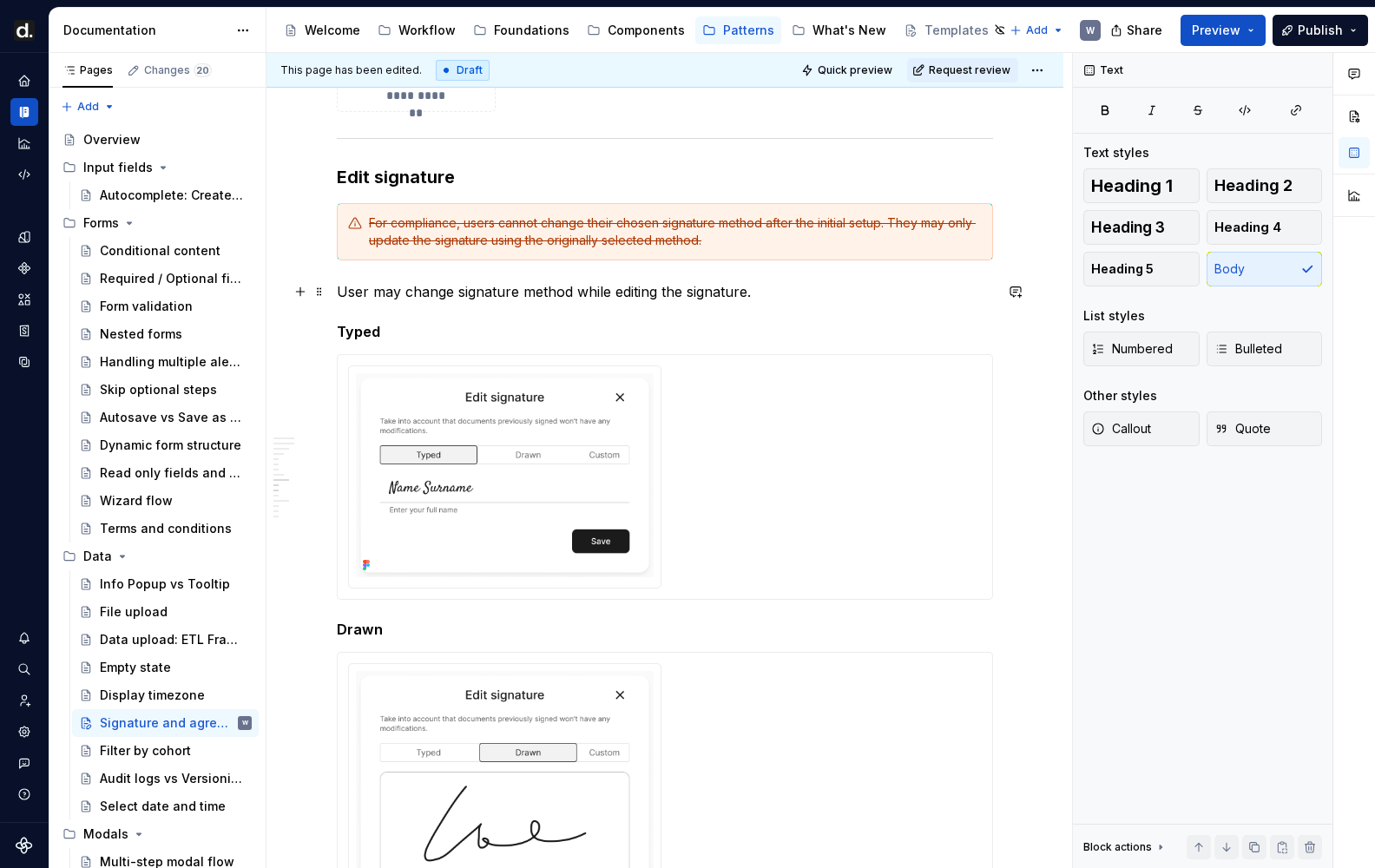
click at [771, 291] on p "User may change signature method while editing the signature." at bounding box center [664, 292] width 656 height 21
click at [768, 291] on p "User may change signature method while editing the signature in the profile set…" at bounding box center [664, 292] width 656 height 21
click at [767, 291] on p "User may change signature method while editing the signature in the profile set…" at bounding box center [664, 292] width 656 height 21
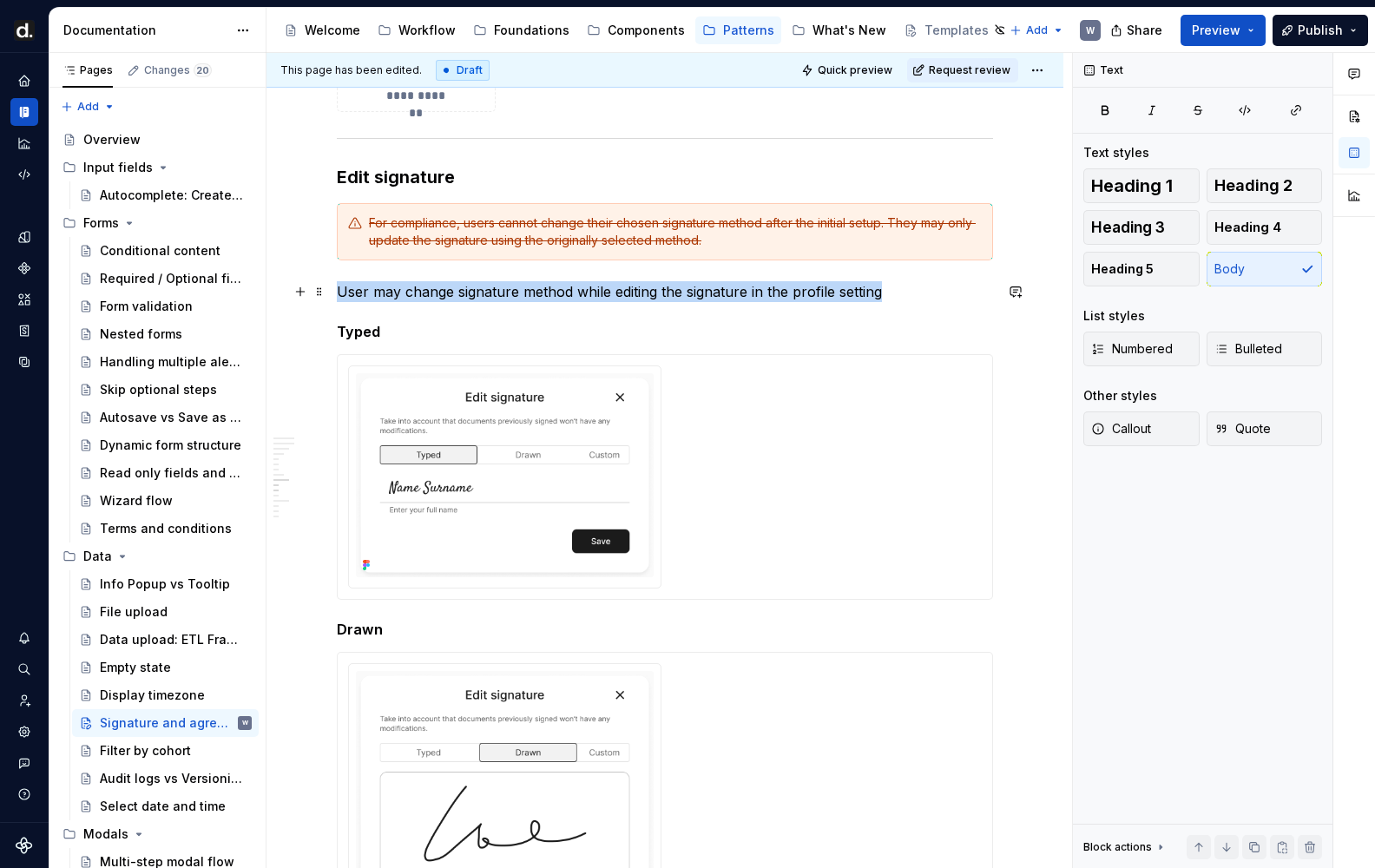
click at [767, 291] on p "User may change signature method while editing the signature in the profile set…" at bounding box center [664, 292] width 656 height 21
copy p "User may change signature method while editing the signature in the profile set…"
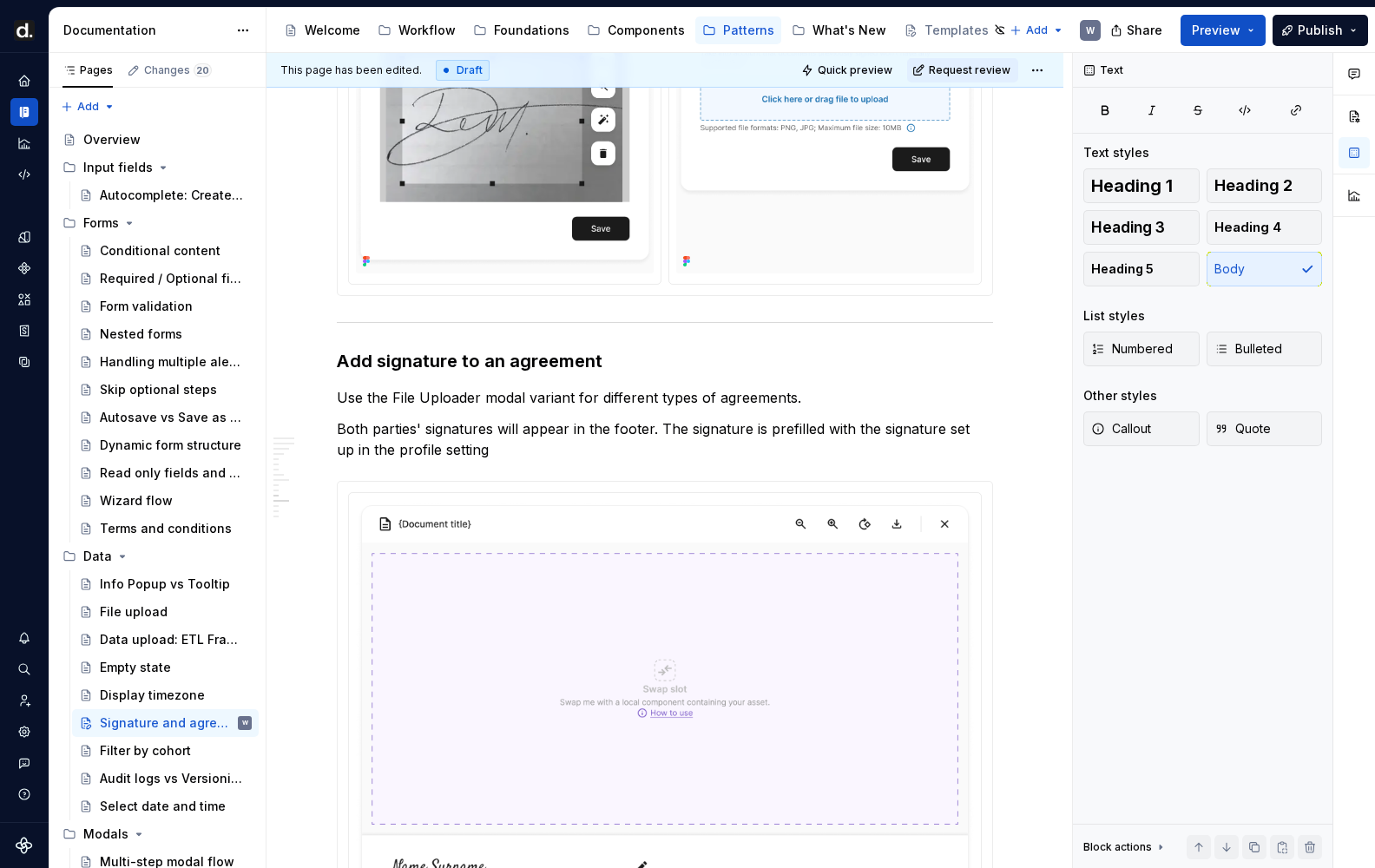
scroll to position [3307, 0]
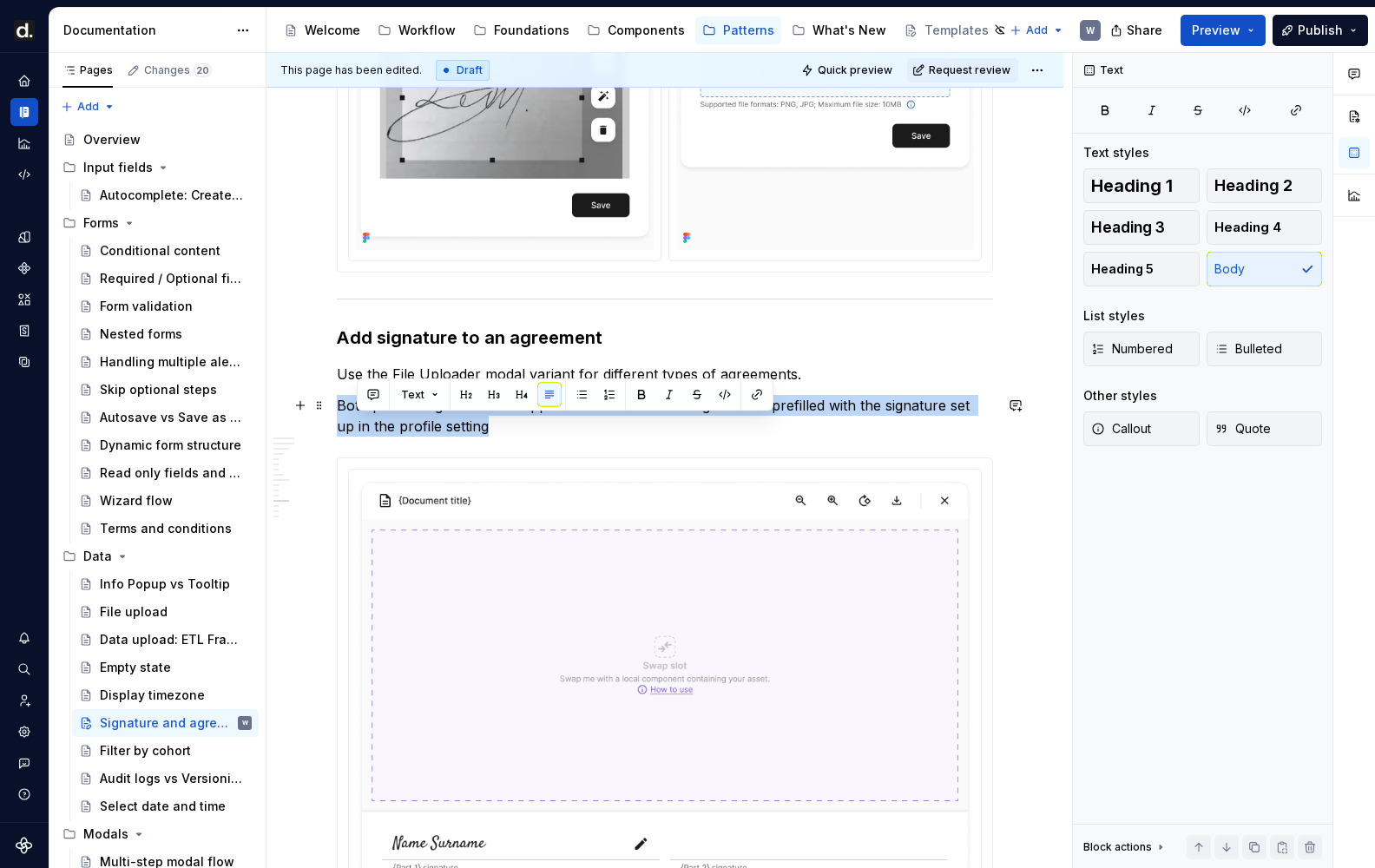
drag, startPoint x: 495, startPoint y: 439, endPoint x: 335, endPoint y: 411, distance: 162.4
click at [339, 412] on div "**********" at bounding box center [664, 83] width 797 height 6144
click at [334, 409] on div "**********" at bounding box center [664, 83] width 797 height 6144
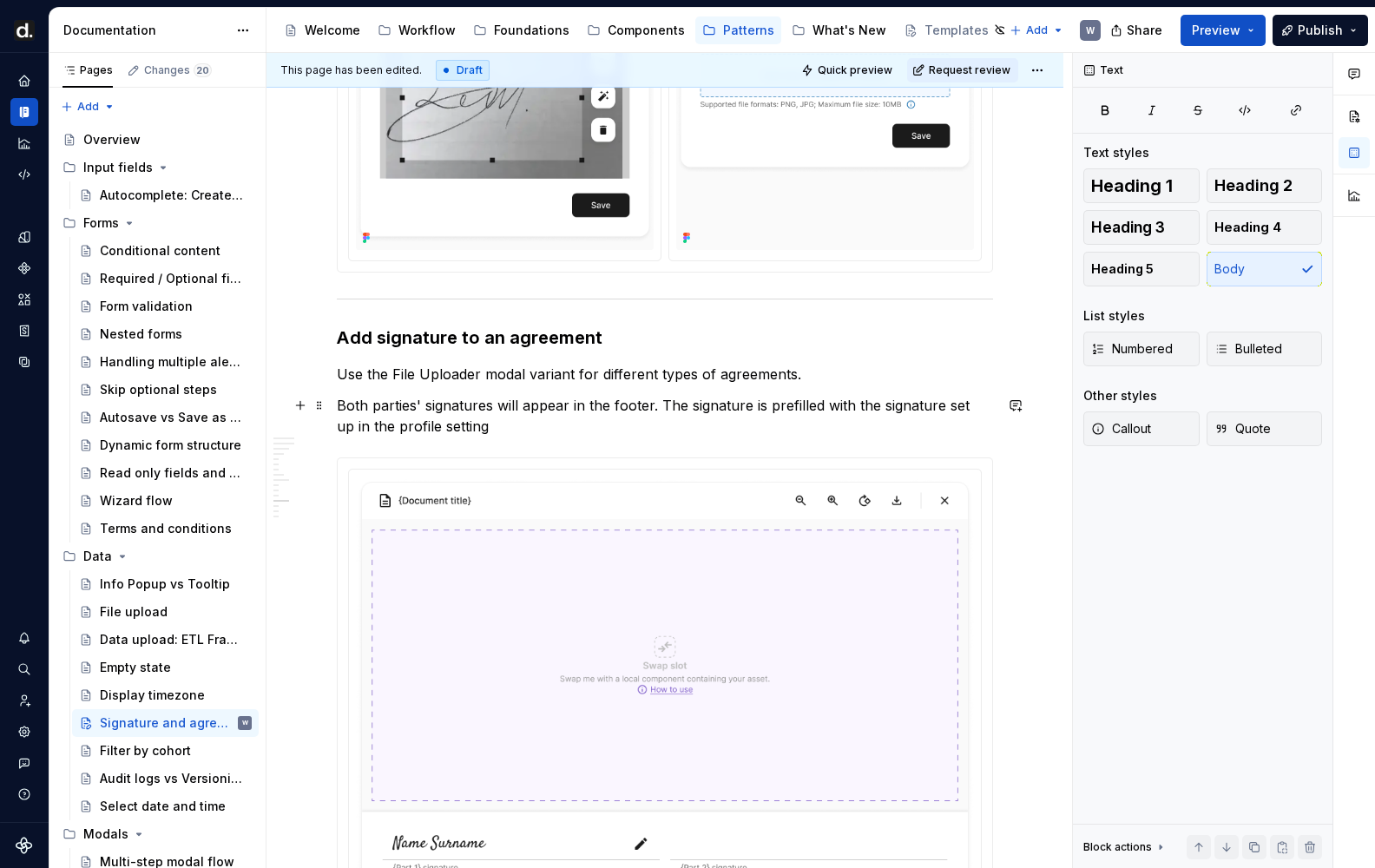
click at [495, 433] on p "Both parties' signatures will appear in the footer. The signature is prefilled …" at bounding box center [664, 416] width 656 height 42
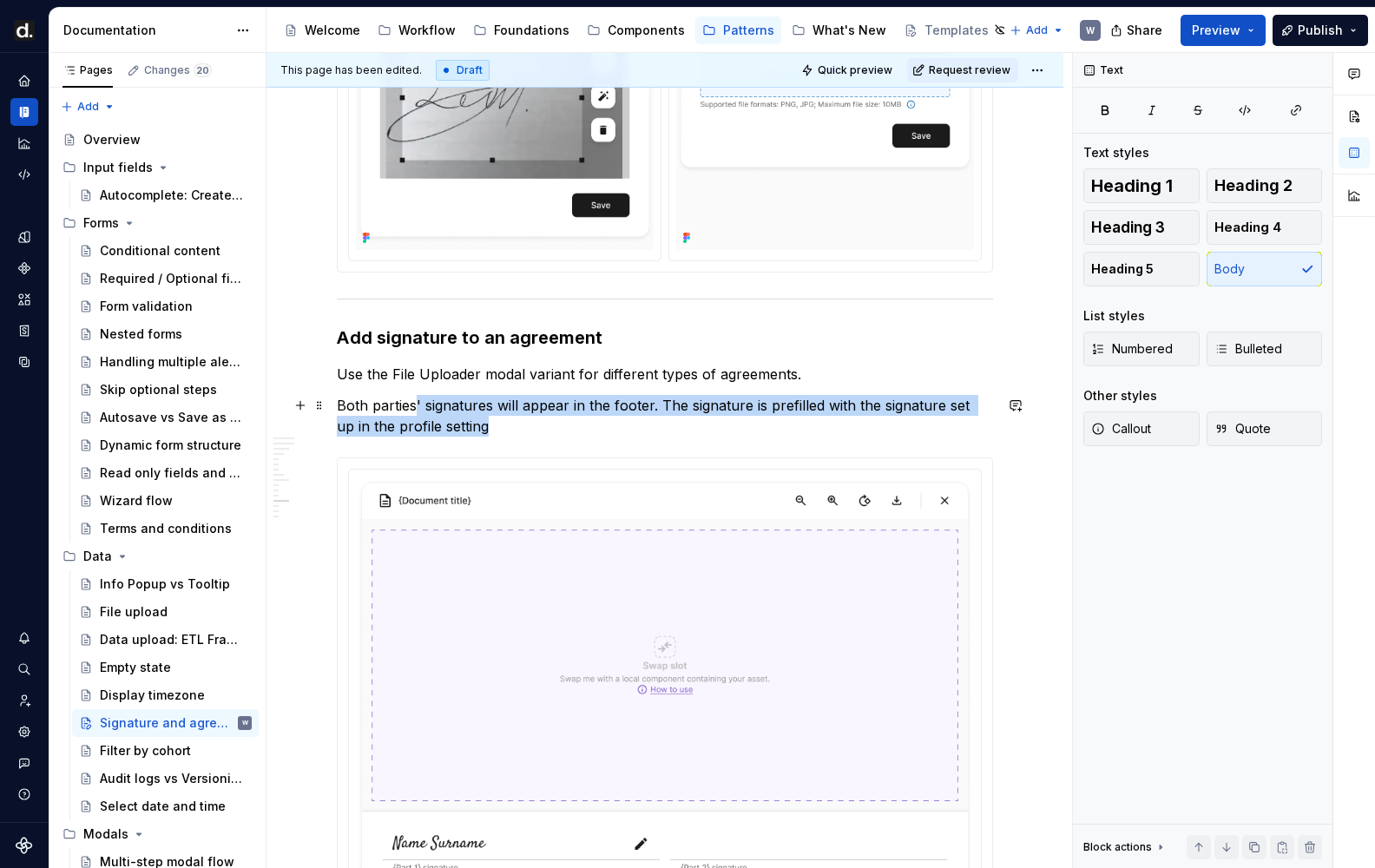
drag, startPoint x: 441, startPoint y: 413, endPoint x: 328, endPoint y: 390, distance: 115.3
click at [408, 405] on p "Both parties' signatures will appear in the footer. The signature is prefilled …" at bounding box center [664, 416] width 656 height 42
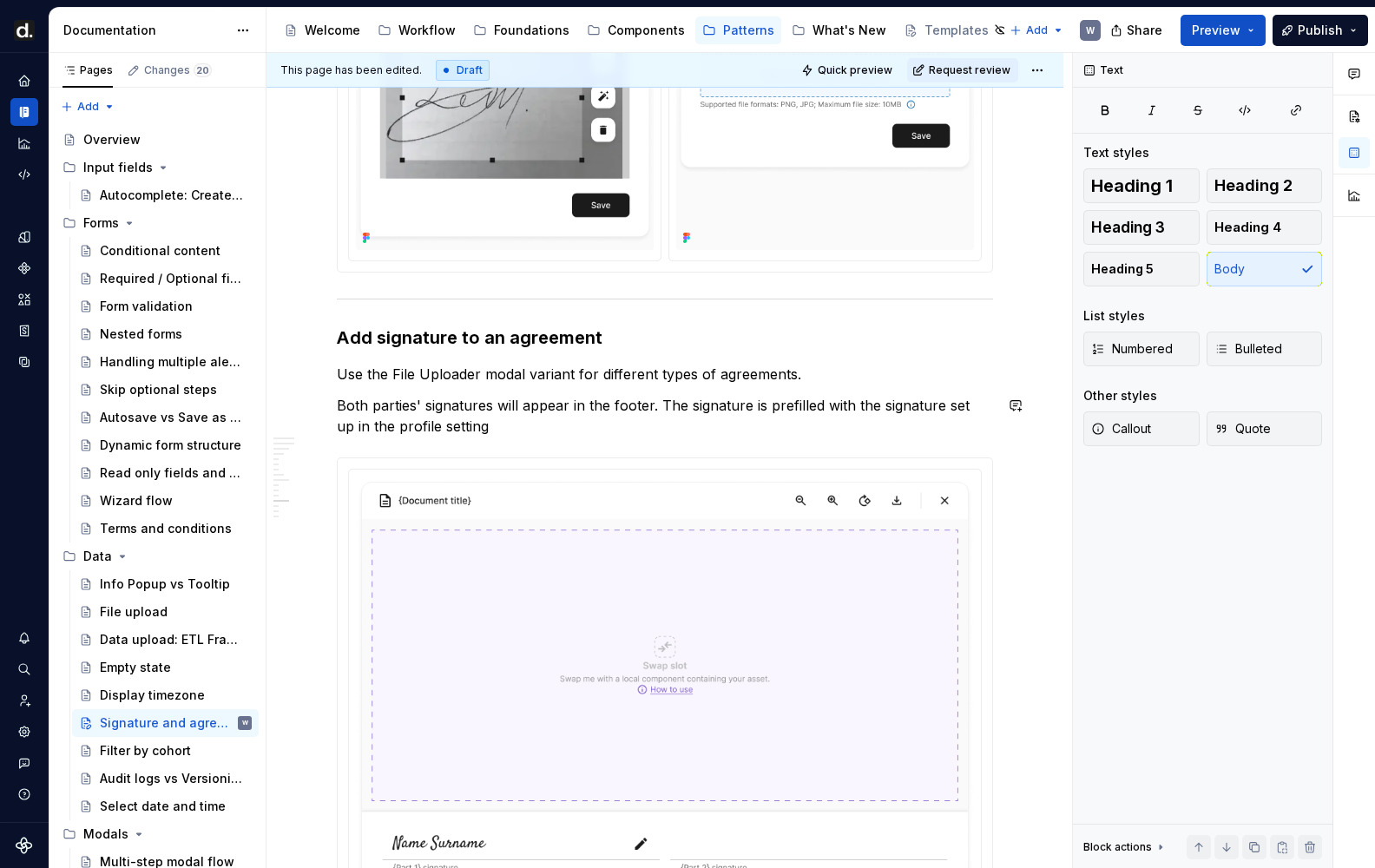
click at [323, 390] on div "**********" at bounding box center [664, 83] width 797 height 6144
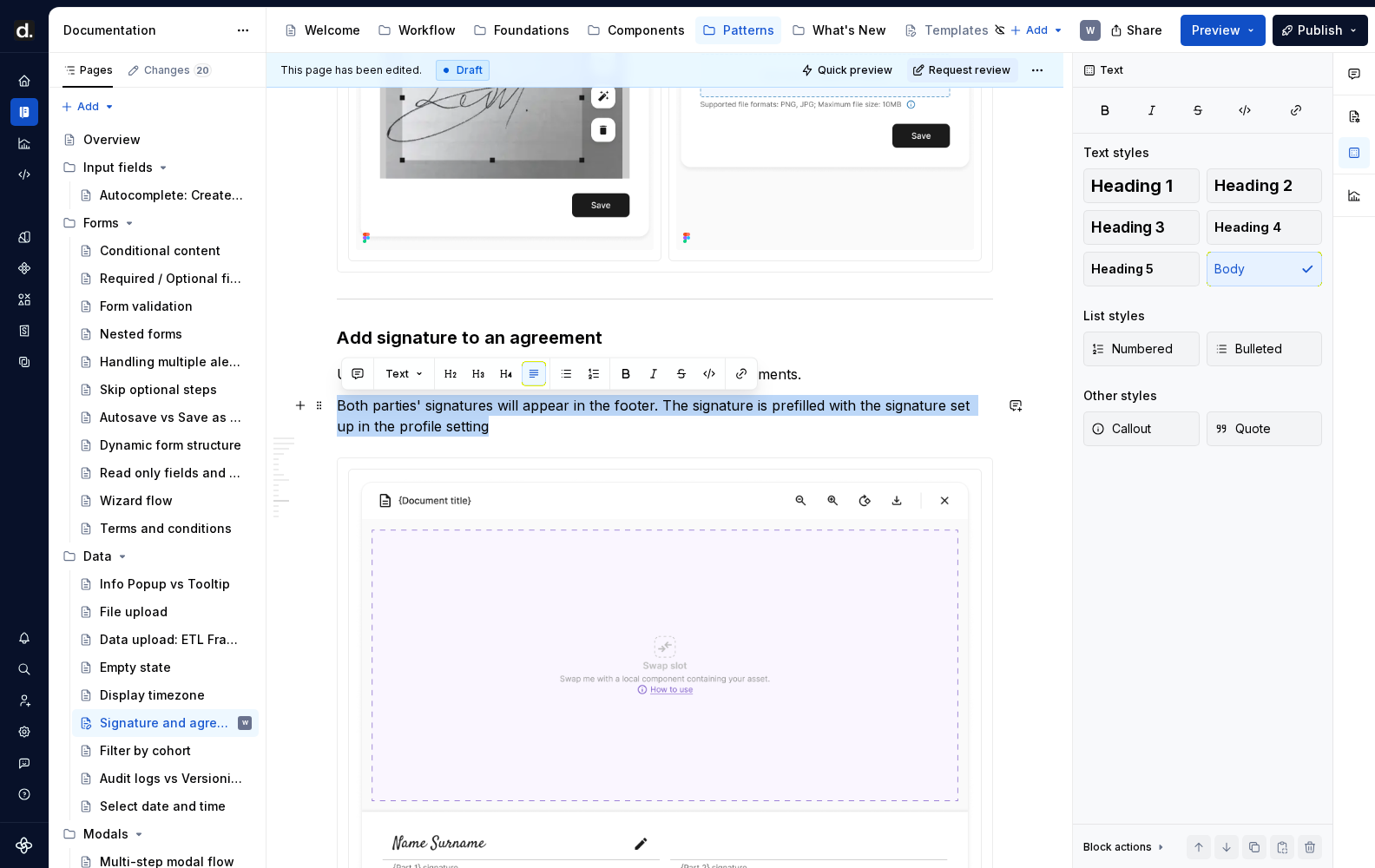
drag, startPoint x: 448, startPoint y: 425, endPoint x: 344, endPoint y: 405, distance: 105.9
click at [344, 405] on p "Both parties' signatures will appear in the footer. The signature is prefilled …" at bounding box center [664, 416] width 656 height 42
copy p "Both parties' signatures will appear in the footer. The signature is prefilled …"
drag, startPoint x: 496, startPoint y: 425, endPoint x: 323, endPoint y: 412, distance: 173.5
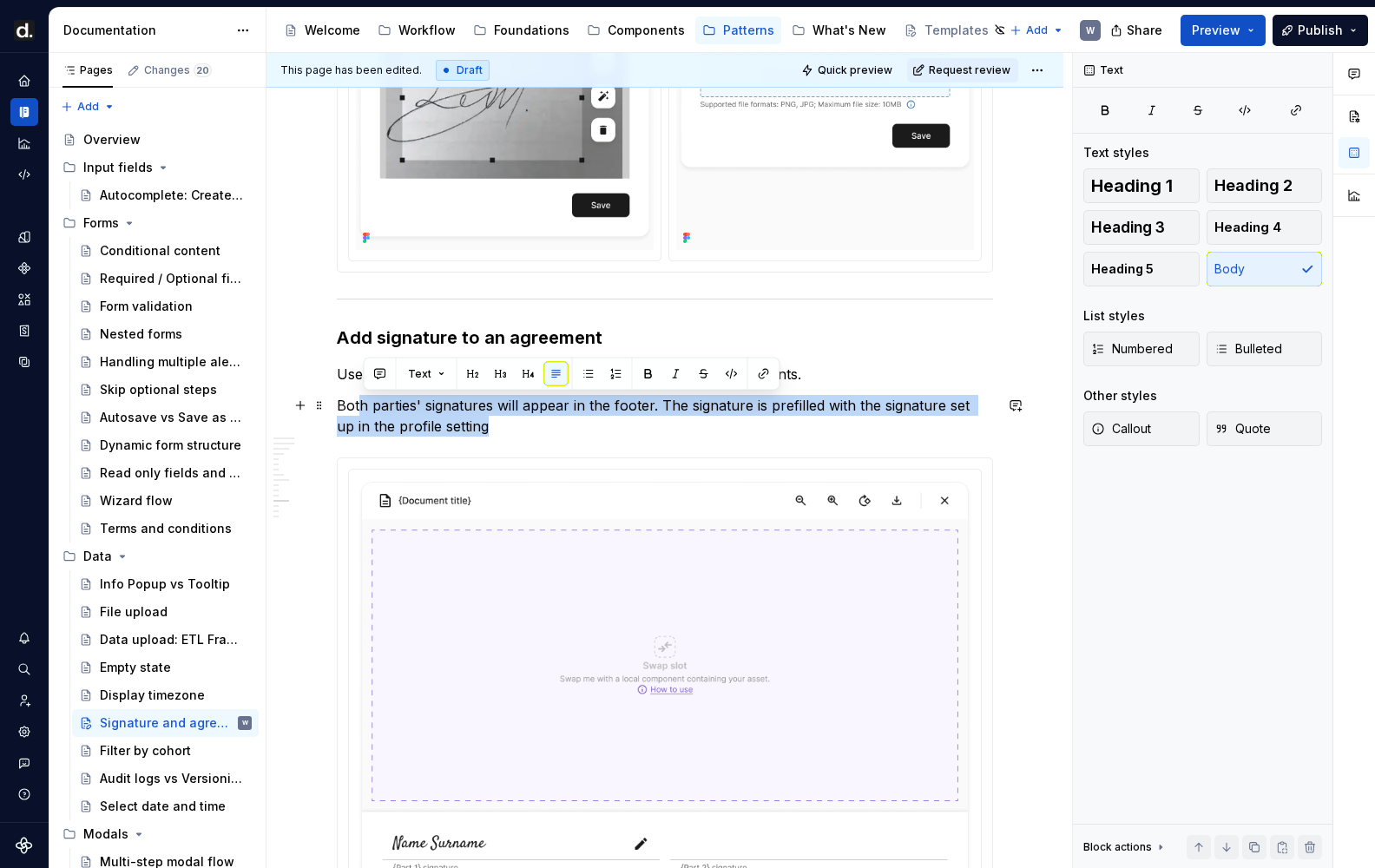
click at [361, 412] on p "Both parties' signatures will appear in the footer. The signature is prefilled …" at bounding box center [664, 416] width 656 height 42
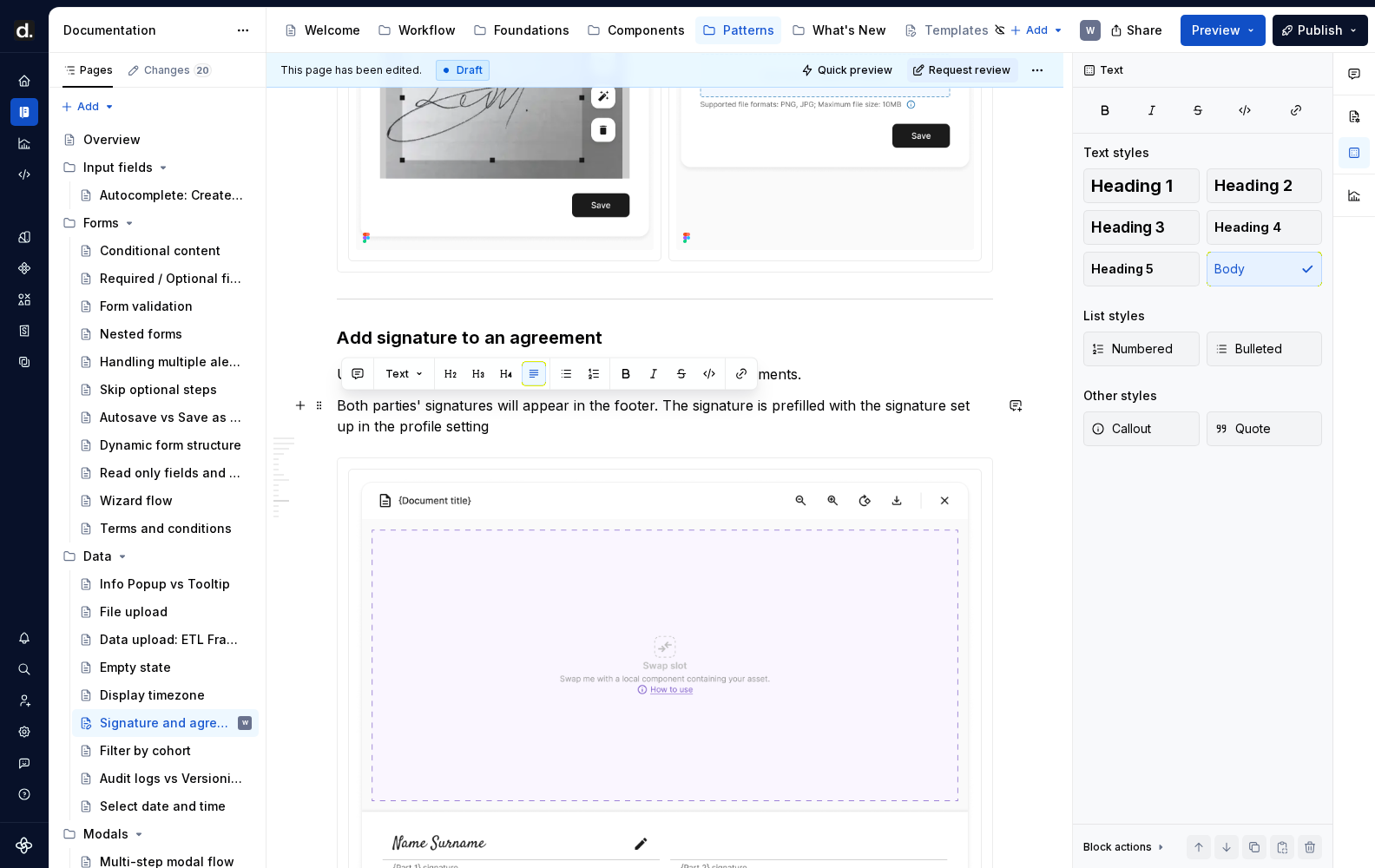
click at [361, 412] on p "Both parties' signatures will appear in the footer. The signature is prefilled …" at bounding box center [664, 416] width 656 height 42
click at [730, 407] on p "Signatures from both parties will be shown in the footer. Your signature is aut…" at bounding box center [664, 416] width 656 height 42
click at [631, 431] on p "Signatures from both parties will be shown in the footer. Current user’s signat…" at bounding box center [664, 416] width 656 height 42
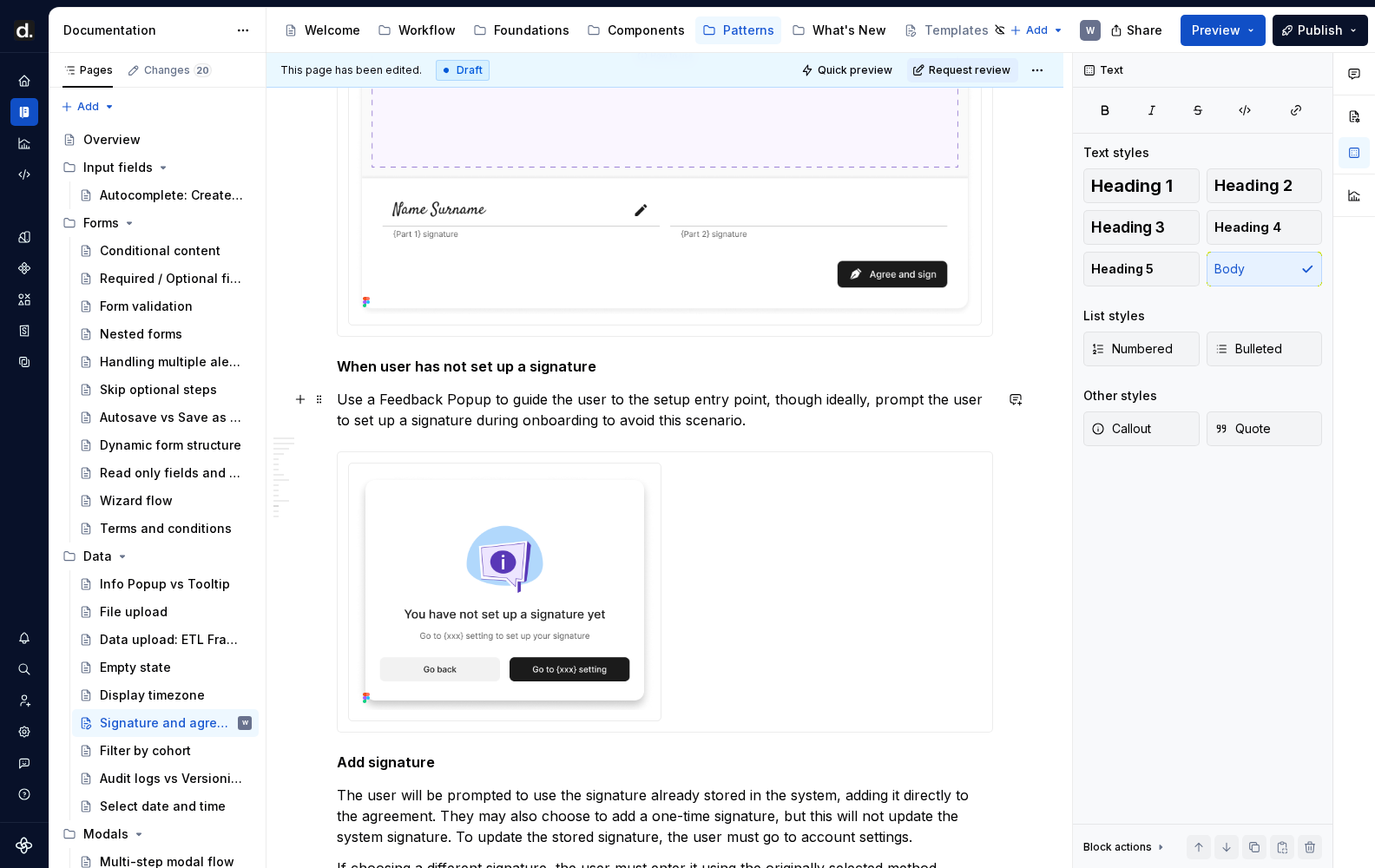
scroll to position [3947, 0]
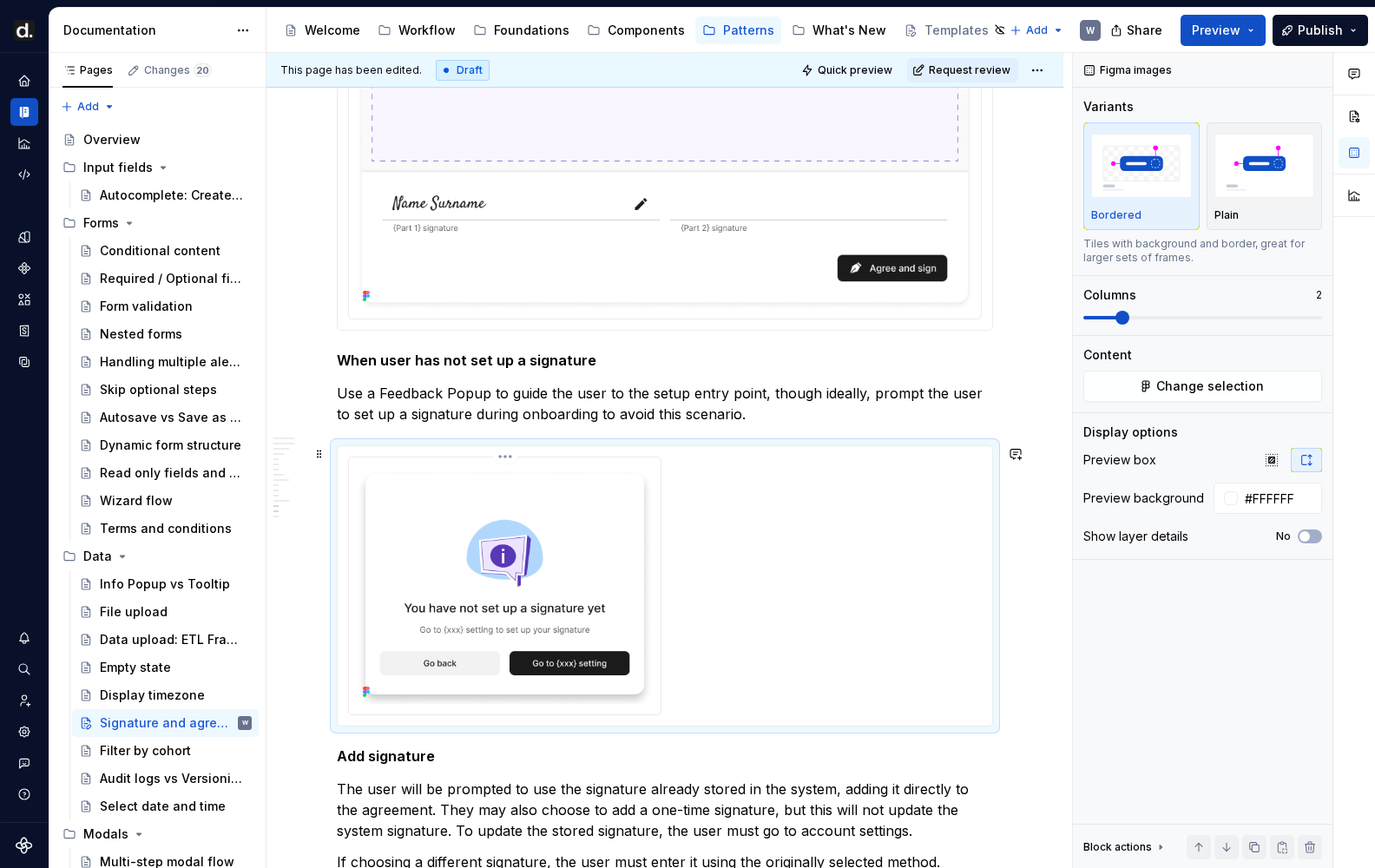
click at [600, 558] on img at bounding box center [505, 585] width 298 height 241
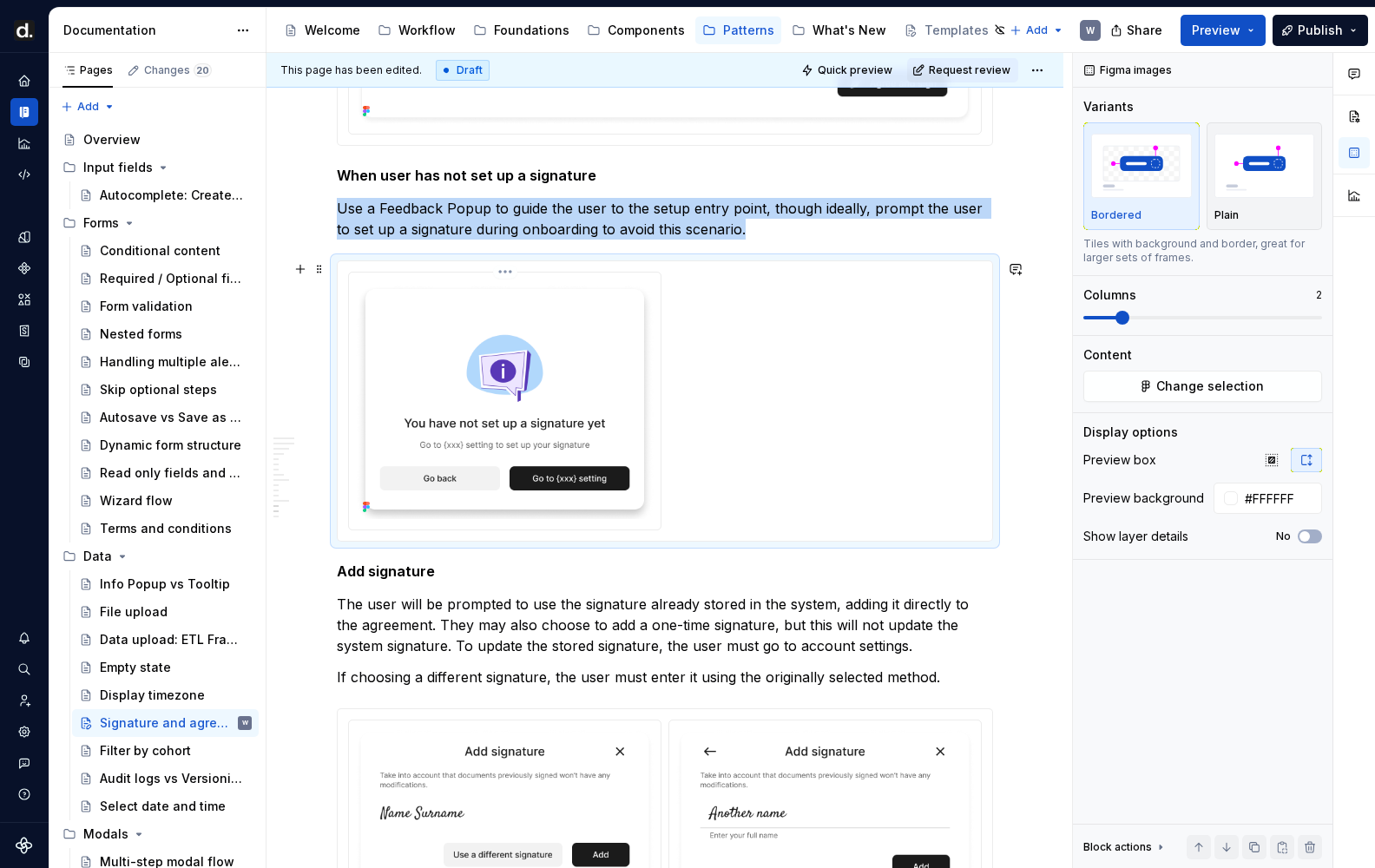
scroll to position [4184, 0]
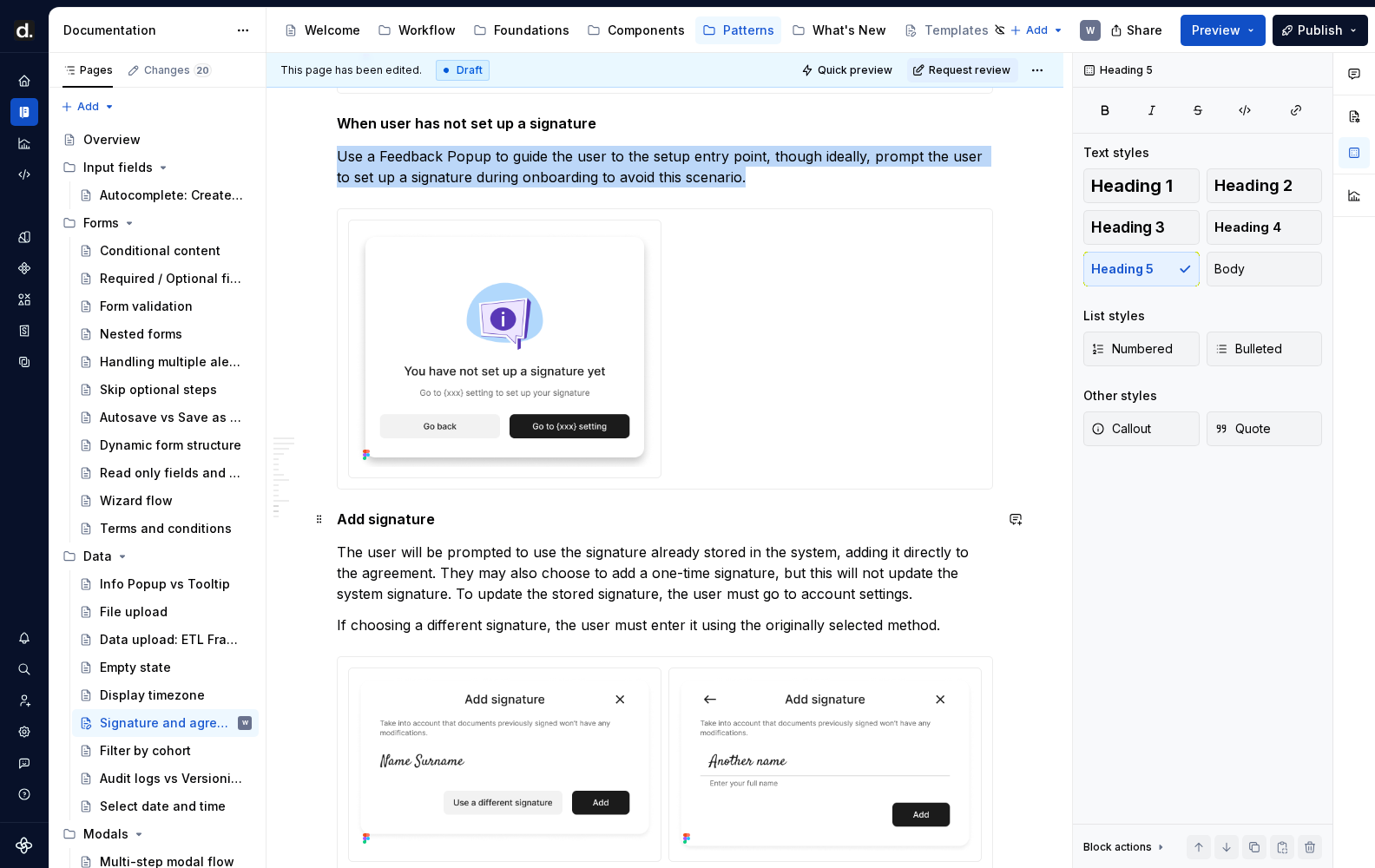
click at [397, 525] on h5 "Add signature" at bounding box center [664, 519] width 656 height 17
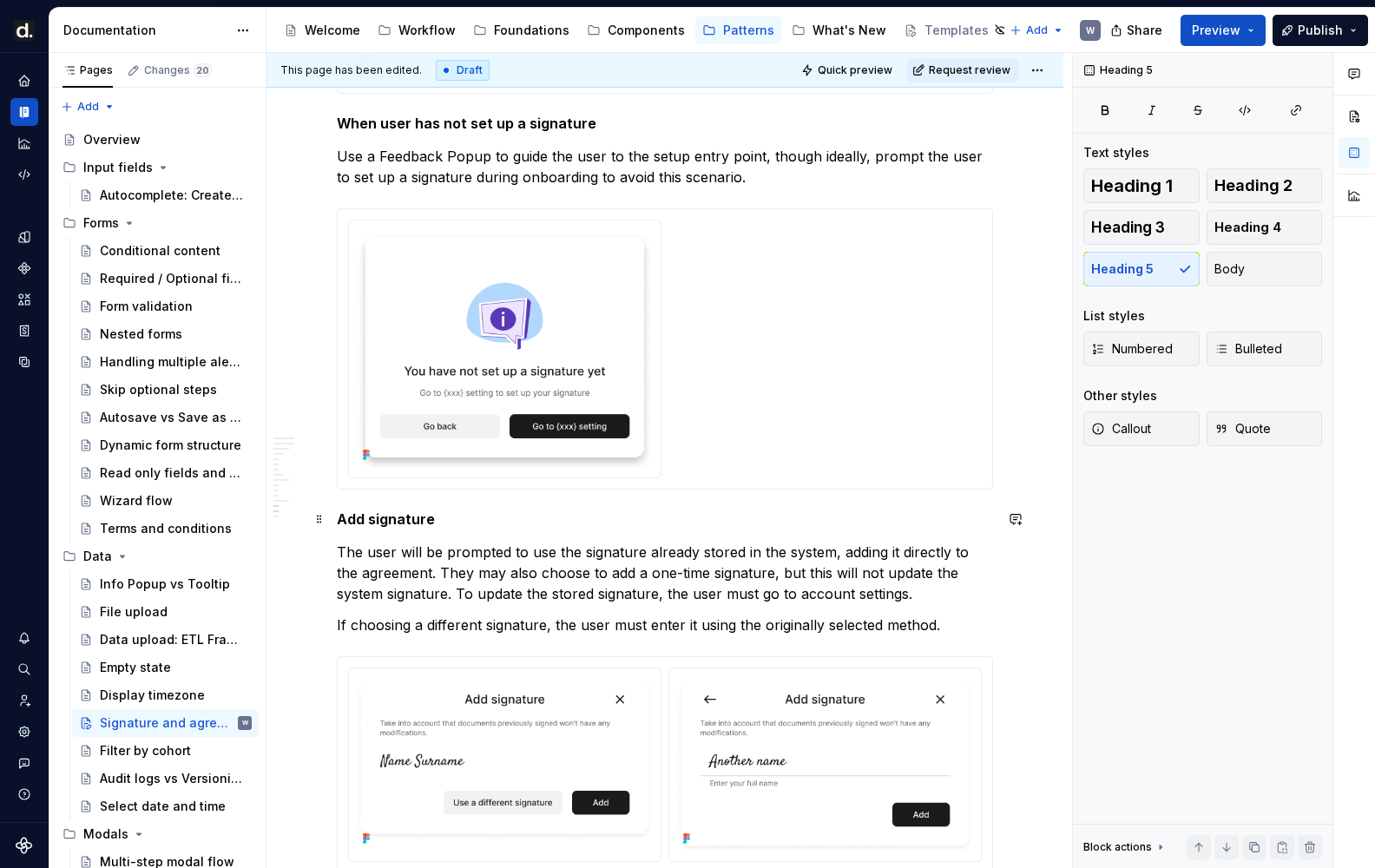
click at [397, 525] on h5 "Add signature" at bounding box center [664, 519] width 656 height 17
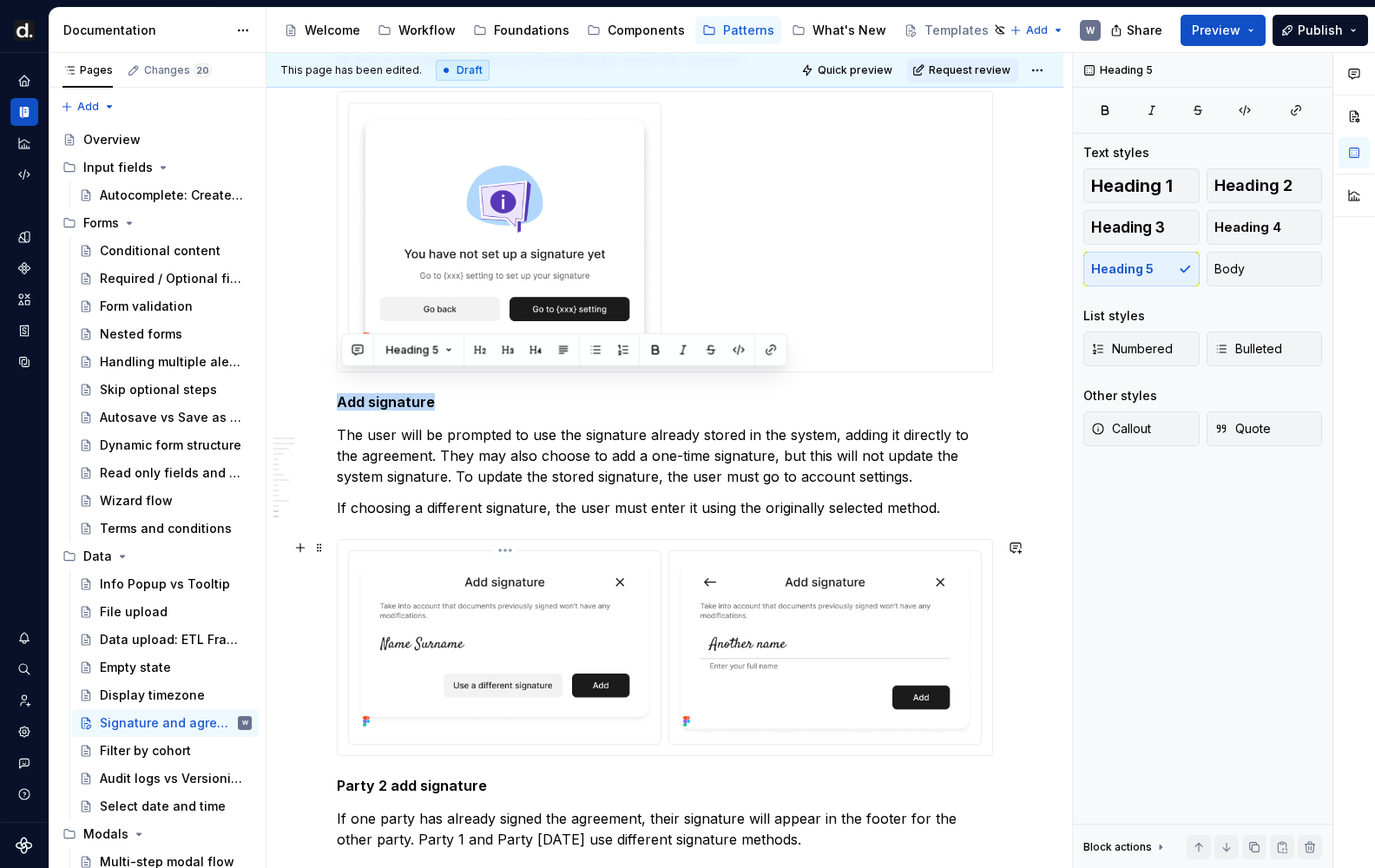
scroll to position [4321, 0]
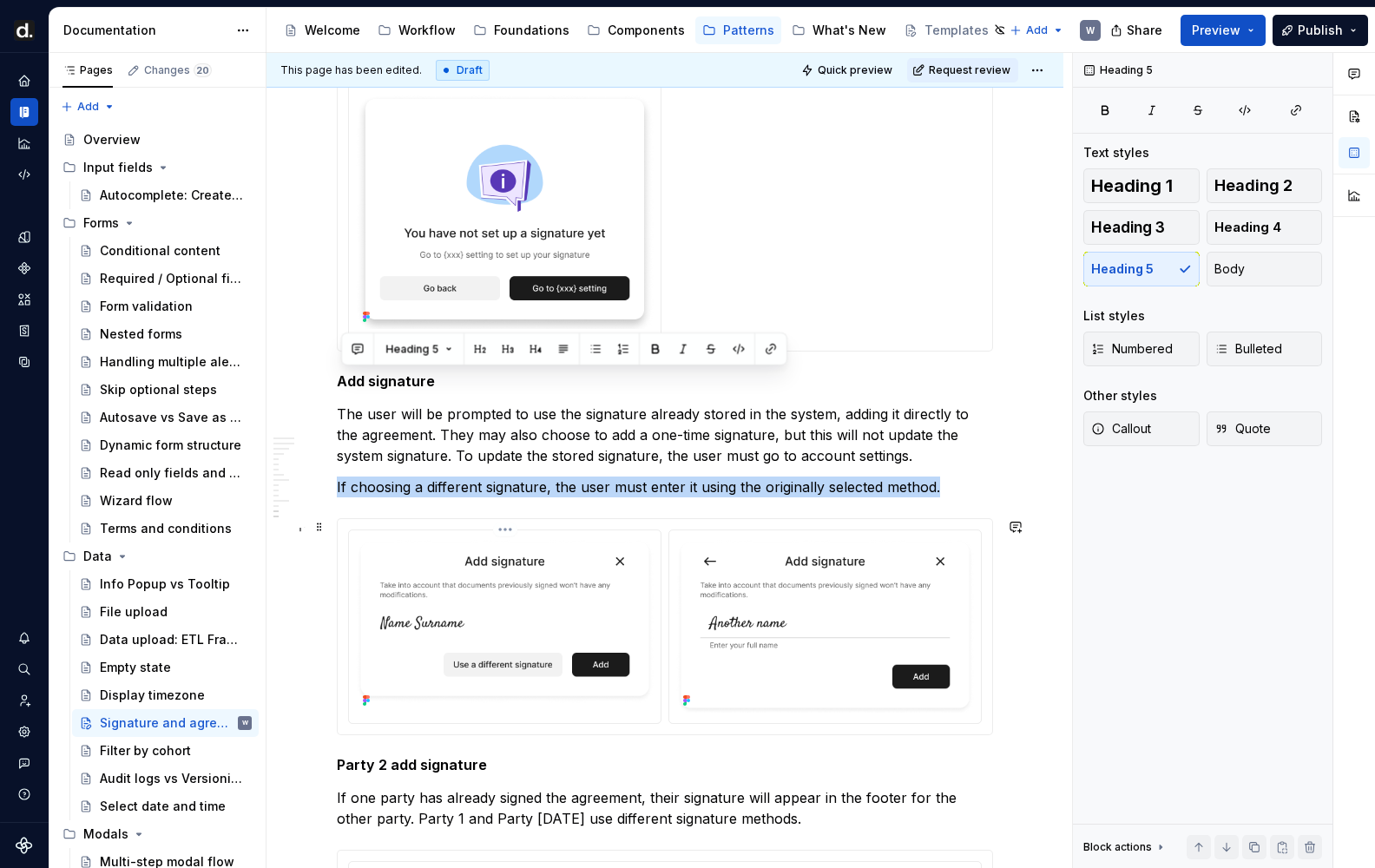
click at [503, 561] on img at bounding box center [505, 624] width 298 height 175
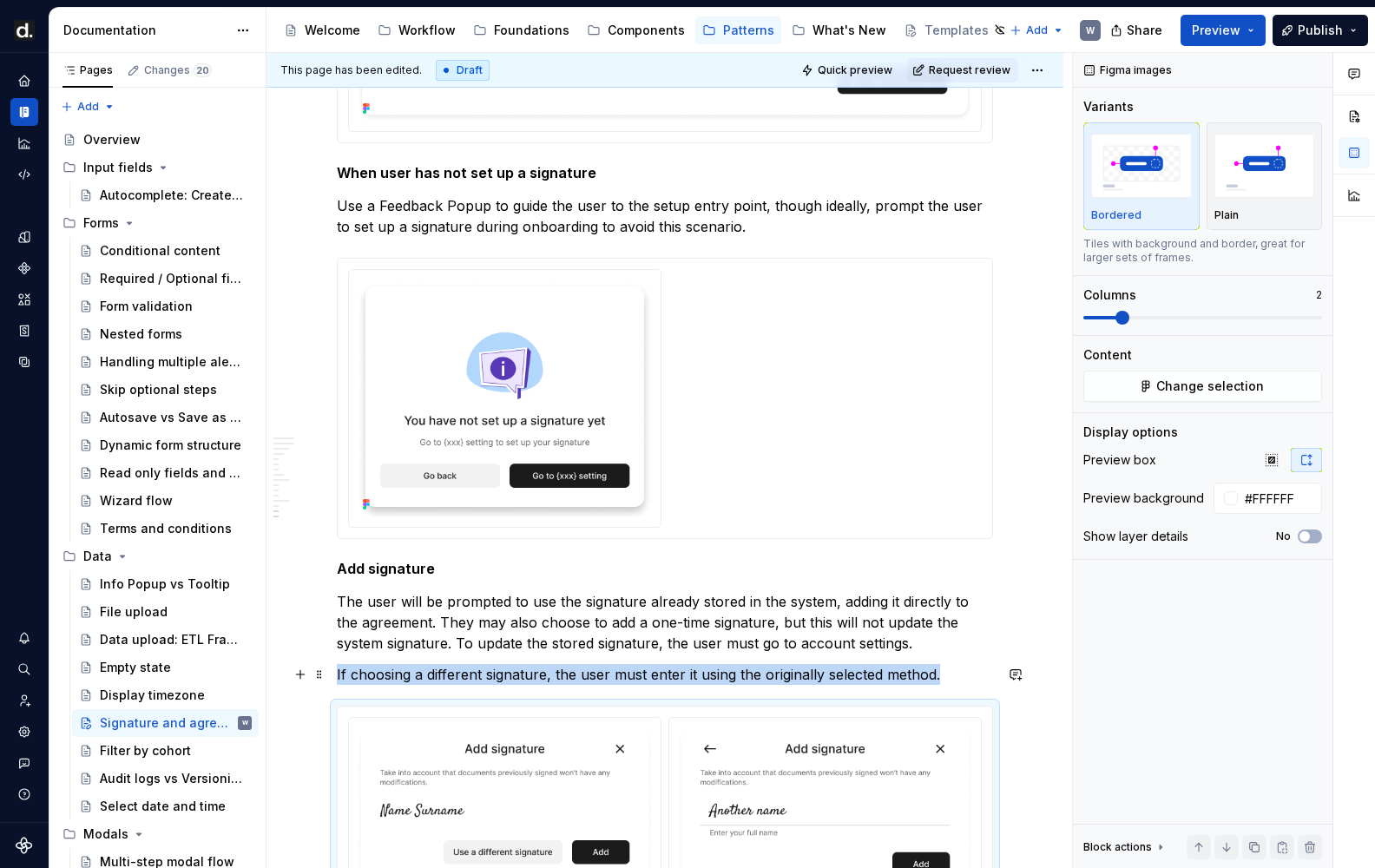
scroll to position [4459, 0]
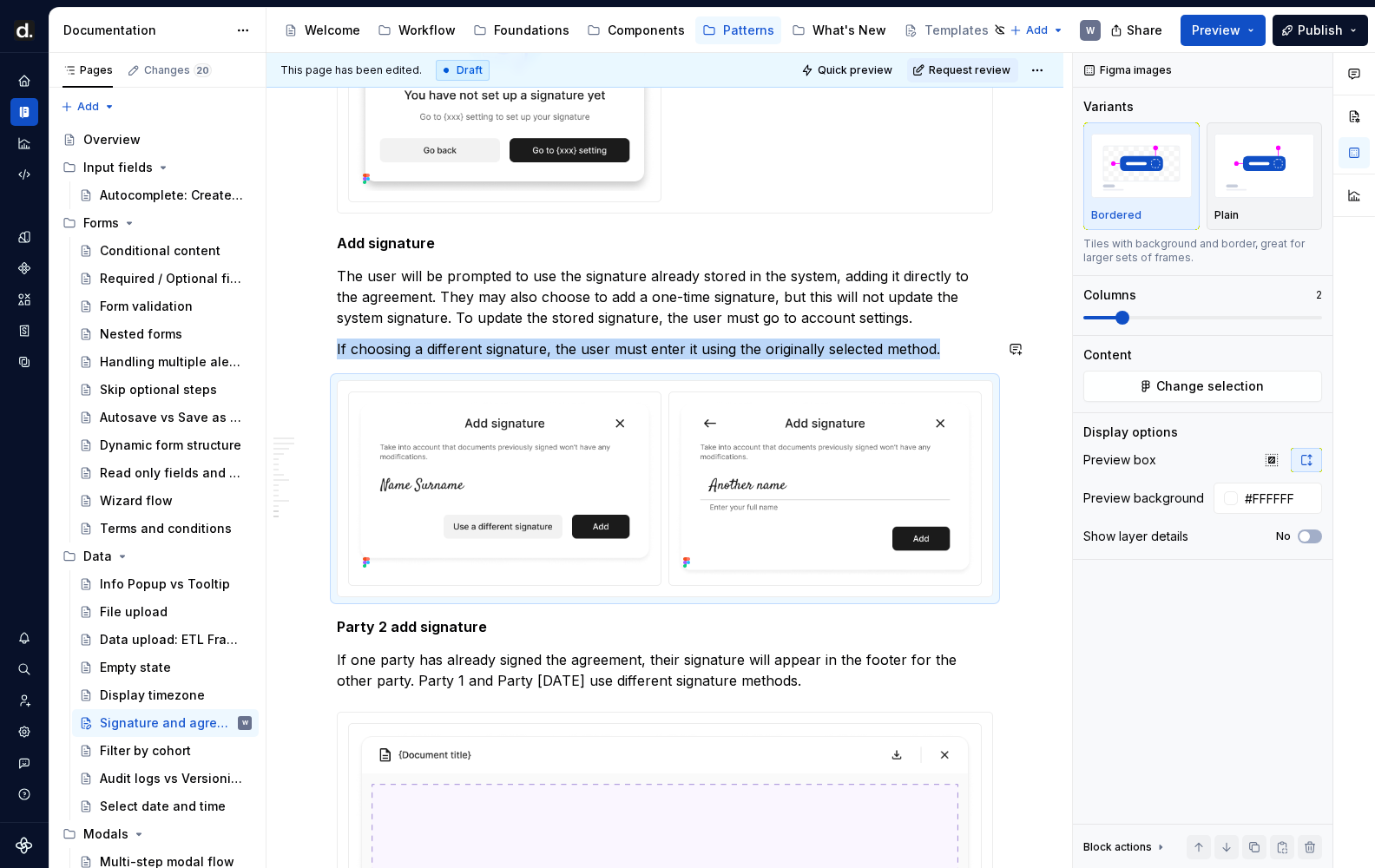
click at [461, 324] on p "The user will be prompted to use the signature already stored in the system, ad…" at bounding box center [664, 297] width 656 height 63
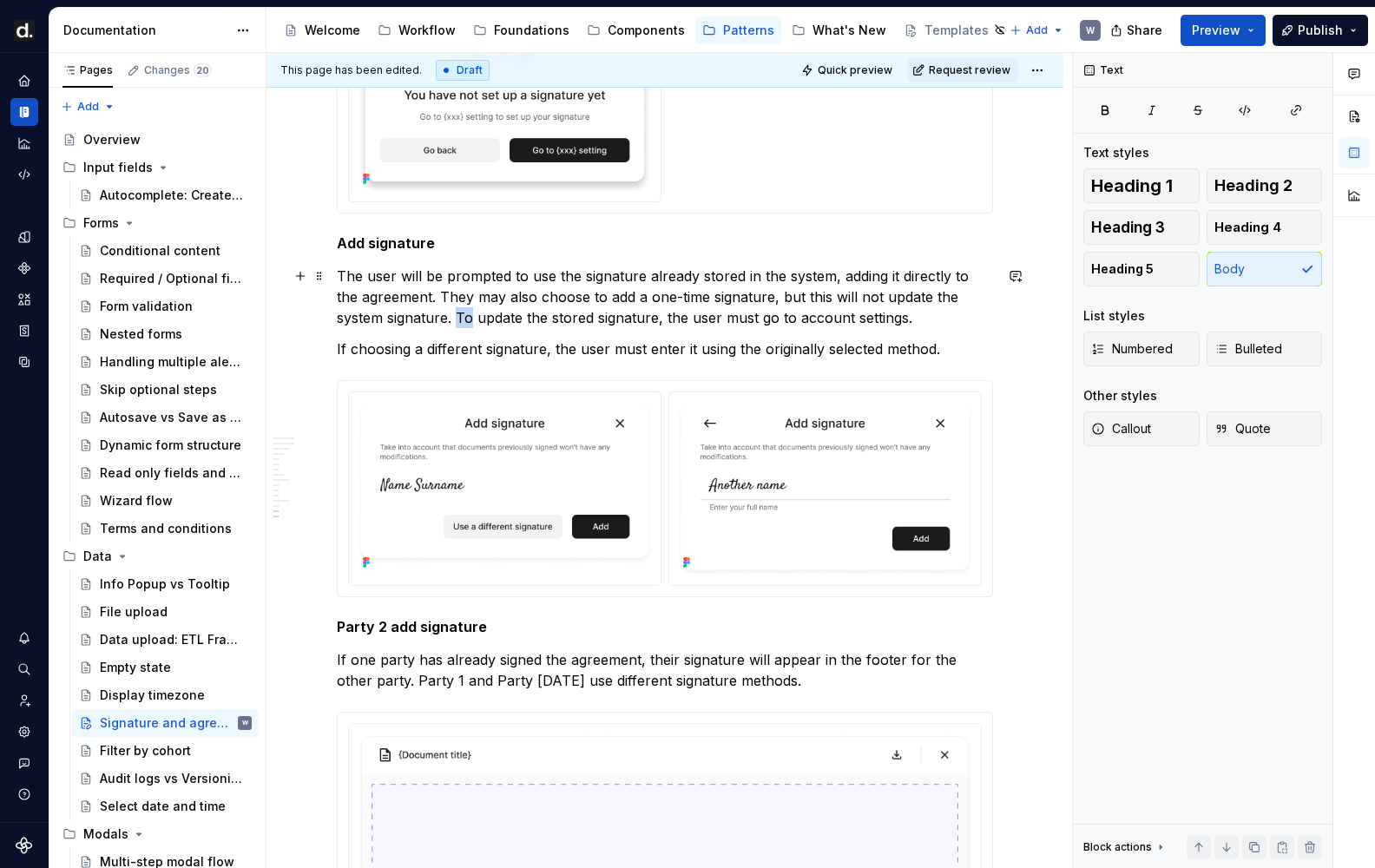
click at [461, 324] on p "The user will be prompted to use the signature already stored in the system, ad…" at bounding box center [664, 297] width 656 height 63
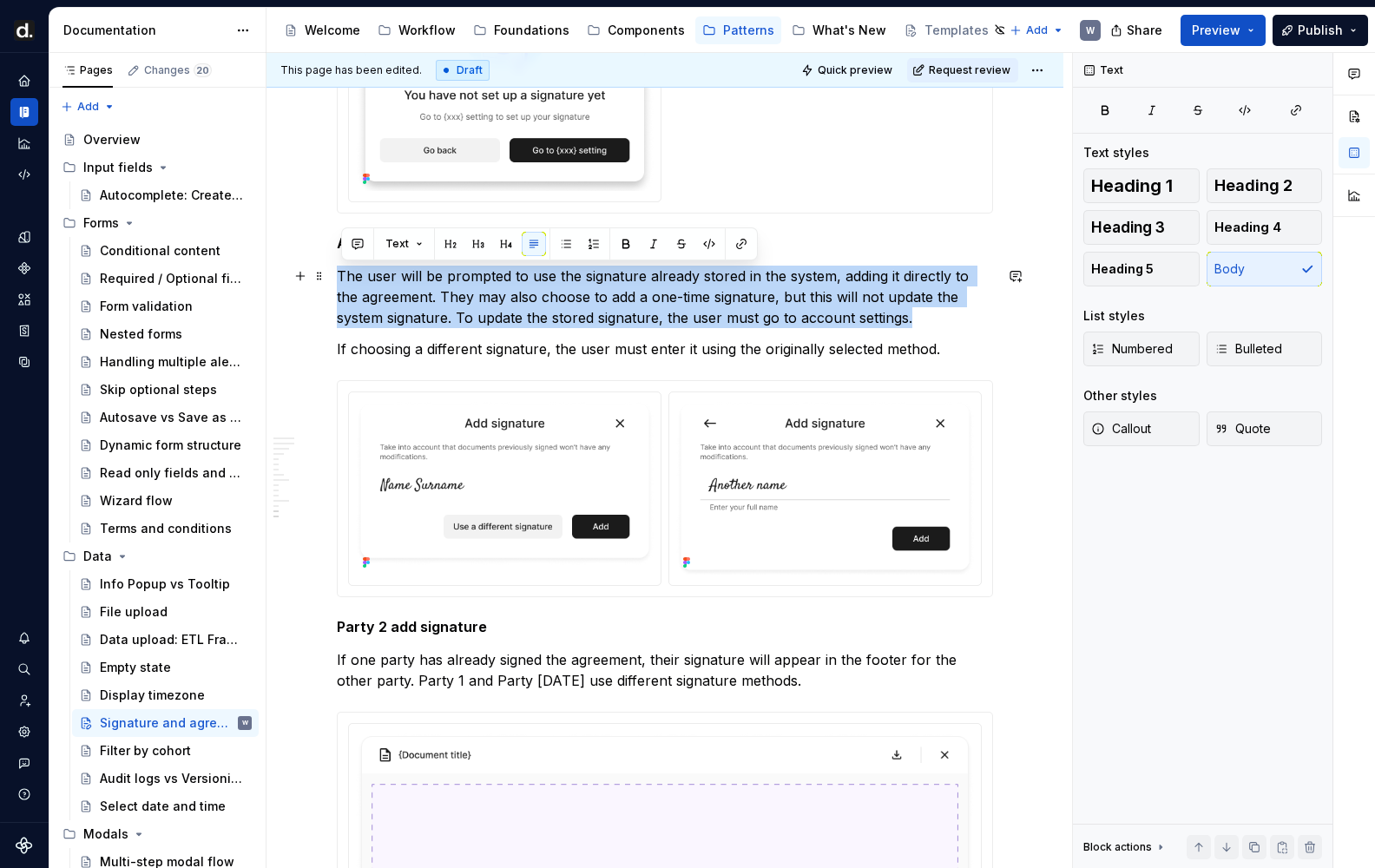
click at [461, 324] on p "The user will be prompted to use the signature already stored in the system, ad…" at bounding box center [664, 297] width 656 height 63
click at [485, 351] on p "If choosing a different signature, the user must enter it using the originally …" at bounding box center [664, 349] width 656 height 21
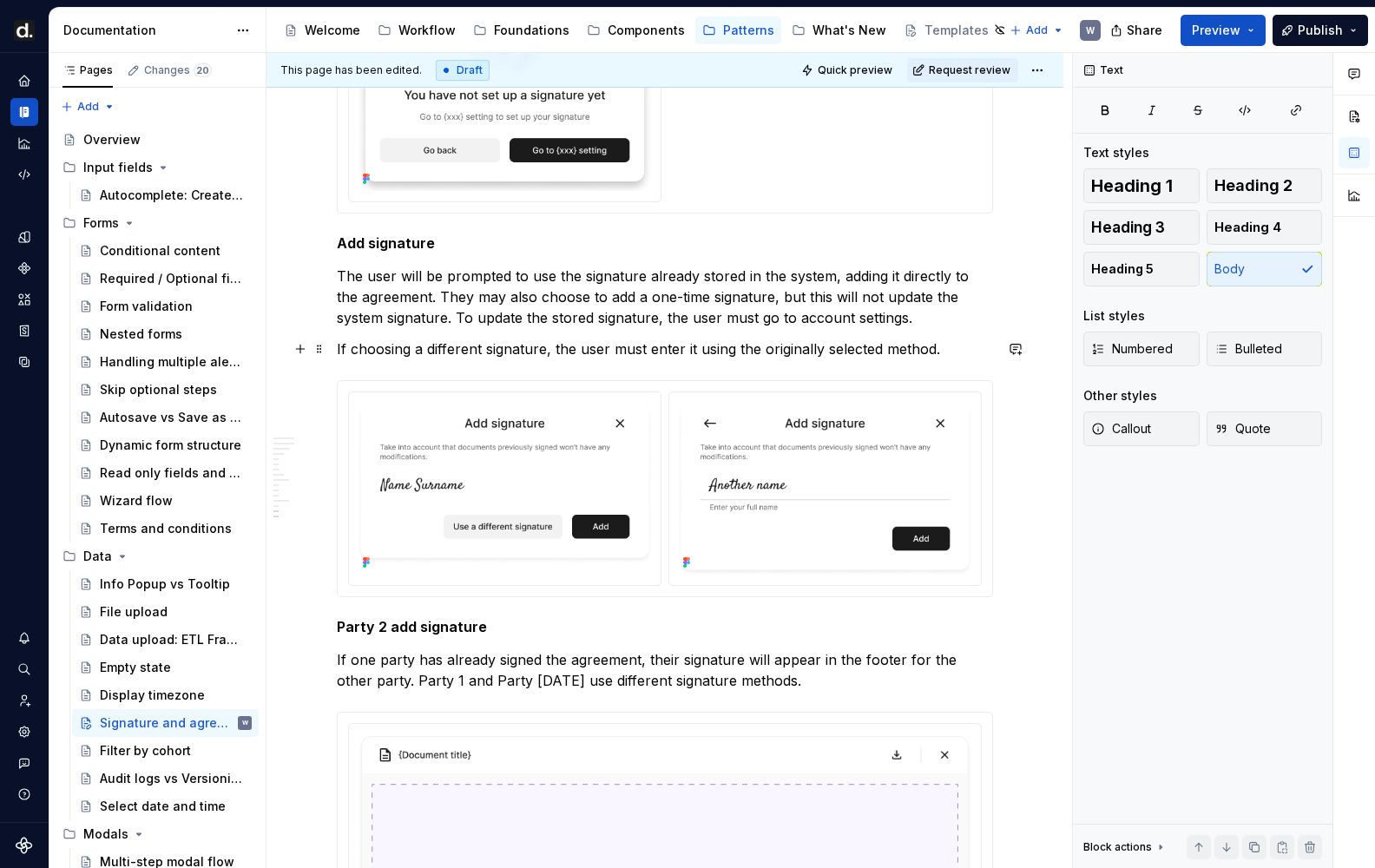
click at [485, 351] on p "If choosing a different signature, the user must enter it using the originally …" at bounding box center [664, 349] width 656 height 21
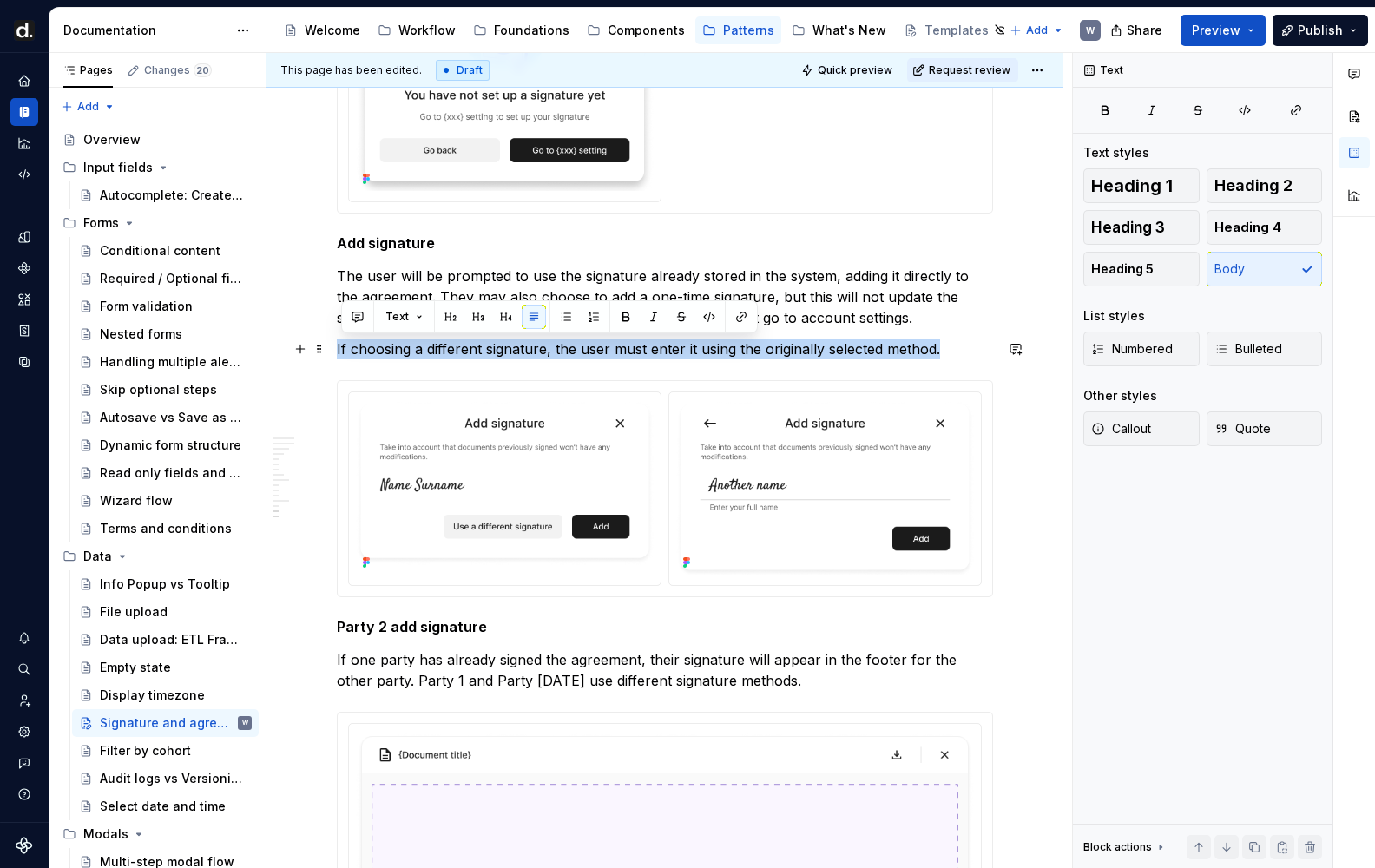
click at [759, 354] on p "If choosing a different signature, the user must enter it using the originally …" at bounding box center [664, 349] width 656 height 21
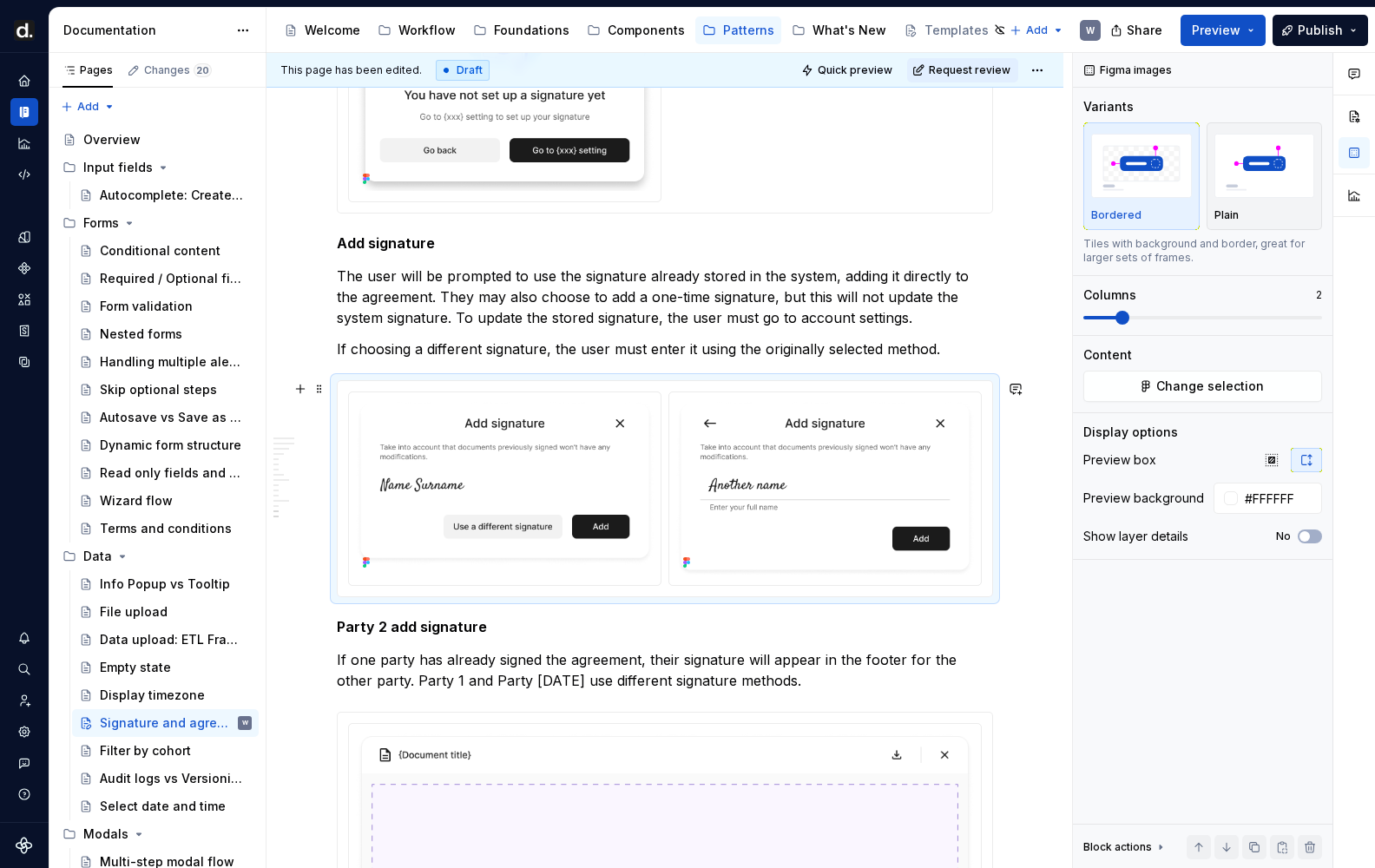
click at [787, 384] on div at bounding box center [664, 488] width 655 height 215
click at [945, 345] on p "If choosing a different signature, the user must enter it using the originally …" at bounding box center [664, 349] width 656 height 21
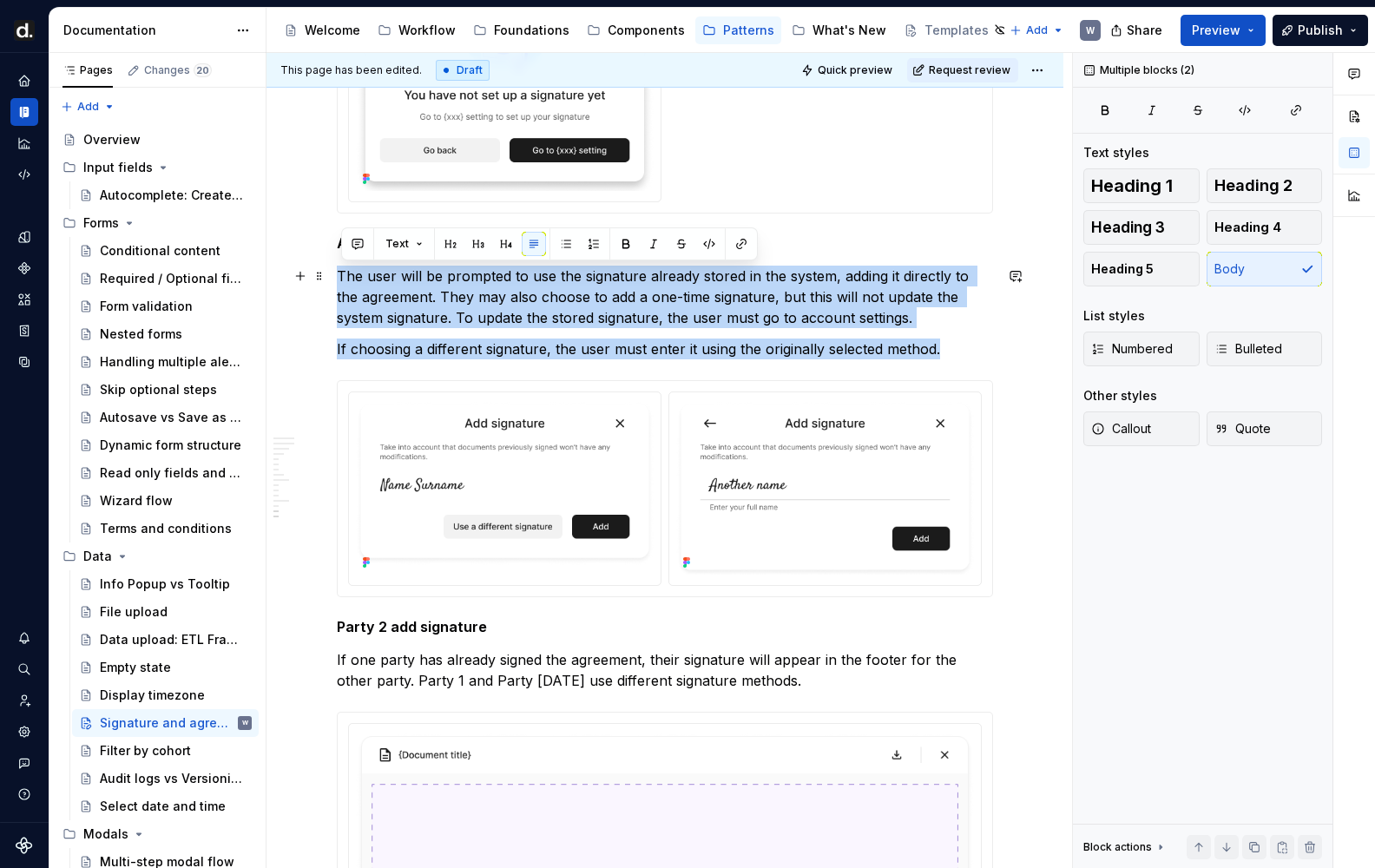
drag, startPoint x: 954, startPoint y: 349, endPoint x: 340, endPoint y: 265, distance: 619.7
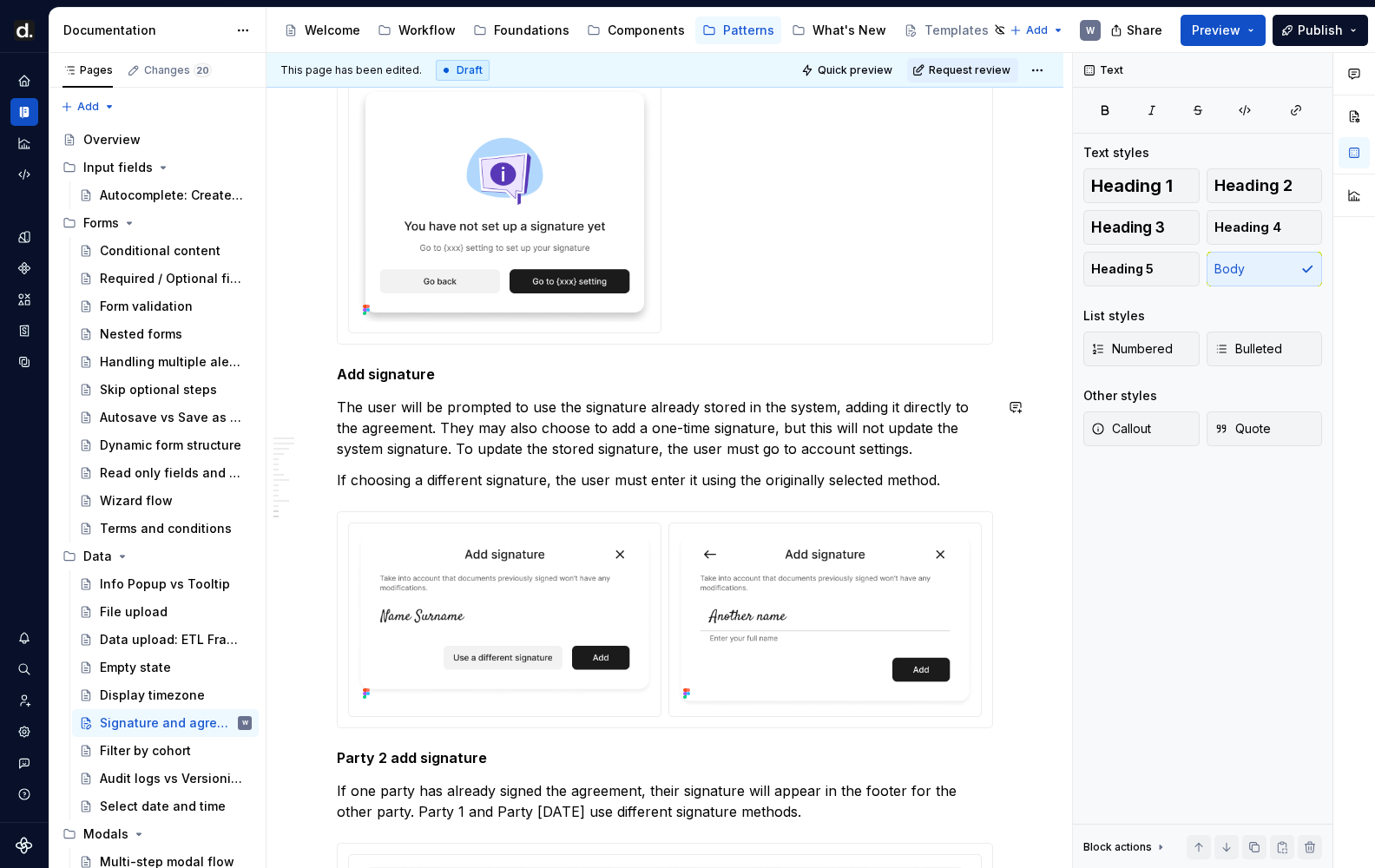
scroll to position [4319, 0]
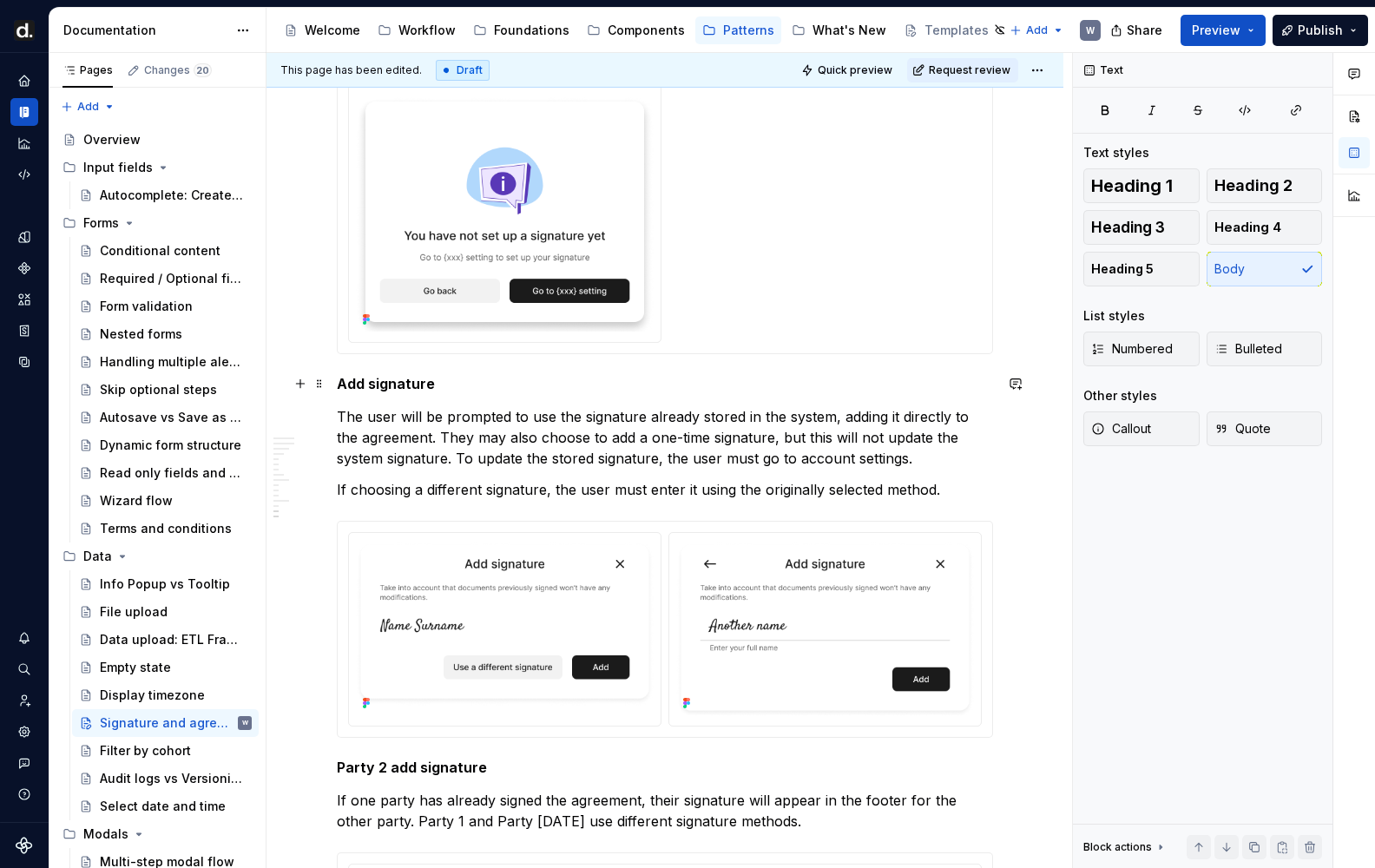
click at [370, 386] on h5 "Add signature" at bounding box center [664, 384] width 656 height 17
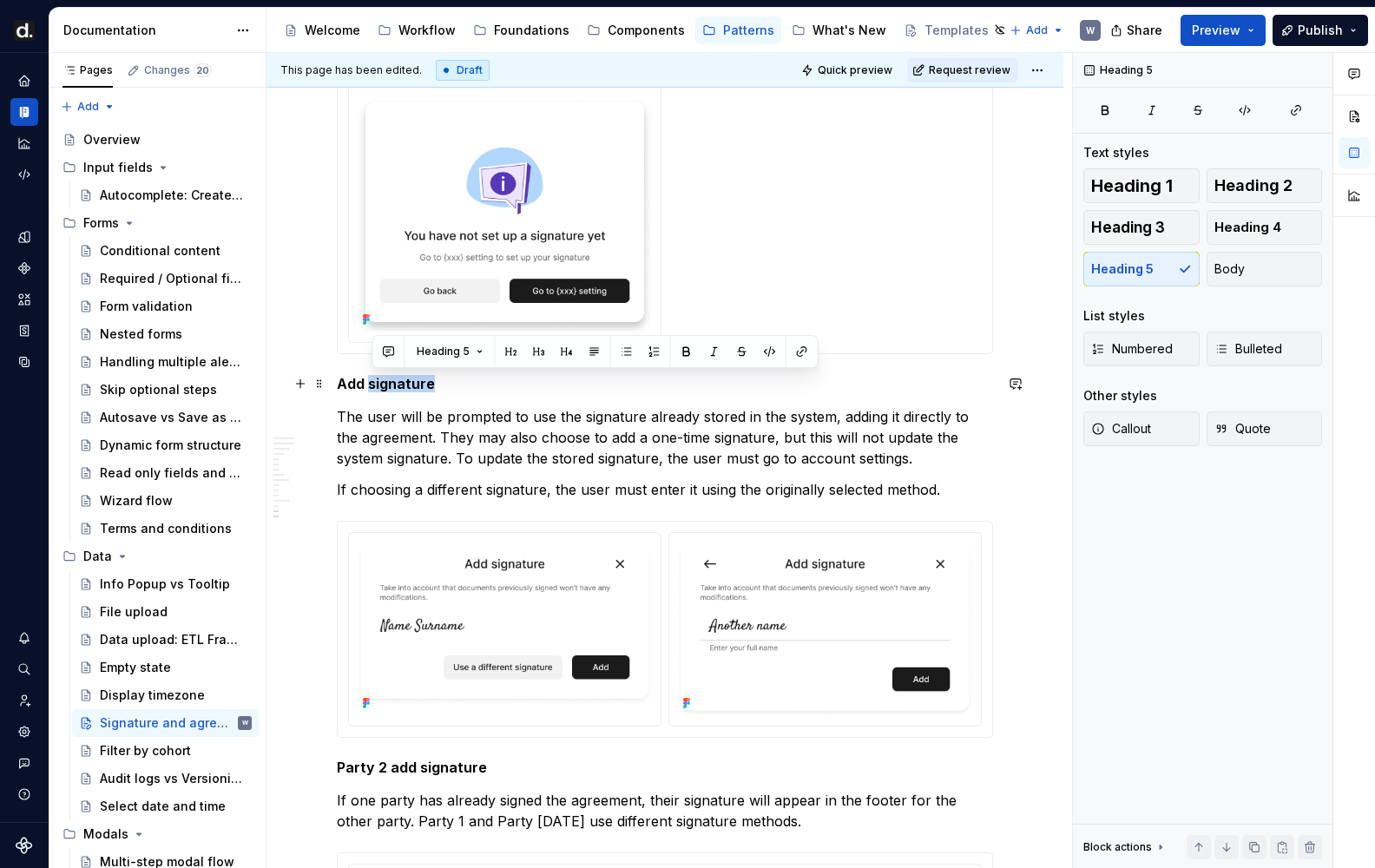
click at [370, 386] on h5 "Add signature" at bounding box center [664, 384] width 656 height 17
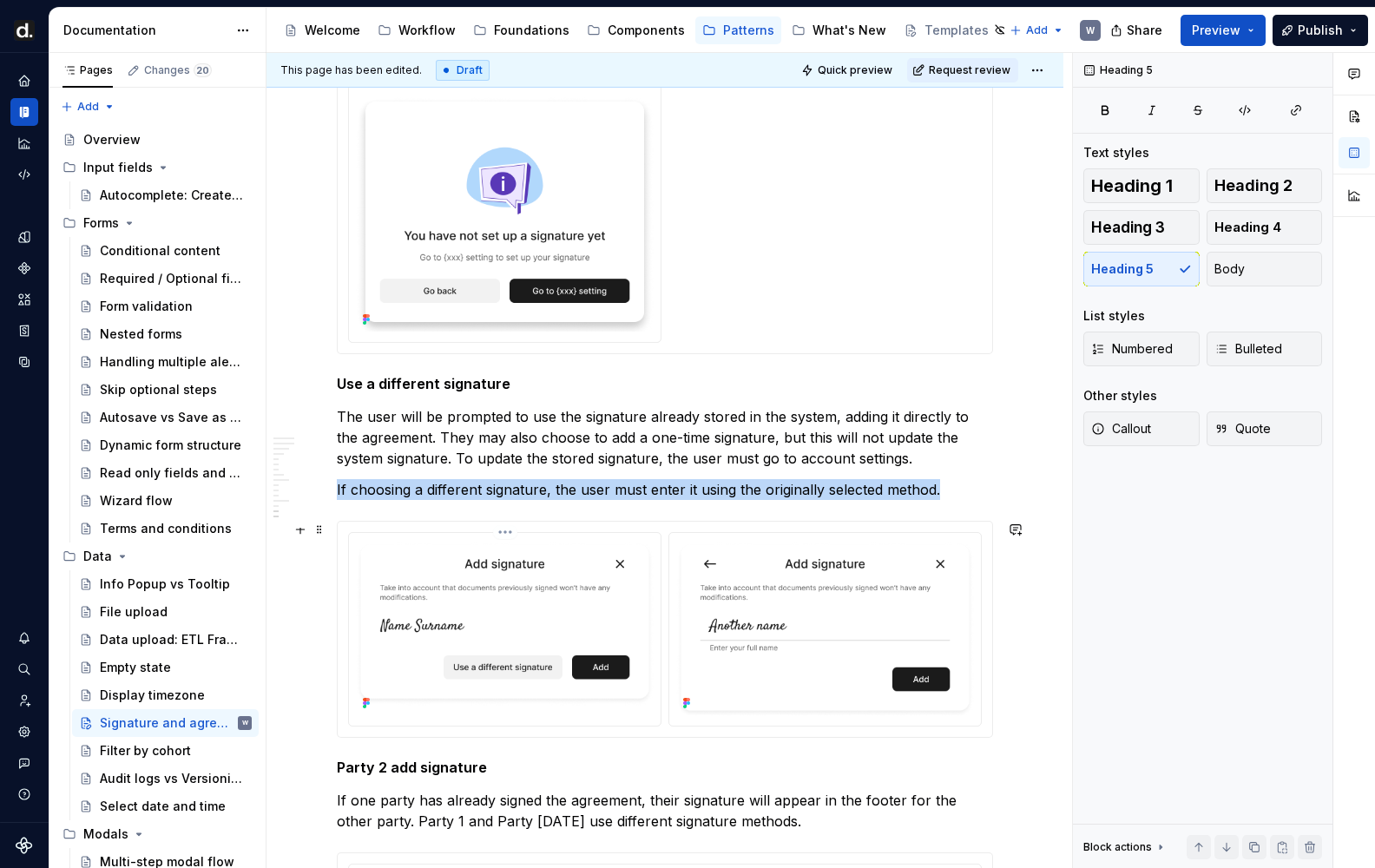
click at [614, 570] on img at bounding box center [505, 627] width 298 height 175
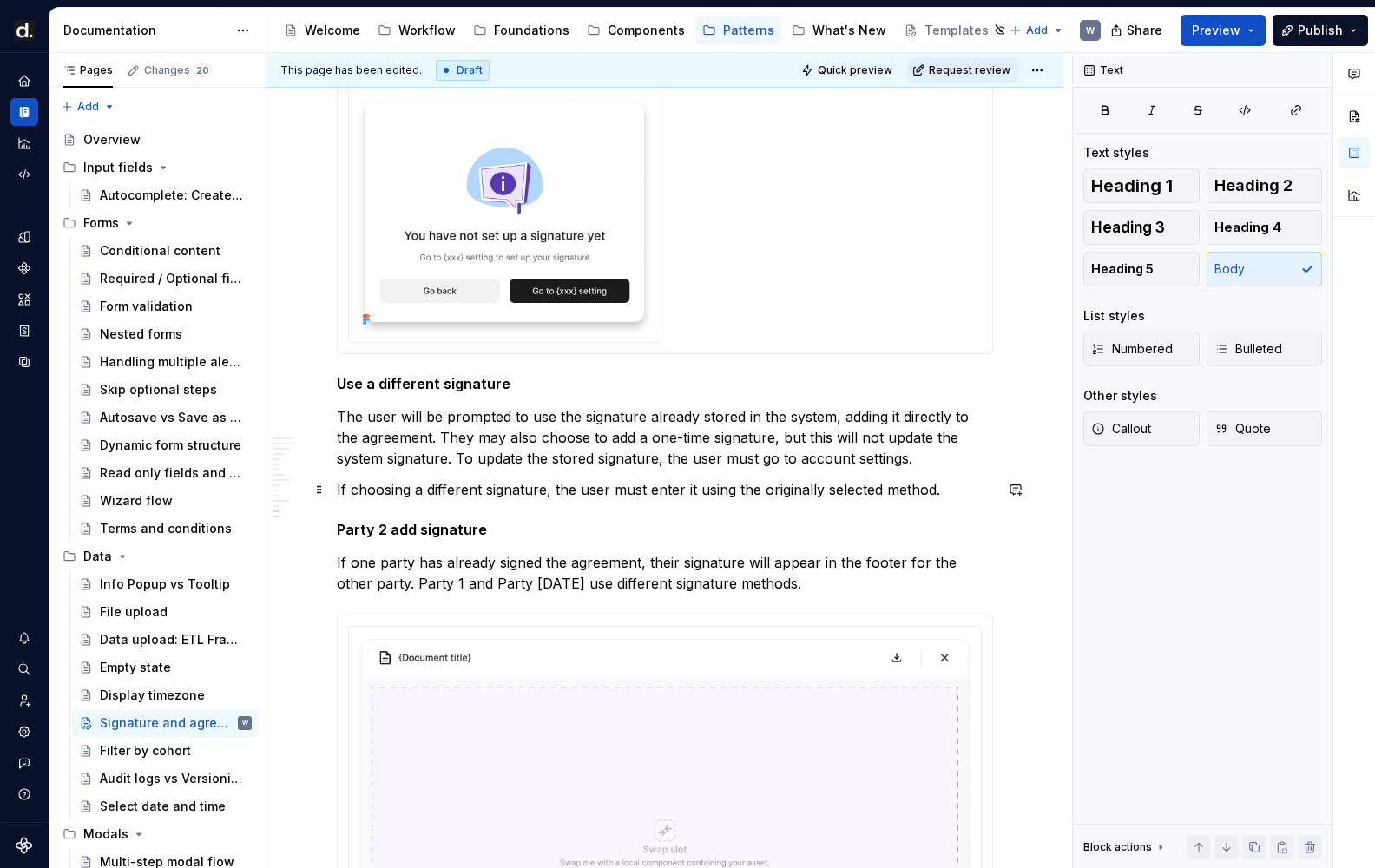
click at [618, 498] on p "If choosing a different signature, the user must enter it using the originally …" at bounding box center [664, 490] width 656 height 21
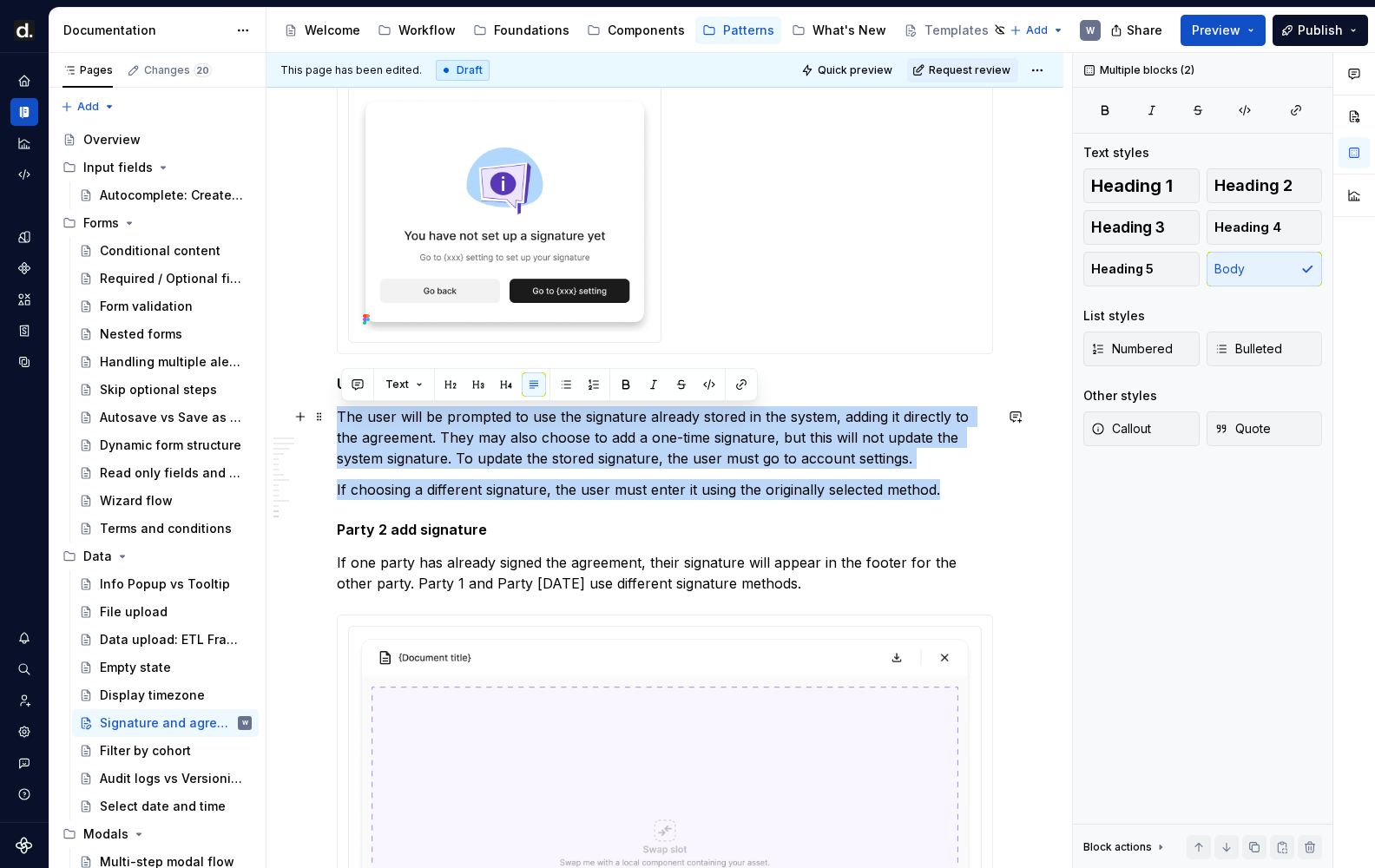
drag, startPoint x: 945, startPoint y: 489, endPoint x: 332, endPoint y: 413, distance: 617.7
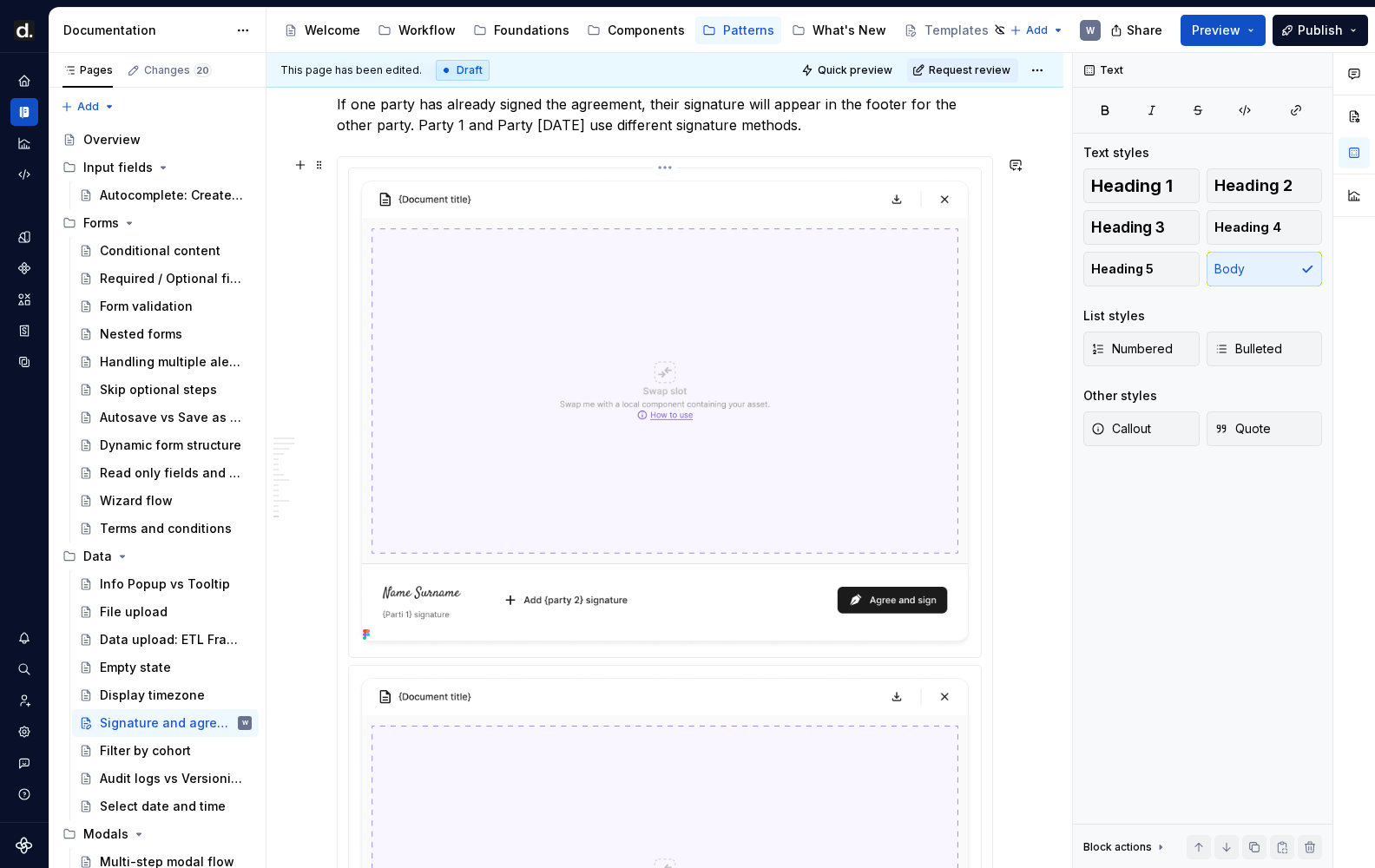
scroll to position [4667, 0]
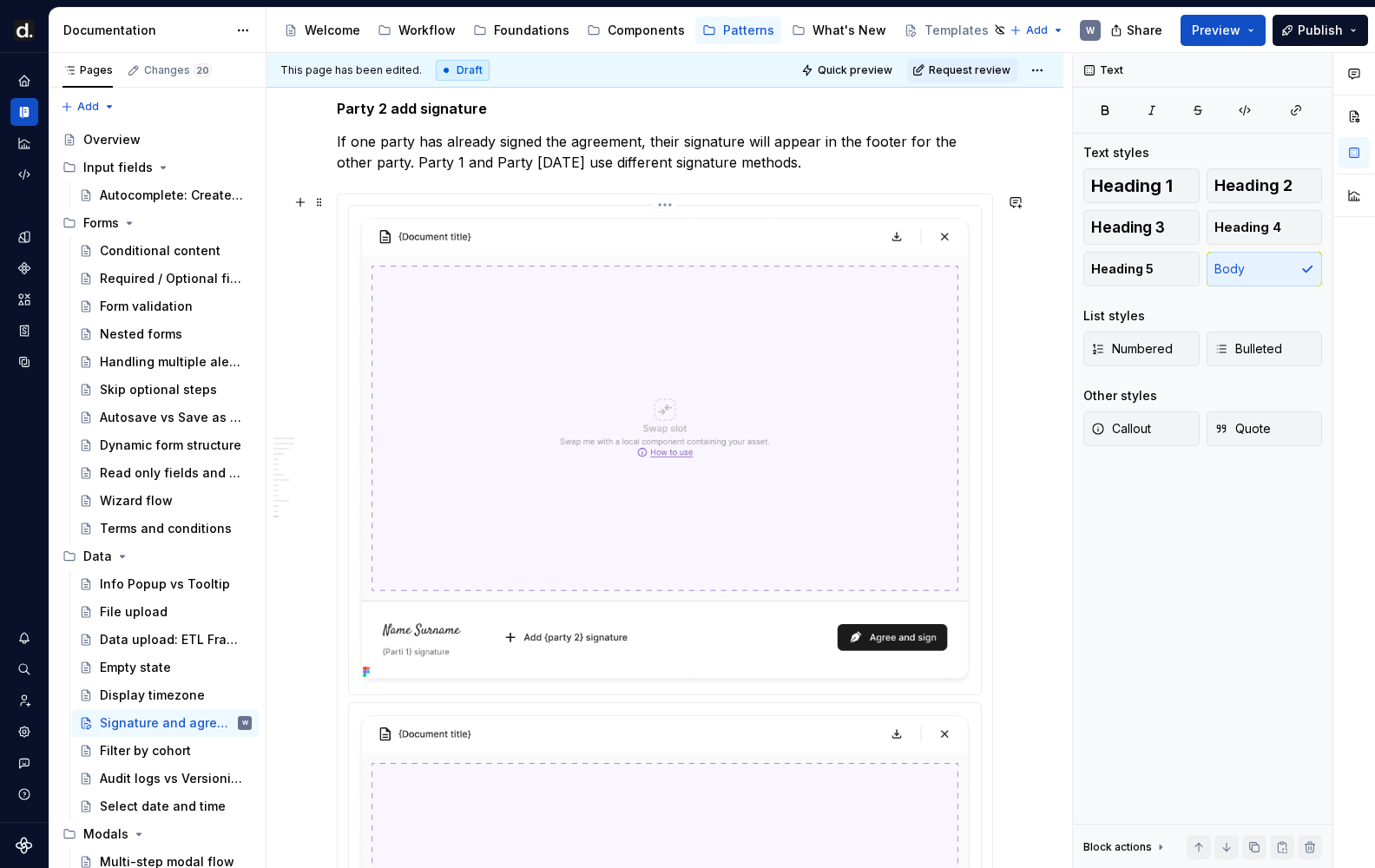
click at [617, 409] on img at bounding box center [665, 447] width 618 height 470
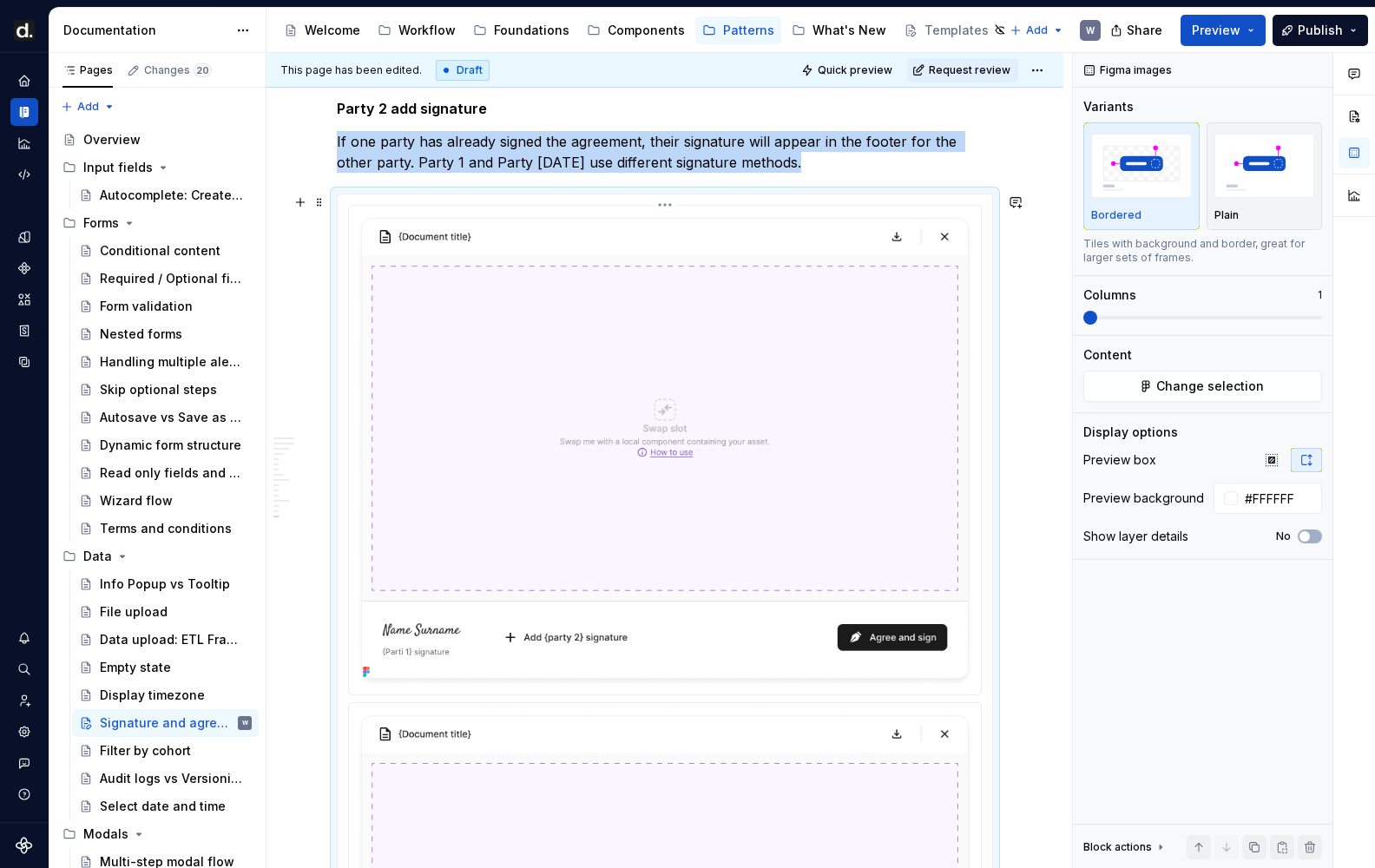
click at [675, 211] on html "[PERSON_NAME] UI W Design system data Documentation Accessibility guide for tre…" at bounding box center [687, 434] width 1375 height 868
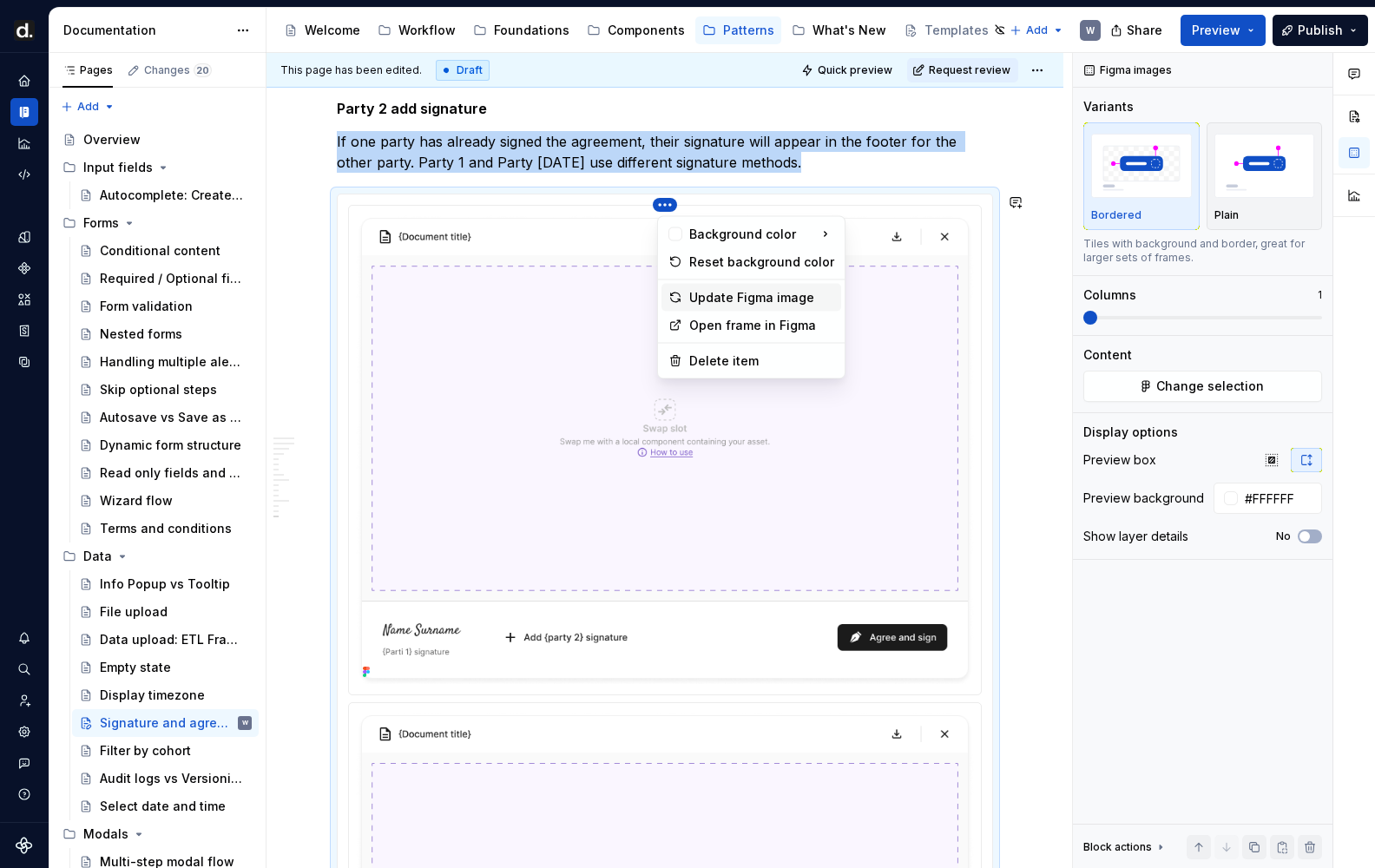
click at [710, 299] on div "Update Figma image" at bounding box center [761, 298] width 145 height 17
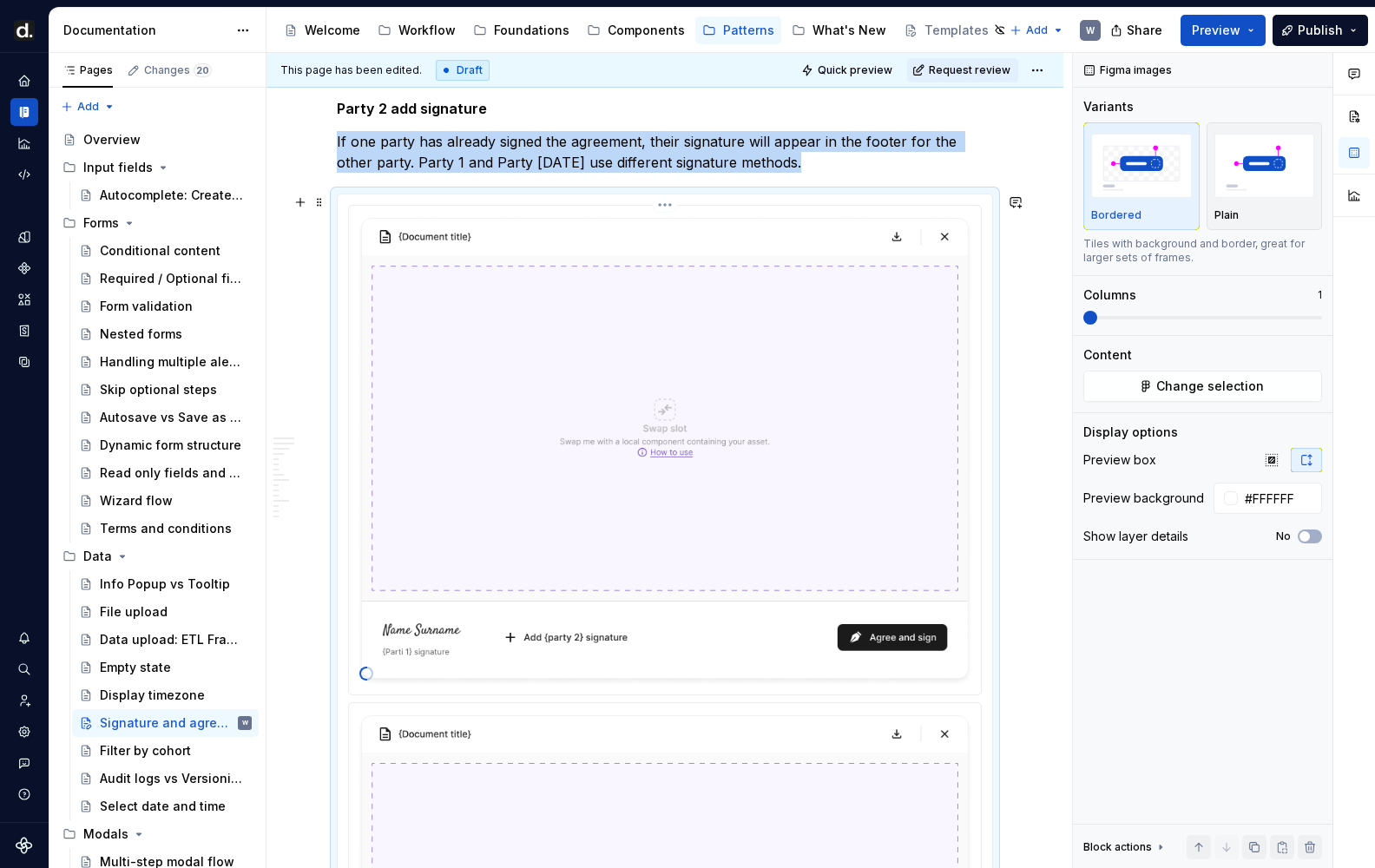
scroll to position [4820, 0]
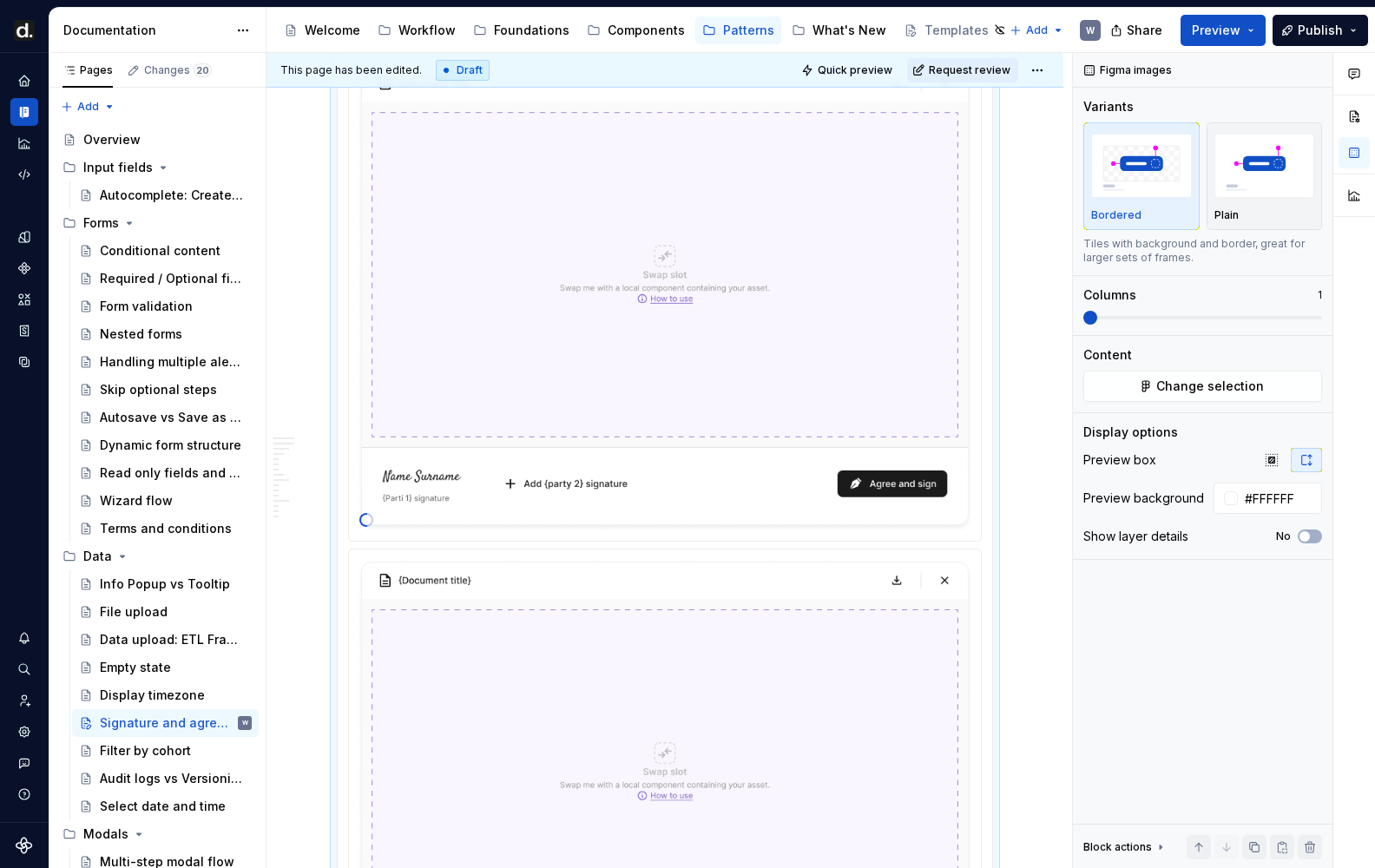
click at [652, 556] on img at bounding box center [665, 791] width 618 height 470
click at [671, 548] on html "[PERSON_NAME] UI W Design system data Documentation Accessibility guide for tre…" at bounding box center [687, 434] width 1375 height 868
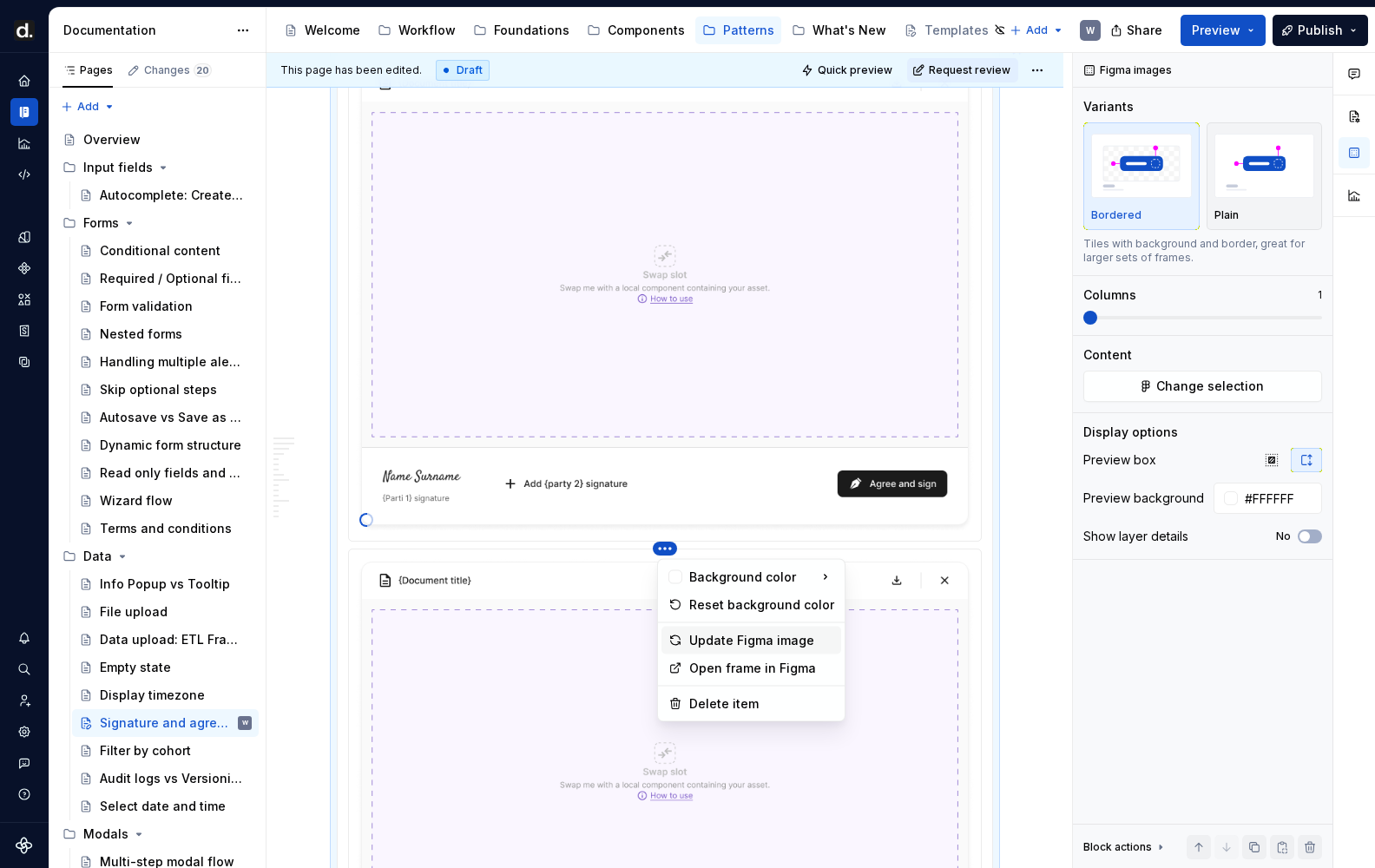
click at [722, 640] on div "Update Figma image" at bounding box center [761, 641] width 145 height 17
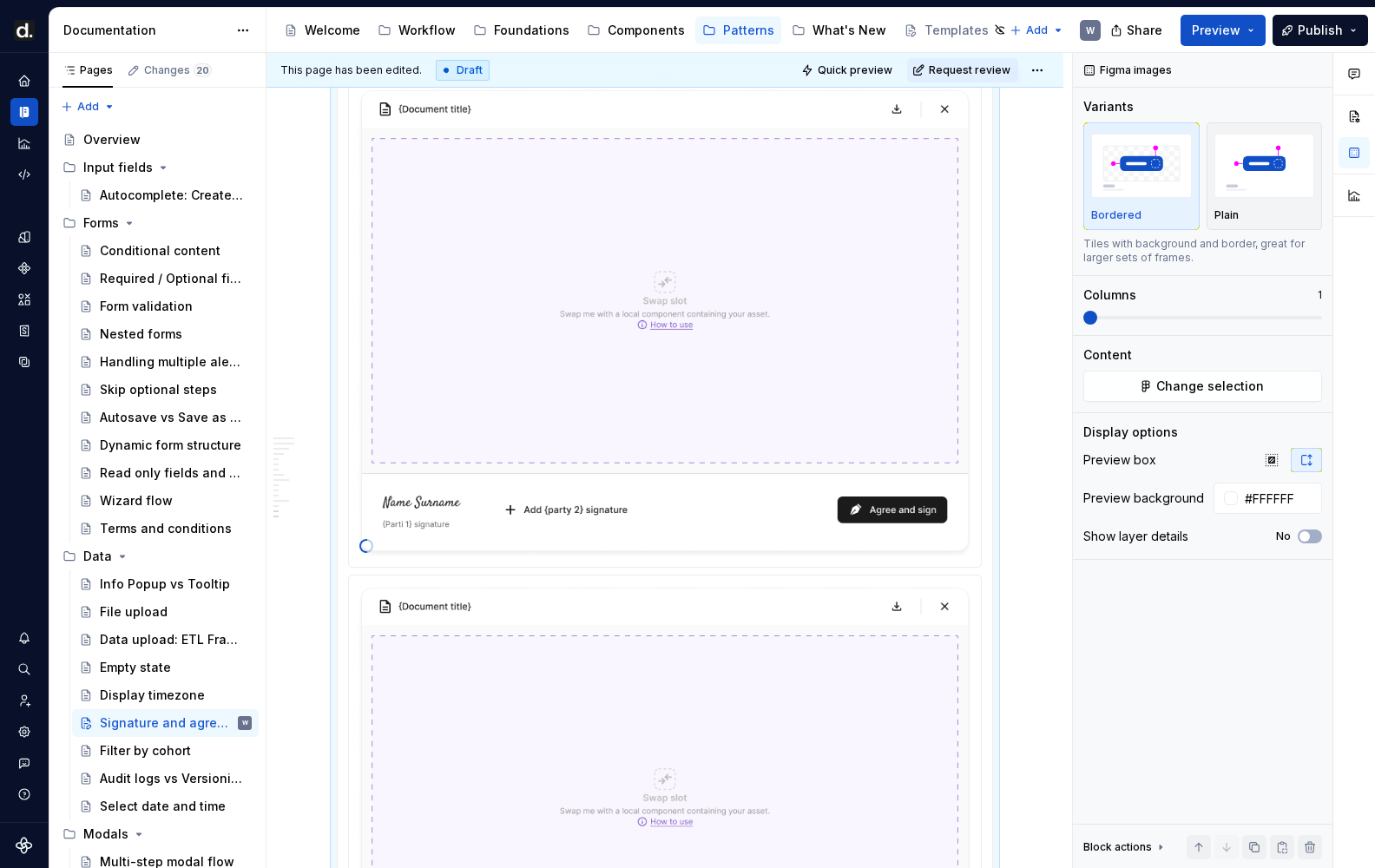
scroll to position [4384, 0]
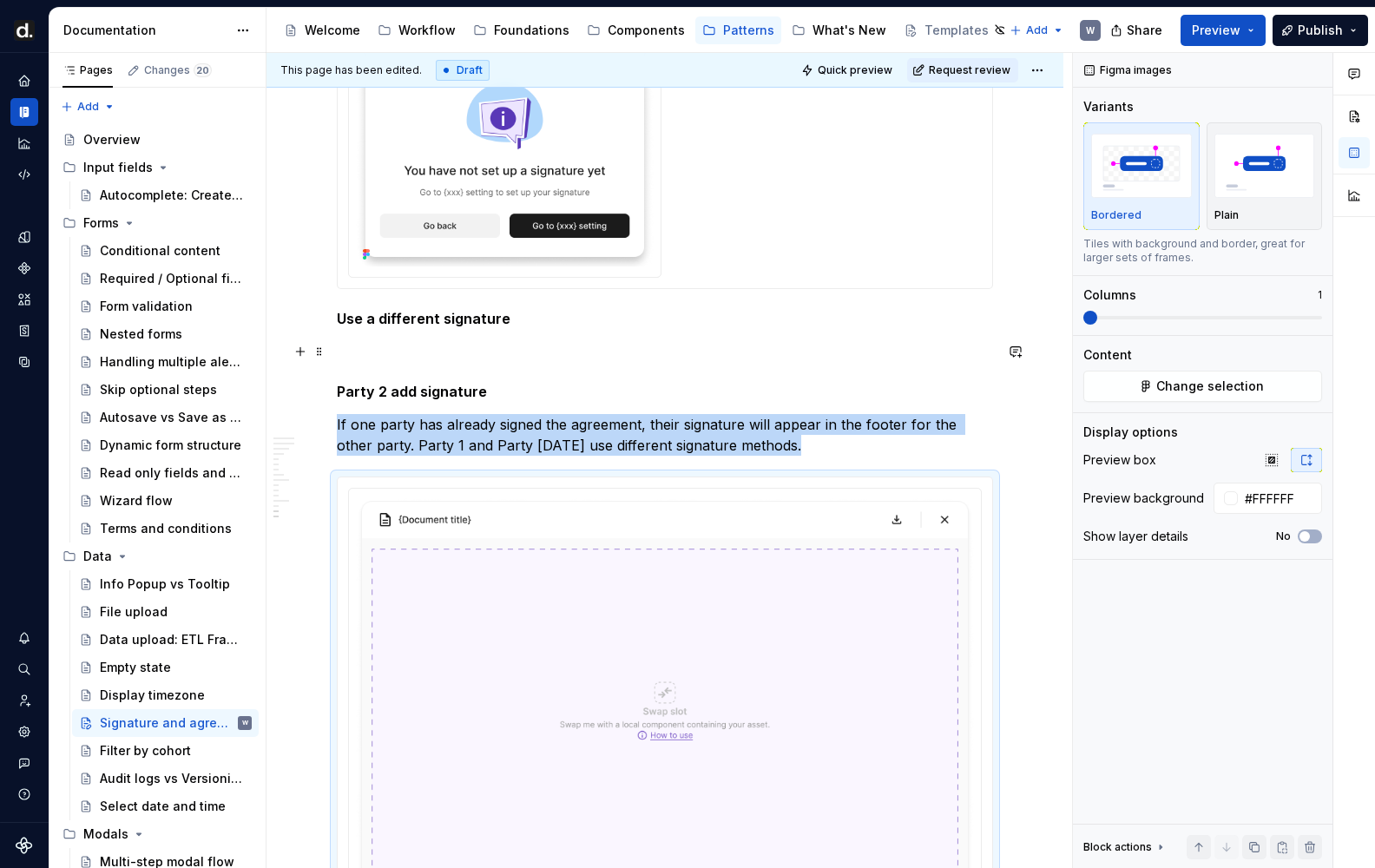
click at [454, 346] on p at bounding box center [664, 352] width 656 height 21
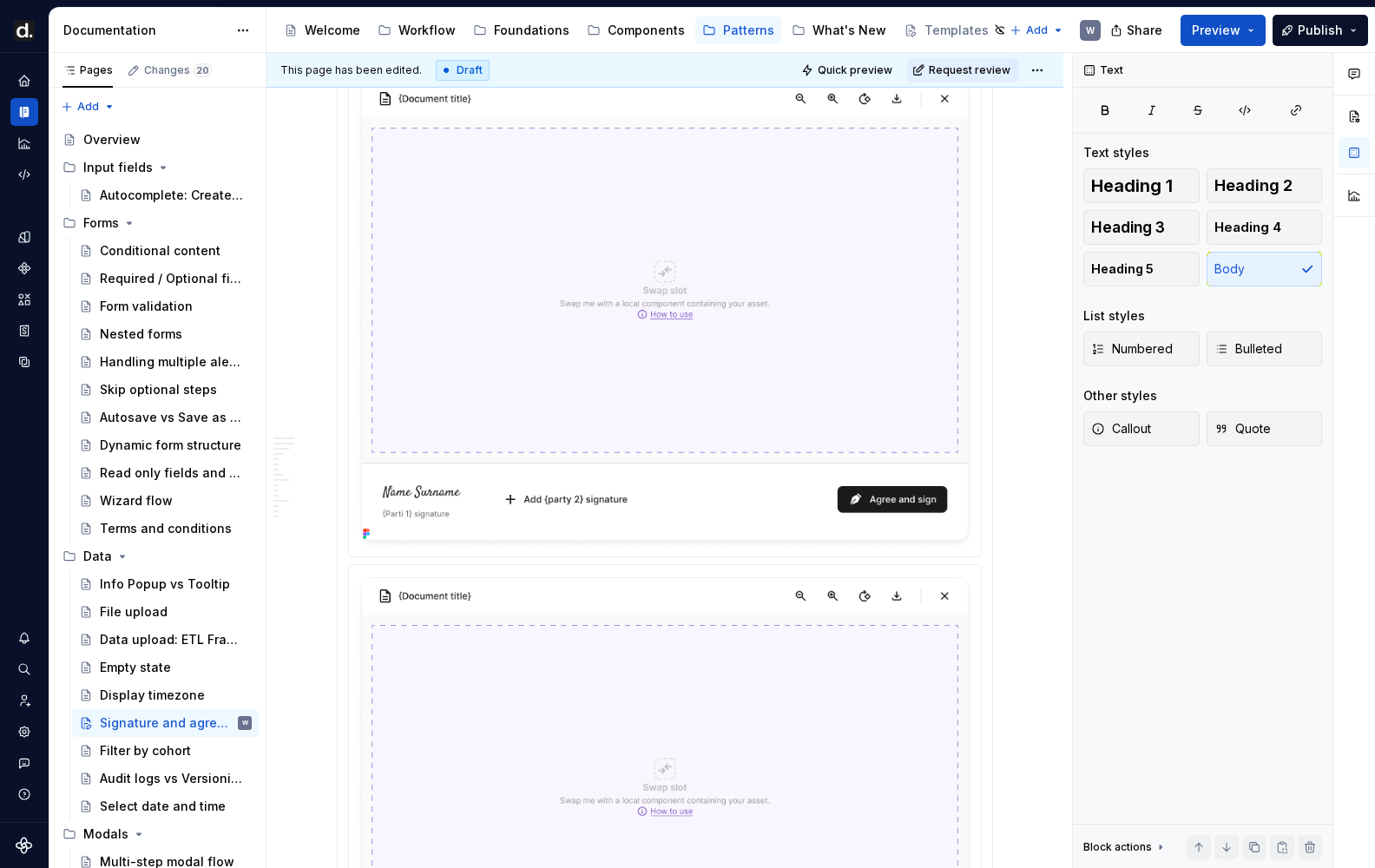
scroll to position [4477, 0]
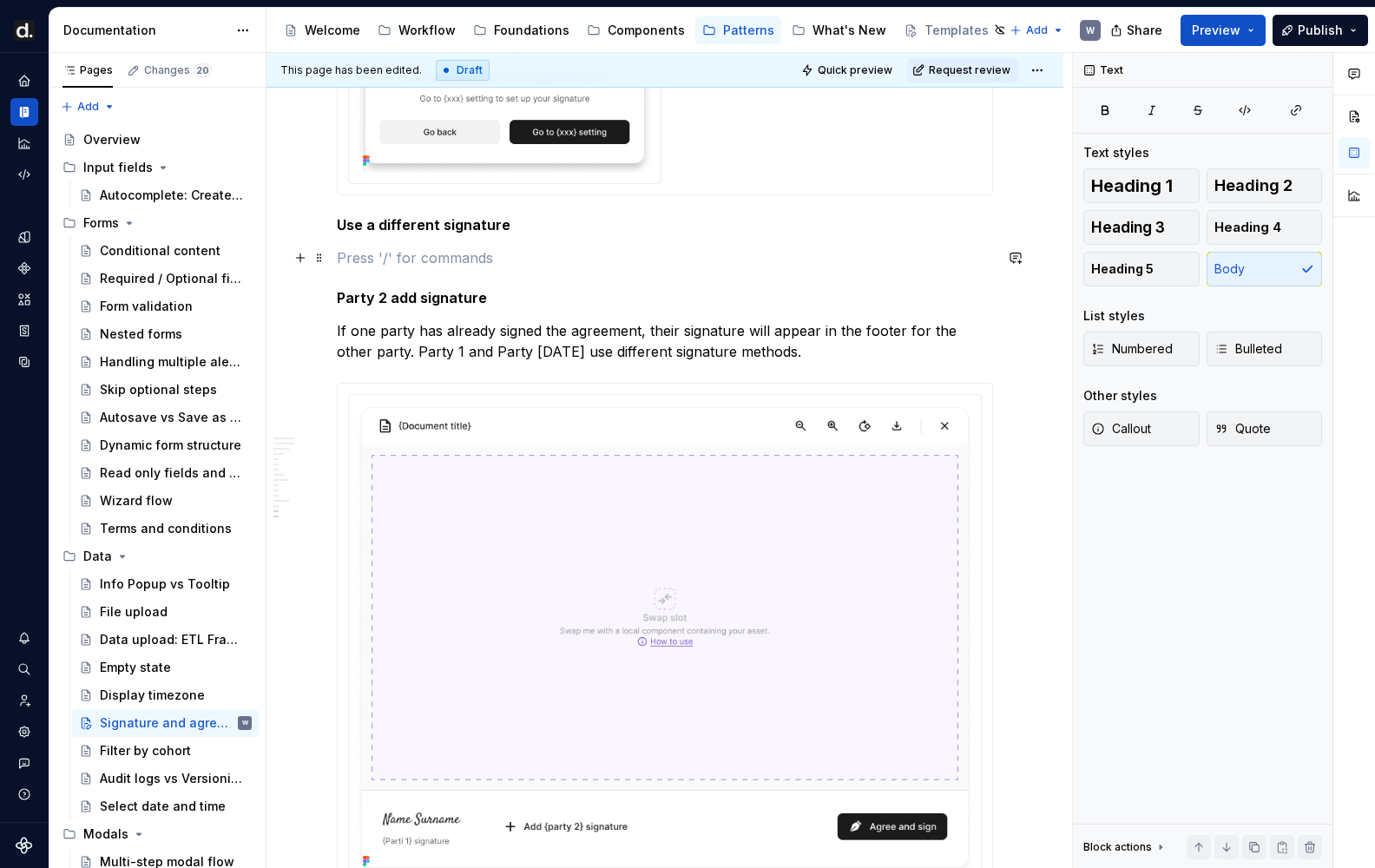
click at [457, 255] on p at bounding box center [664, 258] width 656 height 21
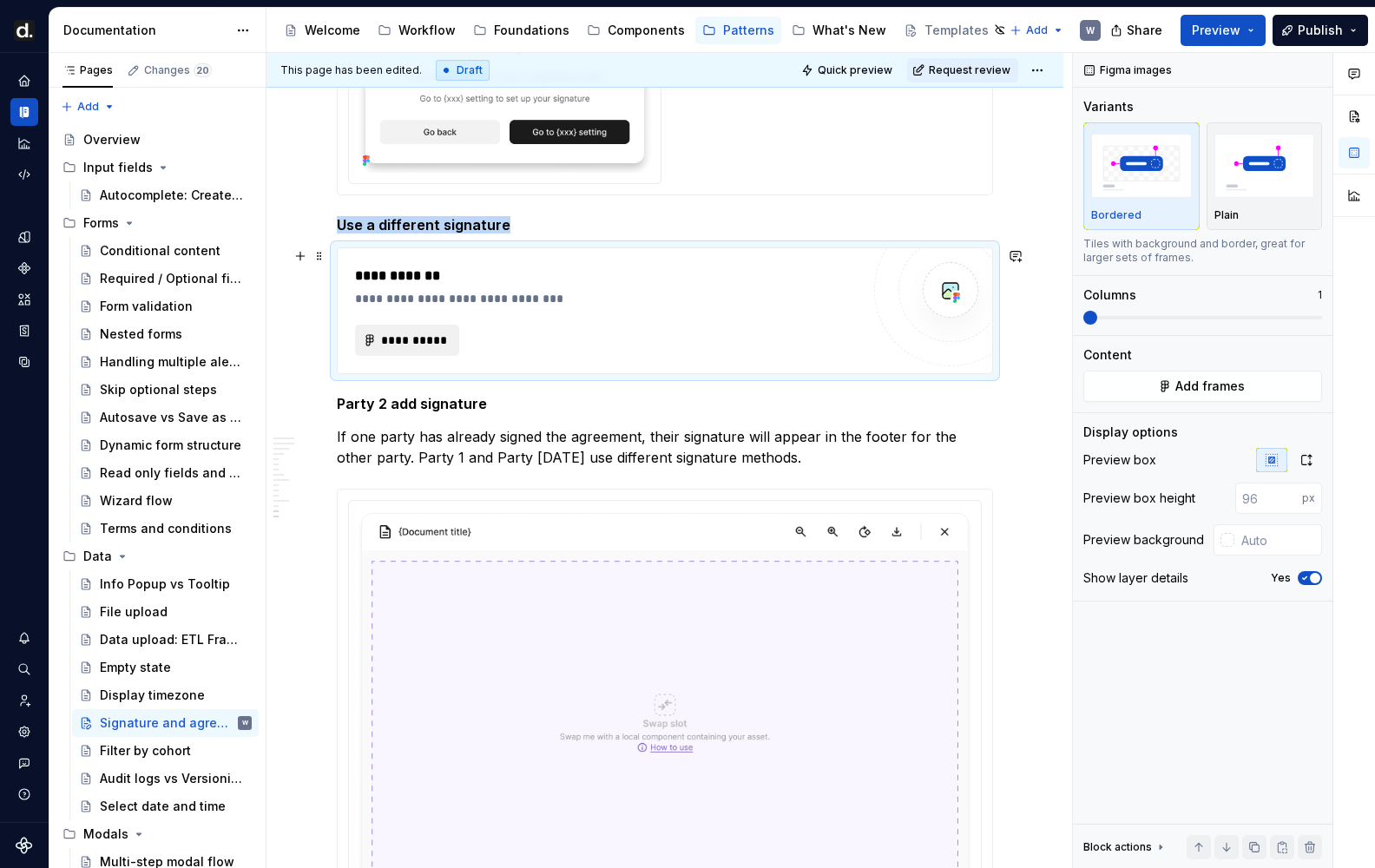
click at [448, 334] on span "**********" at bounding box center [413, 340] width 67 height 17
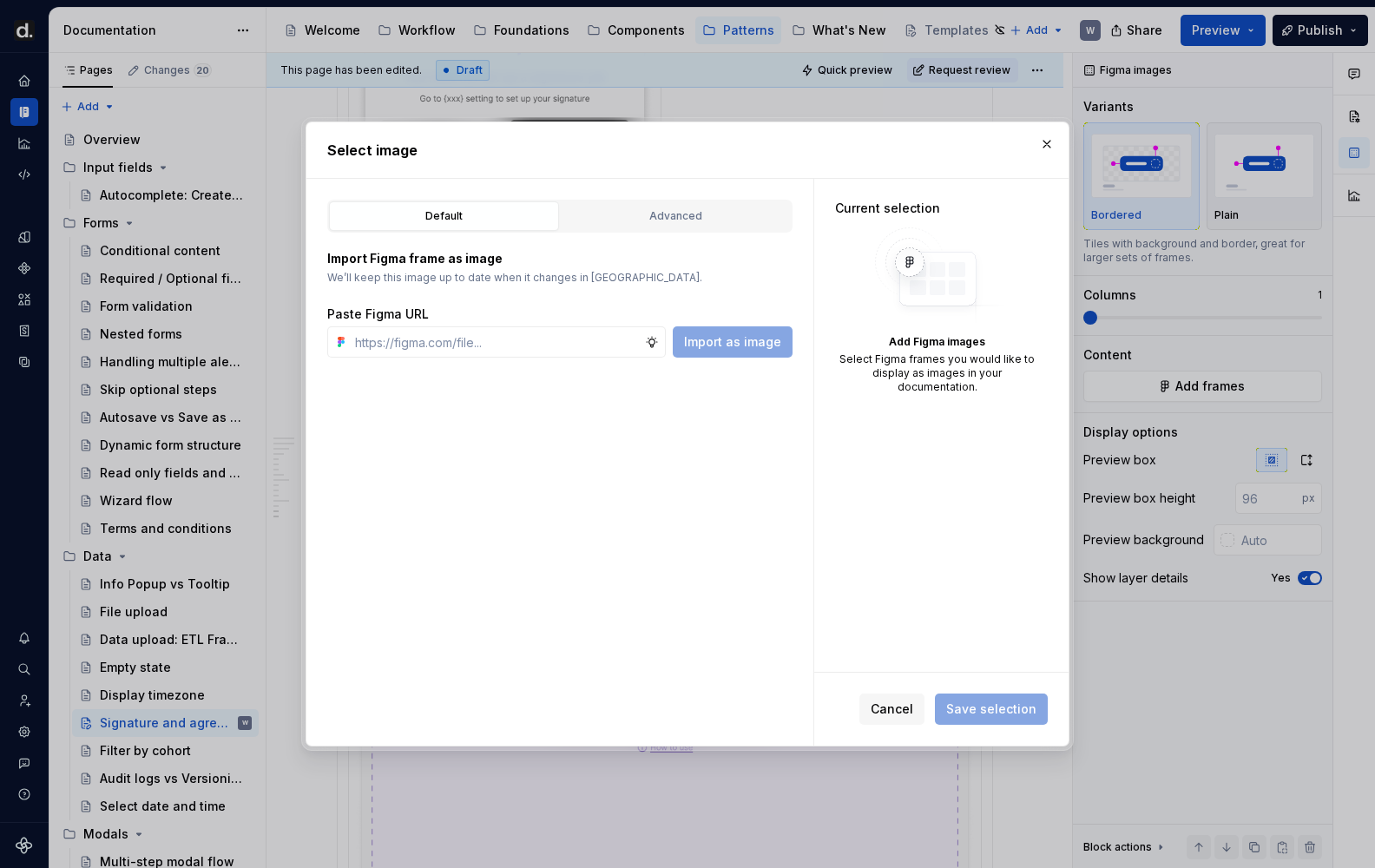
type textarea "*"
type input "[URL][DOMAIN_NAME]"
click at [738, 345] on span "Import as image" at bounding box center [733, 342] width 98 height 17
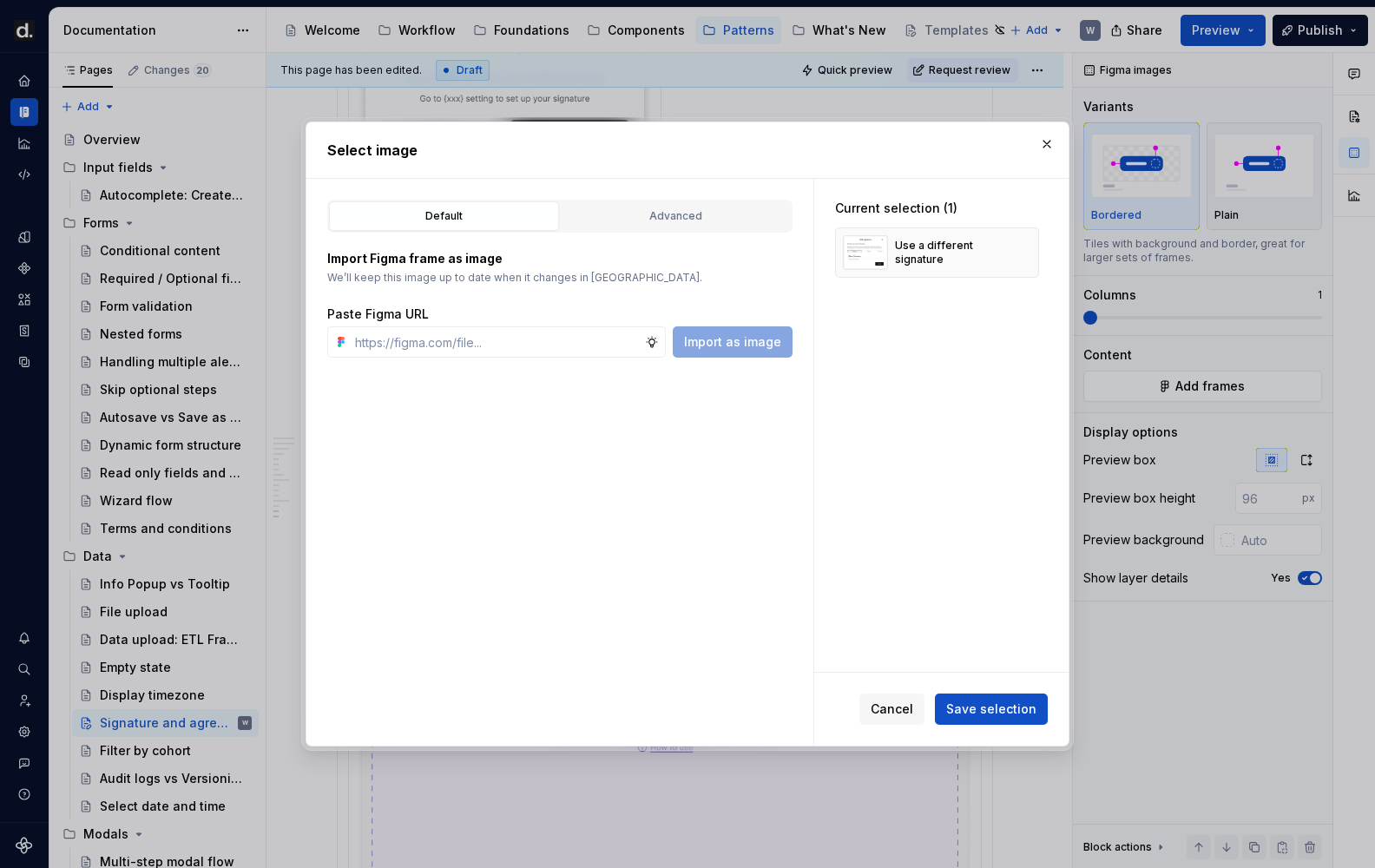
click at [975, 717] on span "Save selection" at bounding box center [990, 709] width 90 height 17
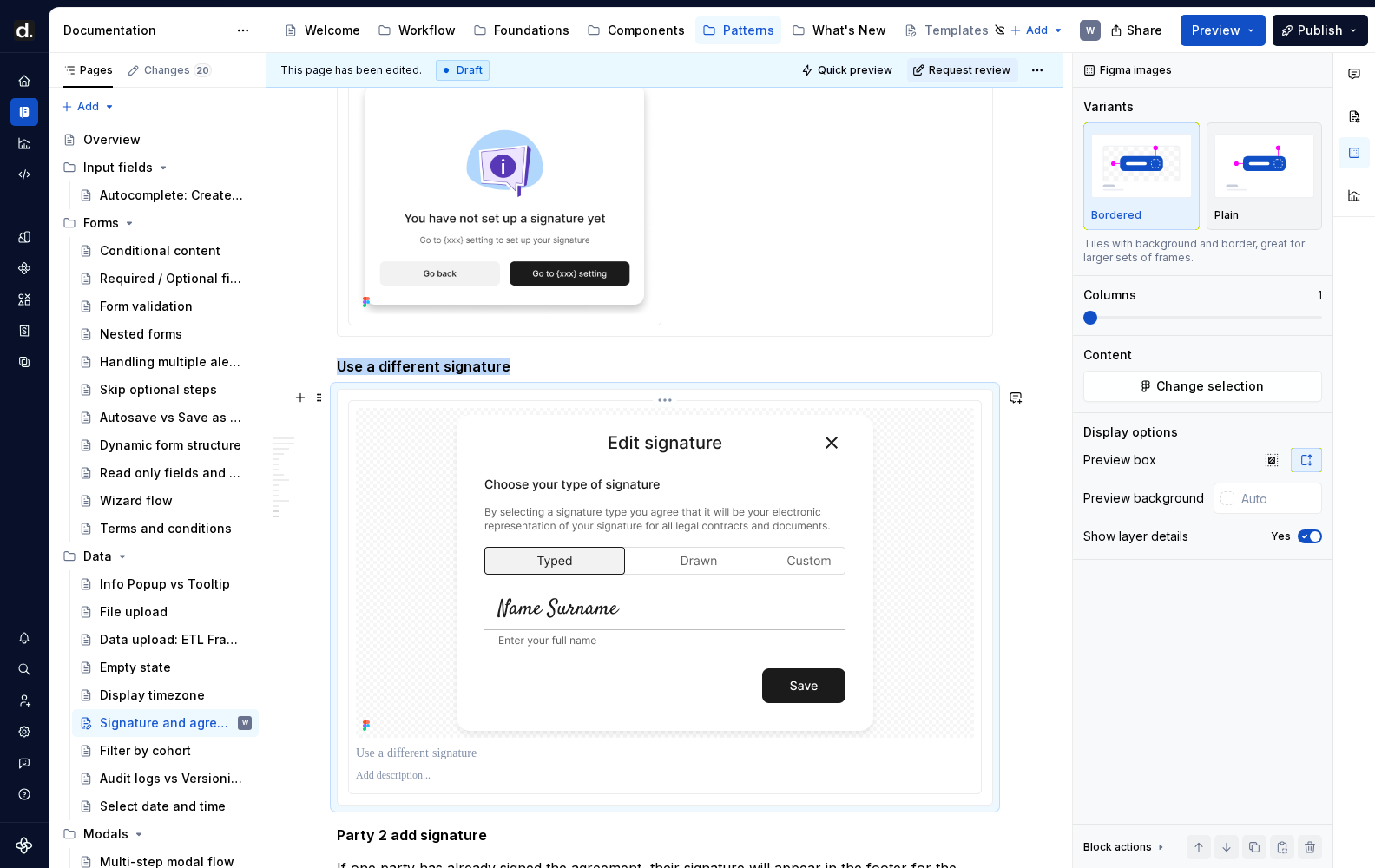
scroll to position [4334, 0]
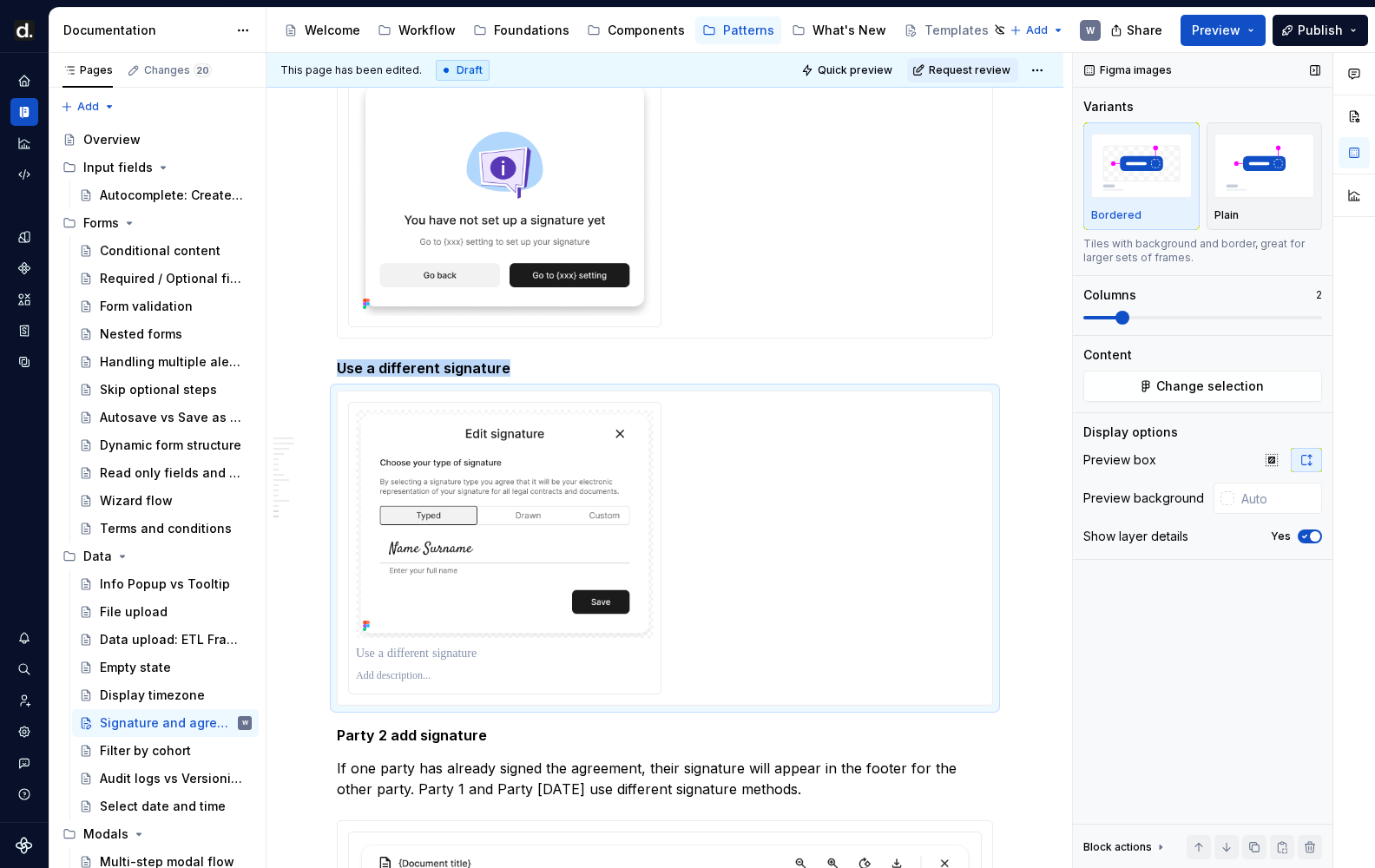
click at [1127, 318] on span at bounding box center [1122, 317] width 14 height 14
click at [1275, 500] on input "text" at bounding box center [1277, 497] width 88 height 31
type input "#FAFAFA"
click at [476, 660] on p at bounding box center [505, 654] width 298 height 17
click at [1303, 538] on icon "button" at bounding box center [1304, 536] width 14 height 10
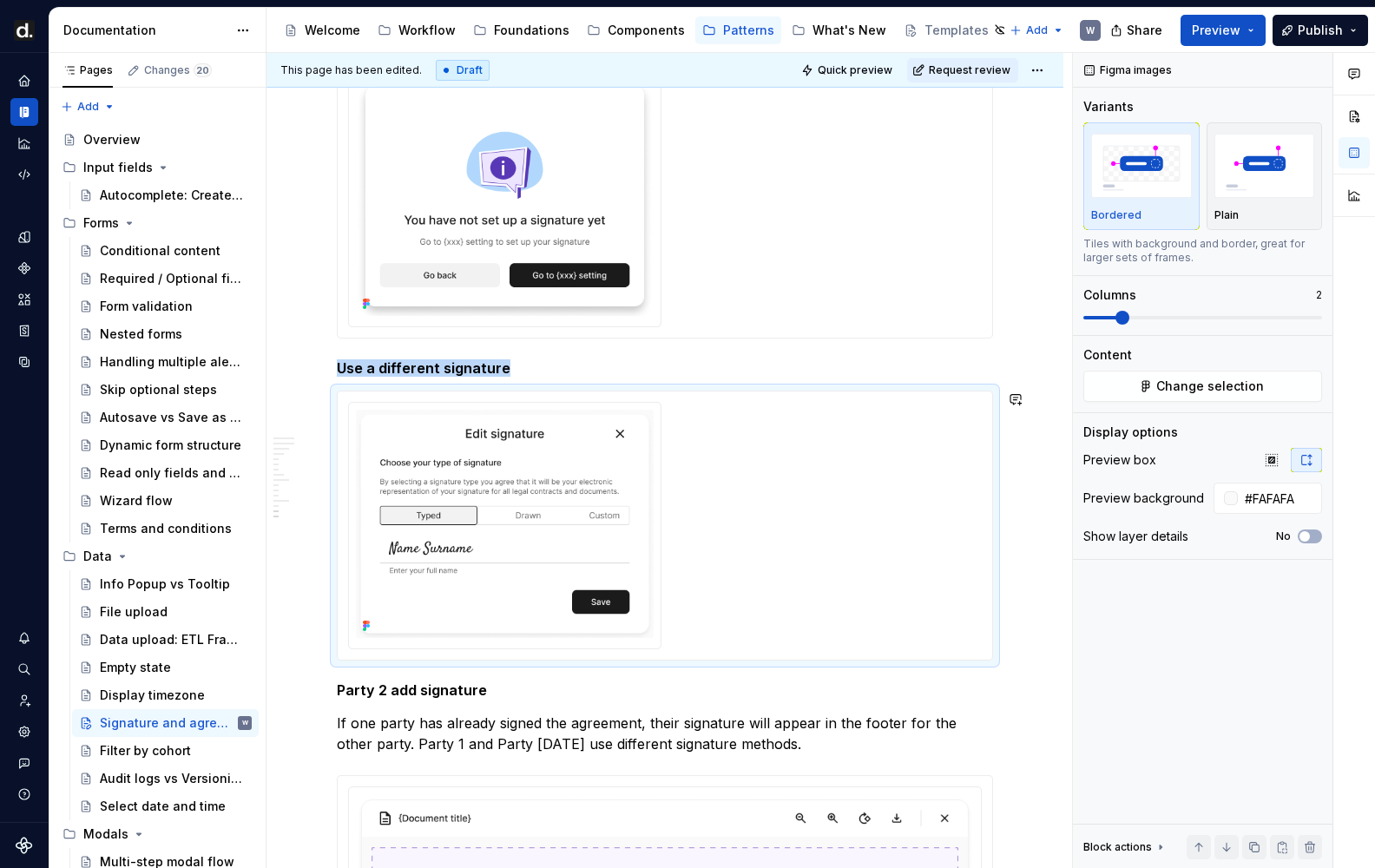
click at [593, 369] on h5 "Use a different signature" at bounding box center [664, 368] width 656 height 17
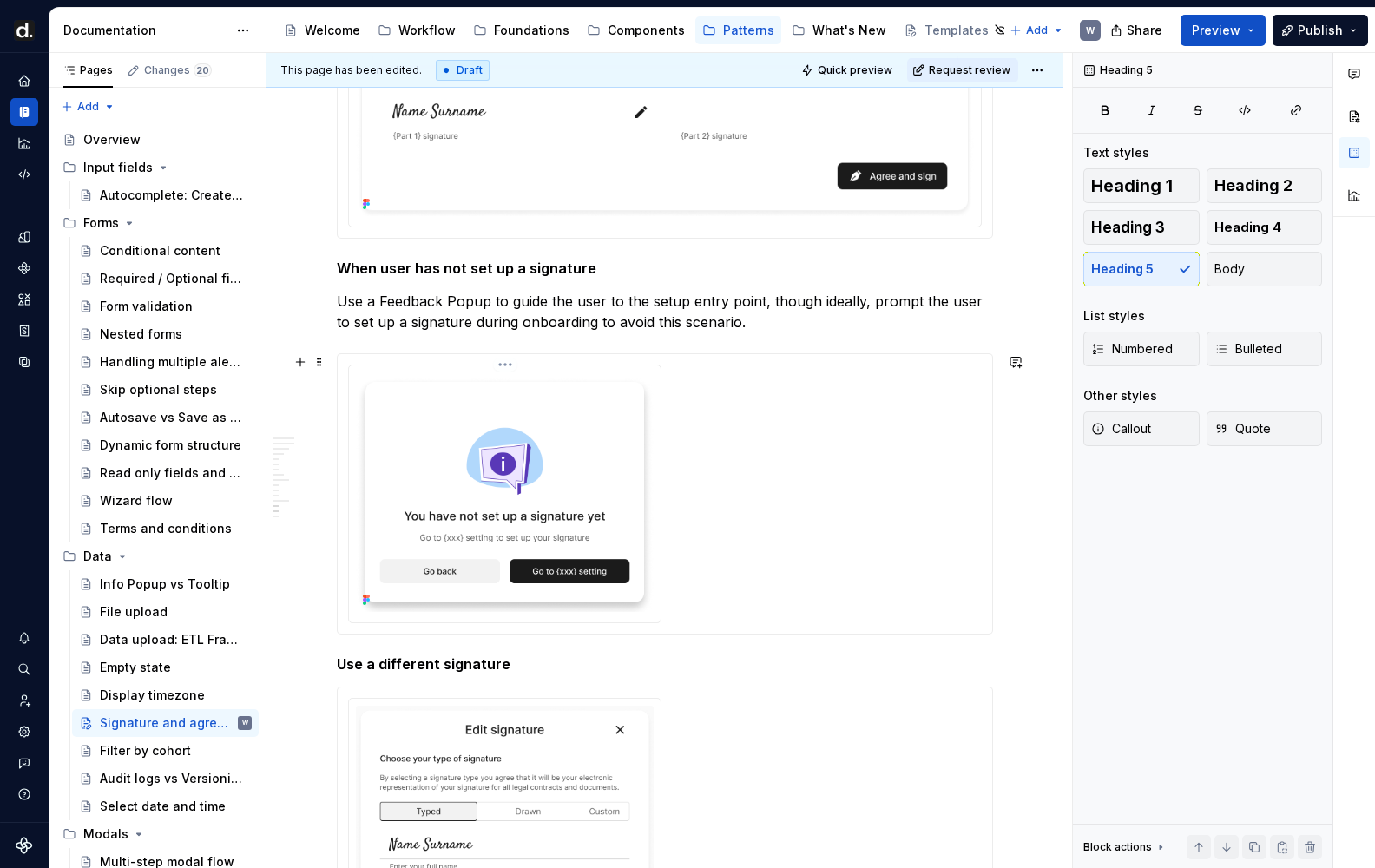
scroll to position [3974, 0]
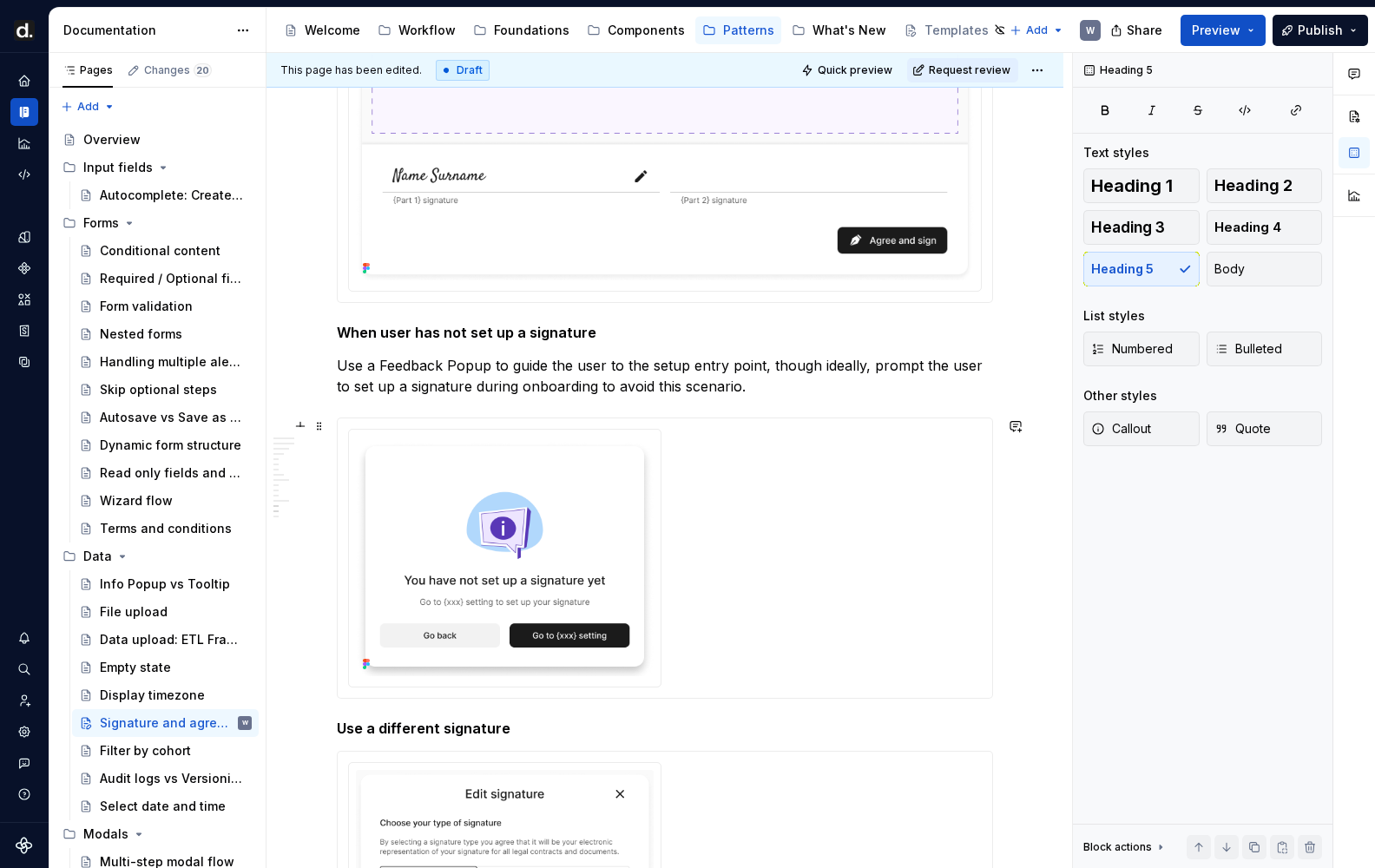
click at [614, 515] on img at bounding box center [505, 557] width 298 height 241
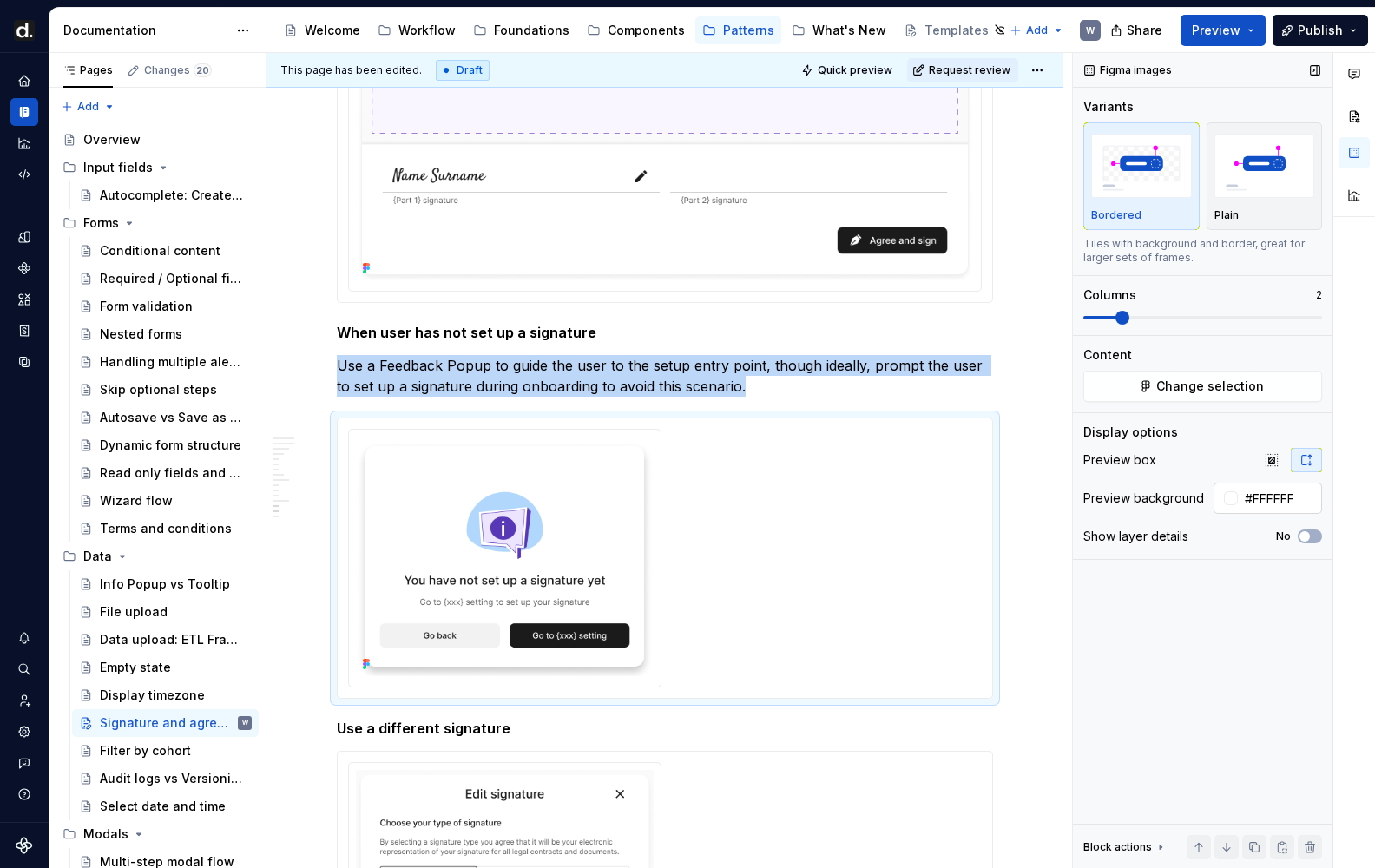
click at [1295, 504] on input "#FFFFFF" at bounding box center [1279, 497] width 84 height 31
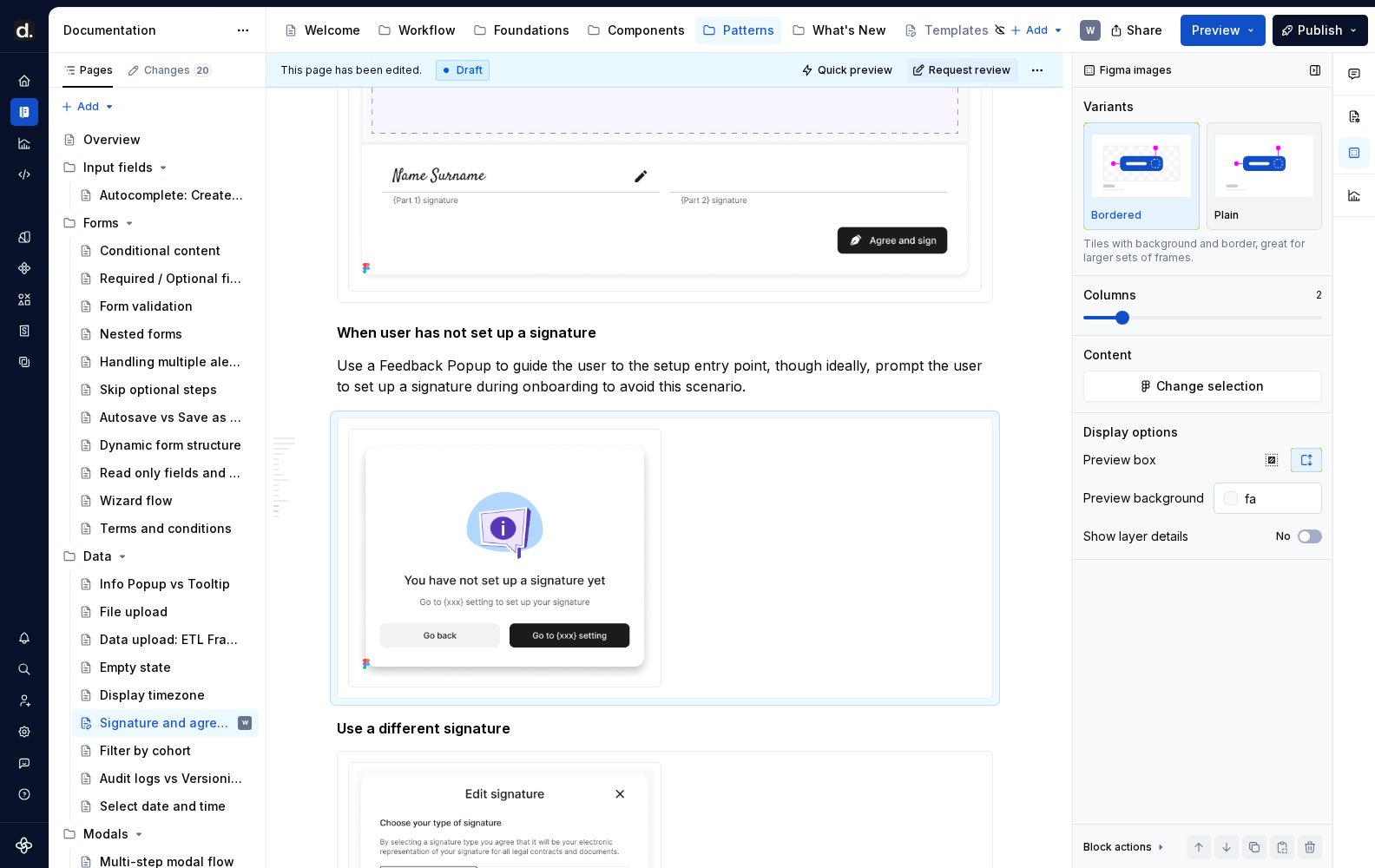
type input "#FAFAFA"
type textarea "*"
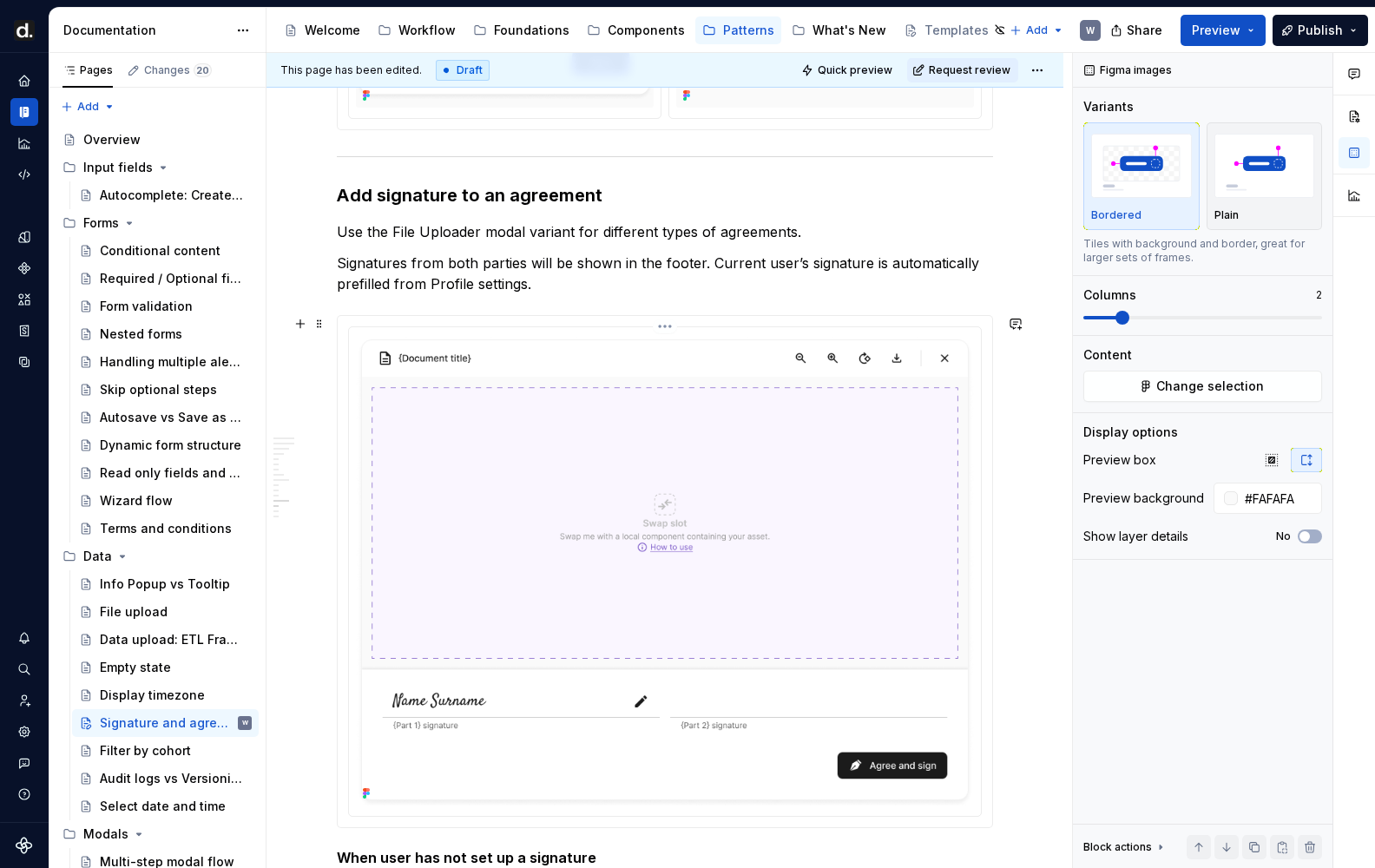
scroll to position [3425, 0]
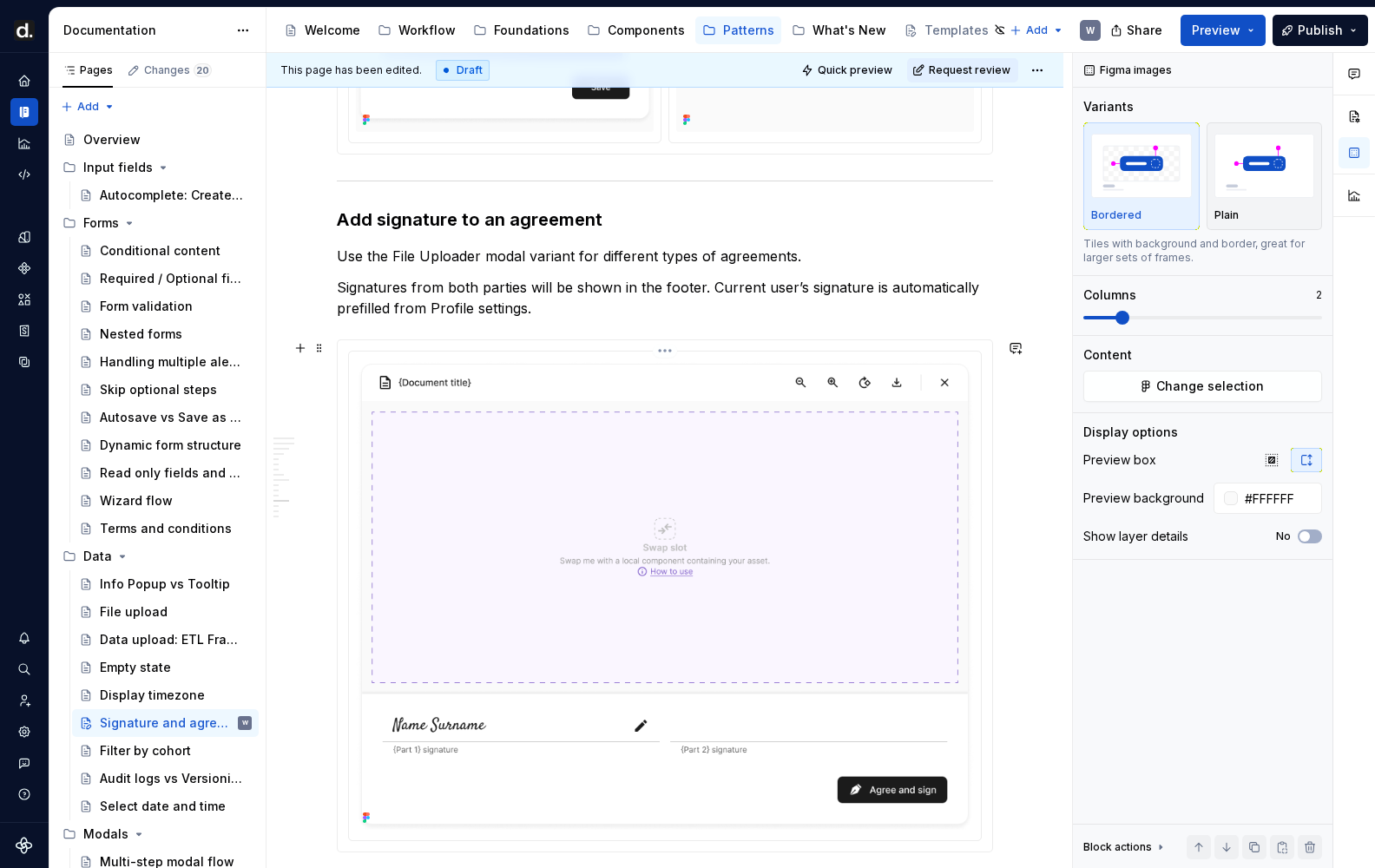
click at [776, 554] on img at bounding box center [665, 593] width 618 height 470
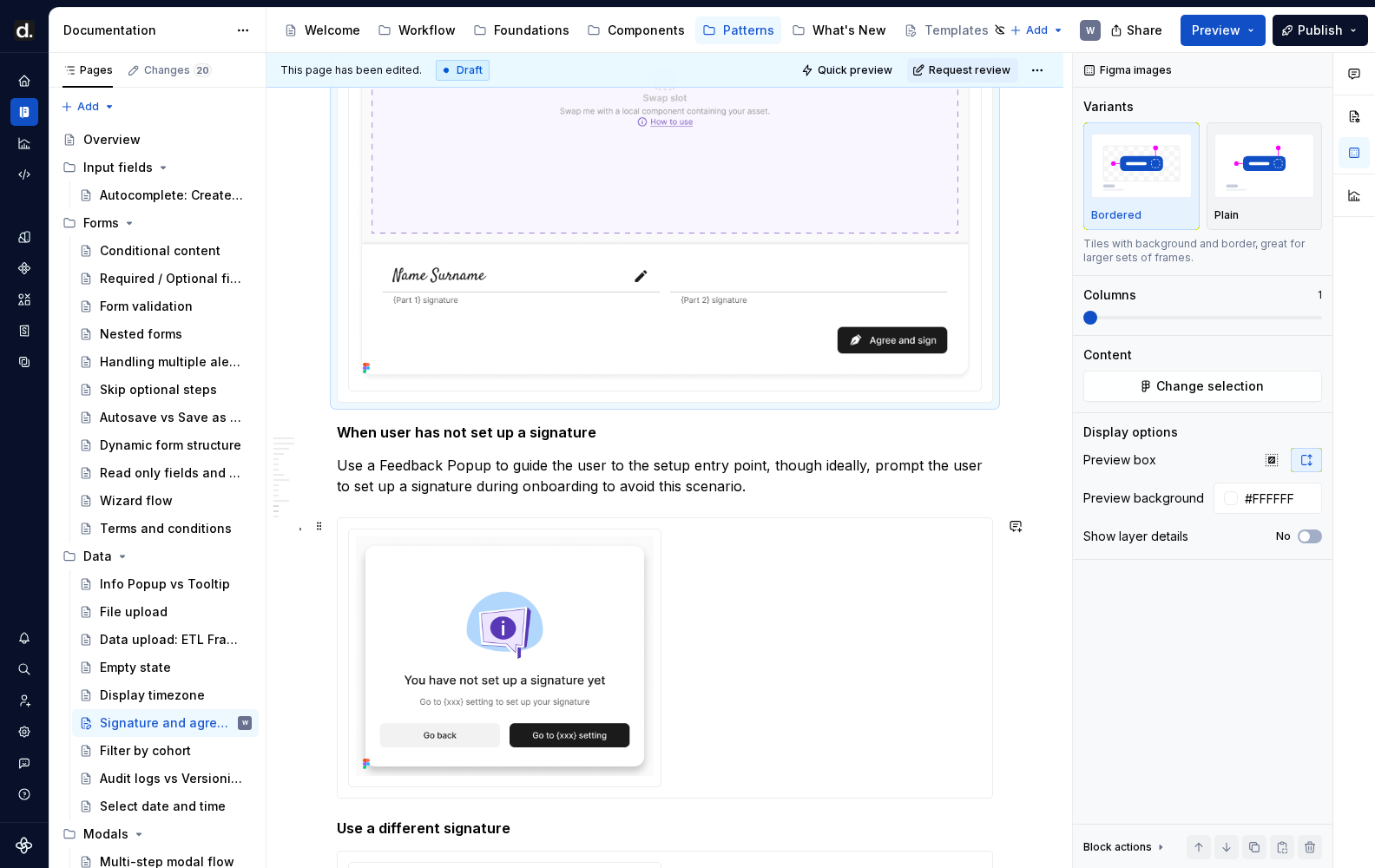
scroll to position [4139, 0]
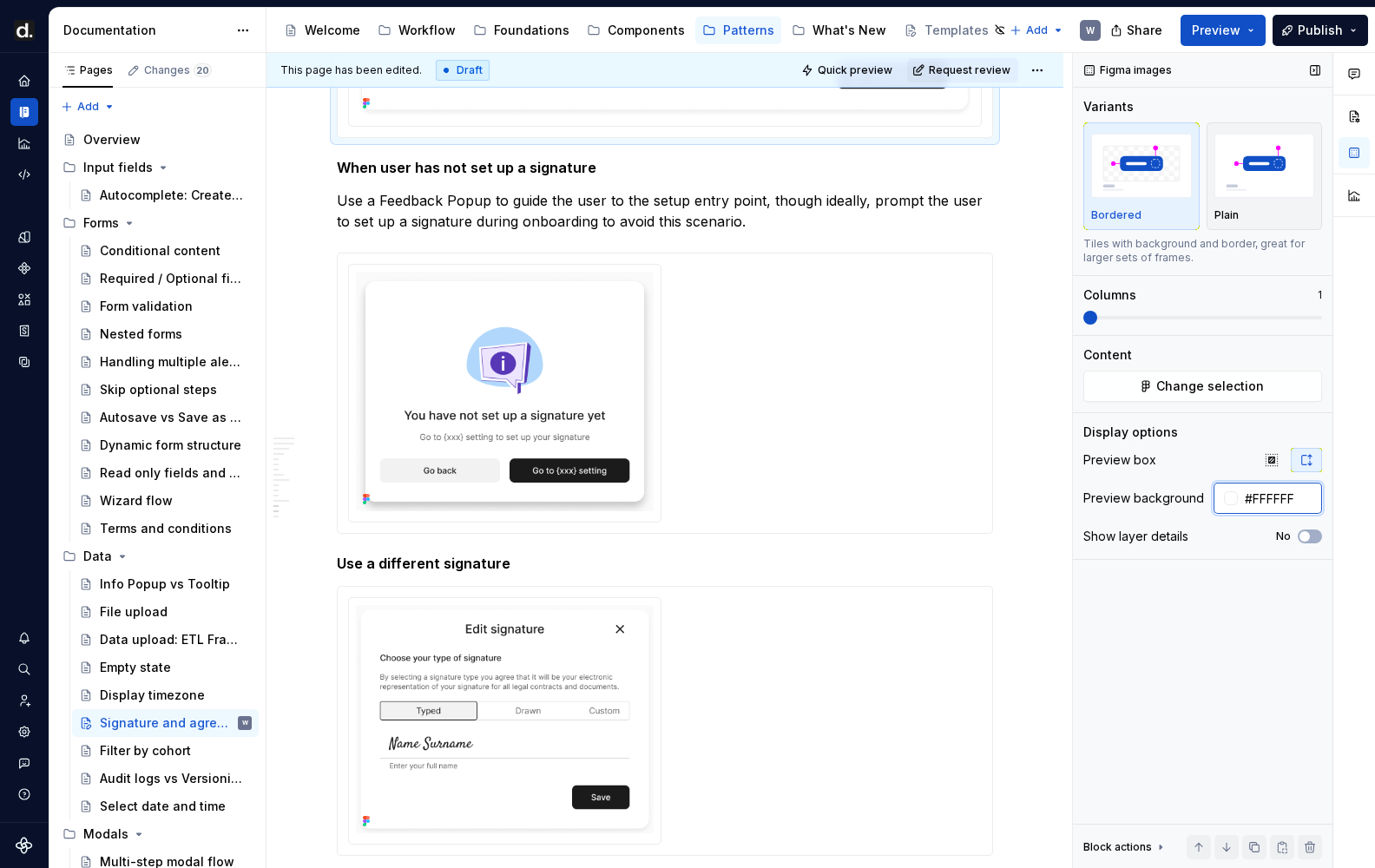
click at [1250, 494] on input "#FFFFFF" at bounding box center [1279, 497] width 84 height 31
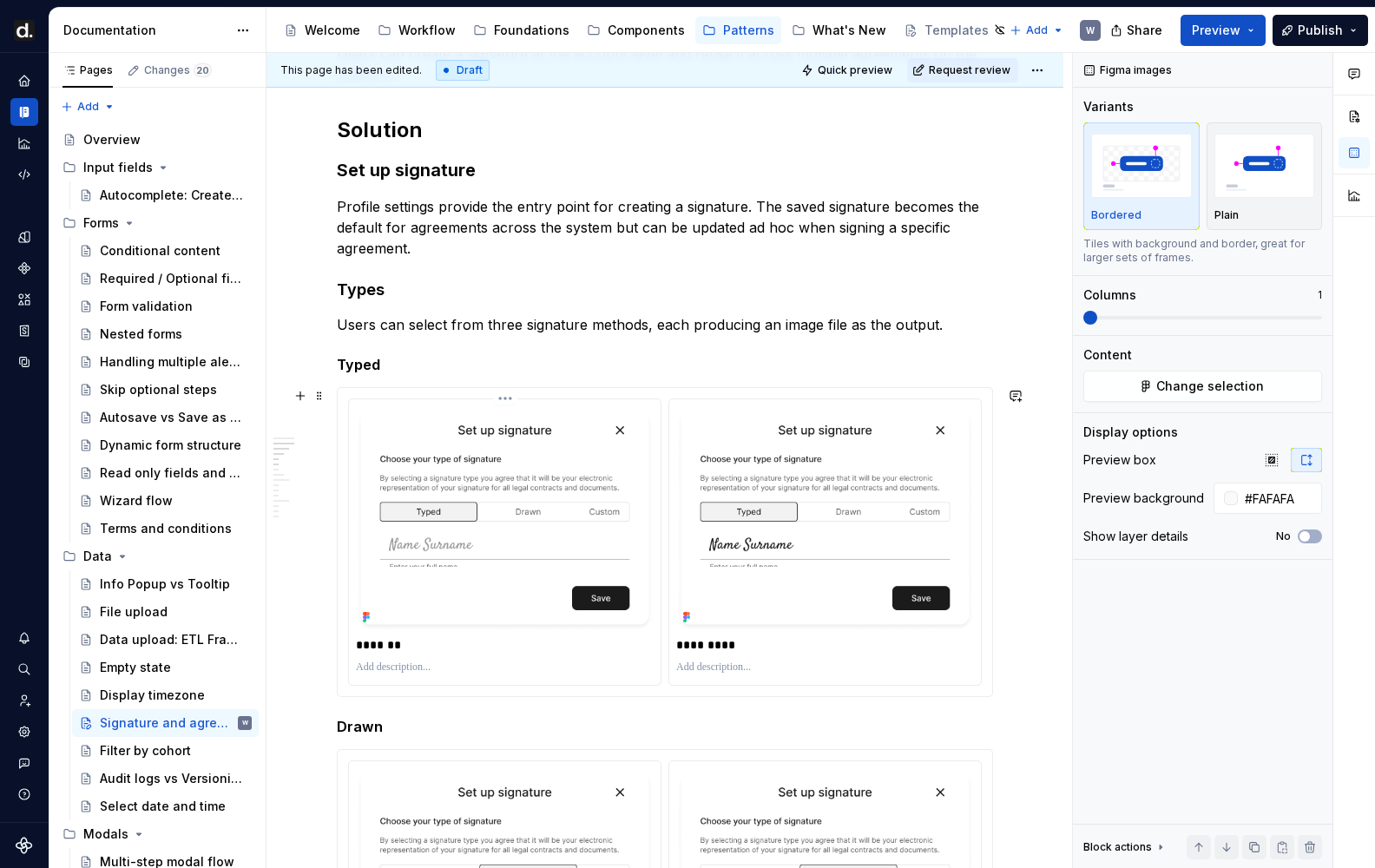
scroll to position [354, 0]
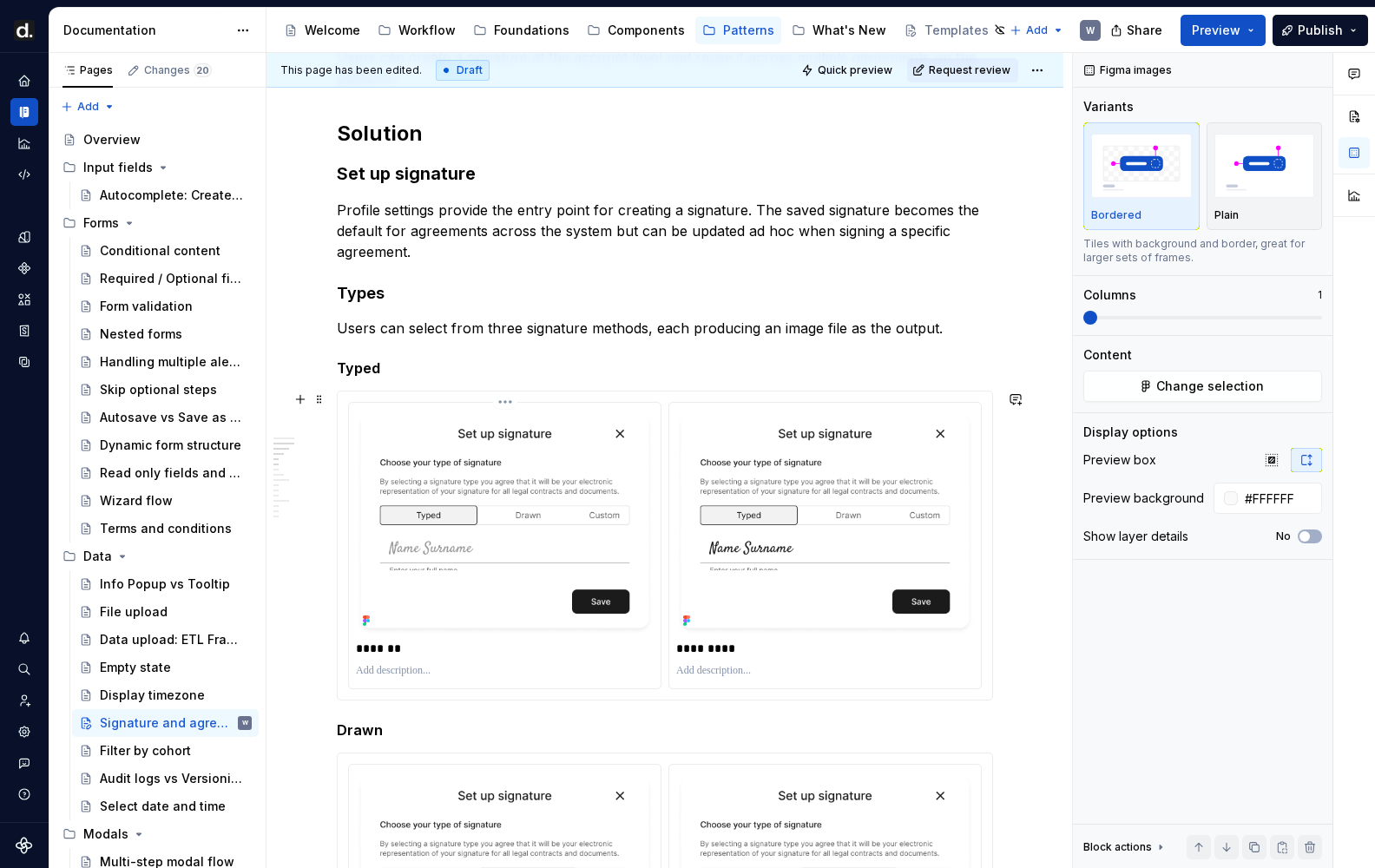
click at [658, 518] on div "*******" at bounding box center [504, 545] width 312 height 285
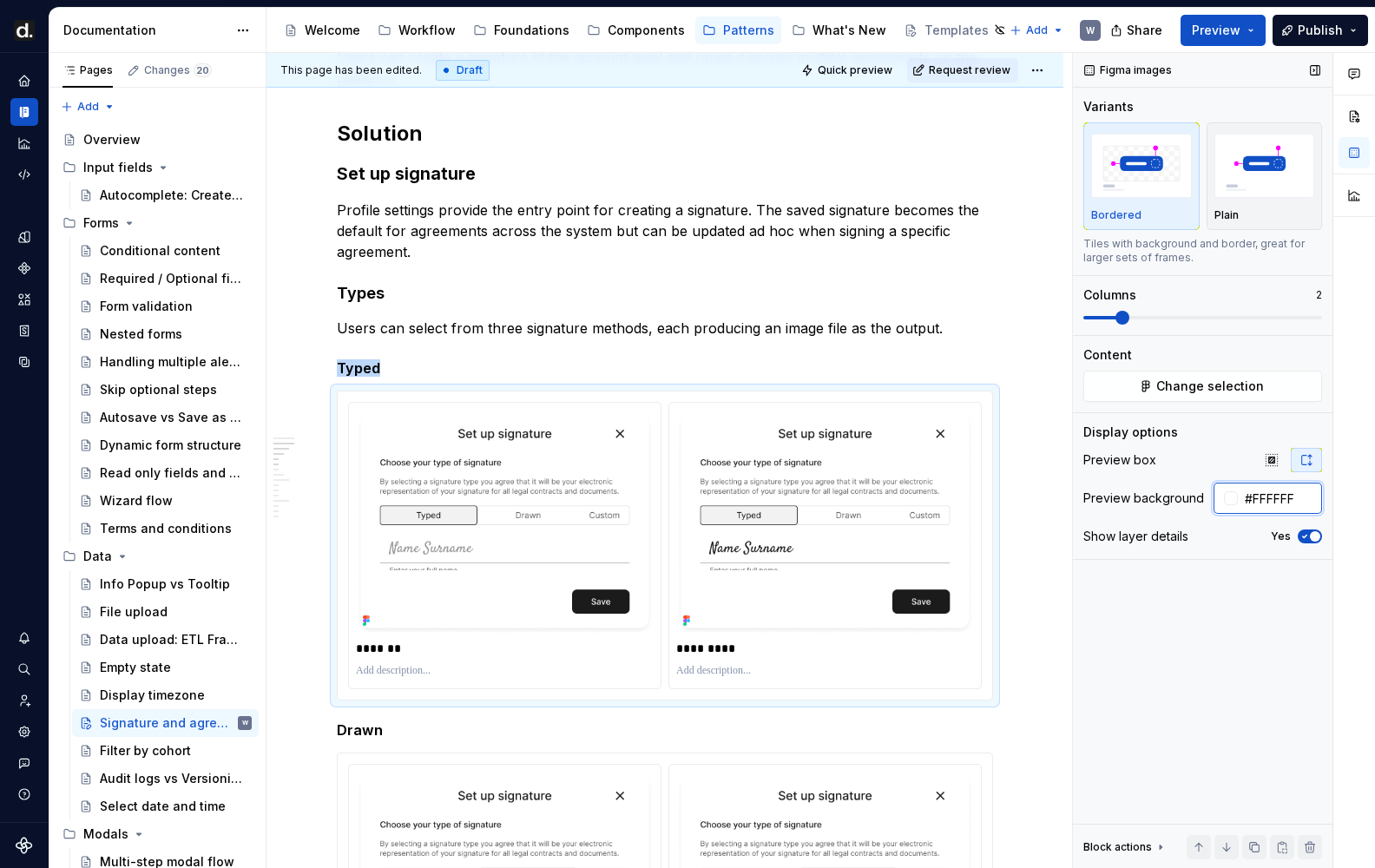
click at [1275, 491] on input "#FFFFFF" at bounding box center [1279, 497] width 84 height 31
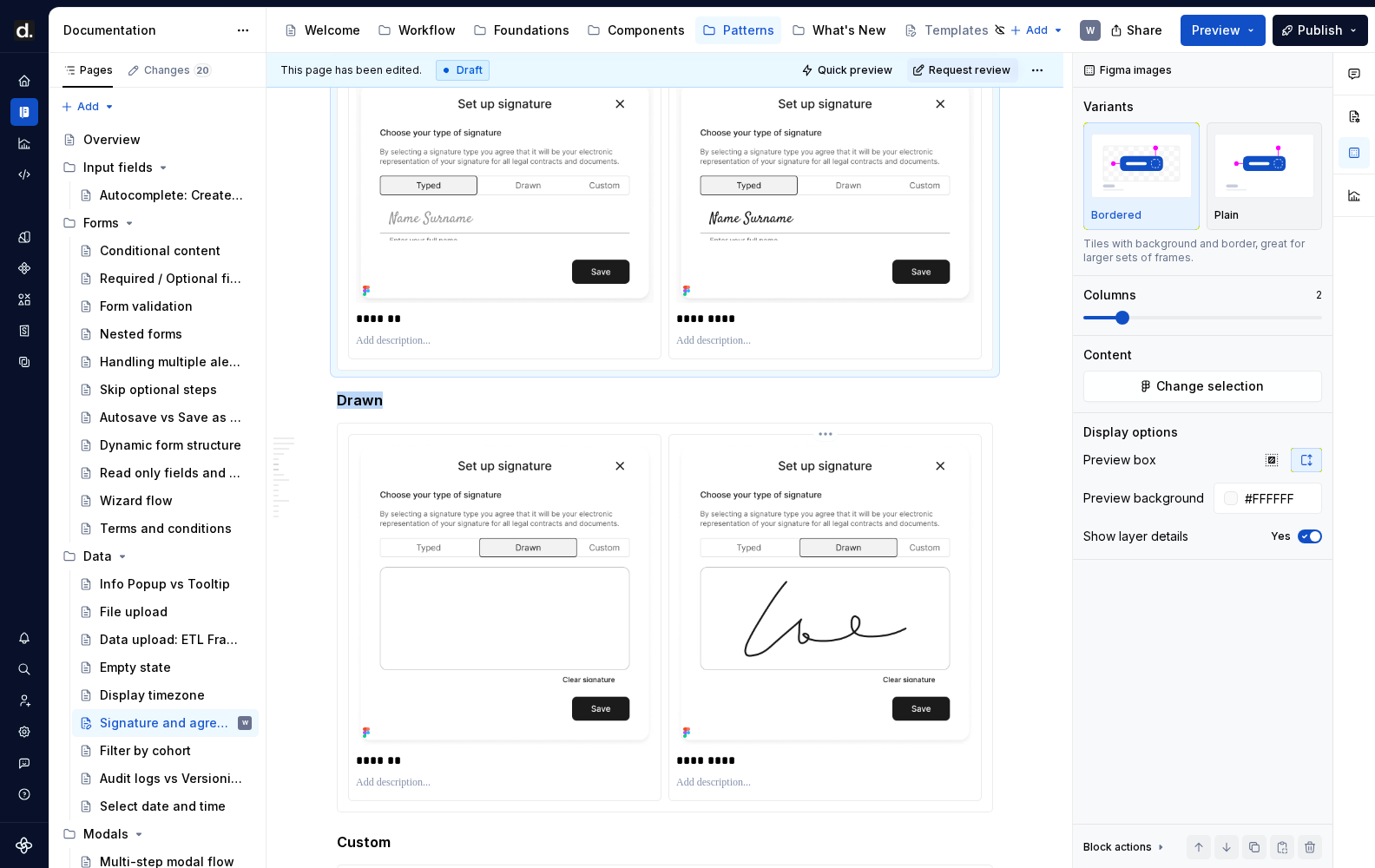
click at [758, 582] on img at bounding box center [824, 593] width 298 height 303
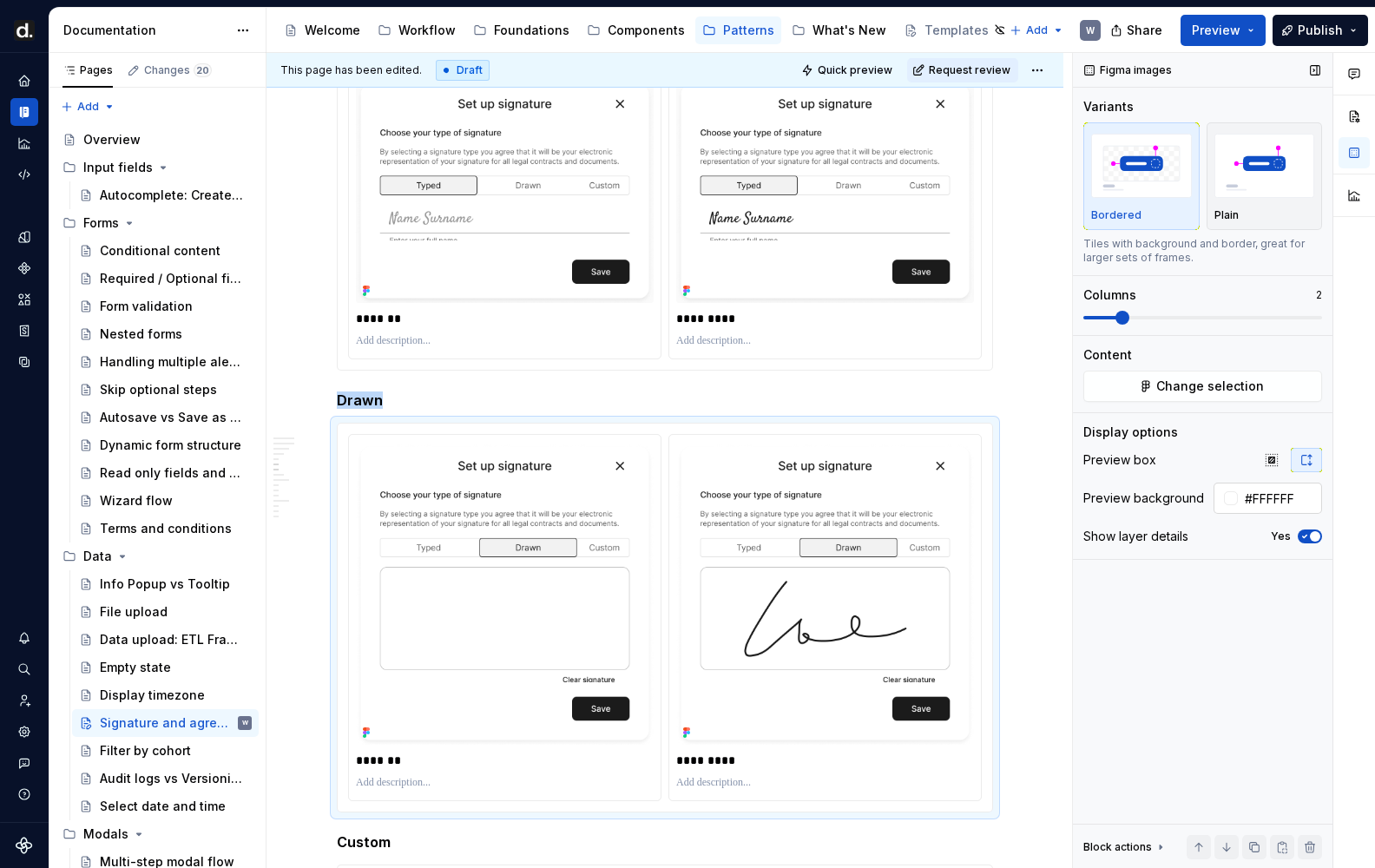
click at [1268, 502] on input "#FFFFFF" at bounding box center [1279, 497] width 84 height 31
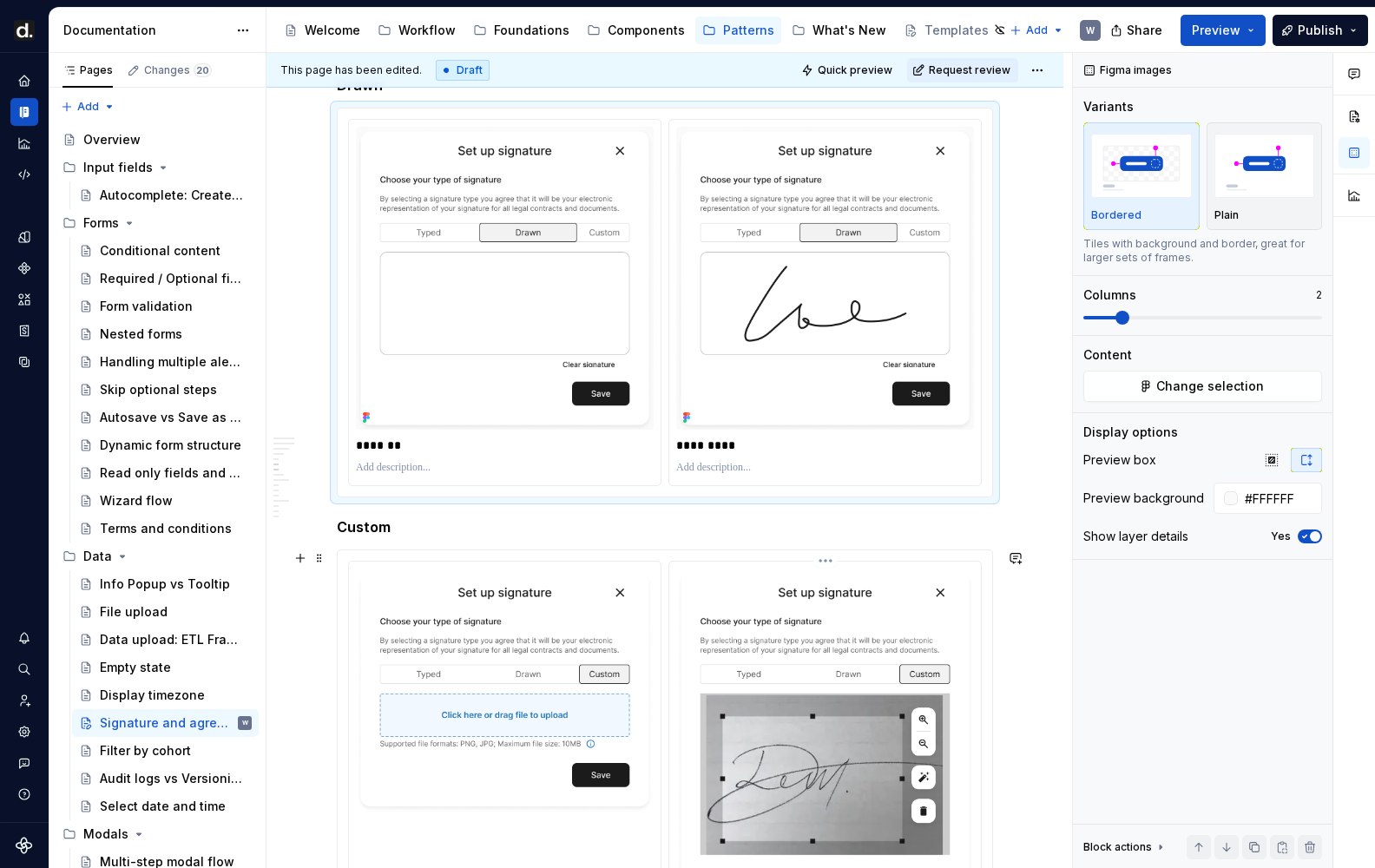
click at [728, 634] on img at bounding box center [824, 743] width 298 height 349
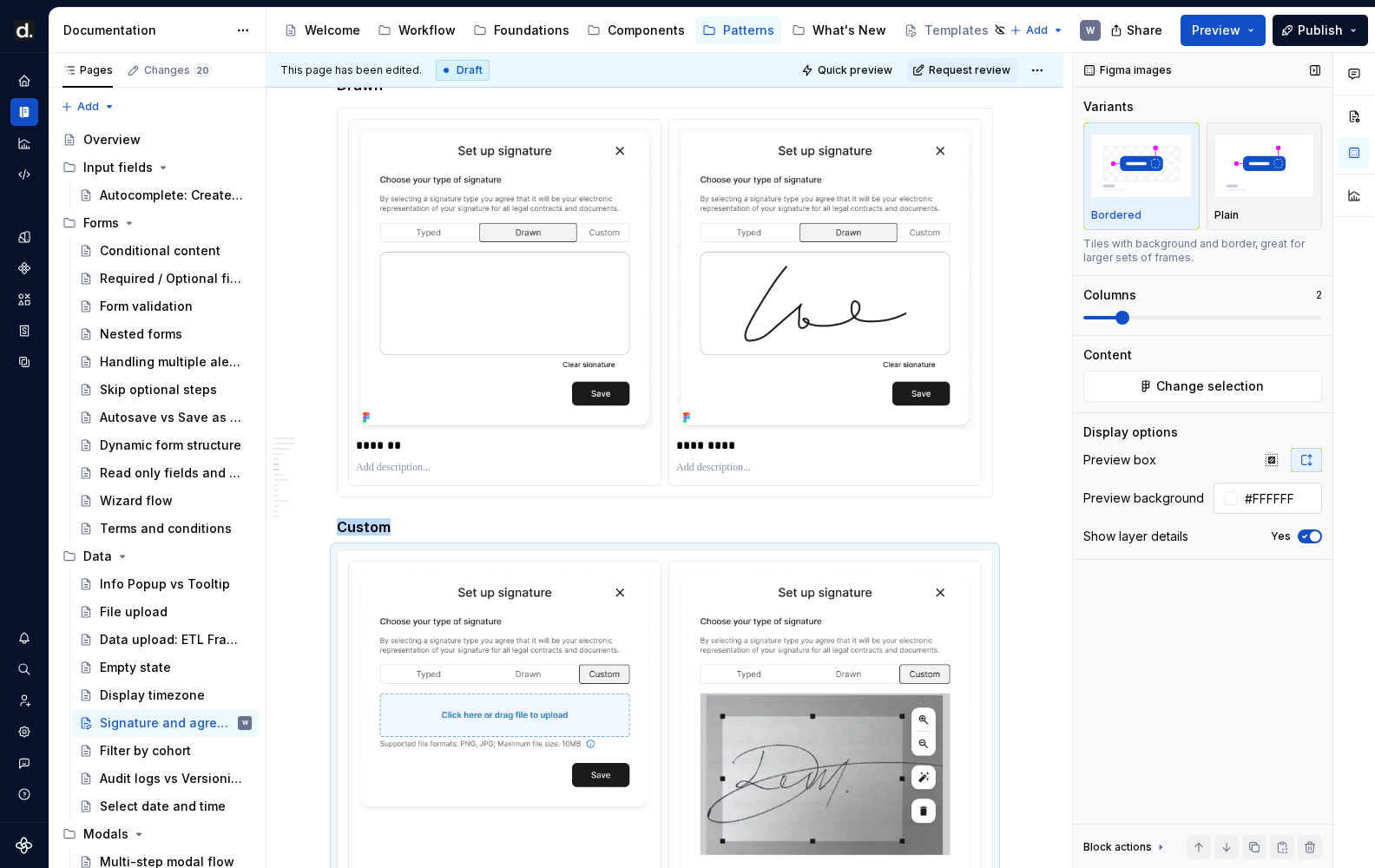
click at [1251, 497] on input "#FFFFFF" at bounding box center [1279, 497] width 84 height 31
type input "#FAFAFA"
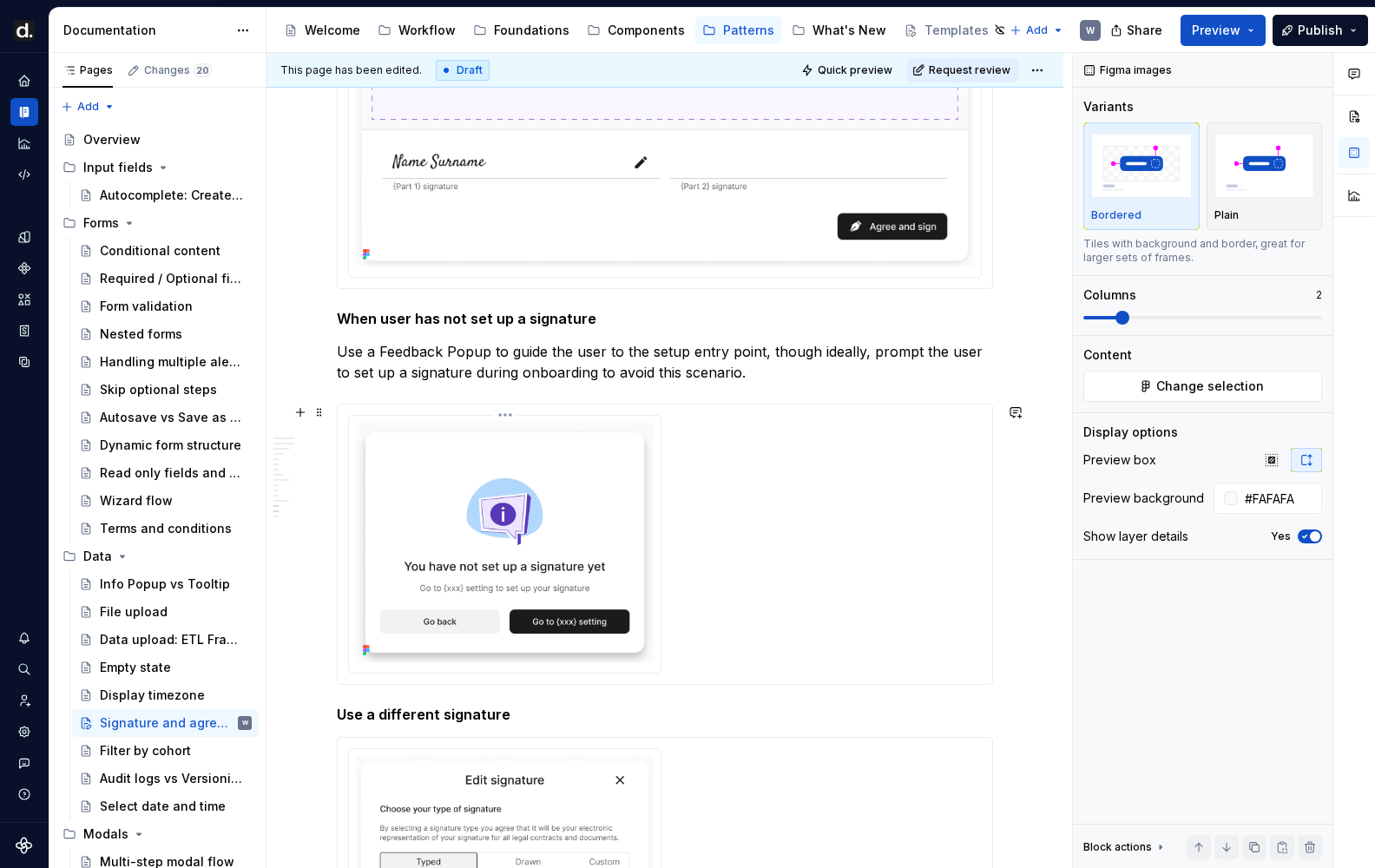
scroll to position [4082, 0]
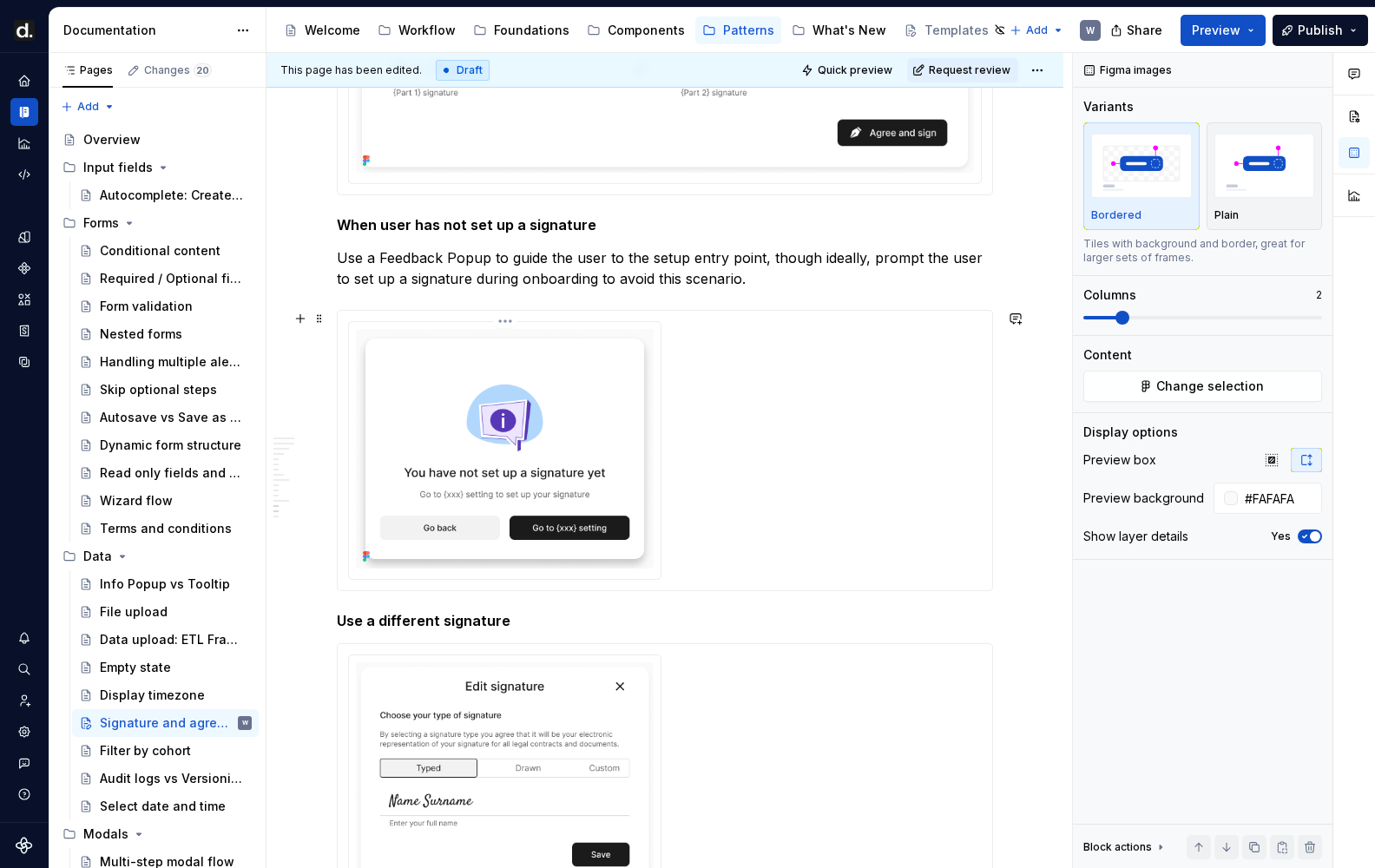
click at [624, 511] on img at bounding box center [505, 449] width 298 height 241
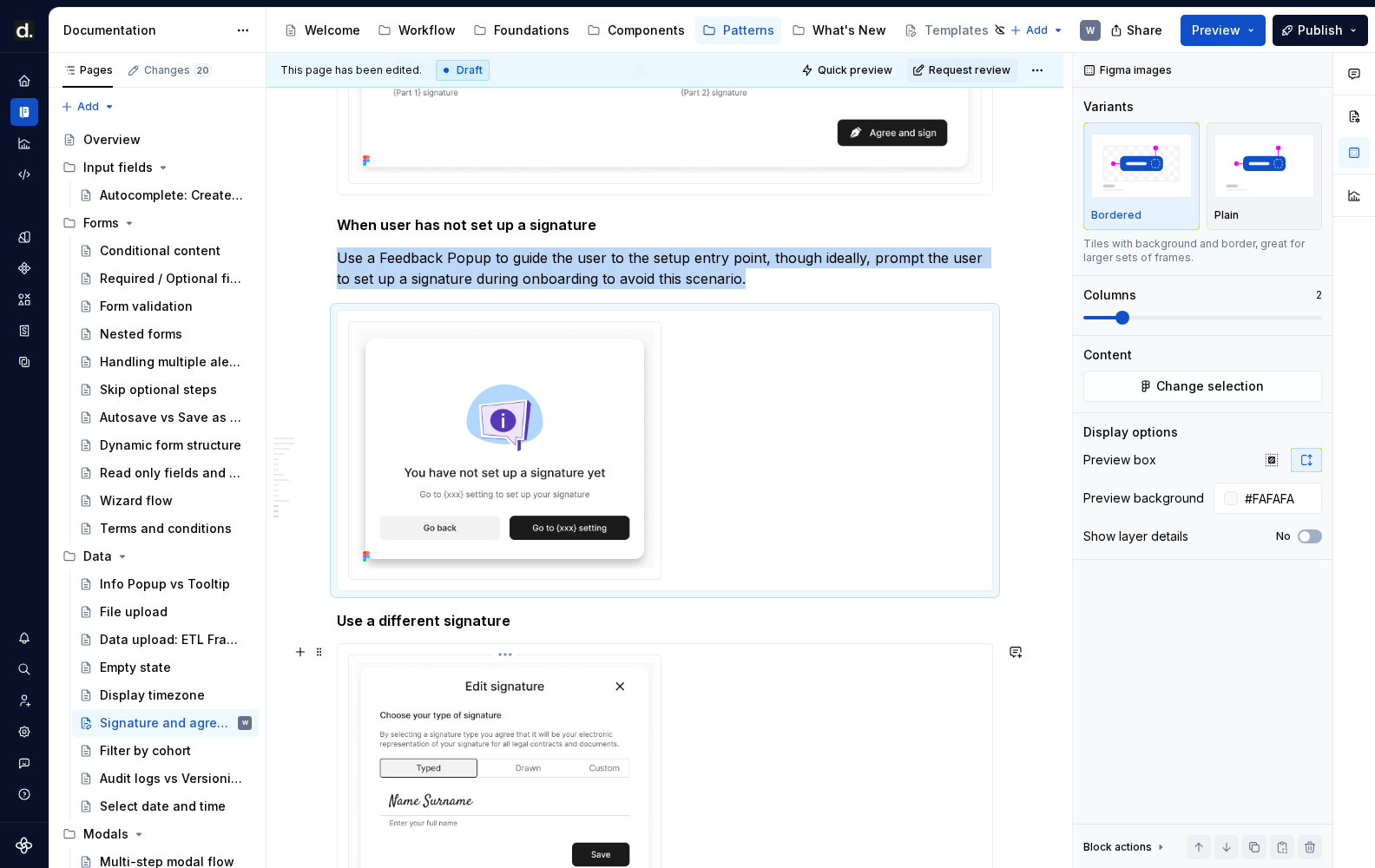
scroll to position [4425, 0]
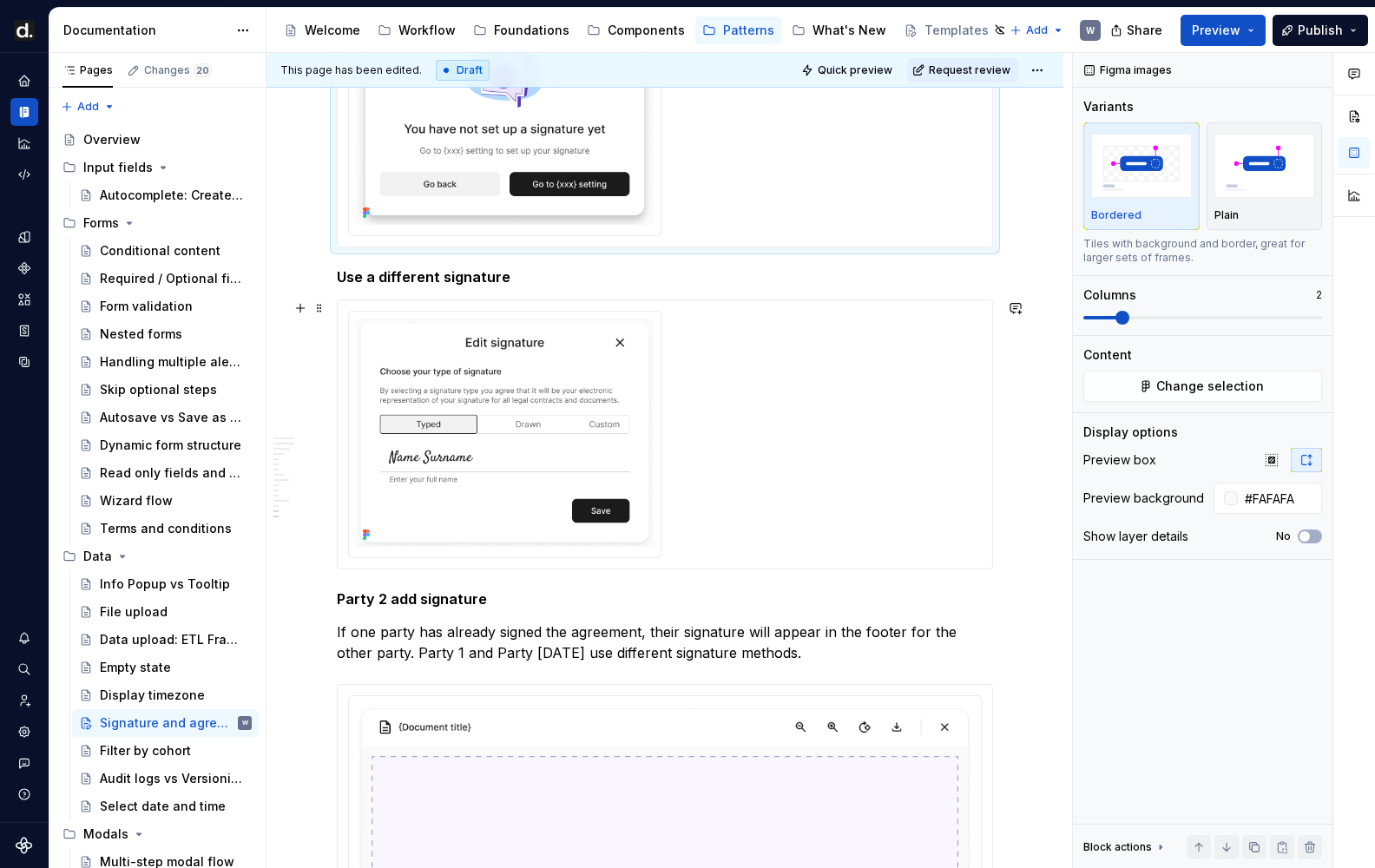
click at [572, 552] on div at bounding box center [504, 434] width 312 height 245
click at [533, 284] on h5 "Use a different signature" at bounding box center [664, 277] width 656 height 17
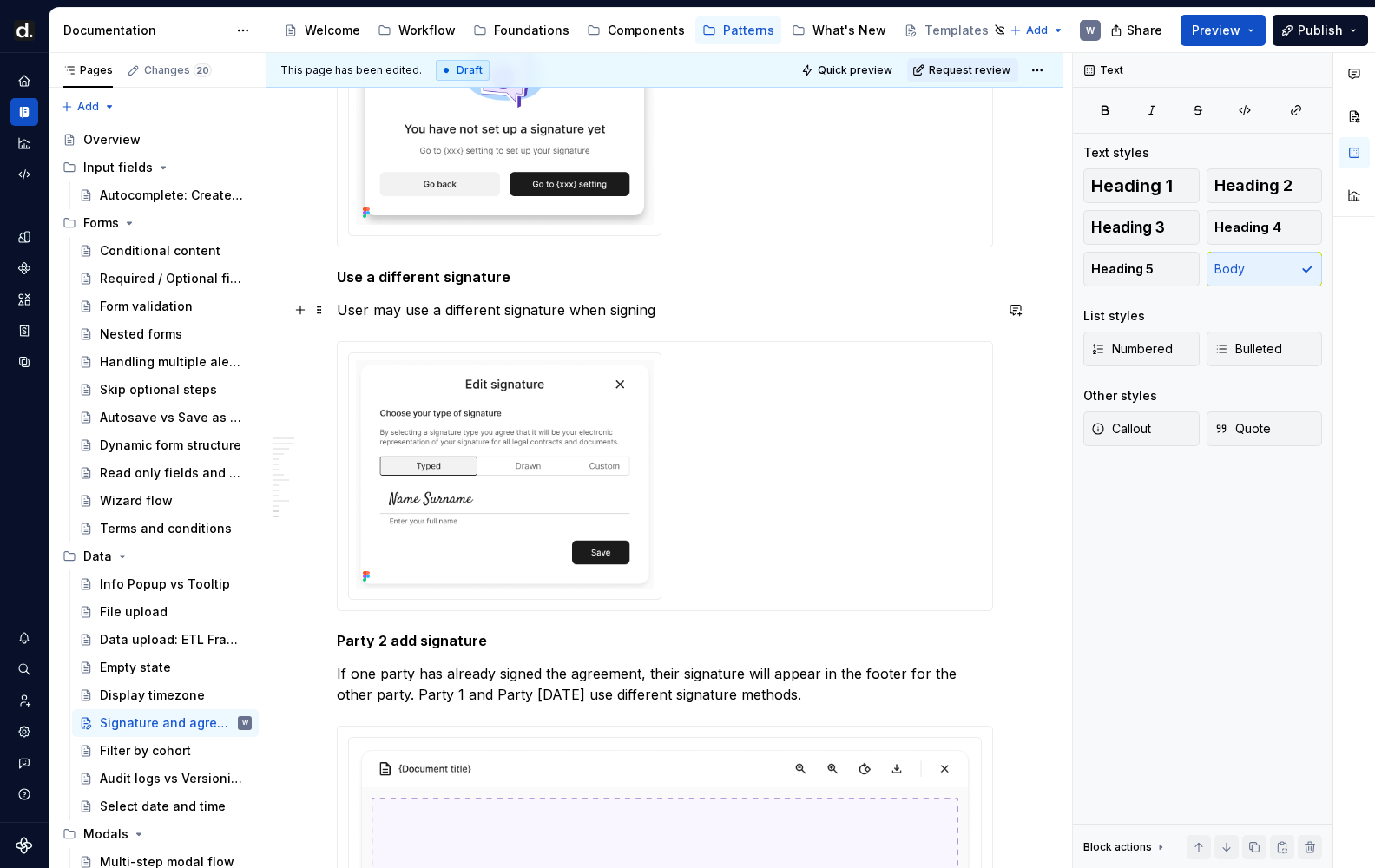
click at [487, 314] on p "User may use a different signature when signing" at bounding box center [664, 310] width 656 height 21
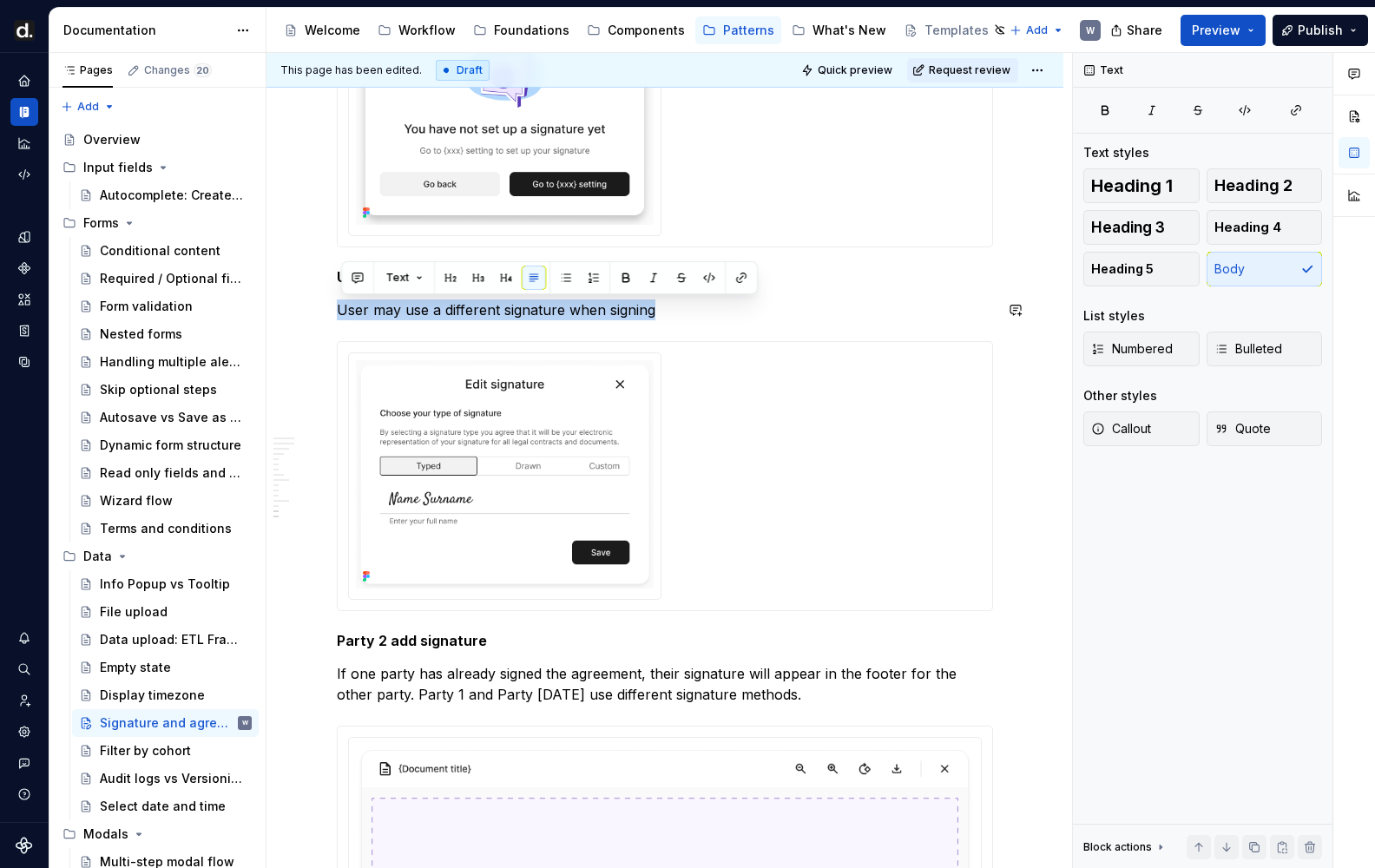
copy p "User may use a different signature when signing"
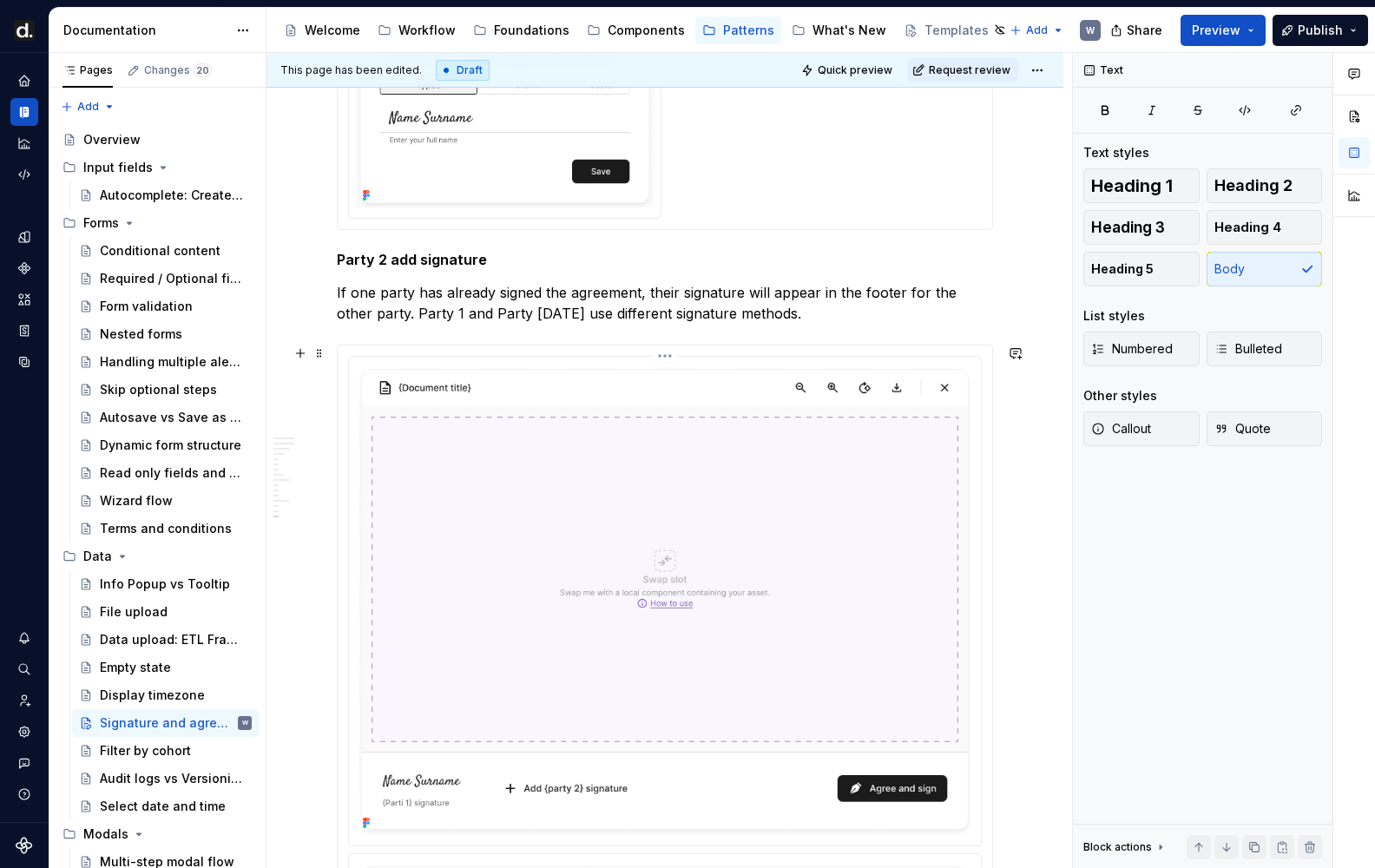
scroll to position [4863, 0]
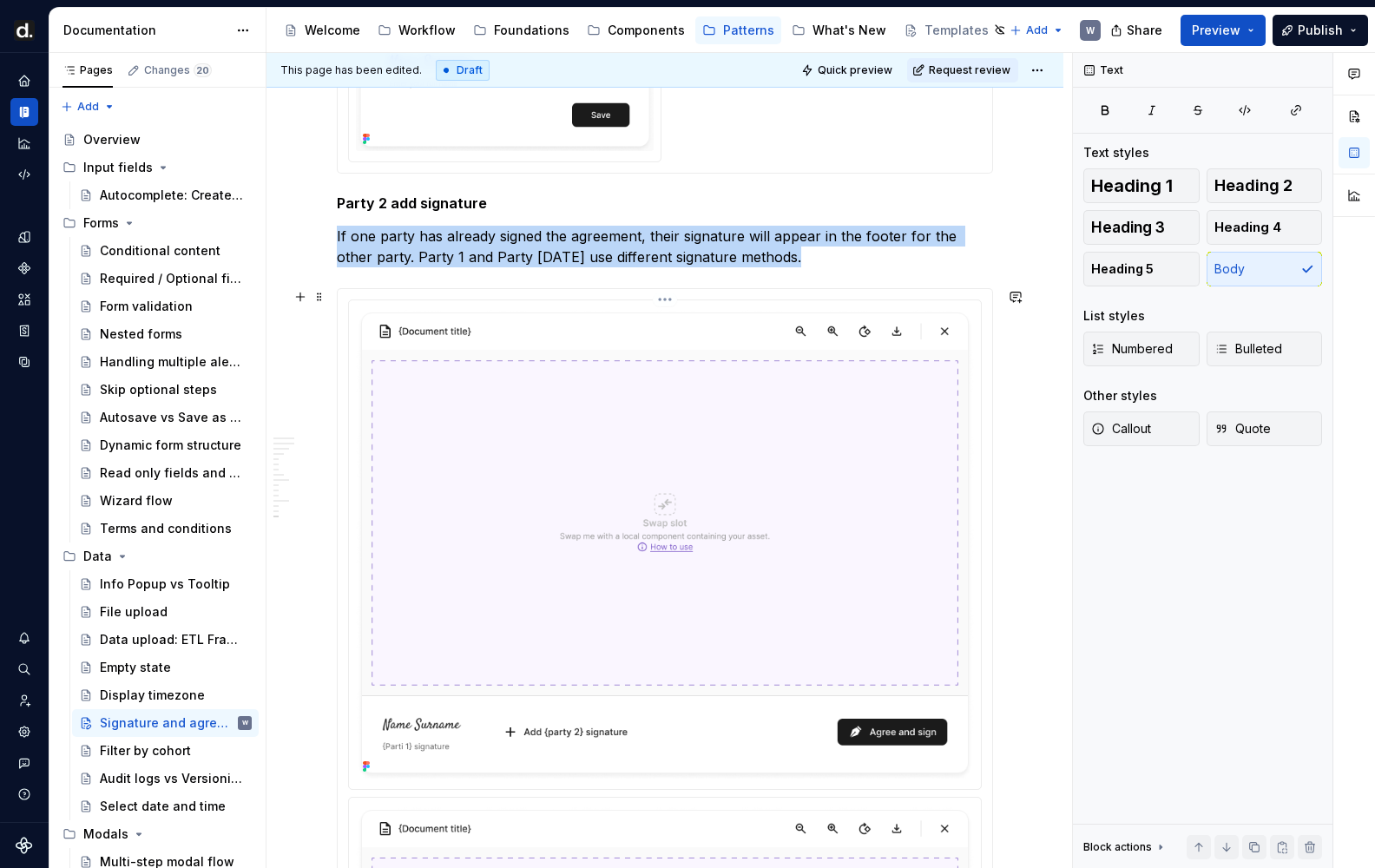
click at [598, 428] on img at bounding box center [665, 542] width 618 height 470
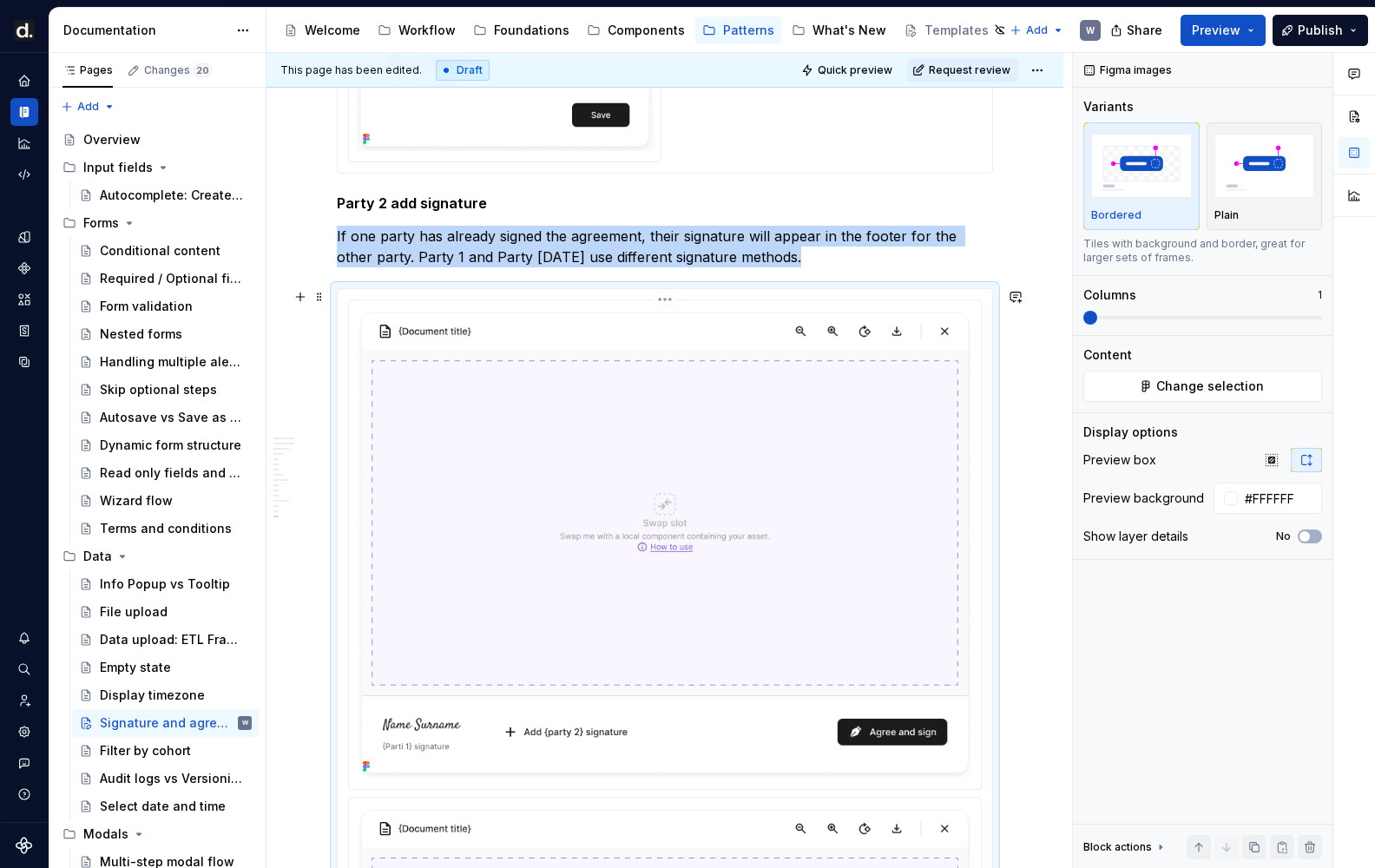
click at [674, 301] on html "[PERSON_NAME] UI W Design system data Documentation Accessibility guide for tre…" at bounding box center [687, 434] width 1375 height 868
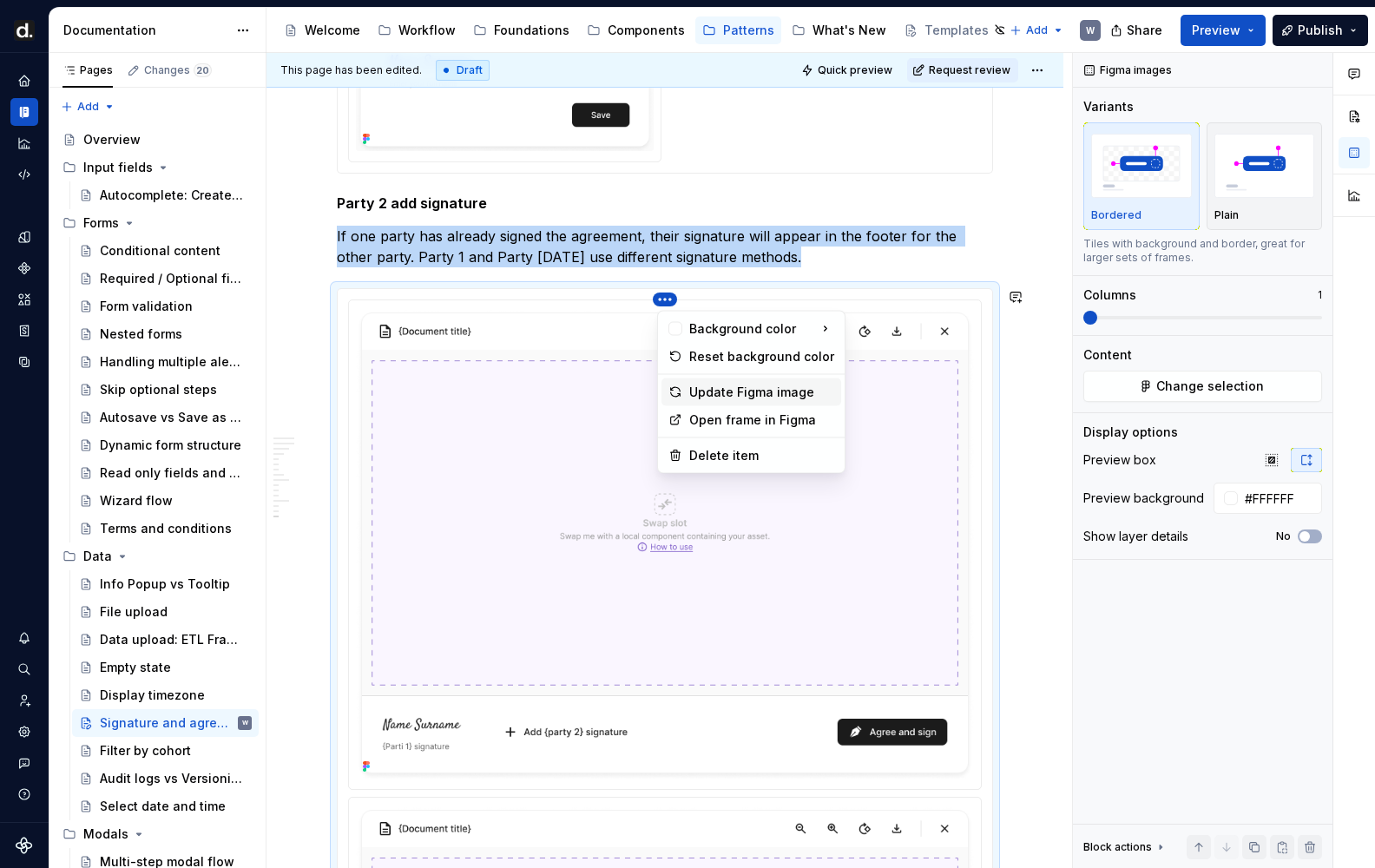
click at [732, 397] on div "Update Figma image" at bounding box center [761, 392] width 145 height 17
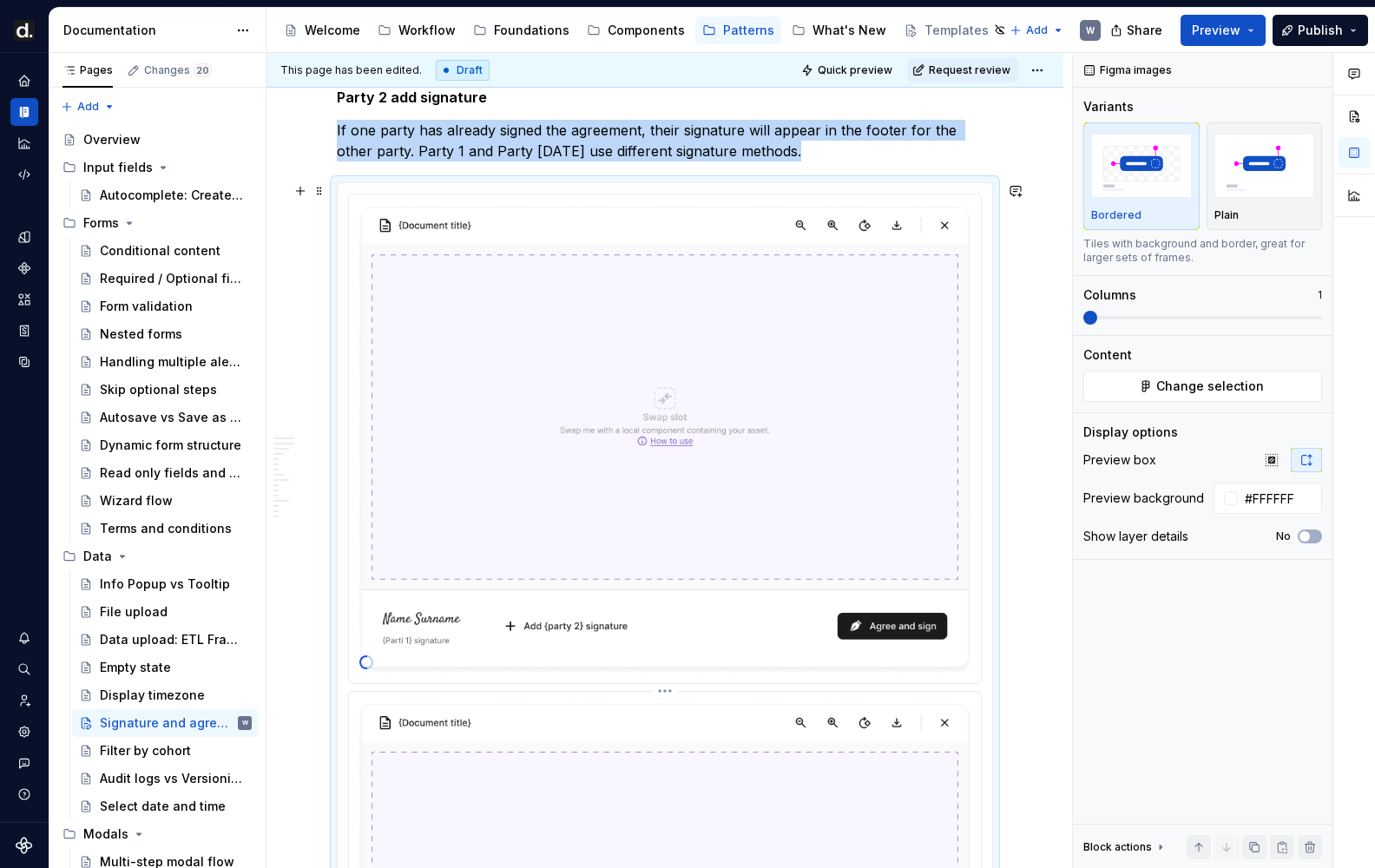
scroll to position [5340, 0]
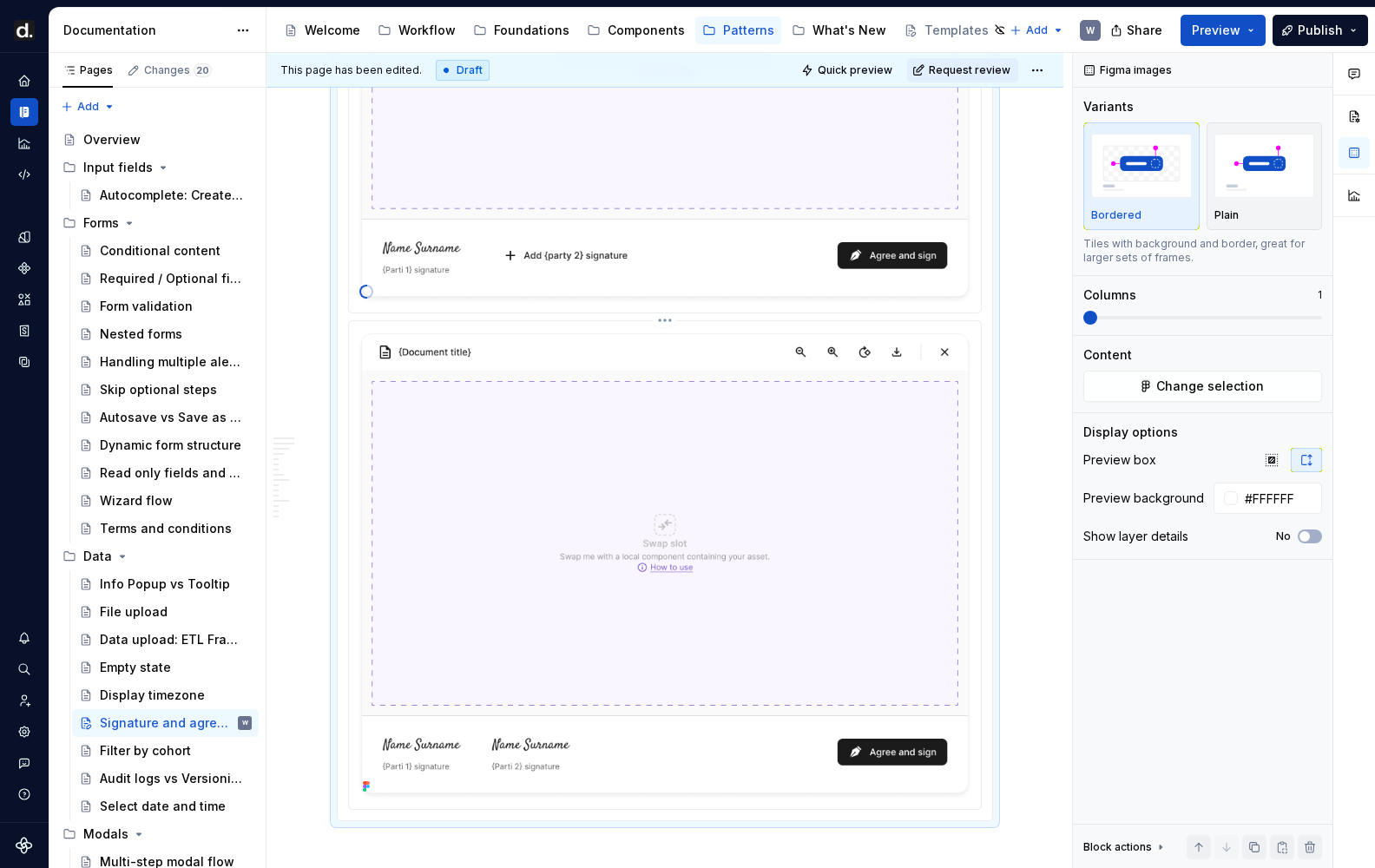
click at [645, 395] on img at bounding box center [665, 563] width 618 height 470
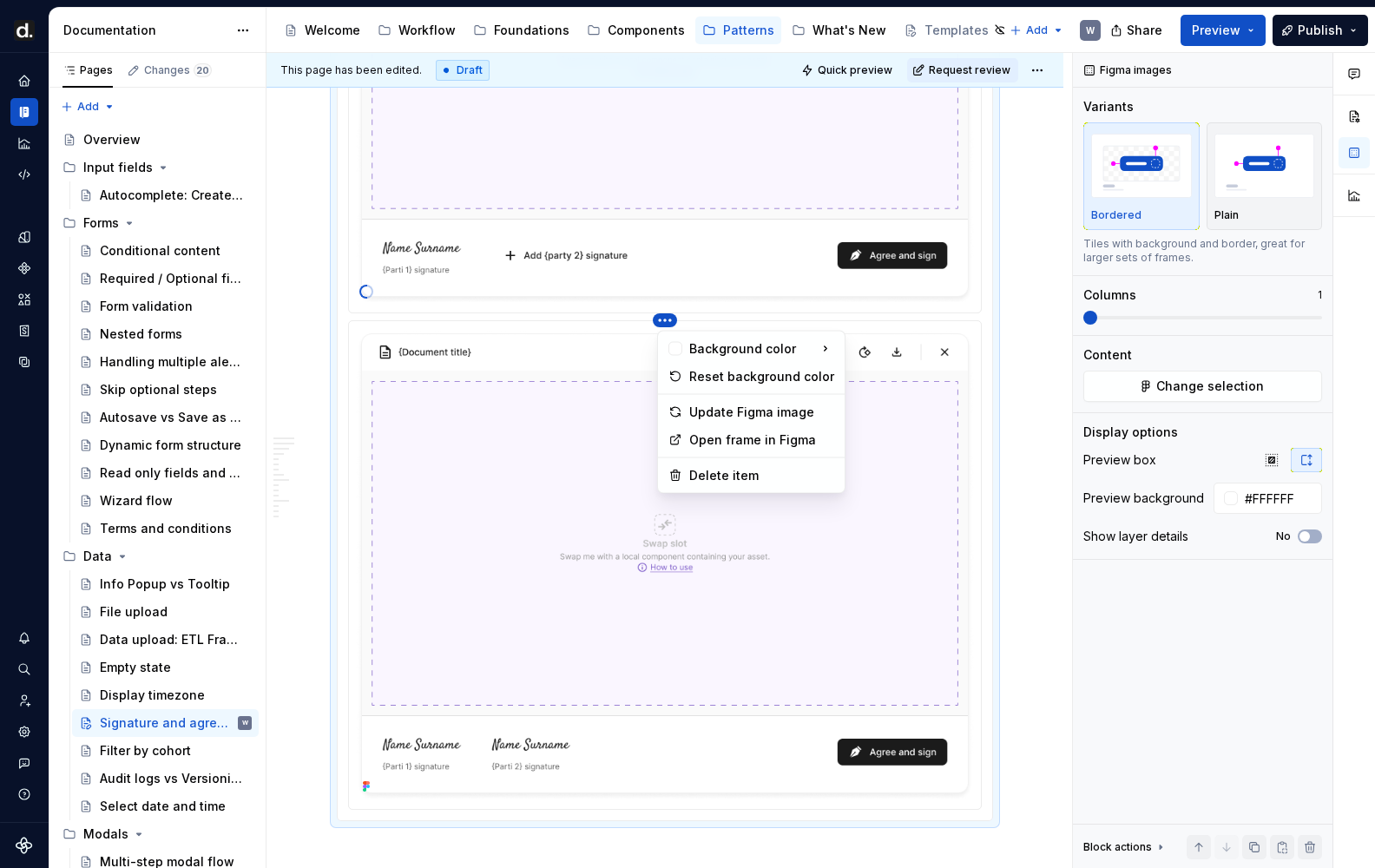
click at [664, 320] on html "[PERSON_NAME] UI W Design system data Documentation Accessibility guide for tre…" at bounding box center [687, 434] width 1375 height 868
click at [728, 408] on div "Update Figma image" at bounding box center [761, 412] width 145 height 17
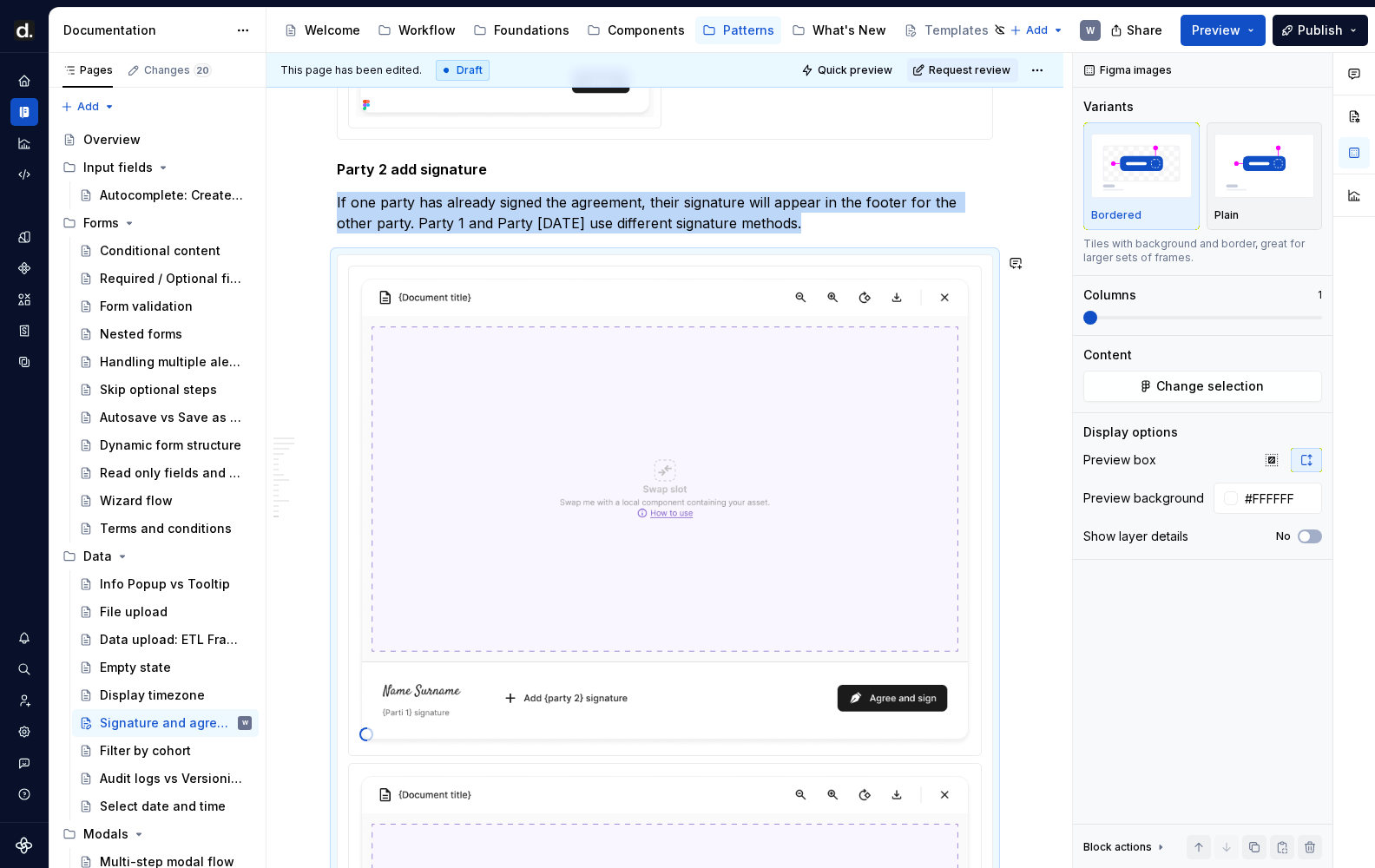
scroll to position [4883, 0]
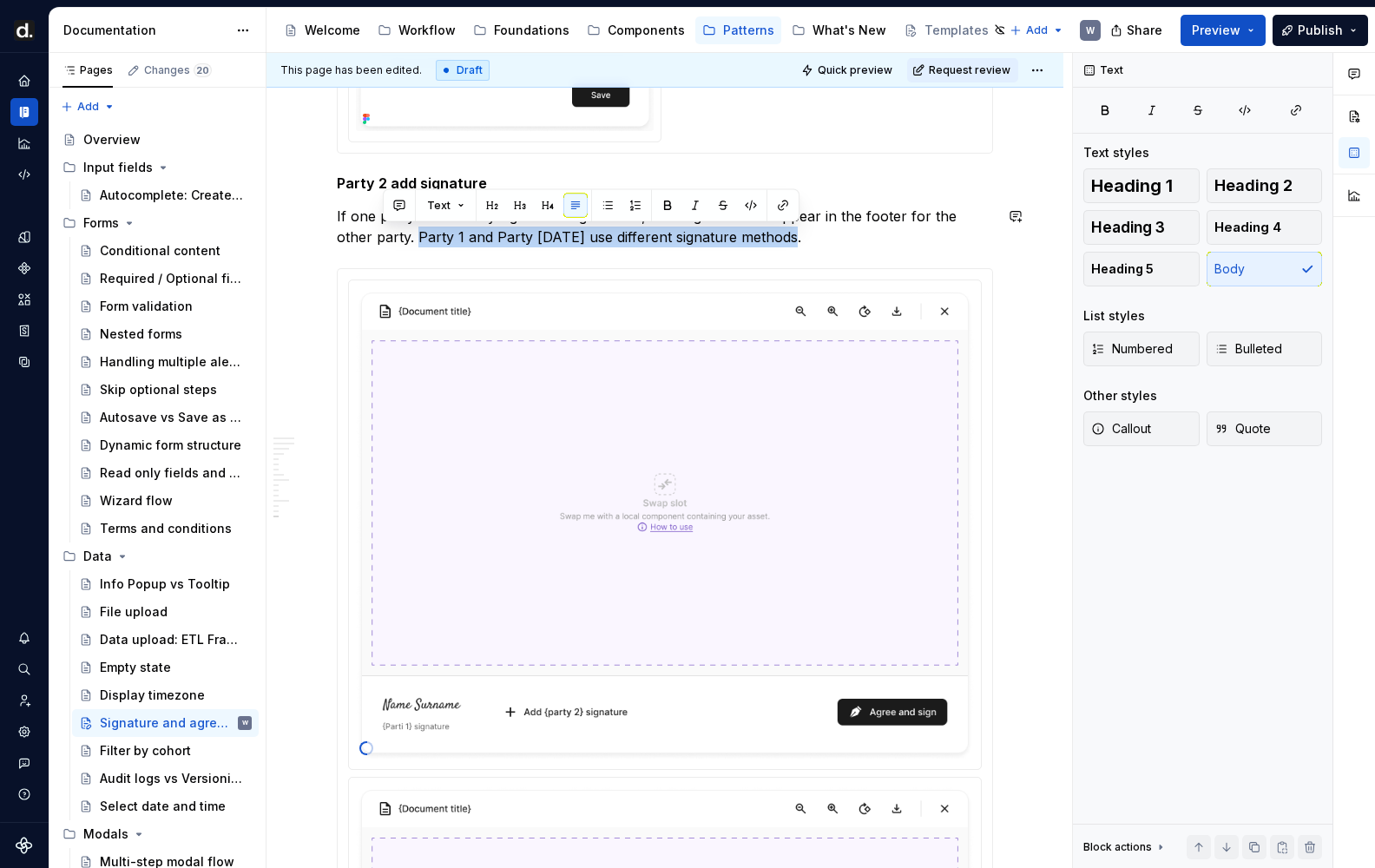
drag, startPoint x: 385, startPoint y: 238, endPoint x: 773, endPoint y: 249, distance: 388.2
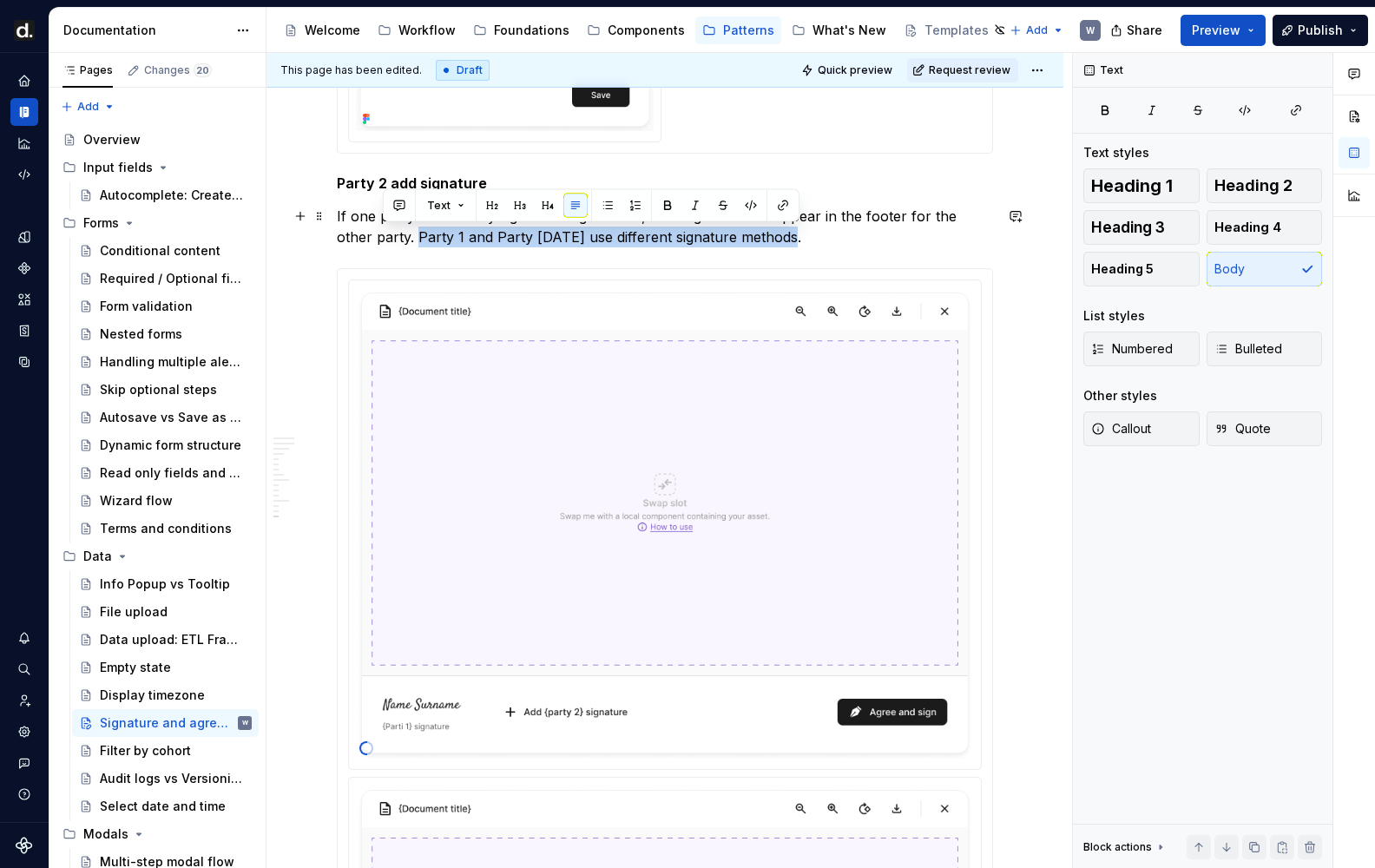
drag, startPoint x: 769, startPoint y: 243, endPoint x: 381, endPoint y: 244, distance: 388.0
click at [381, 244] on p "If one party has already signed the agreement, their signature will appear in t…" at bounding box center [664, 226] width 656 height 42
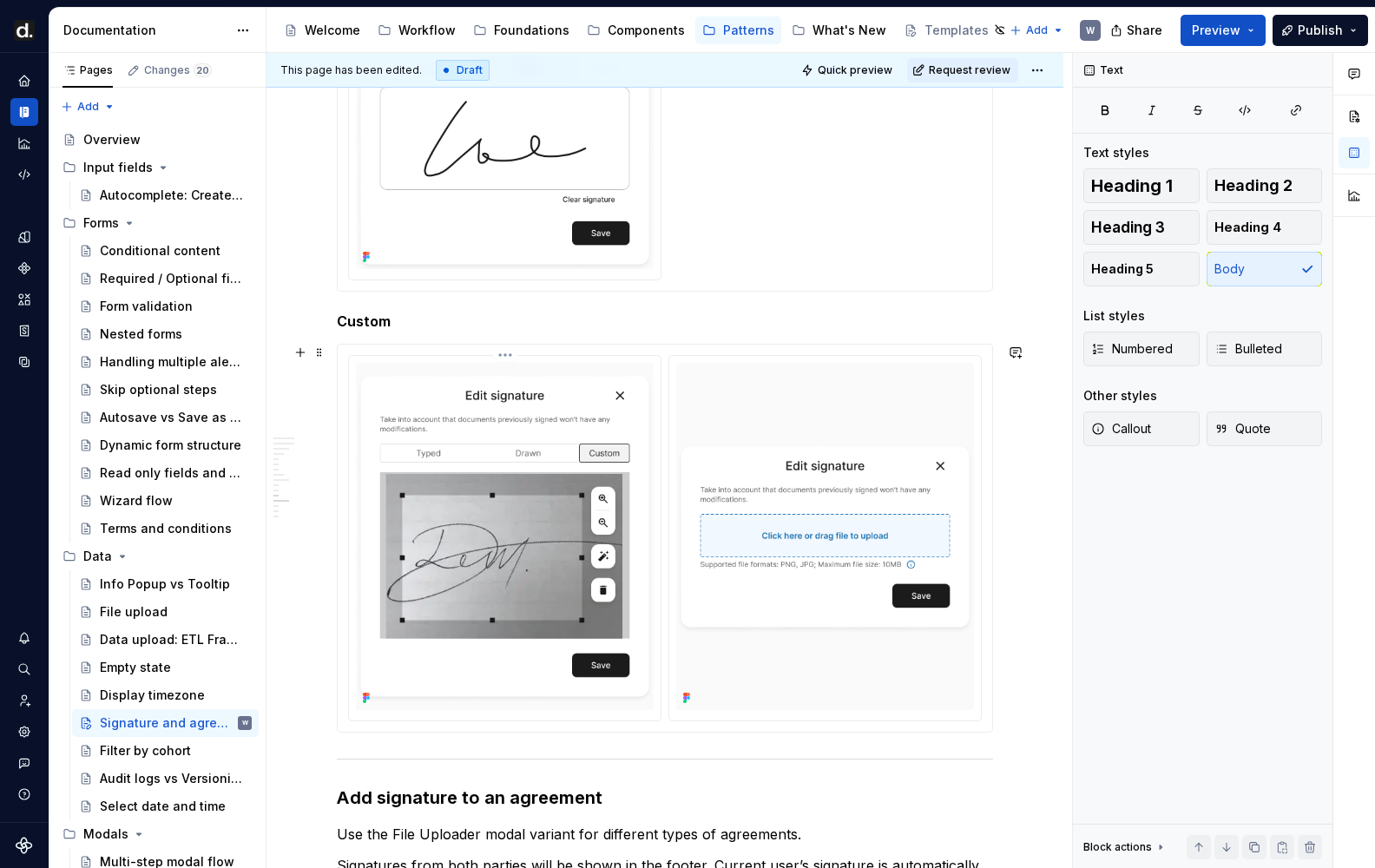
scroll to position [2841, 0]
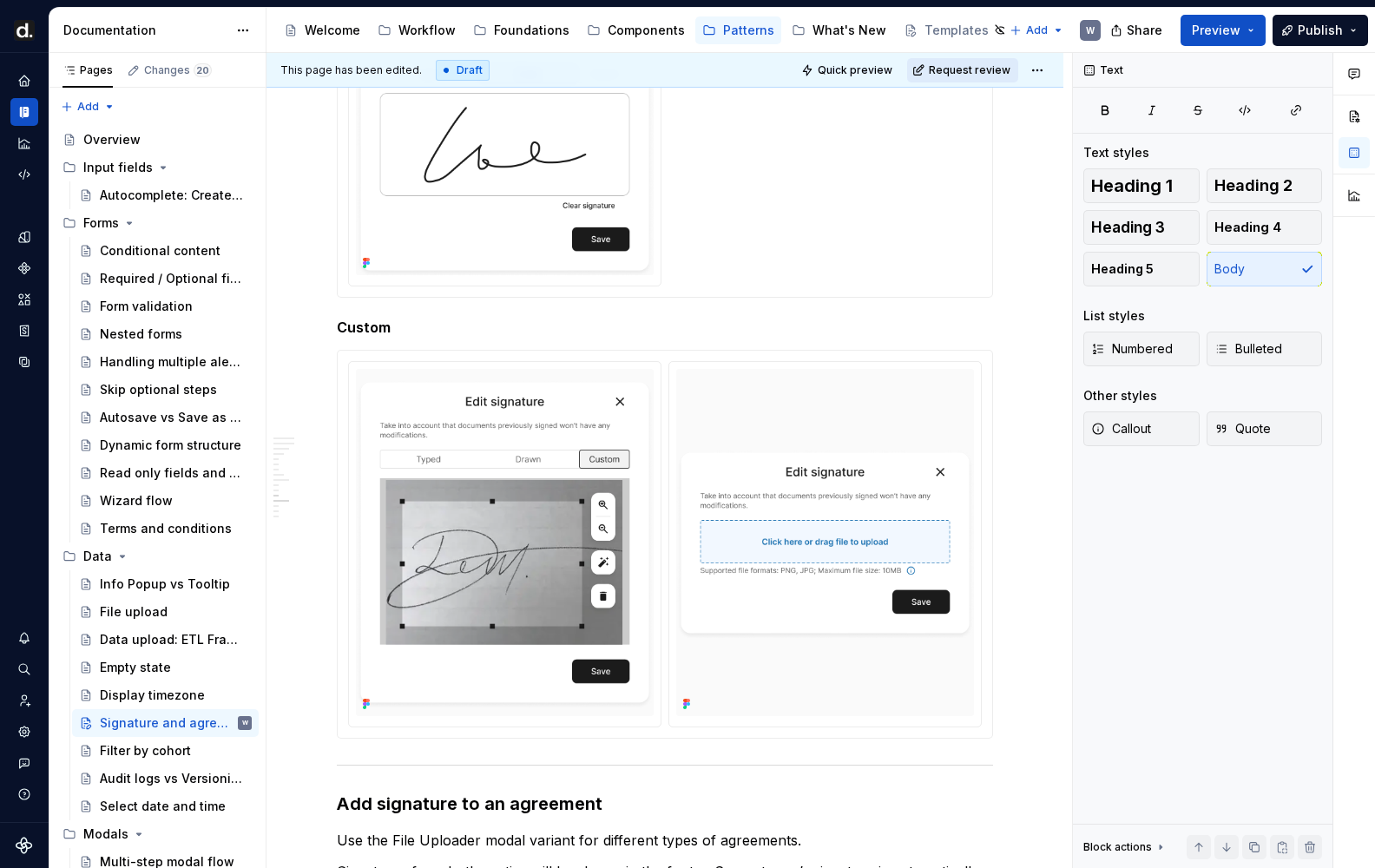
click at [994, 73] on span "Request review" at bounding box center [969, 70] width 81 height 14
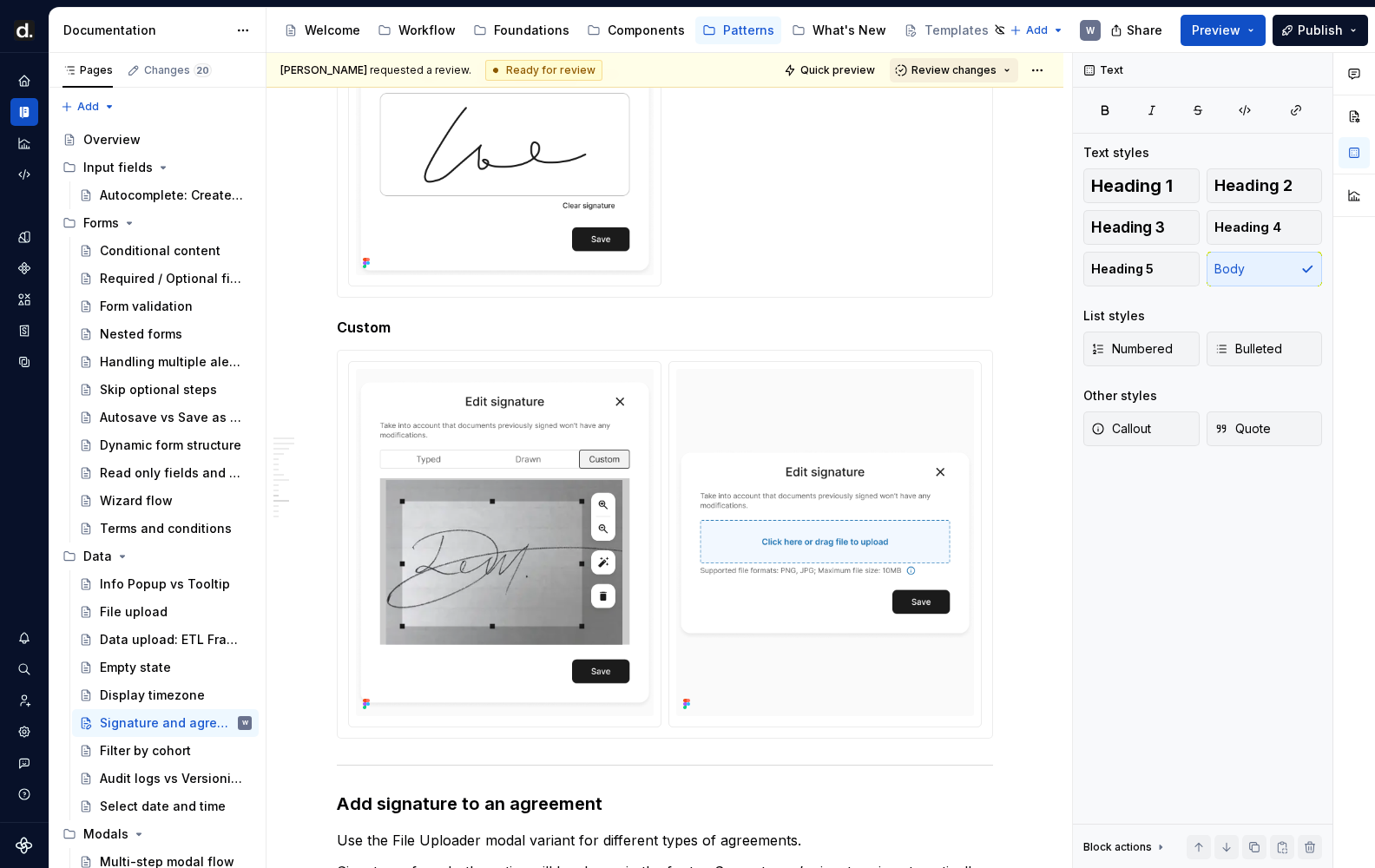
click at [986, 70] on span "Review changes" at bounding box center [954, 70] width 85 height 14
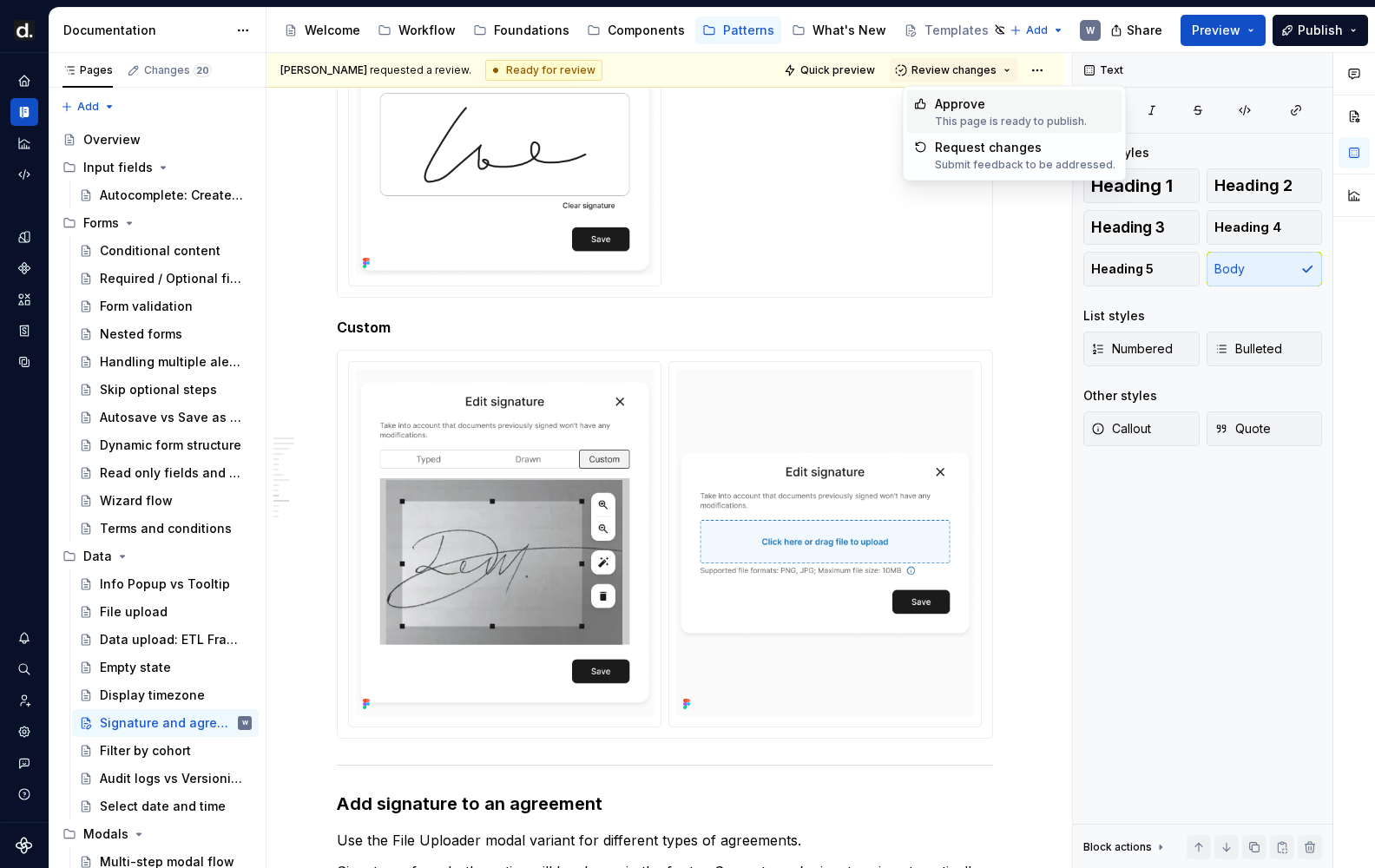
click at [958, 102] on div "Approve" at bounding box center [1010, 104] width 152 height 17
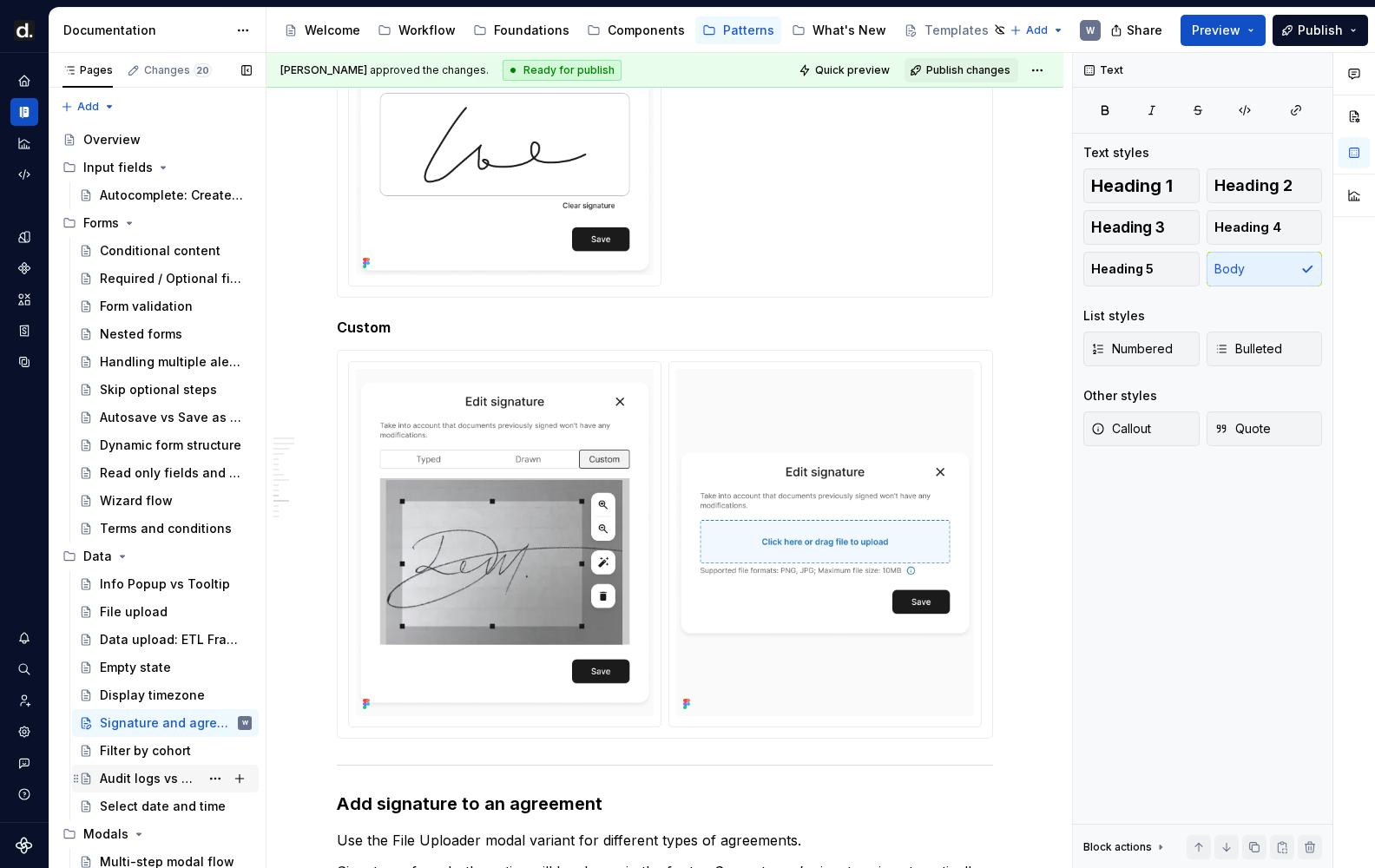
type textarea "*"
click at [21, 703] on icon "Invite team" at bounding box center [26, 700] width 10 height 12
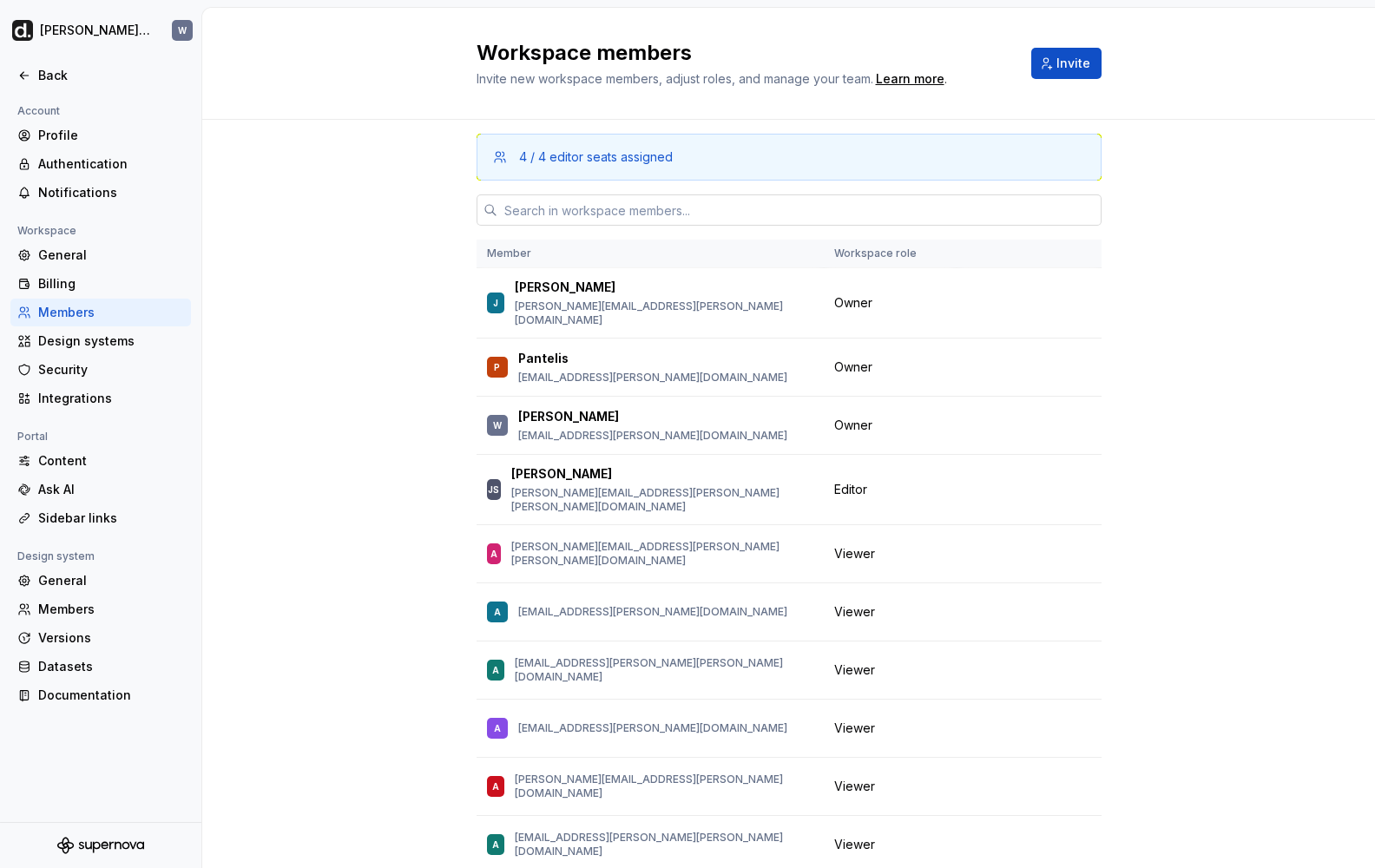
click at [539, 197] on input "text" at bounding box center [799, 209] width 604 height 31
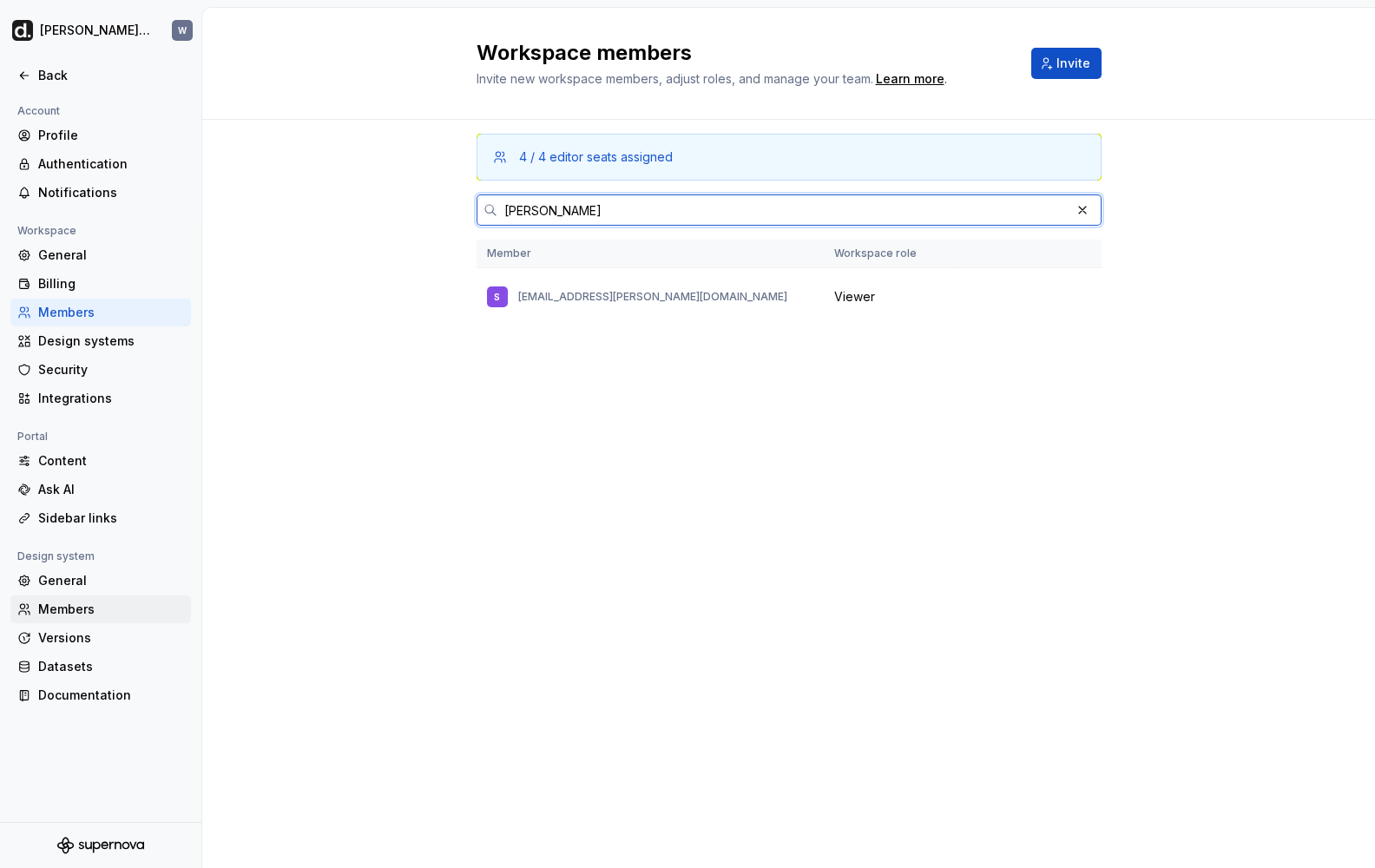
type input "[PERSON_NAME]"
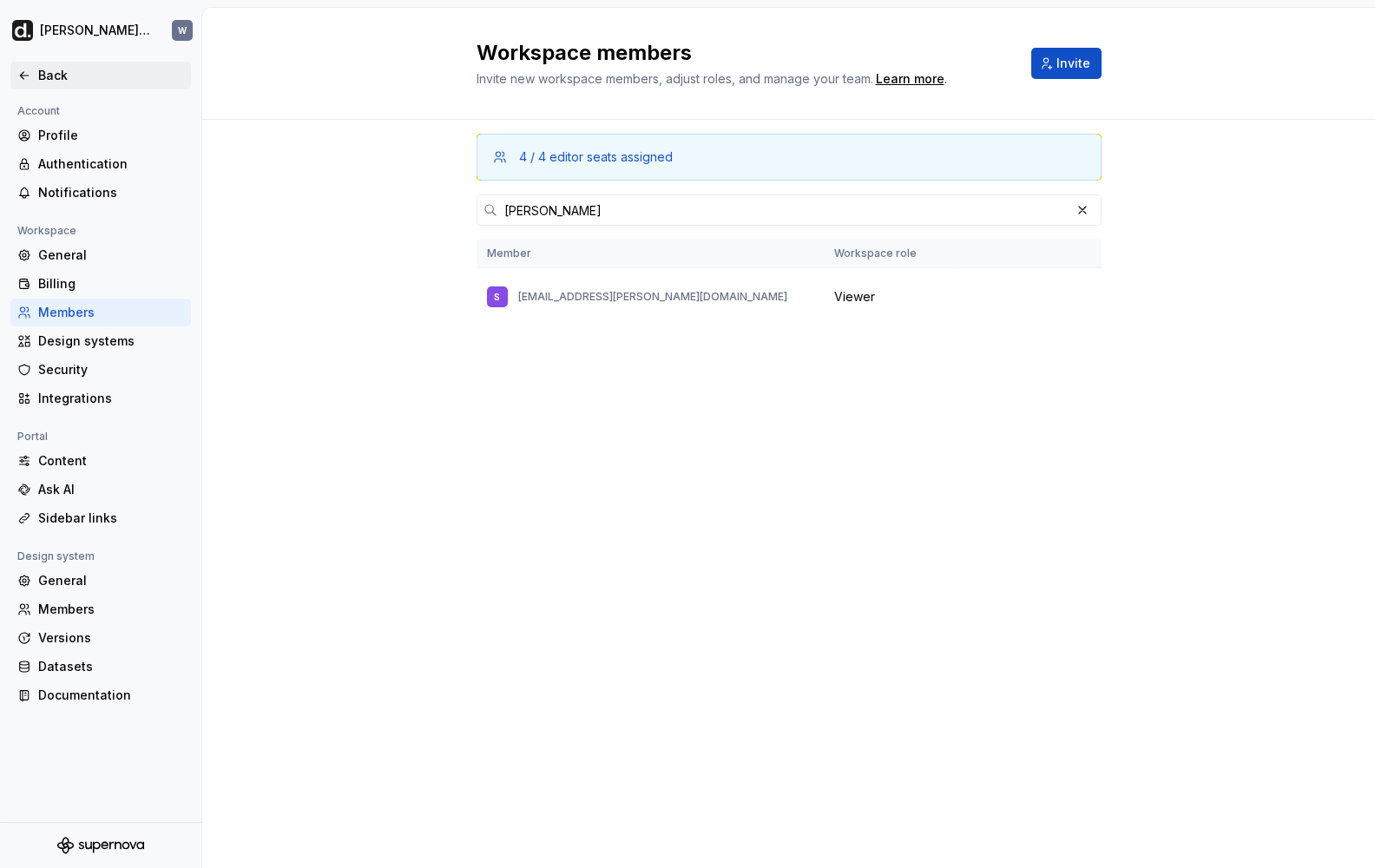
click at [54, 76] on div "Back" at bounding box center [111, 76] width 146 height 17
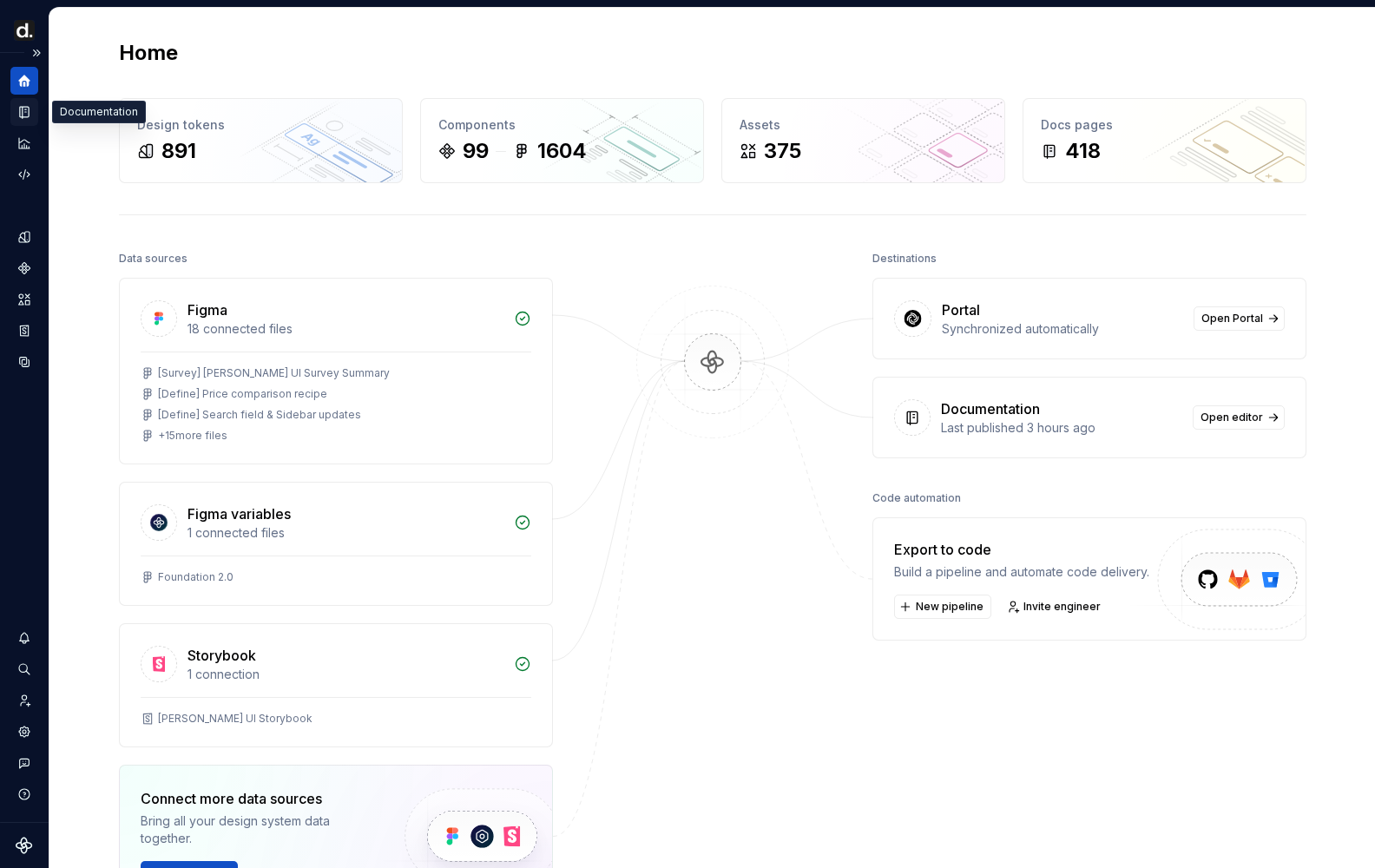
click at [29, 108] on icon "Documentation" at bounding box center [24, 112] width 15 height 15
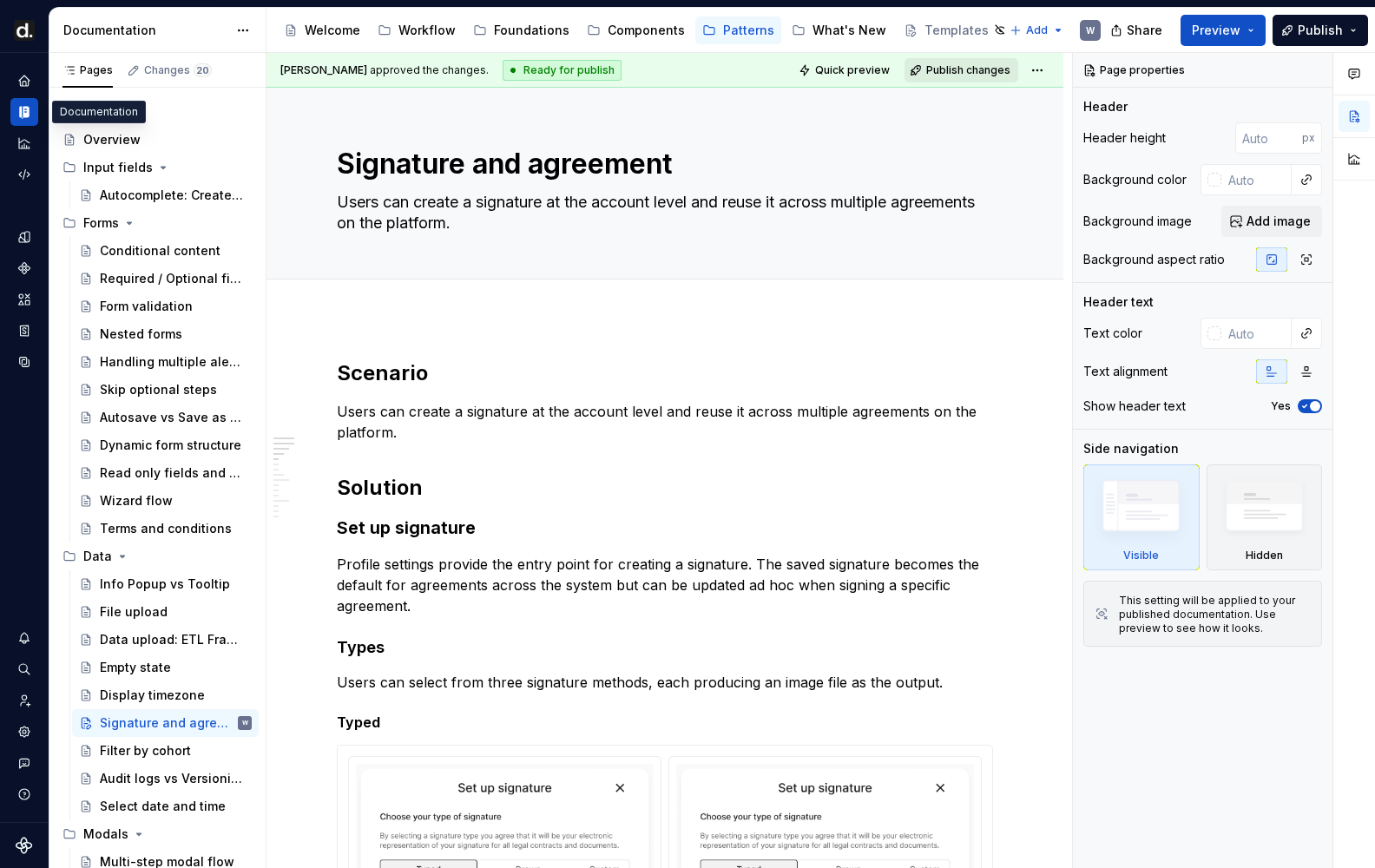
click at [1000, 67] on span "Publish changes" at bounding box center [968, 70] width 84 height 14
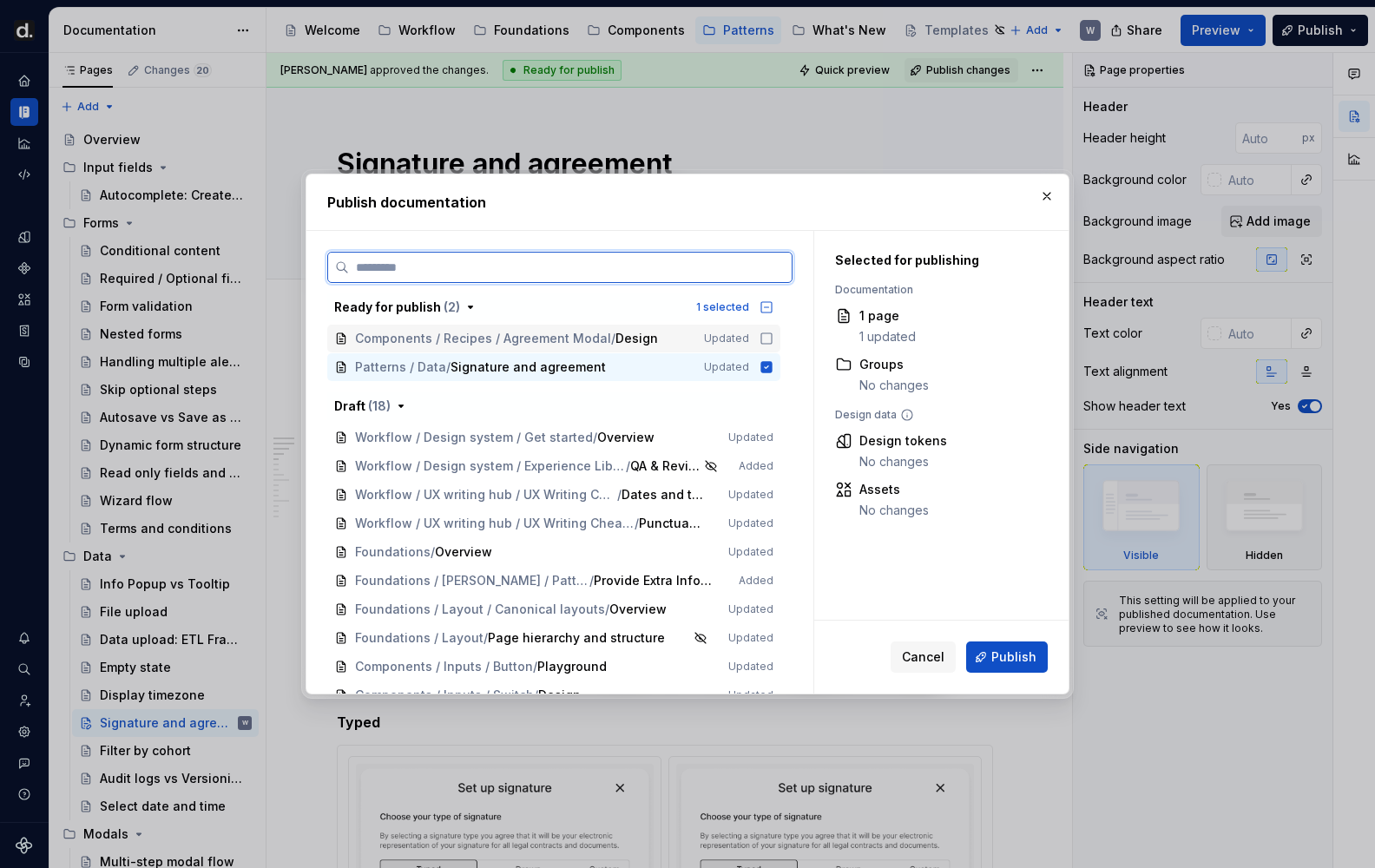
click at [769, 336] on icon at bounding box center [766, 338] width 14 height 14
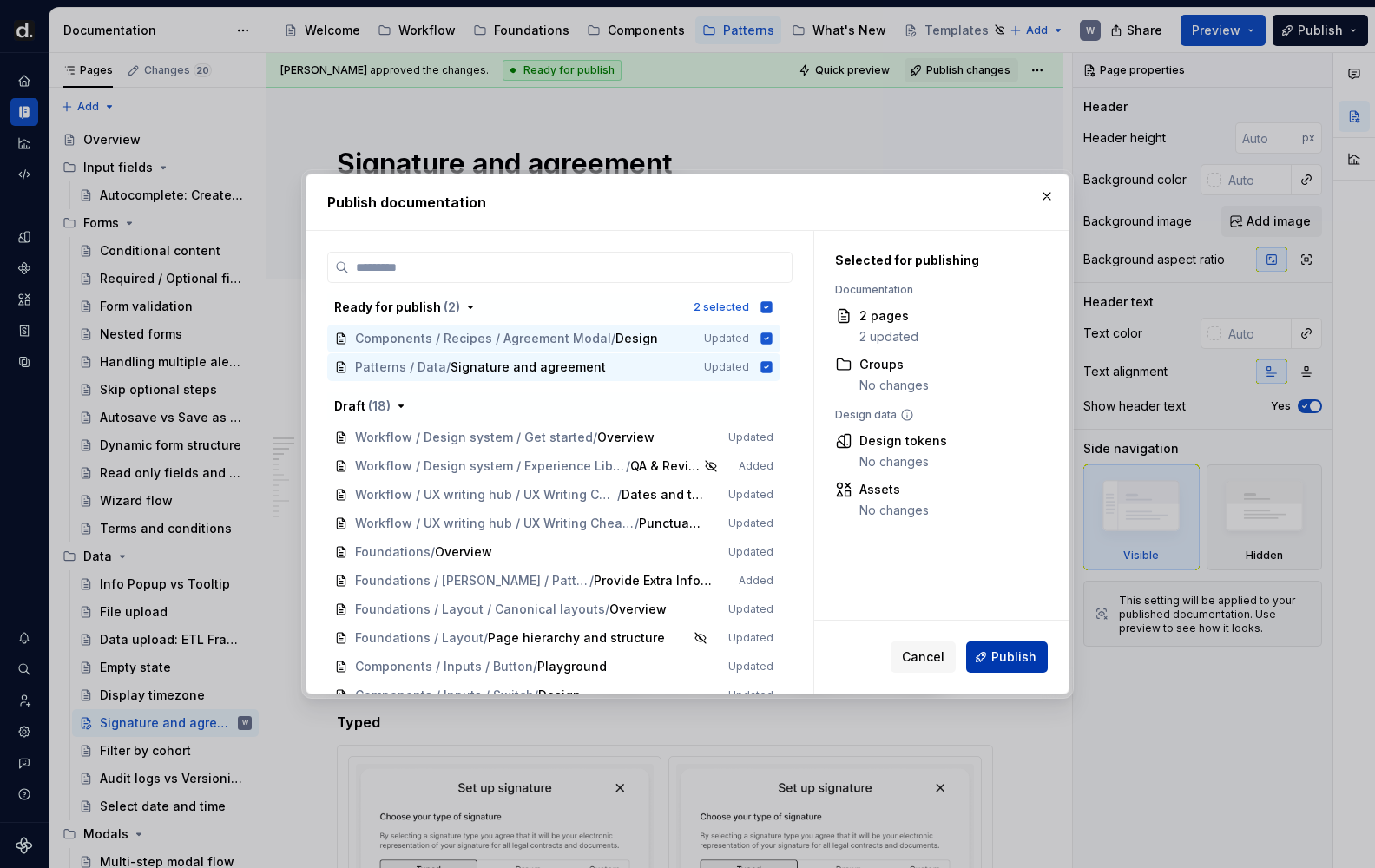
click at [1039, 664] on button "Publish" at bounding box center [1006, 657] width 81 height 31
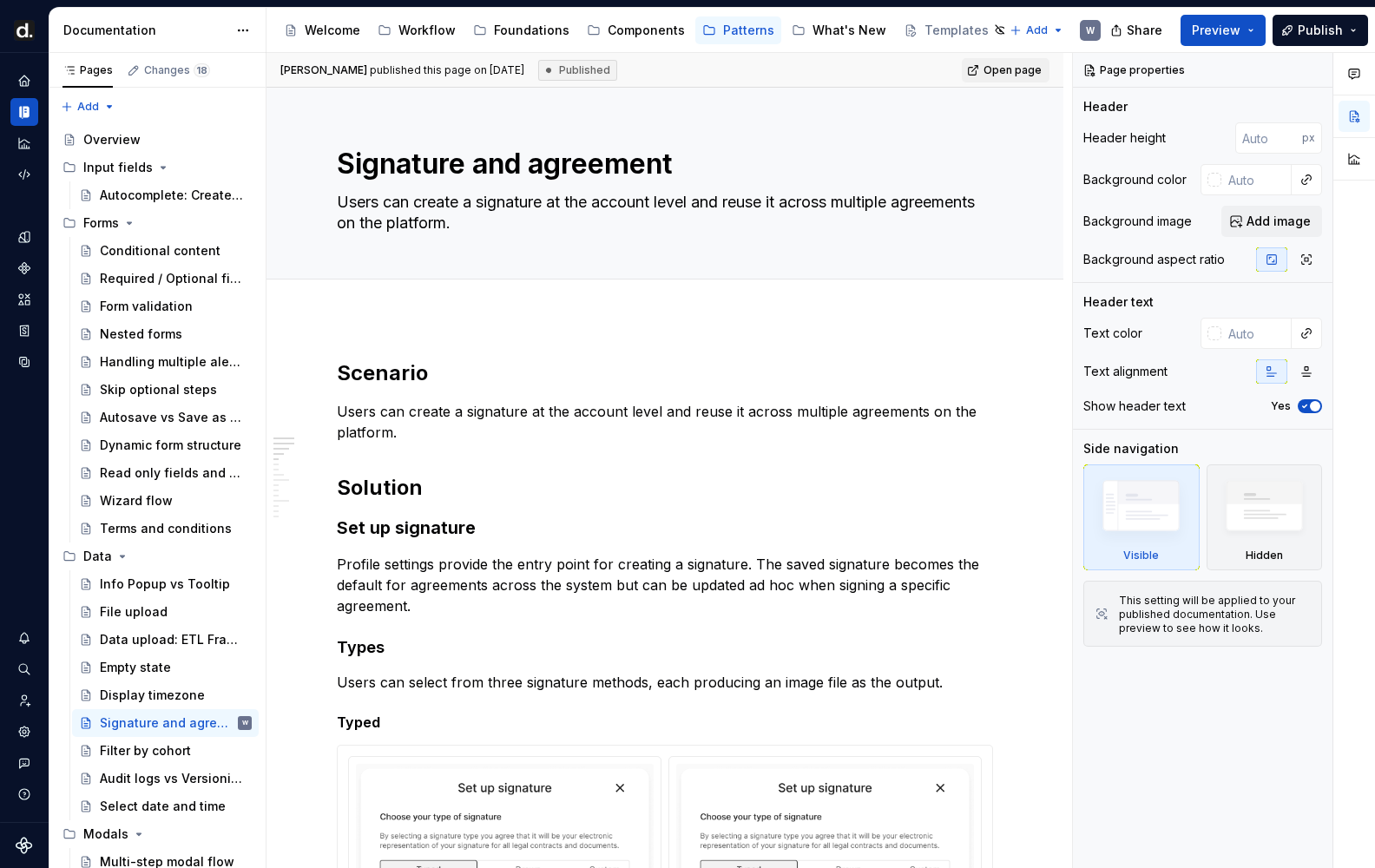
type textarea "*"
